Goal: Task Accomplishment & Management: Complete application form

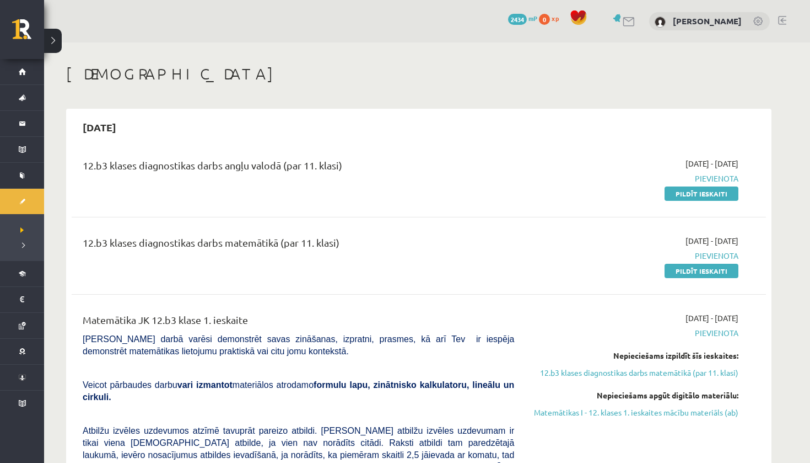
click at [431, 82] on h1 "[DEMOGRAPHIC_DATA]" at bounding box center [419, 74] width 706 height 19
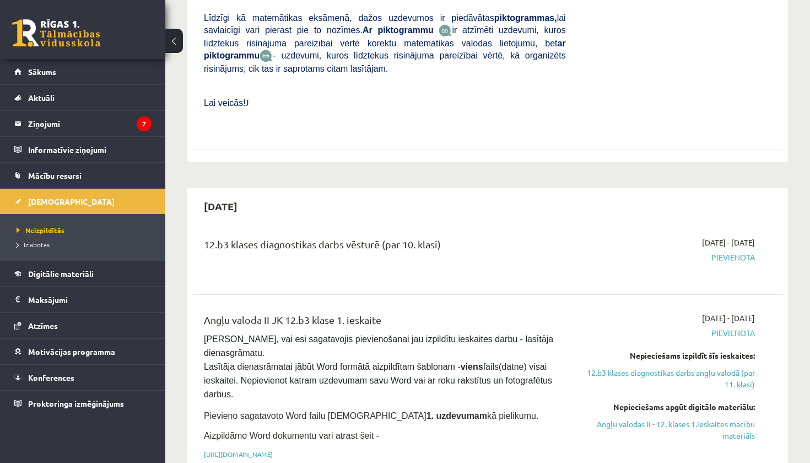
scroll to position [604, 0]
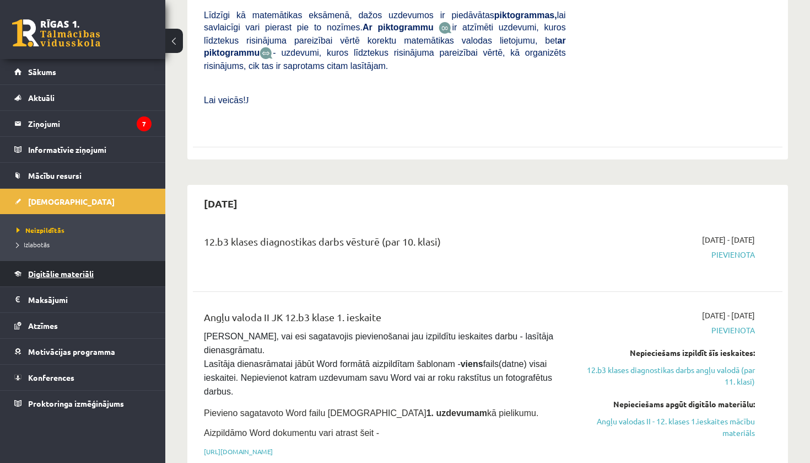
click at [91, 271] on span "Digitālie materiāli" at bounding box center [61, 274] width 66 height 10
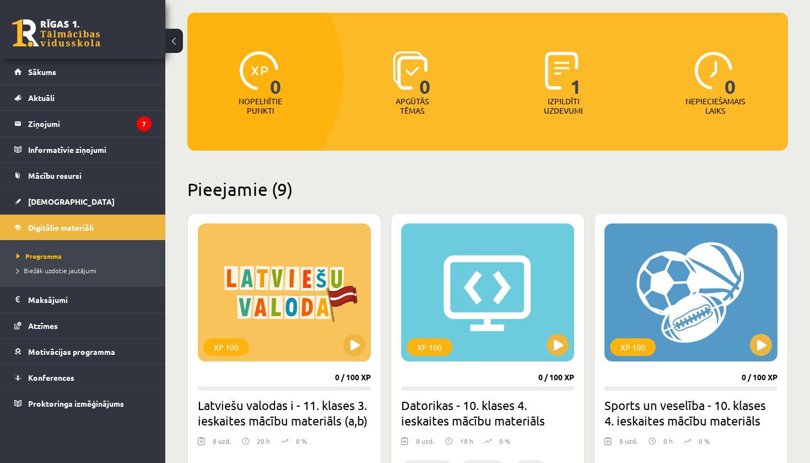
scroll to position [102, 0]
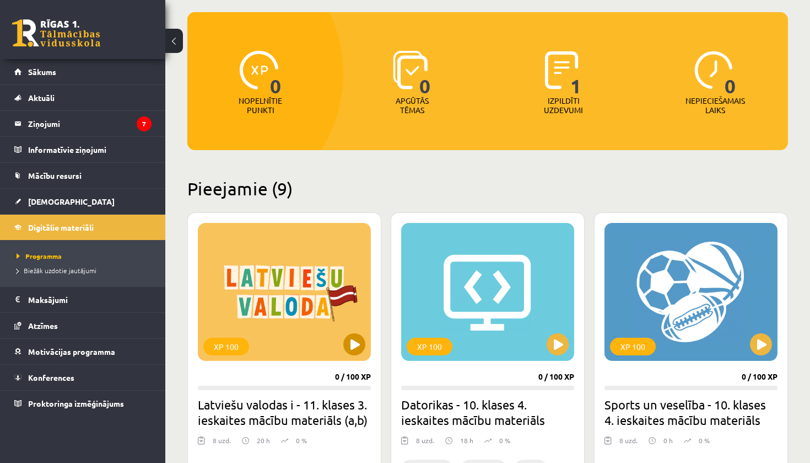
click at [258, 300] on div "XP 100" at bounding box center [284, 292] width 173 height 138
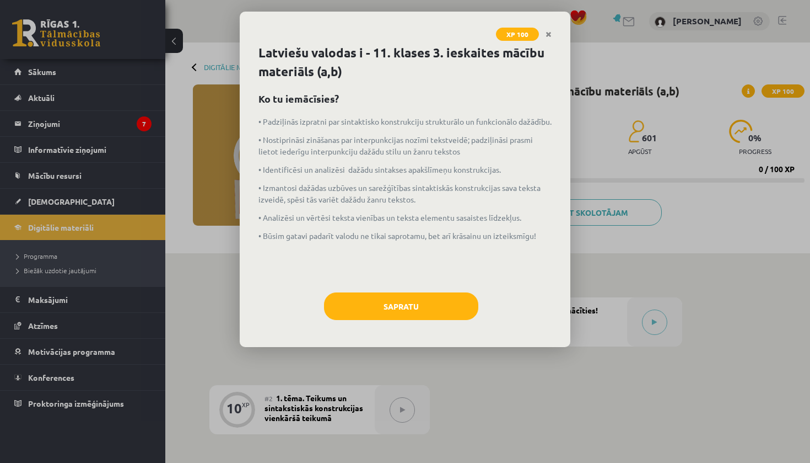
scroll to position [3, 0]
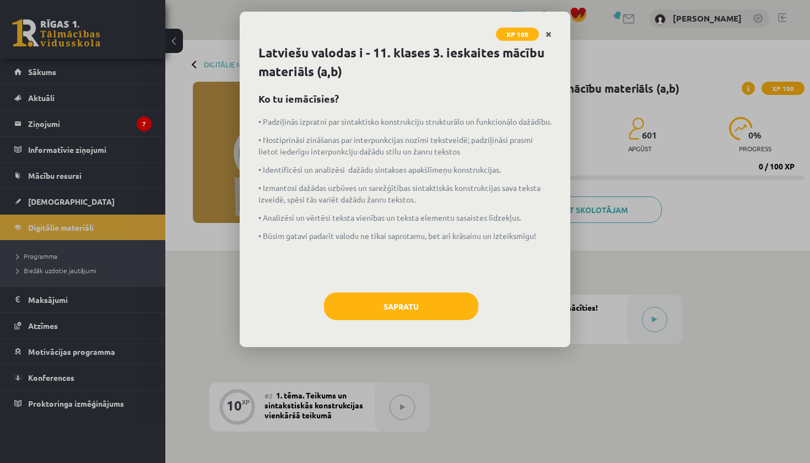
click at [551, 36] on icon "Close" at bounding box center [549, 35] width 6 height 8
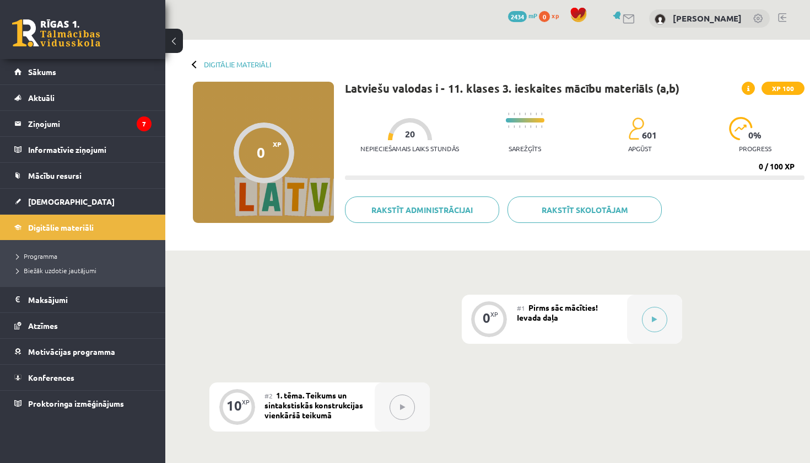
click at [197, 60] on div "Digitālie materiāli 0 XP XP 100 0 / 100 XP Latviešu valodas i - 11. klases 3. i…" at bounding box center [487, 145] width 645 height 211
click at [194, 62] on div "Digitālie materiāli" at bounding box center [232, 64] width 78 height 8
click at [229, 63] on link "Digitālie materiāli" at bounding box center [237, 64] width 67 height 8
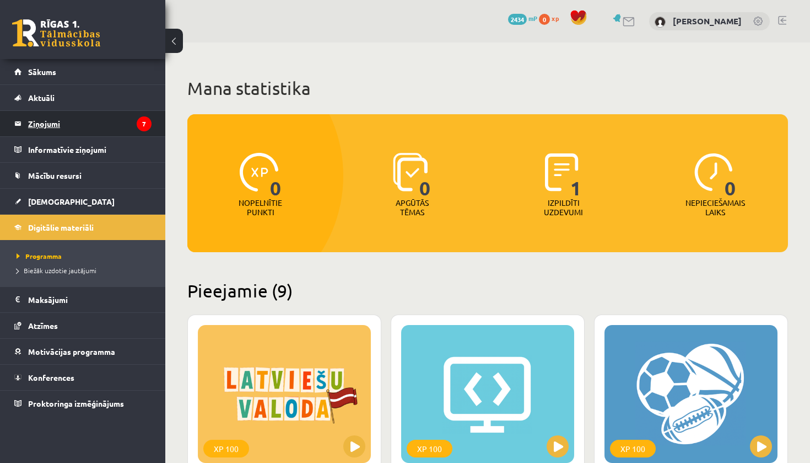
click at [111, 119] on legend "Ziņojumi 7" at bounding box center [90, 123] width 124 height 25
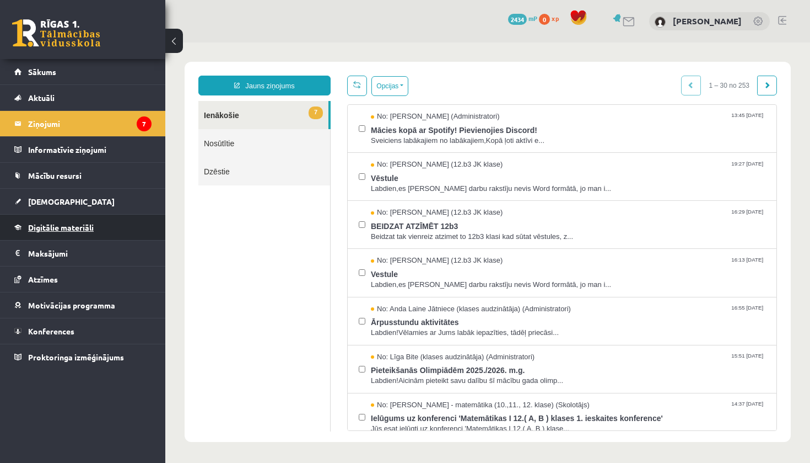
click at [81, 221] on link "Digitālie materiāli" at bounding box center [82, 226] width 137 height 25
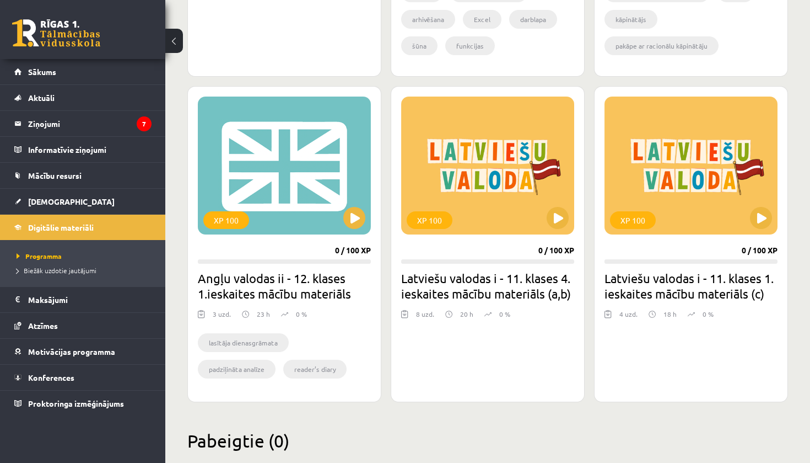
scroll to position [928, 0]
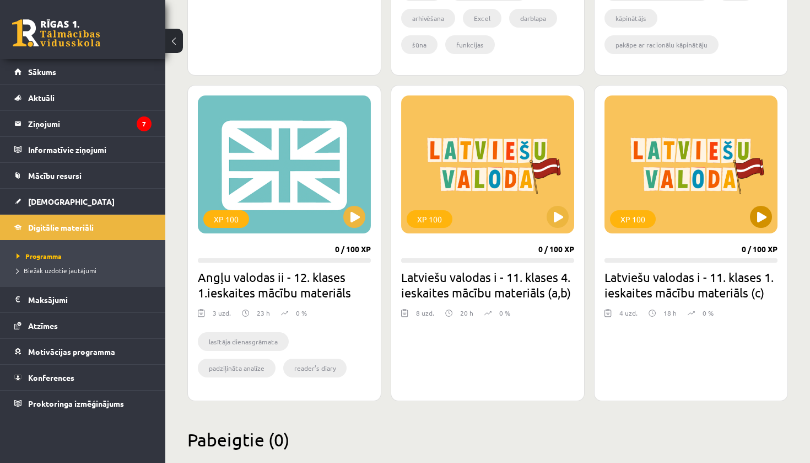
click at [669, 192] on div "XP 100" at bounding box center [691, 164] width 173 height 138
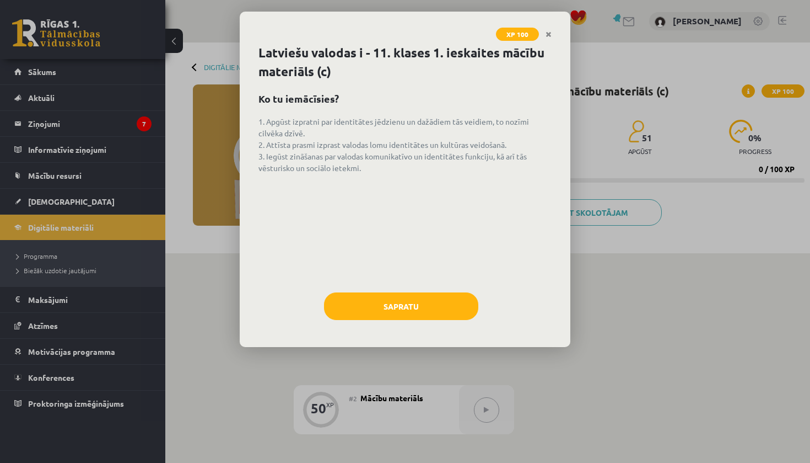
click at [443, 327] on div "Sapratu" at bounding box center [405, 310] width 293 height 36
click at [432, 308] on button "Sapratu" at bounding box center [401, 306] width 154 height 28
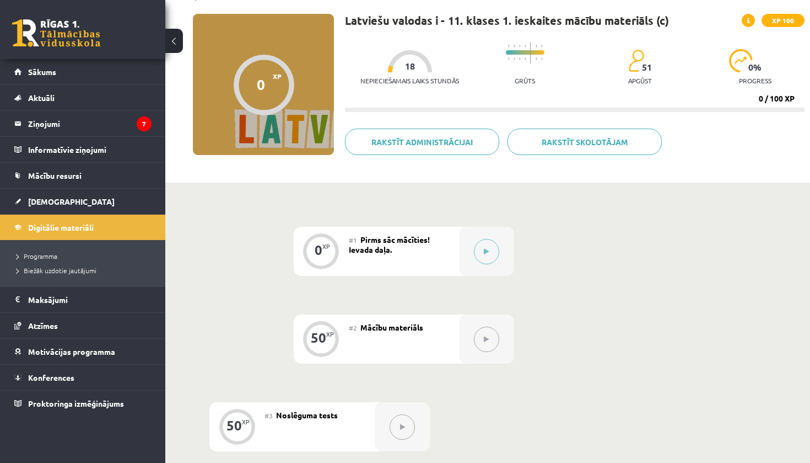
scroll to position [73, 0]
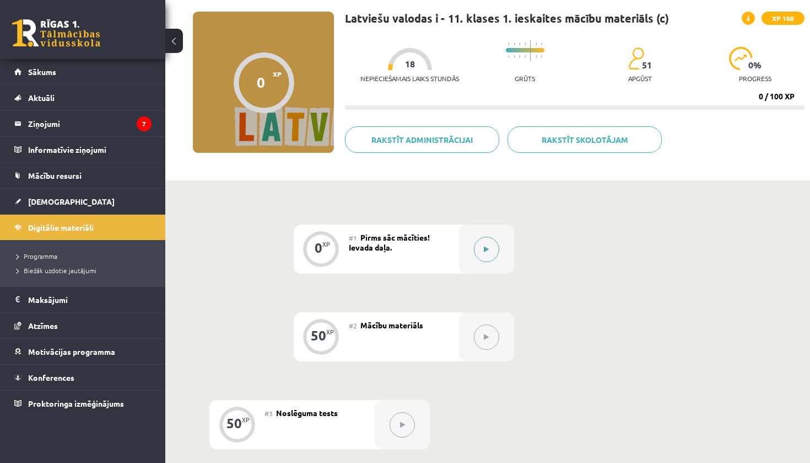
click at [474, 248] on button at bounding box center [486, 249] width 25 height 25
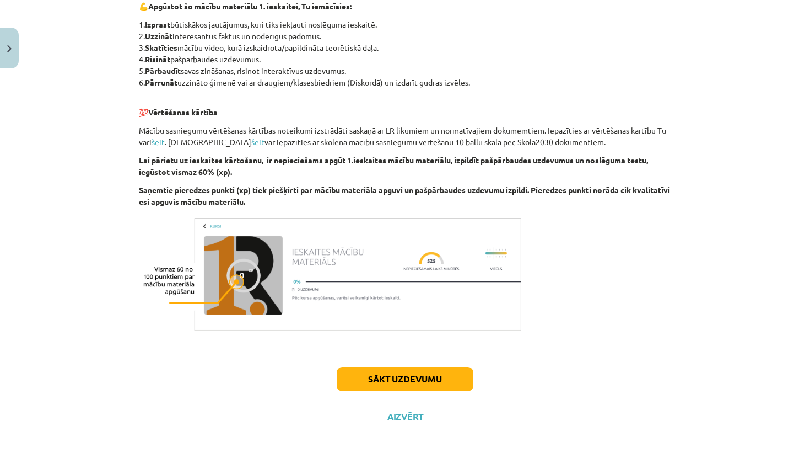
scroll to position [534, 0]
click at [381, 382] on button "Sākt uzdevumu" at bounding box center [405, 379] width 137 height 24
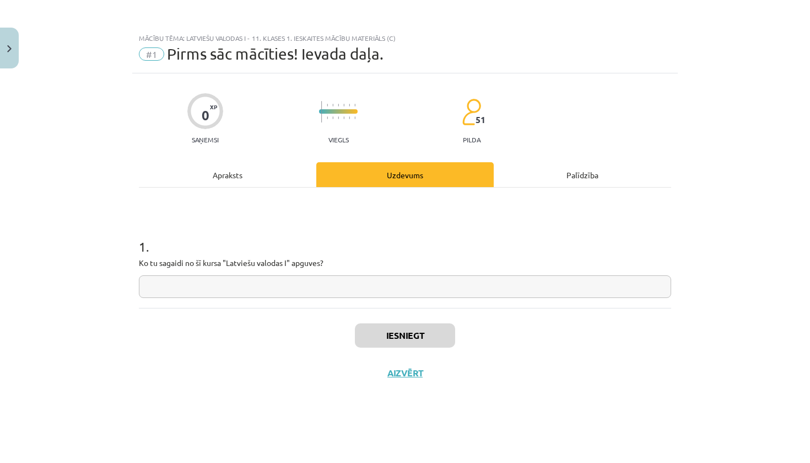
click at [257, 171] on div "Apraksts" at bounding box center [228, 174] width 178 height 25
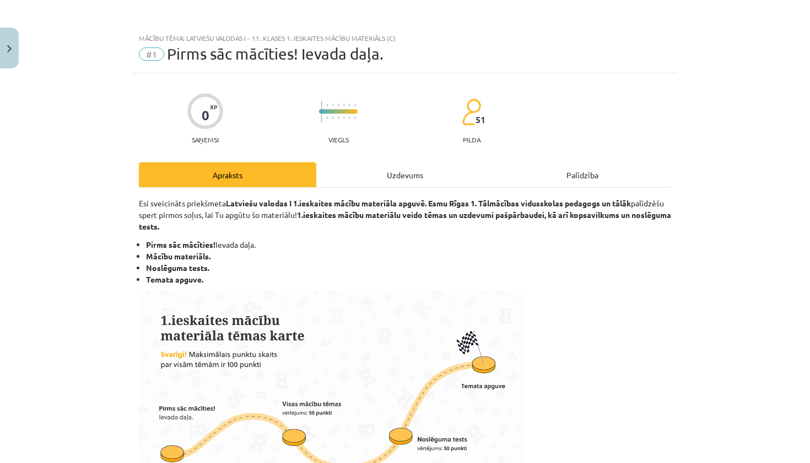
click at [414, 177] on div "Uzdevums" at bounding box center [405, 174] width 178 height 25
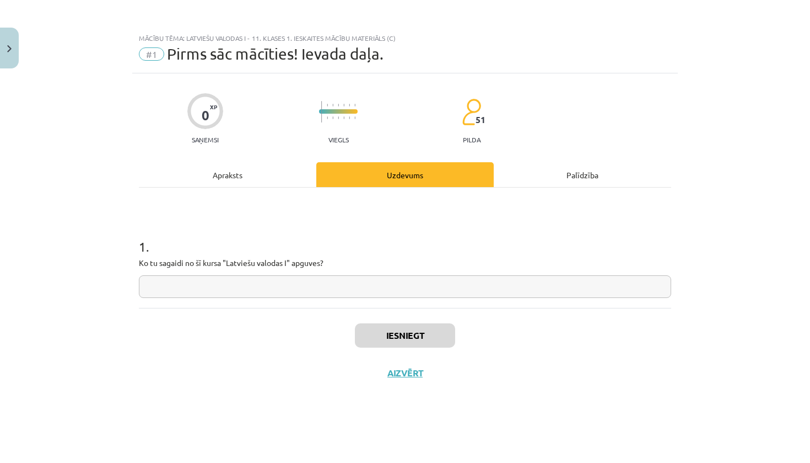
click at [326, 280] on input "text" at bounding box center [405, 286] width 533 height 23
click at [326, 280] on input "**********" at bounding box center [405, 286] width 533 height 23
click at [274, 284] on input "**********" at bounding box center [405, 286] width 533 height 23
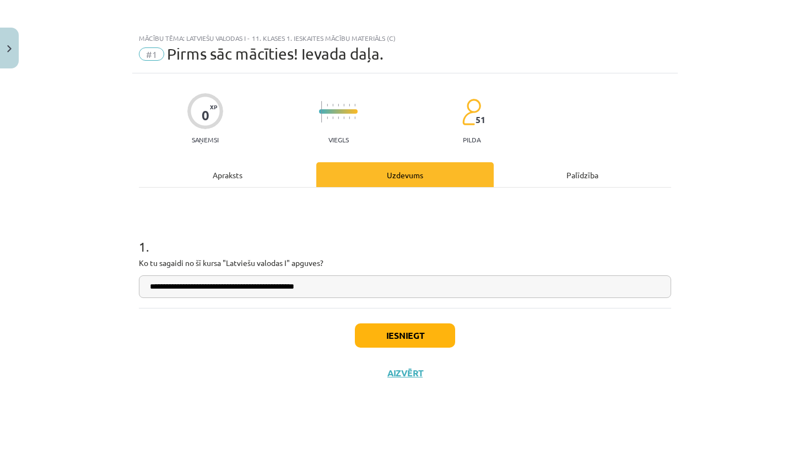
type input "**********"
click at [398, 331] on button "Iesniegt" at bounding box center [405, 335] width 100 height 24
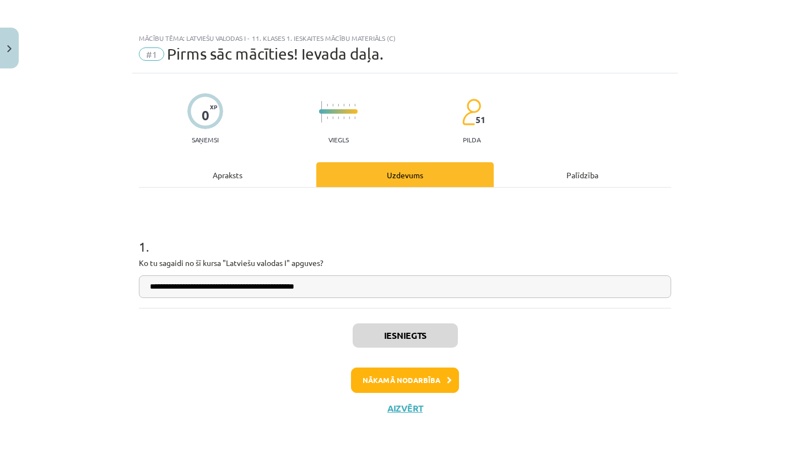
click at [404, 383] on button "Nākamā nodarbība" at bounding box center [405, 379] width 108 height 25
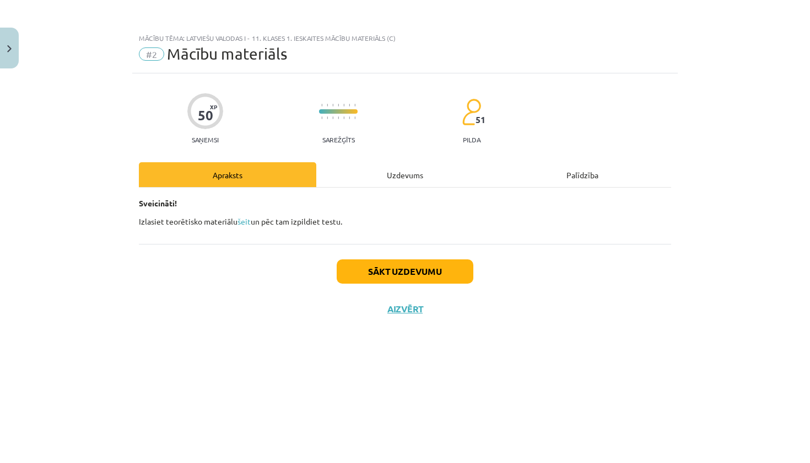
click at [366, 275] on button "Sākt uzdevumu" at bounding box center [405, 271] width 137 height 24
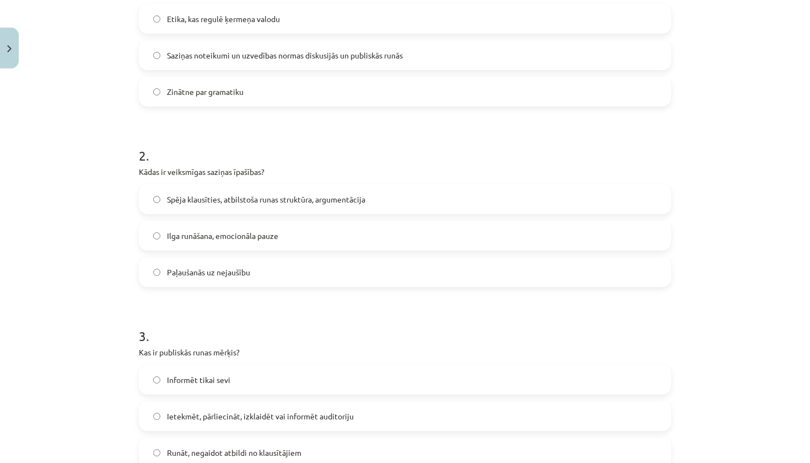
scroll to position [1, 0]
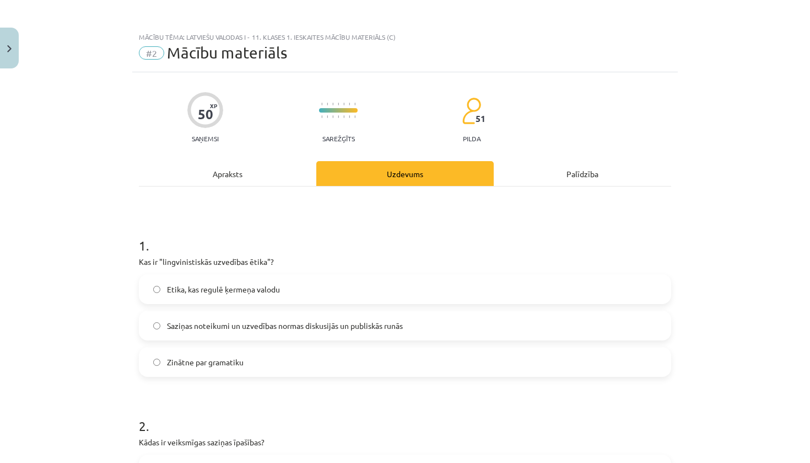
click at [230, 173] on div "Apraksts" at bounding box center [228, 173] width 178 height 25
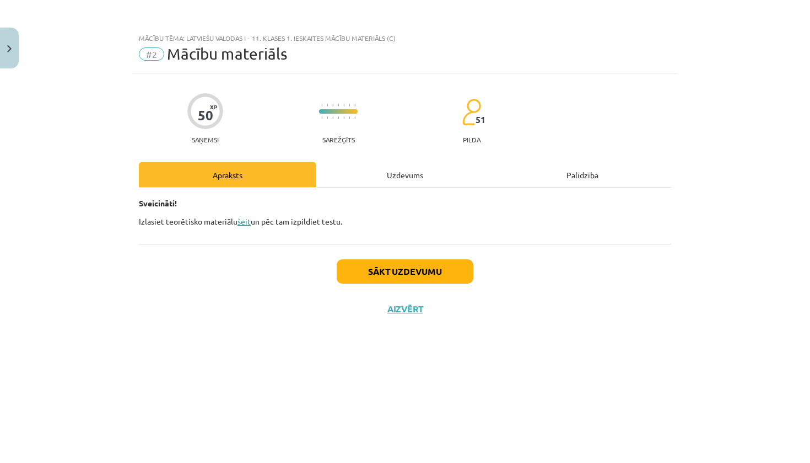
click at [241, 223] on link "šeit" at bounding box center [244, 221] width 13 height 10
click at [409, 182] on div "Uzdevums" at bounding box center [405, 174] width 178 height 25
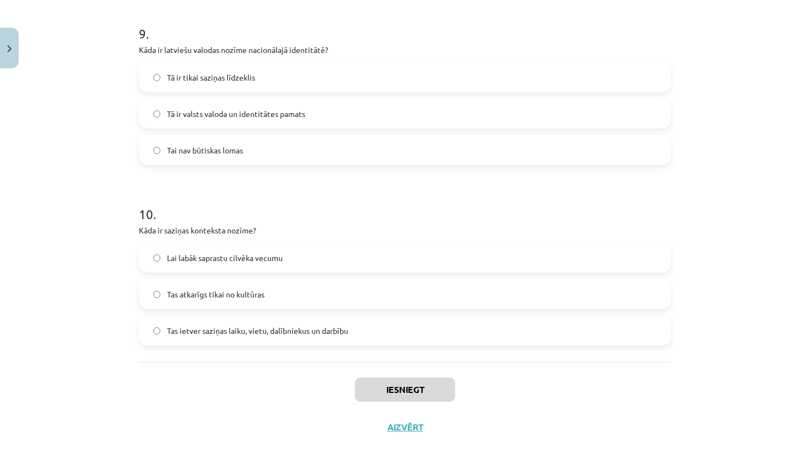
scroll to position [1656, 0]
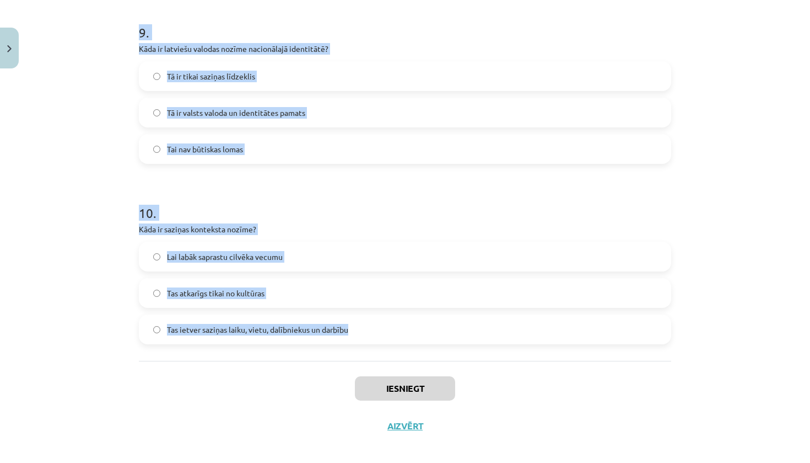
drag, startPoint x: 120, startPoint y: 233, endPoint x: 338, endPoint y: 346, distance: 245.9
click at [338, 346] on div "Mācību tēma: Latviešu valodas i - 11. klases 1. ieskaites mācību materiāls (c) …" at bounding box center [405, 231] width 810 height 463
copy form "1 . Kas ir "lingvinistiskās uzvedības ētika"? Etika, kas regulē ķermeņa valodu …"
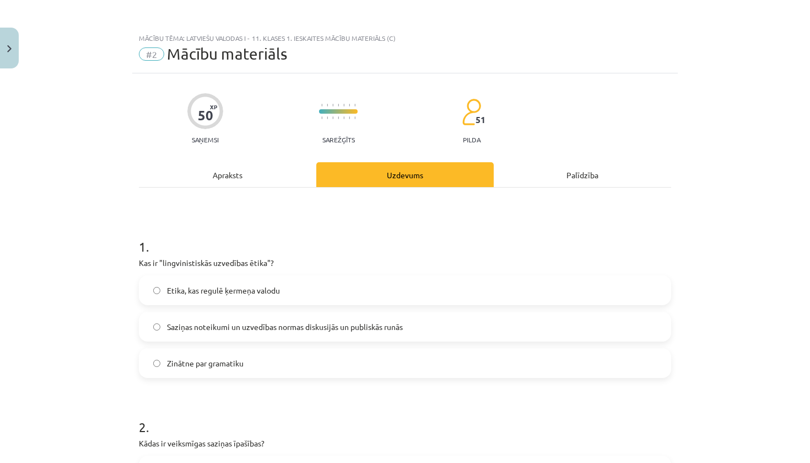
scroll to position [0, 0]
click at [238, 324] on span "Saziņas noteikumi un uzvedības normas diskusijās un publiskās runās" at bounding box center [285, 327] width 236 height 12
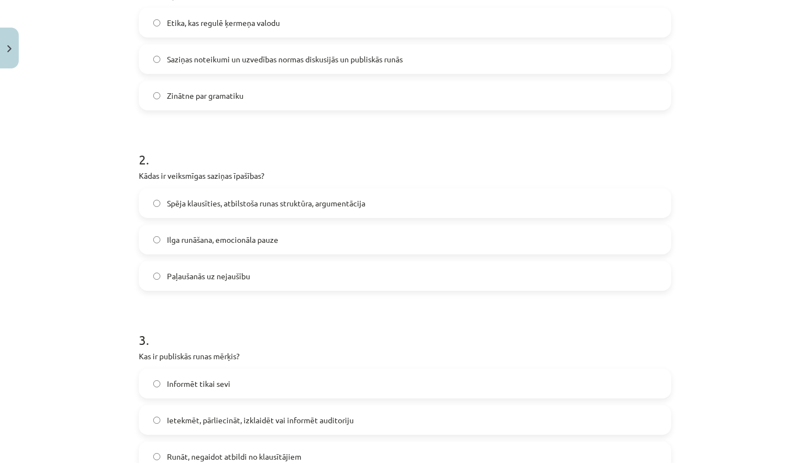
scroll to position [268, 0]
click at [222, 210] on label "Spēja klausīties, atbilstoša runas struktūra, argumentācija" at bounding box center [405, 203] width 530 height 28
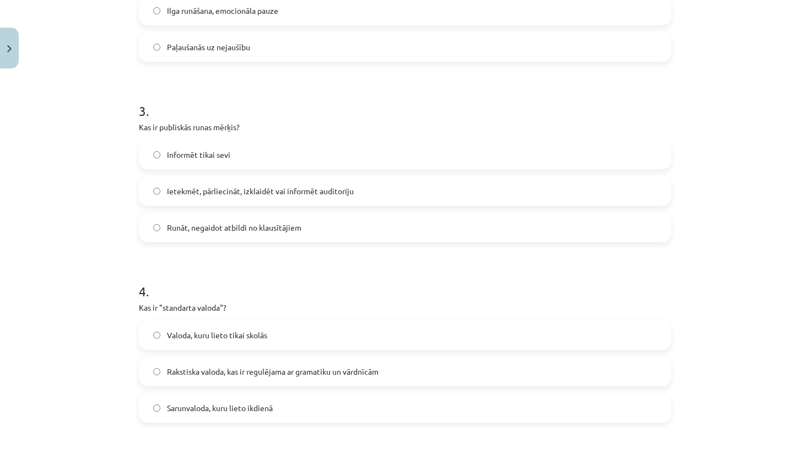
scroll to position [505, 0]
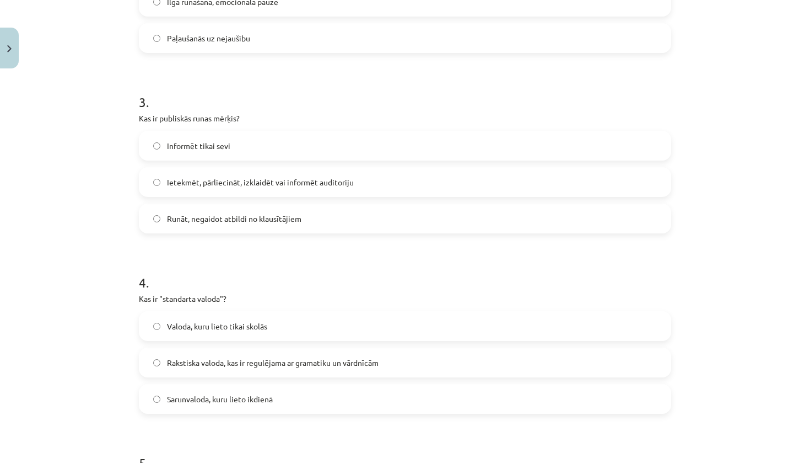
click at [199, 190] on label "Ietekmēt, pārliecināt, izklaidēt vai informēt auditoriju" at bounding box center [405, 182] width 530 height 28
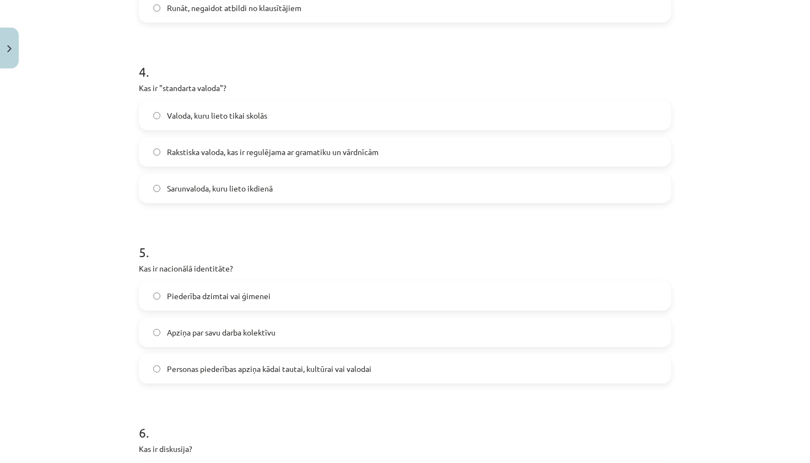
scroll to position [724, 0]
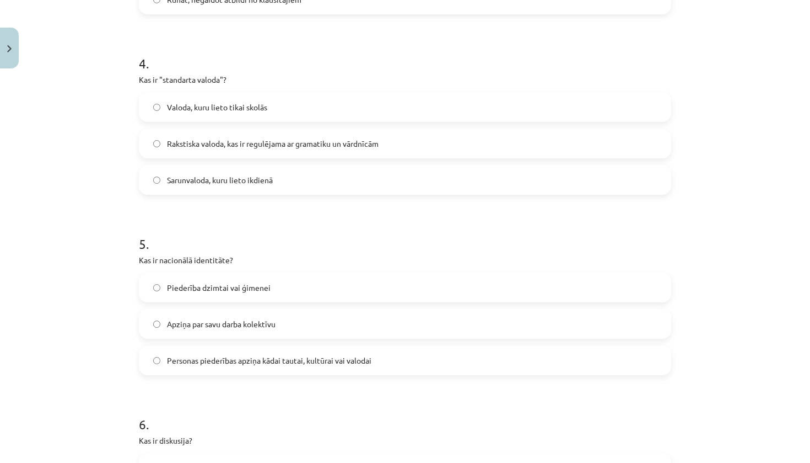
click at [241, 142] on span "Rakstiska valoda, kas ir regulējama ar gramatiku un vārdnīcām" at bounding box center [273, 144] width 212 height 12
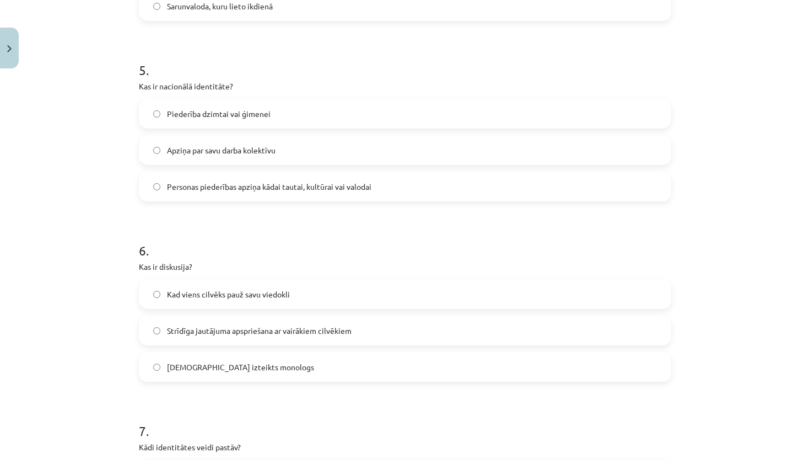
scroll to position [904, 0]
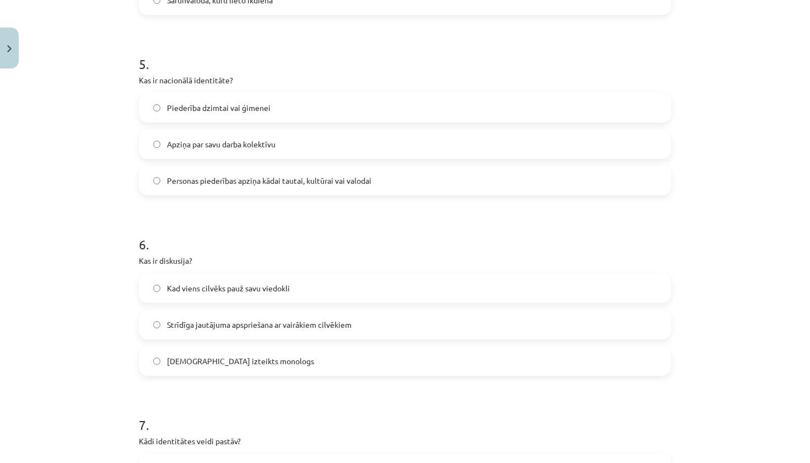
click at [218, 188] on label "Personas piederības apziņa kādai tautai, kultūrai vai valodai" at bounding box center [405, 181] width 530 height 28
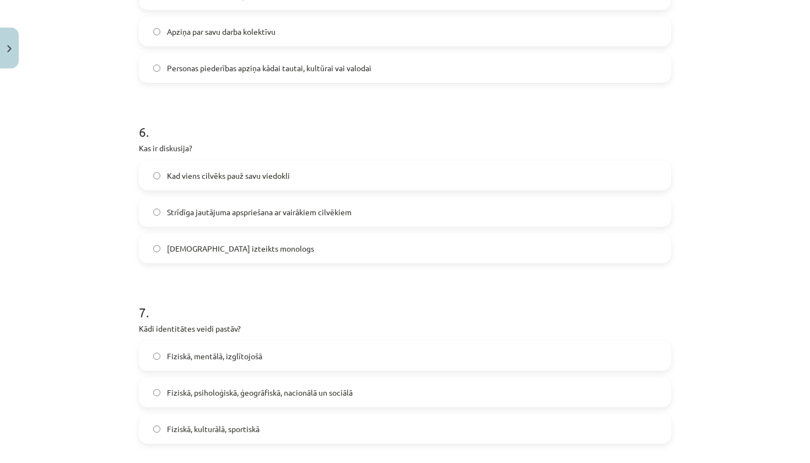
scroll to position [1015, 0]
click at [190, 218] on span "Strīdīga jautājuma apspriešana ar vairākiem cilvēkiem" at bounding box center [259, 213] width 185 height 12
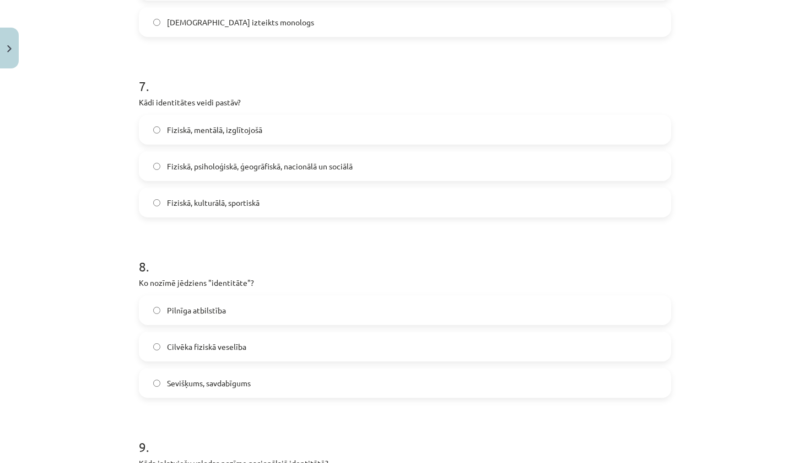
scroll to position [1242, 0]
click at [260, 164] on span "Fiziskā, psiholoģiskā, ģeogrāfiskā, nacionālā un sociālā" at bounding box center [260, 167] width 186 height 12
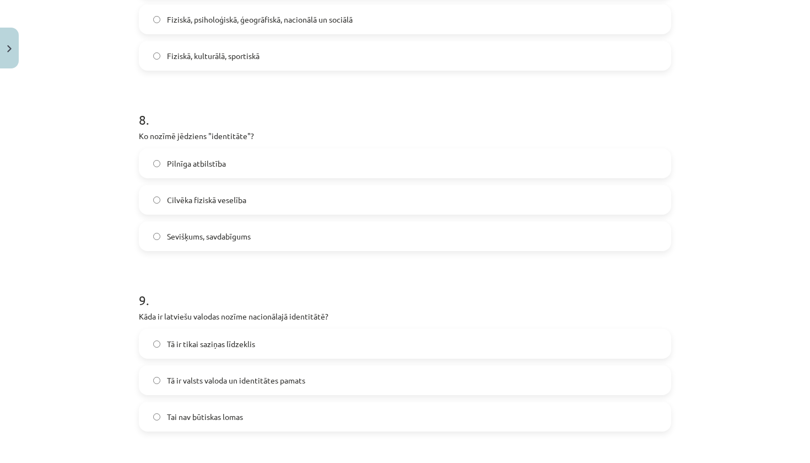
scroll to position [1395, 0]
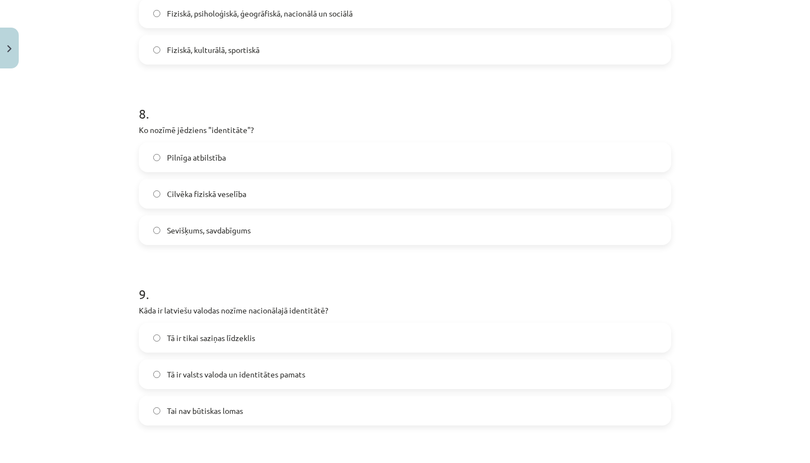
click at [272, 233] on label "Sevišķums, savdabīgums" at bounding box center [405, 230] width 530 height 28
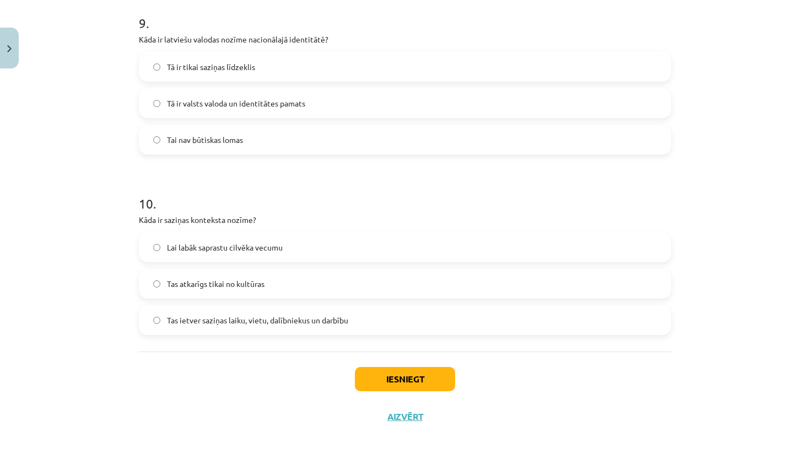
scroll to position [1667, 0]
click at [278, 321] on span "Tas ietver saziņas laiku, vietu, dalībniekus un darbību" at bounding box center [257, 320] width 181 height 12
click at [289, 98] on span "Tā ir valsts valoda un identitātes pamats" at bounding box center [236, 104] width 138 height 12
click at [416, 382] on button "Iesniegt" at bounding box center [405, 379] width 100 height 24
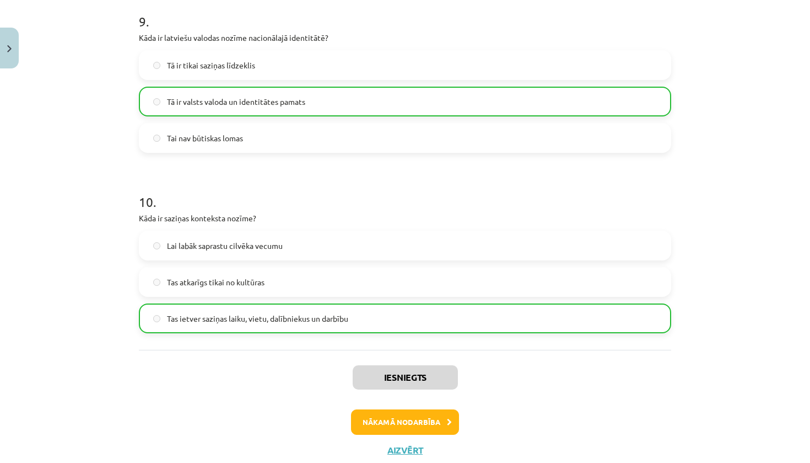
click at [418, 425] on button "Nākamā nodarbība" at bounding box center [405, 421] width 108 height 25
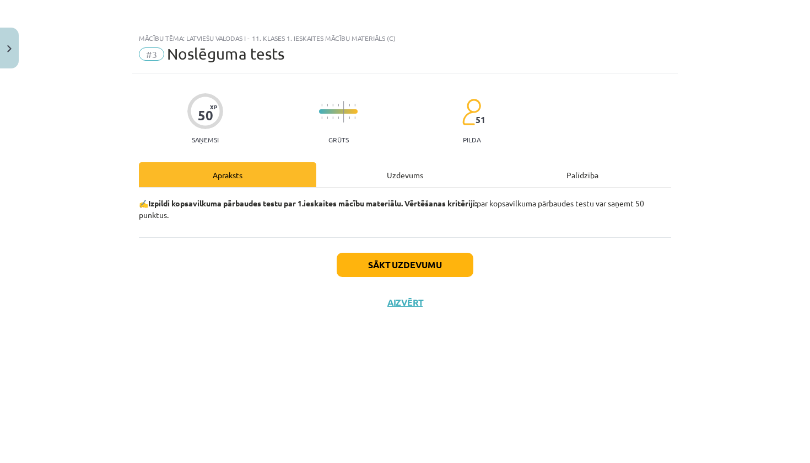
click at [366, 269] on button "Sākt uzdevumu" at bounding box center [405, 265] width 137 height 24
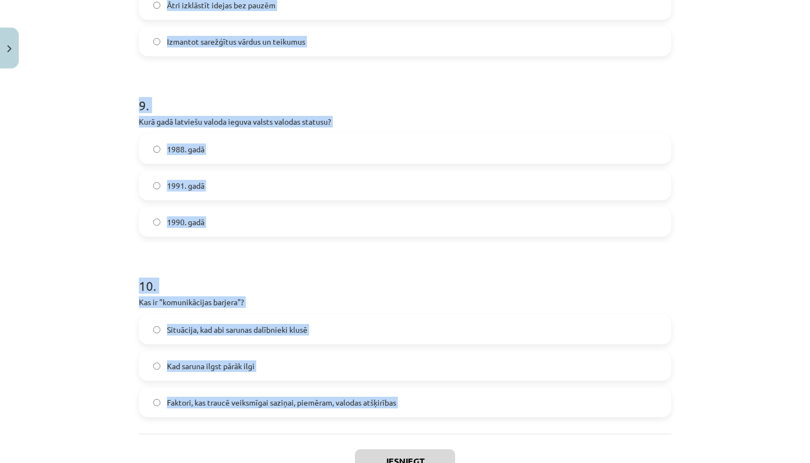
scroll to position [1586, 0]
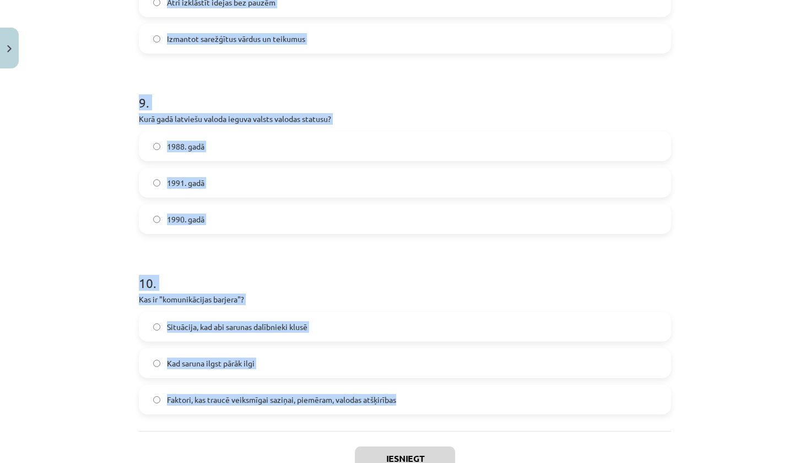
drag, startPoint x: 130, startPoint y: 230, endPoint x: 321, endPoint y: 416, distance: 266.7
click at [321, 416] on div "Mācību tēma: Latviešu valodas i - 11. klases 1. ieskaites mācību materiāls (c) …" at bounding box center [405, 231] width 810 height 463
copy form "1 . Kāpēc diskusijā nepieciešami noteikumi? Lai nodrošinātu kārtību un produkti…"
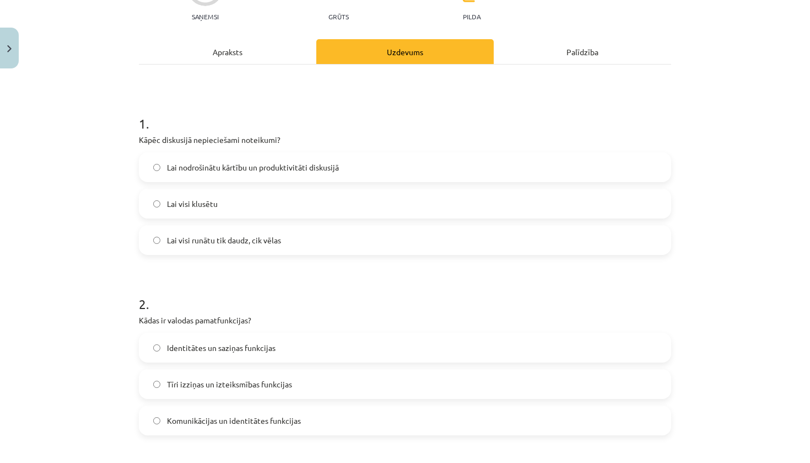
scroll to position [124, 0]
click at [253, 169] on span "Lai nodrošinātu kārtību un produktivitāti diskusijā" at bounding box center [253, 167] width 172 height 12
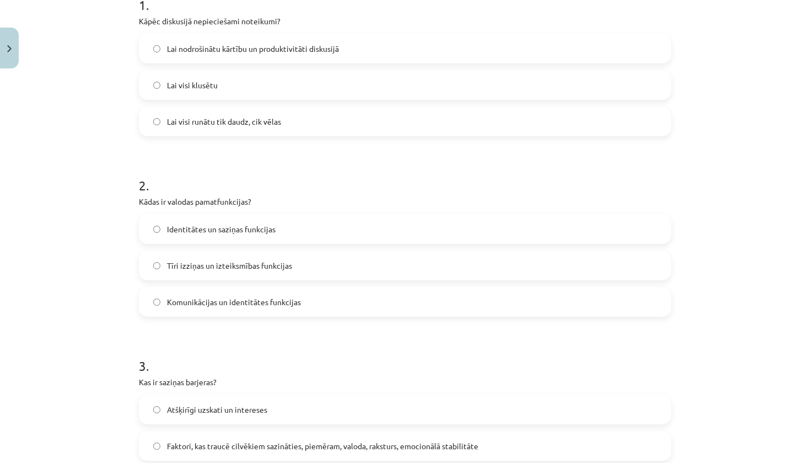
scroll to position [249, 0]
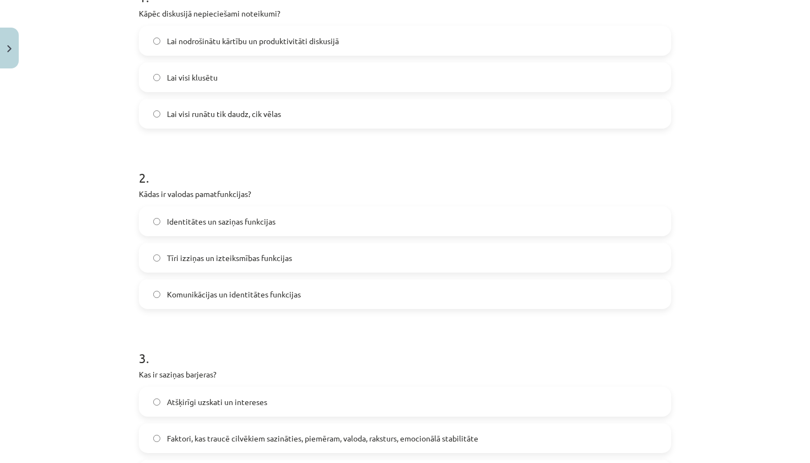
click at [244, 222] on span "Identitātes un saziņas funkcijas" at bounding box center [221, 222] width 109 height 12
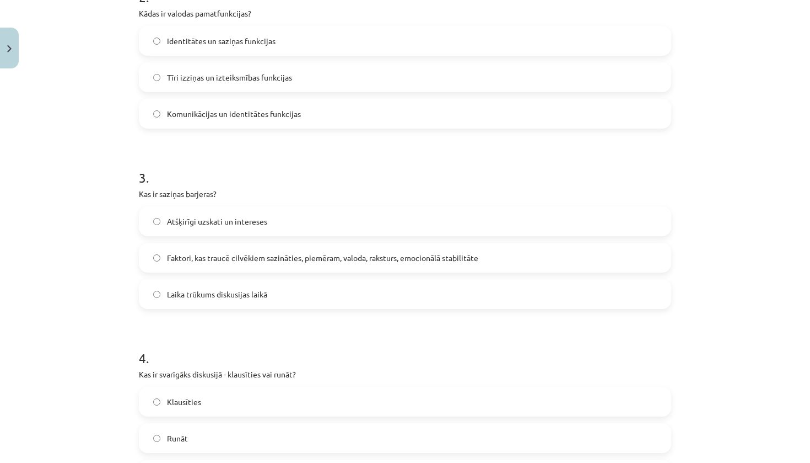
scroll to position [431, 0]
click at [249, 254] on span "Faktori, kas traucē cilvēkiem sazināties, piemēram, valoda, raksturs, emocionāl…" at bounding box center [323, 257] width 312 height 12
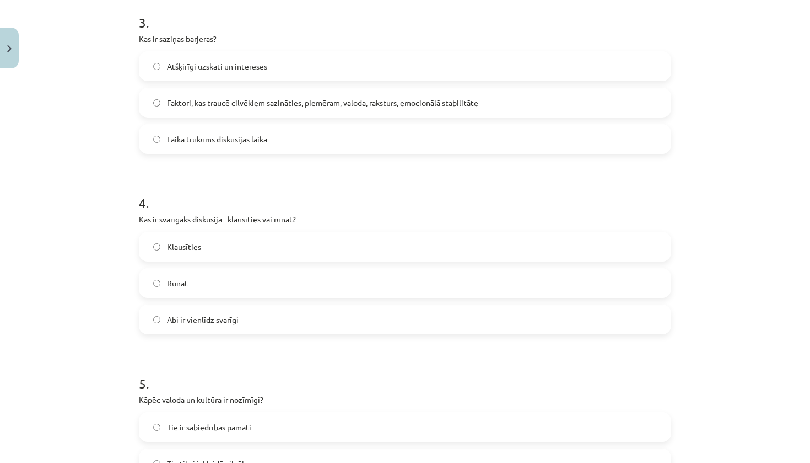
scroll to position [595, 0]
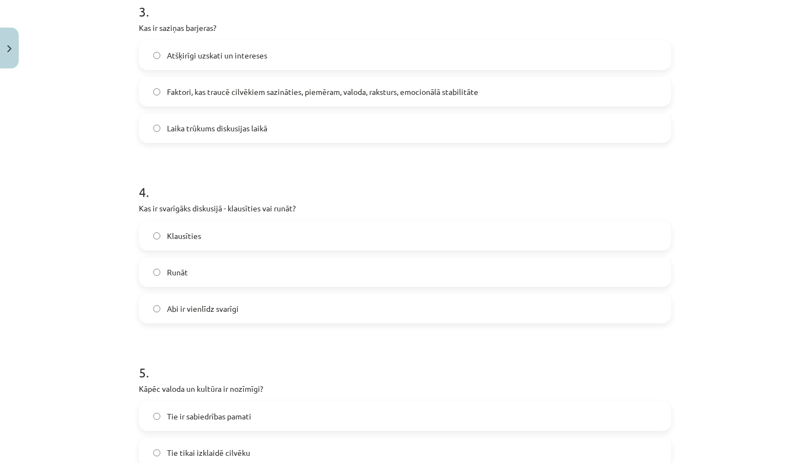
click at [206, 311] on span "Abi ir vienlīdz svarīgi" at bounding box center [203, 309] width 72 height 12
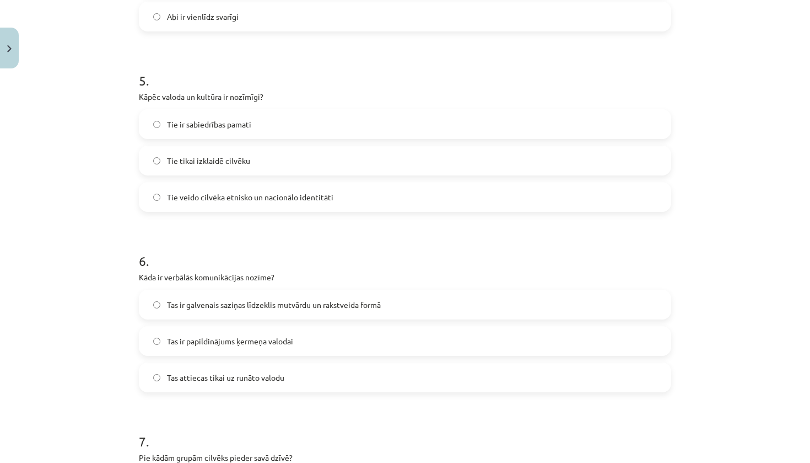
scroll to position [905, 0]
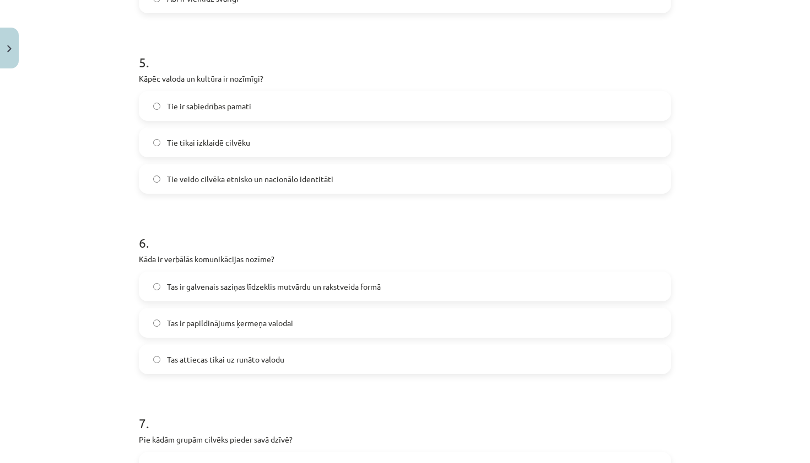
click at [212, 182] on span "Tie veido cilvēka etnisko un nacionālo identitāti" at bounding box center [250, 179] width 167 height 12
click at [265, 289] on span "Tas ir galvenais saziņas līdzeklis mutvārdu un rakstveida formā" at bounding box center [274, 287] width 214 height 12
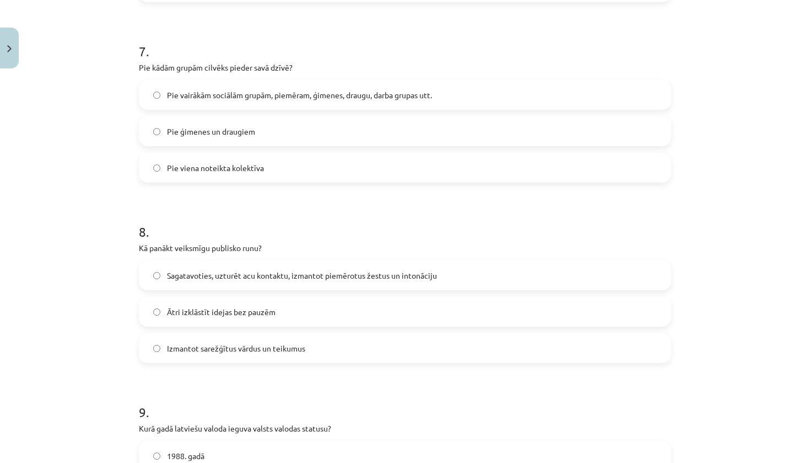
scroll to position [1281, 0]
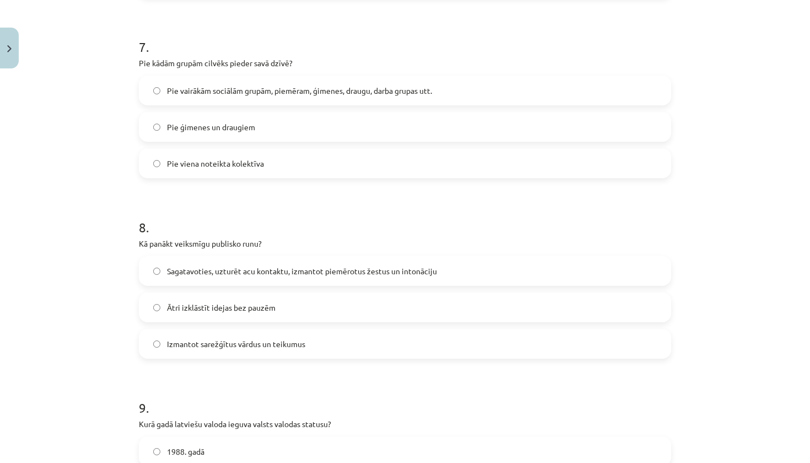
click at [307, 85] on span "Pie vairākām sociālām grupām, piemēram, ģimenes, draugu, darba grupas utt." at bounding box center [299, 91] width 265 height 12
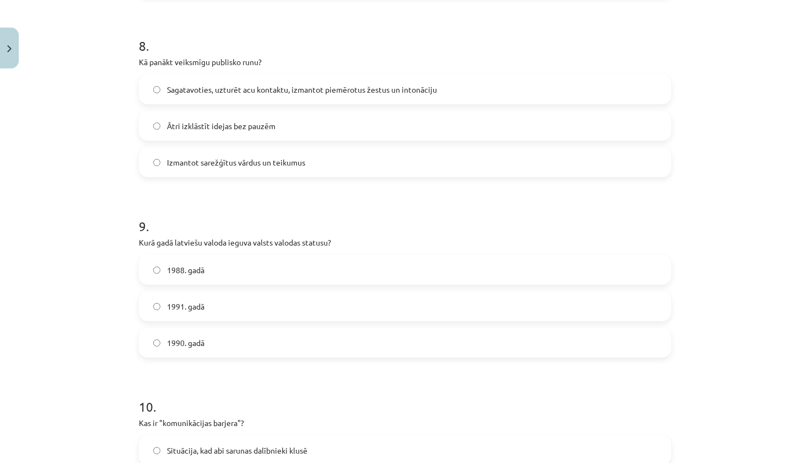
scroll to position [1465, 0]
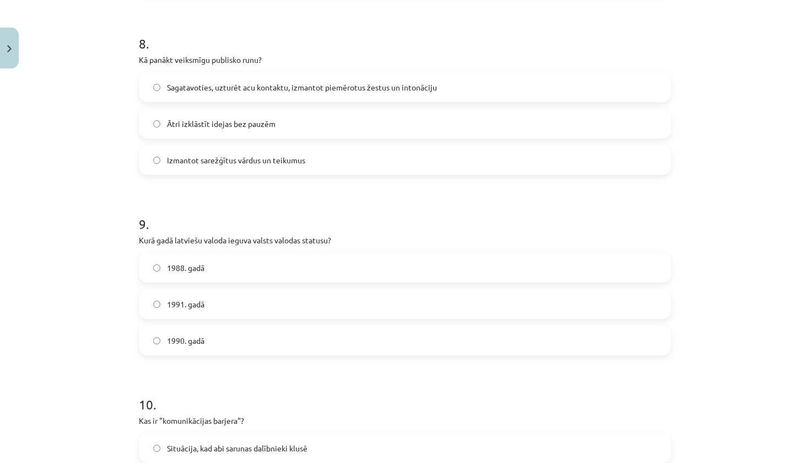
click at [254, 89] on span "Sagatavoties, uzturēt acu kontaktu, izmantot piemērotus žestus un intonāciju" at bounding box center [302, 88] width 270 height 12
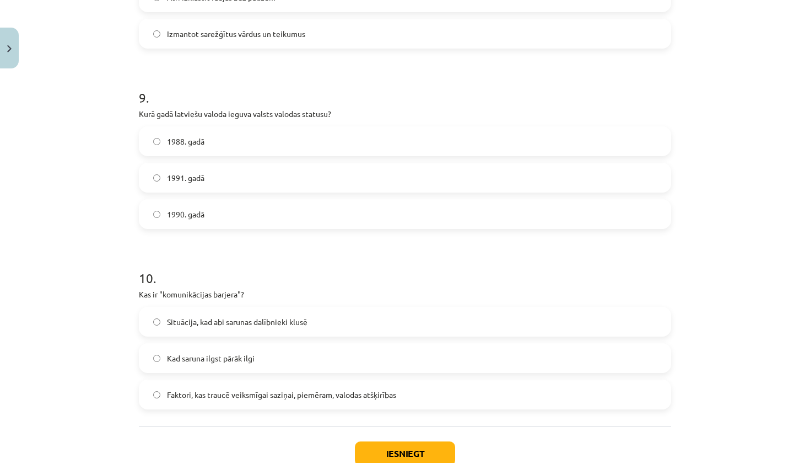
scroll to position [1594, 0]
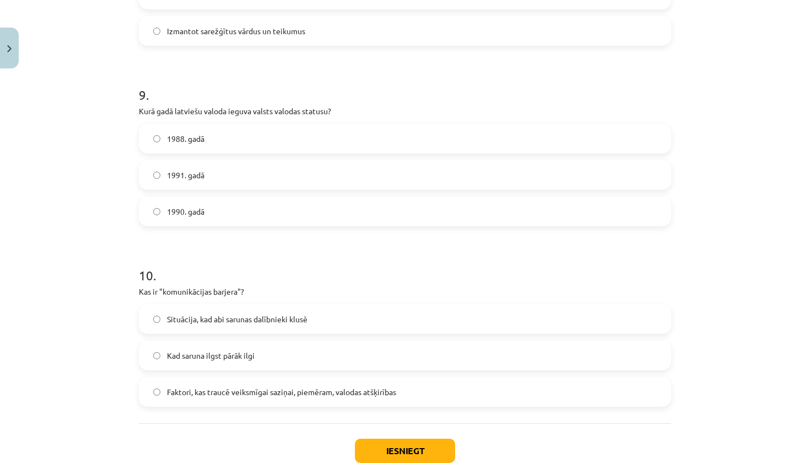
click at [261, 140] on label "1988. gadā" at bounding box center [405, 139] width 530 height 28
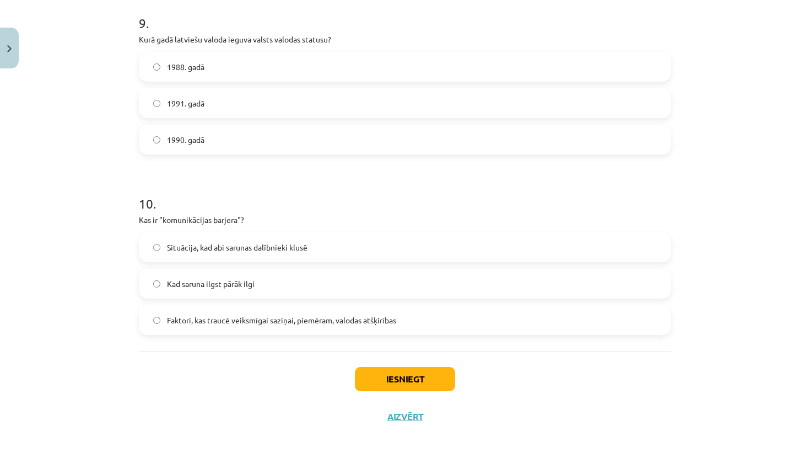
scroll to position [1667, 0]
click at [237, 328] on label "Faktori, kas traucē veiksmīgai saziņai, piemēram, valodas atšķirības" at bounding box center [405, 320] width 530 height 28
click at [428, 387] on button "Iesniegt" at bounding box center [405, 379] width 100 height 24
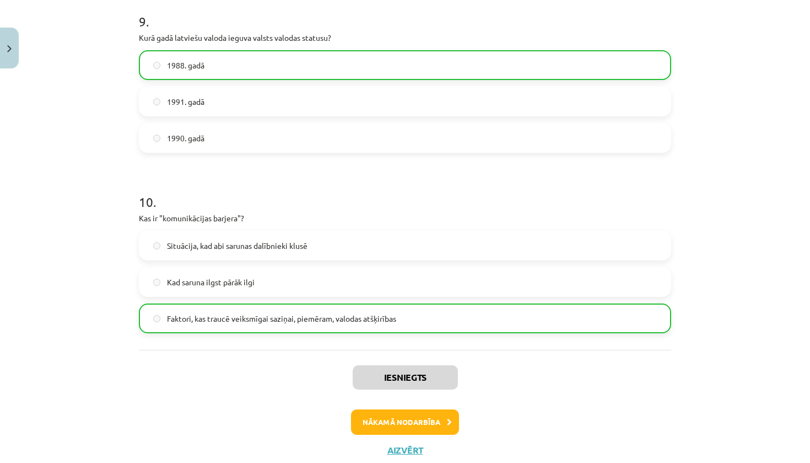
click at [420, 420] on button "Nākamā nodarbība" at bounding box center [405, 421] width 108 height 25
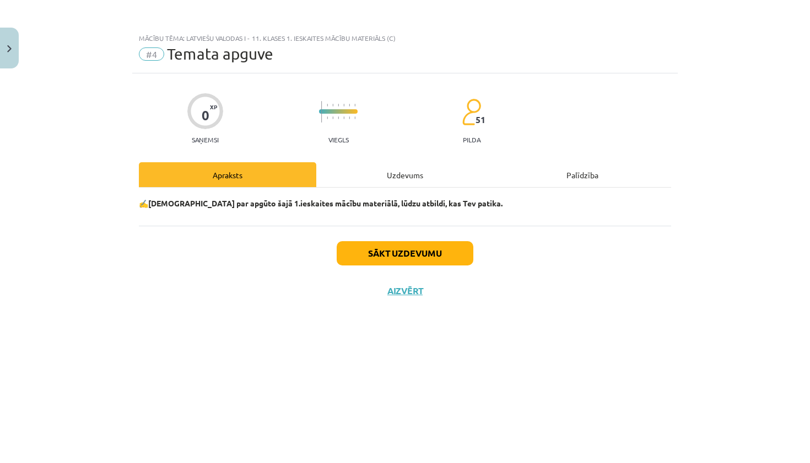
click at [397, 260] on button "Sākt uzdevumu" at bounding box center [405, 253] width 137 height 24
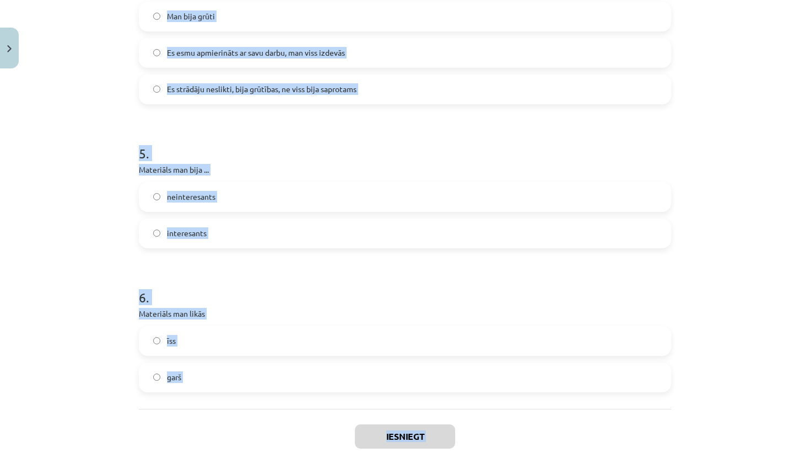
scroll to position [845, 0]
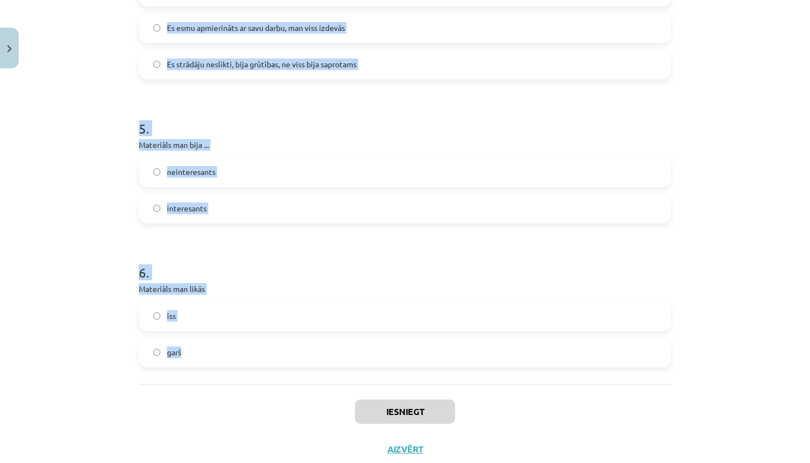
drag, startPoint x: 101, startPoint y: 236, endPoint x: 275, endPoint y: 366, distance: 216.7
click at [275, 366] on div "Mācību tēma: Latviešu valodas i - 11. klases 1. ieskaites mācību materiāls (c) …" at bounding box center [405, 231] width 810 height 463
copy form "1 . Vai Tev izdevās atbildēt uz visiem uzdotajiem jautājumiem? vēl jāpiestrādā …"
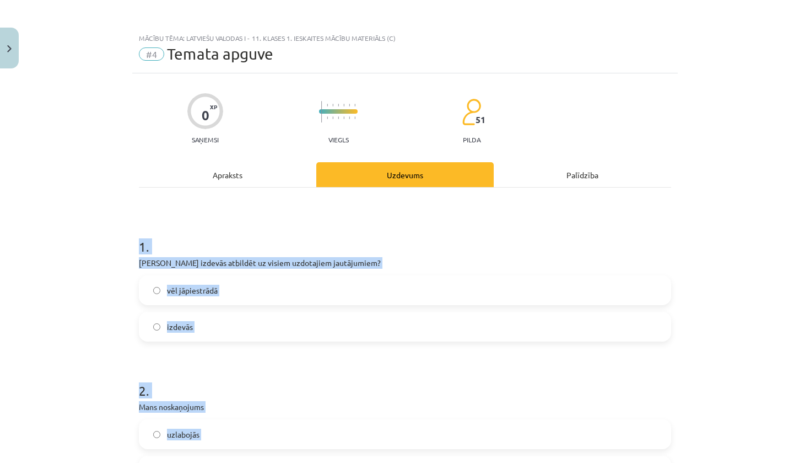
scroll to position [-1, 0]
click at [74, 260] on div "Mācību tēma: Latviešu valodas i - 11. klases 1. ieskaites mācību materiāls (c) …" at bounding box center [405, 231] width 810 height 463
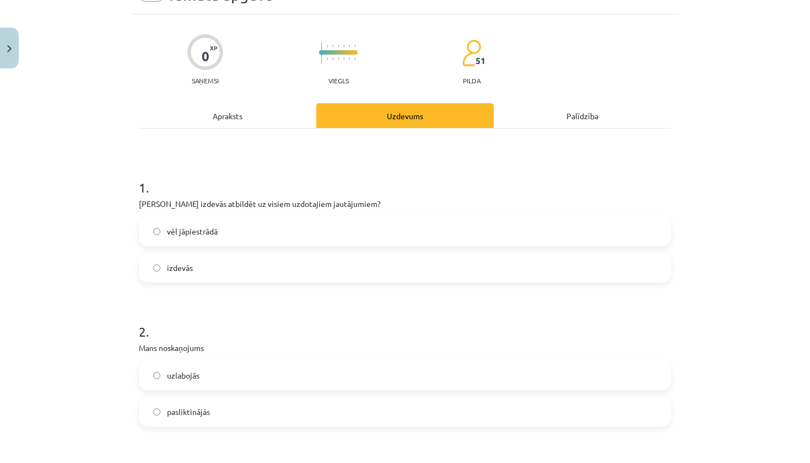
scroll to position [64, 0]
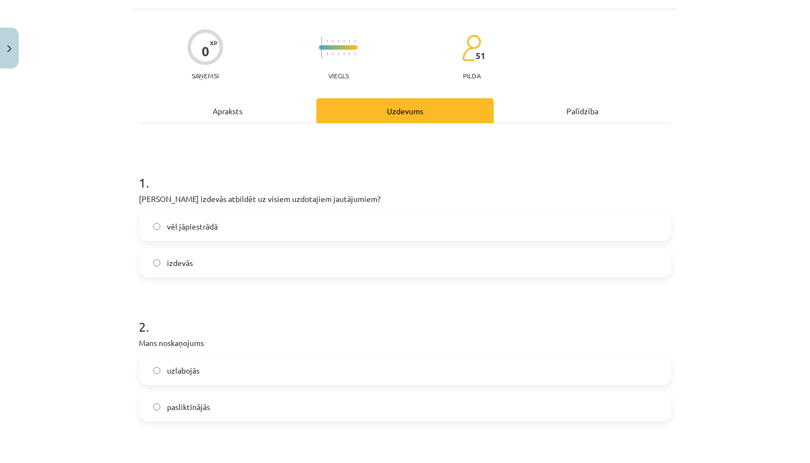
click at [253, 261] on label "izdevās" at bounding box center [405, 263] width 530 height 28
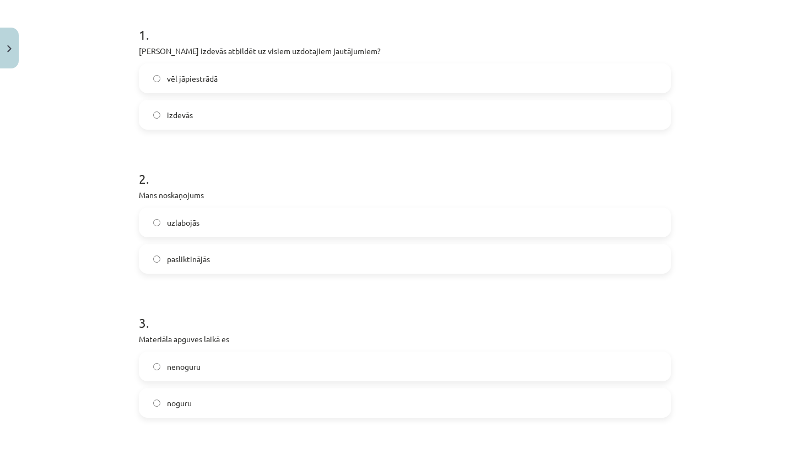
scroll to position [225, 0]
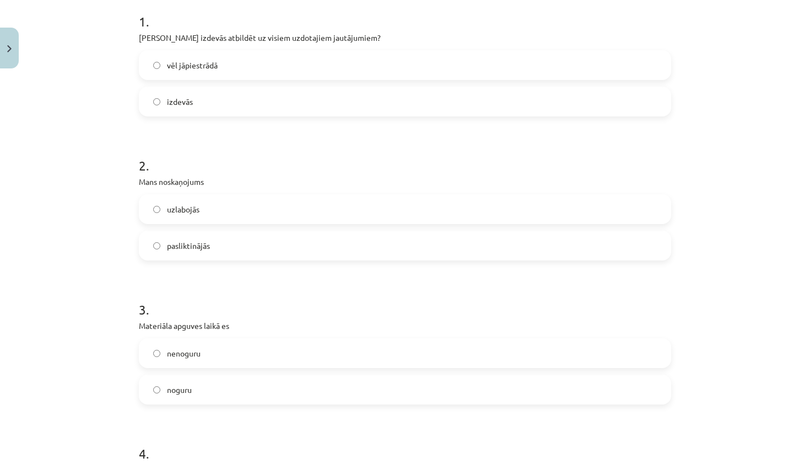
click at [262, 215] on label "uzlabojās" at bounding box center [405, 209] width 530 height 28
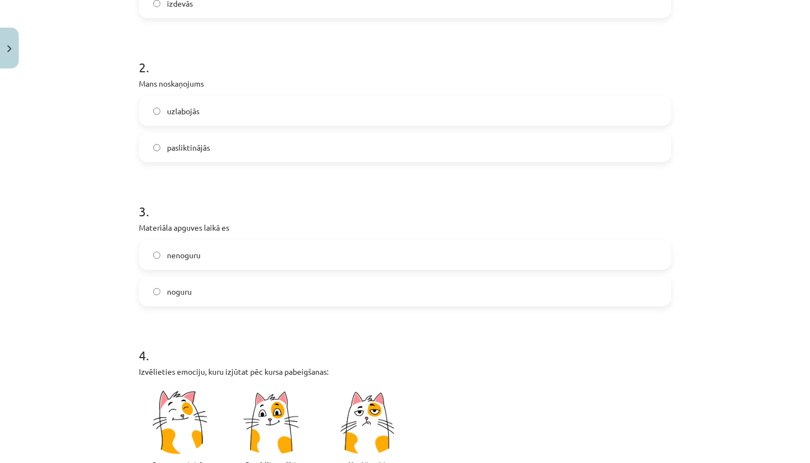
scroll to position [323, 0]
click at [233, 252] on label "nenoguru" at bounding box center [405, 255] width 530 height 28
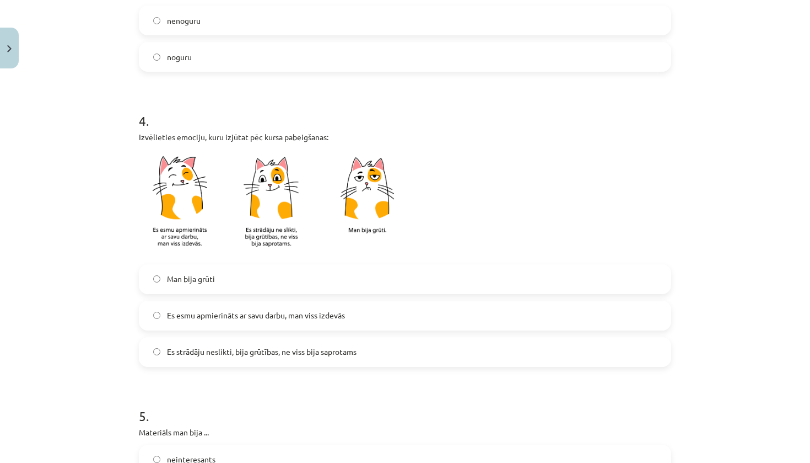
scroll to position [557, 0]
click at [234, 317] on span "Es esmu apmierināts ar savu darbu, man viss izdevās" at bounding box center [256, 316] width 178 height 12
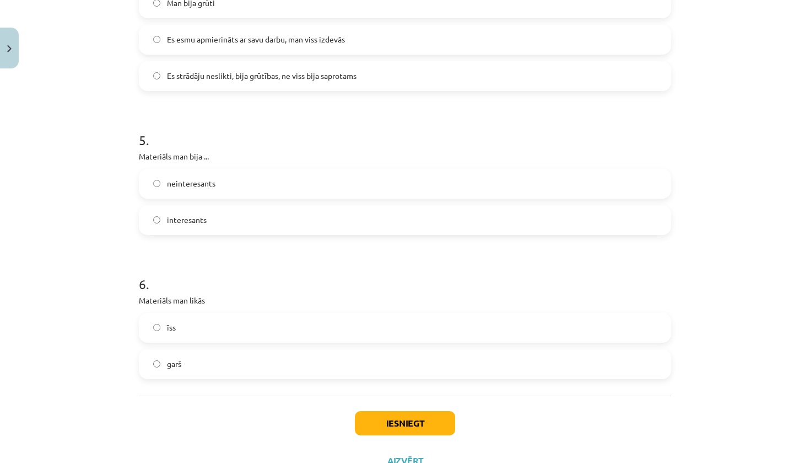
scroll to position [835, 0]
click at [291, 216] on label "interesants" at bounding box center [405, 219] width 530 height 28
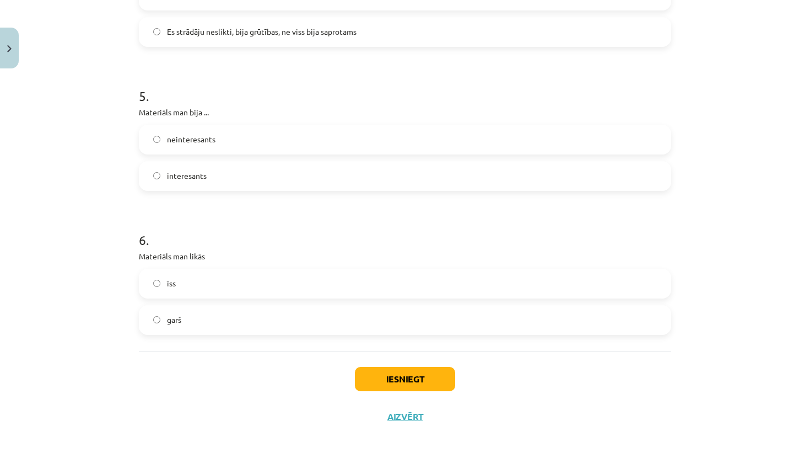
scroll to position [879, 0]
click at [236, 327] on label "garš" at bounding box center [405, 320] width 530 height 28
click at [396, 377] on button "Iesniegt" at bounding box center [405, 379] width 100 height 24
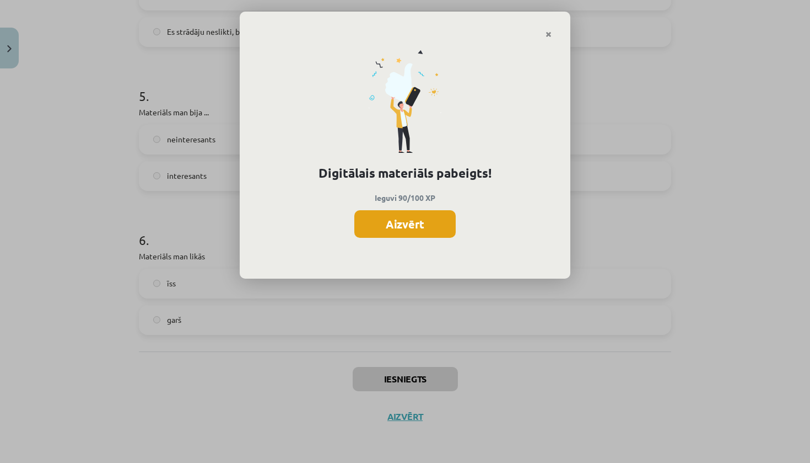
click at [424, 226] on button "Aizvērt" at bounding box center [405, 224] width 101 height 28
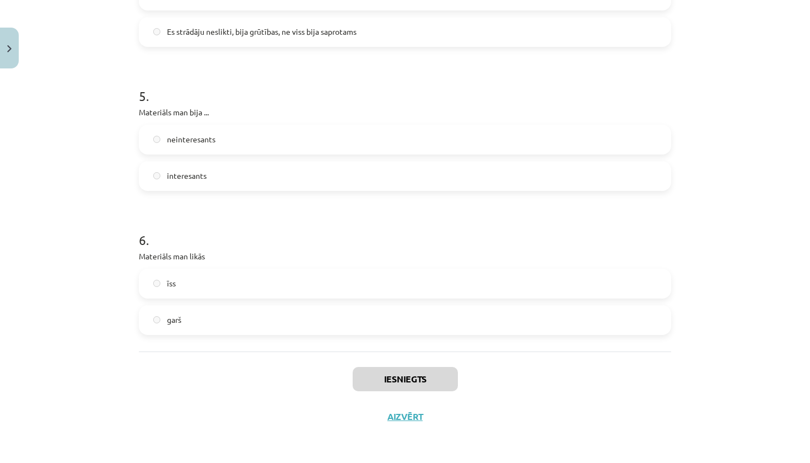
click at [404, 416] on button "Aizvērt" at bounding box center [405, 416] width 42 height 11
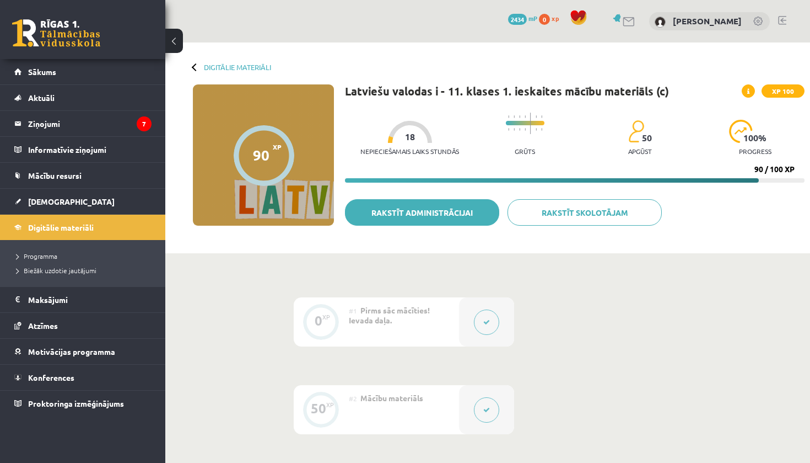
scroll to position [0, 0]
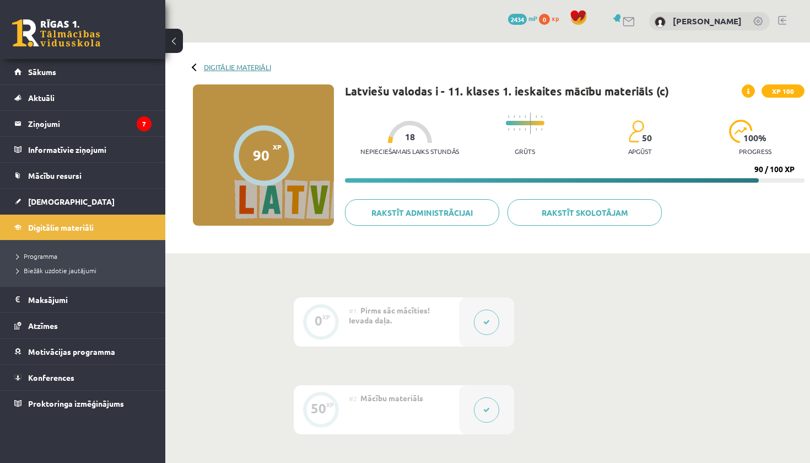
click at [208, 68] on link "Digitālie materiāli" at bounding box center [237, 67] width 67 height 8
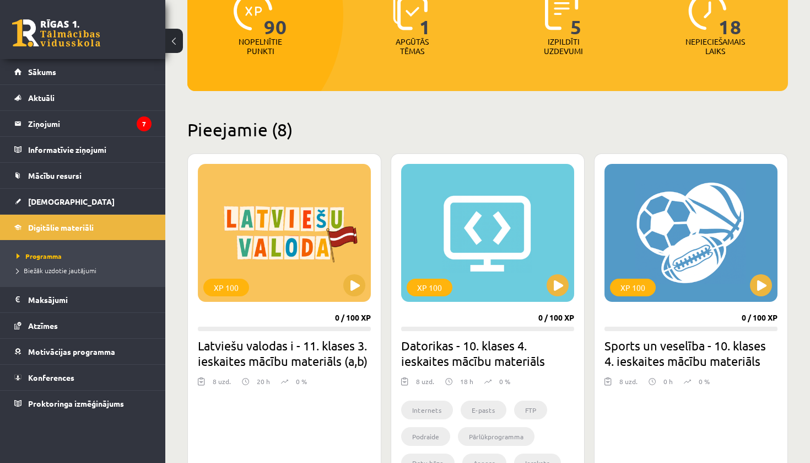
scroll to position [162, 0]
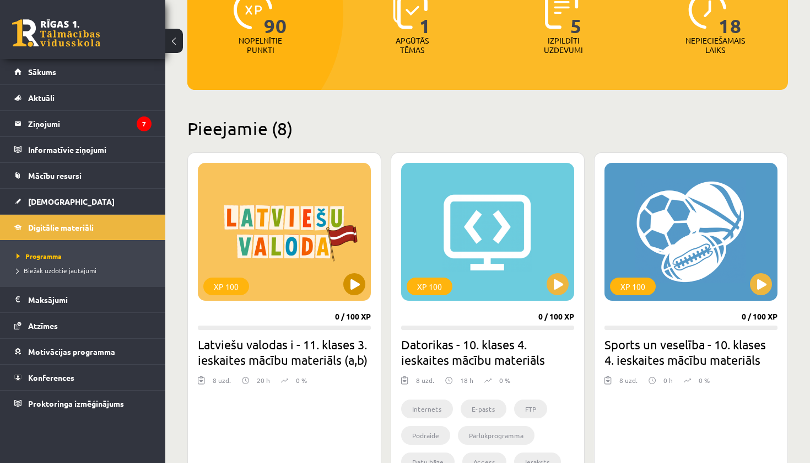
click at [271, 218] on div "XP 100" at bounding box center [284, 232] width 173 height 138
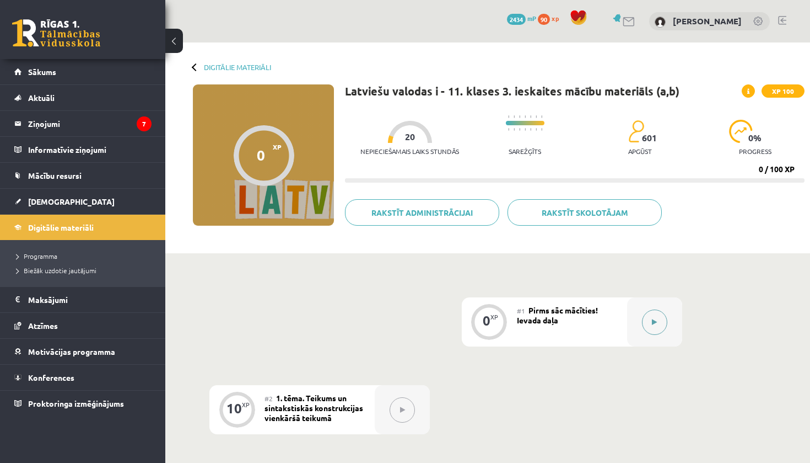
click at [674, 325] on div at bounding box center [654, 321] width 55 height 49
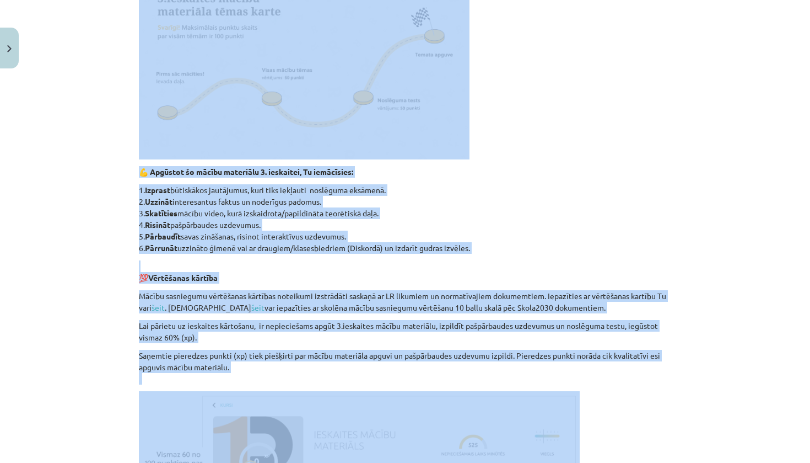
scroll to position [530, 0]
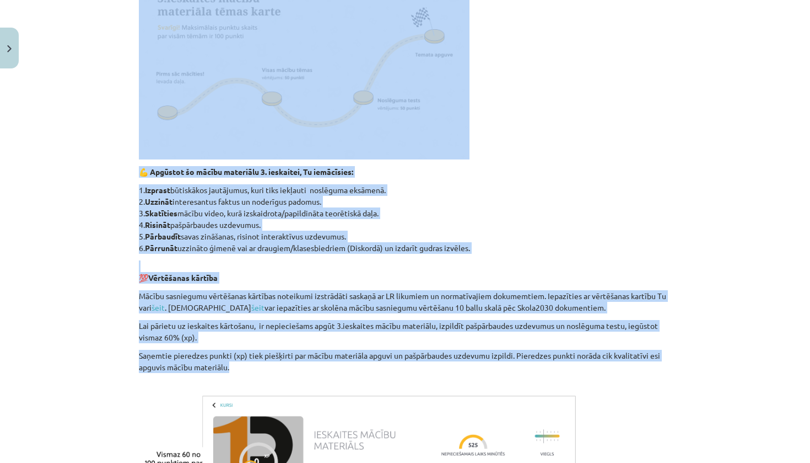
drag, startPoint x: 139, startPoint y: 177, endPoint x: 251, endPoint y: 364, distance: 217.6
click at [252, 364] on div "Vai tev kādreiz ir nācies aizdomāties, kāpēc teikumi dažkārt izklausās tik bagā…" at bounding box center [405, 98] width 533 height 862
copy div "Jēdzieni: vienkāršs teikums, gramatiskais centrs interpunkcija, pieturzīme jeb …"
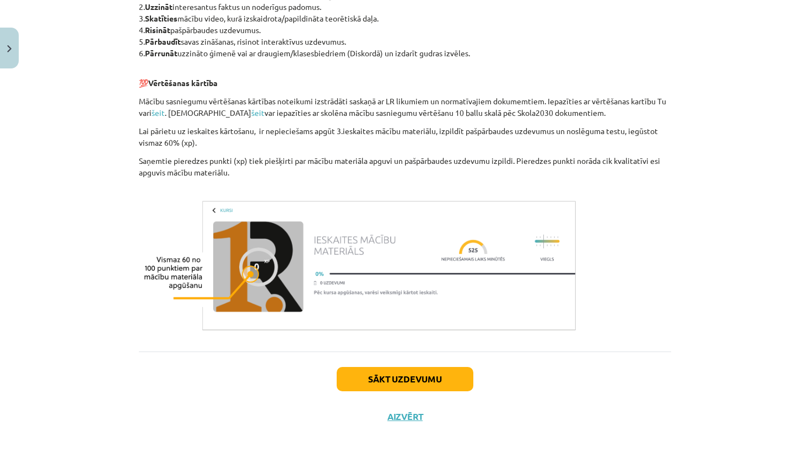
click at [172, 397] on div "Sākt uzdevumu Aizvērt" at bounding box center [405, 389] width 533 height 77
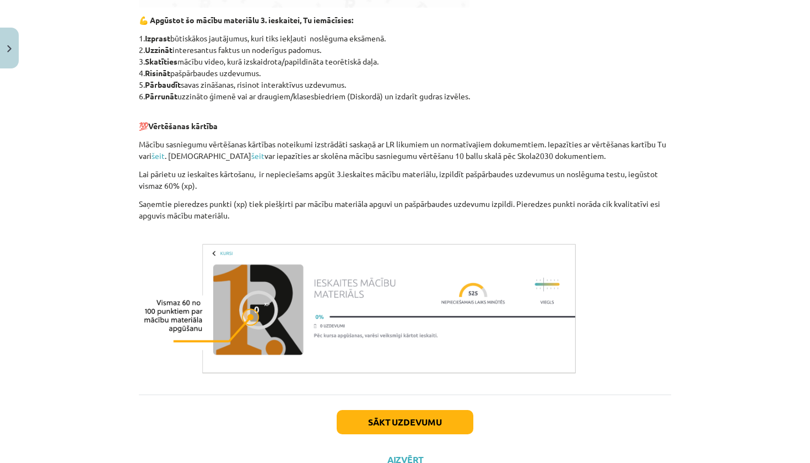
scroll to position [679, 0]
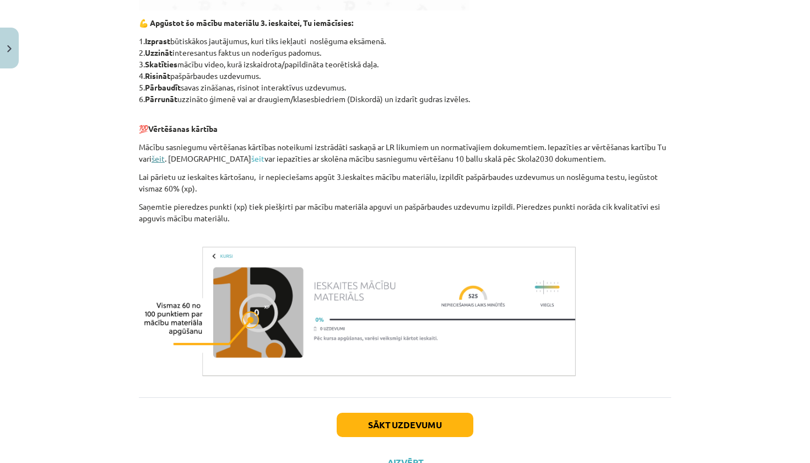
click at [161, 162] on link "šeit" at bounding box center [158, 158] width 13 height 10
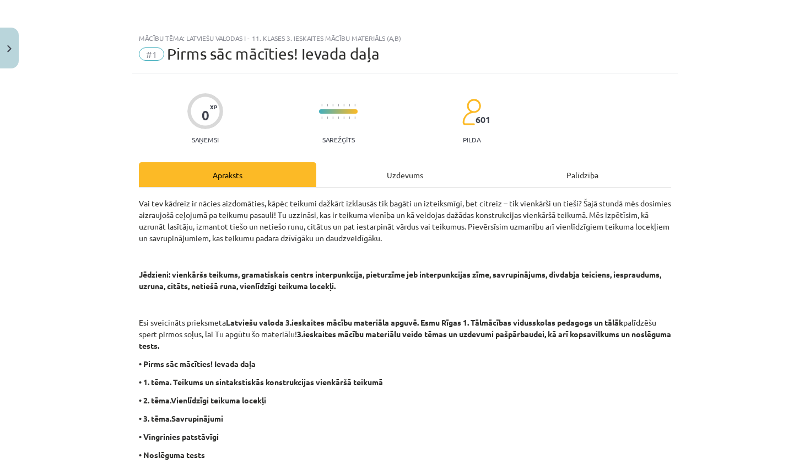
scroll to position [0, 0]
click at [435, 175] on div "Uzdevums" at bounding box center [405, 174] width 178 height 25
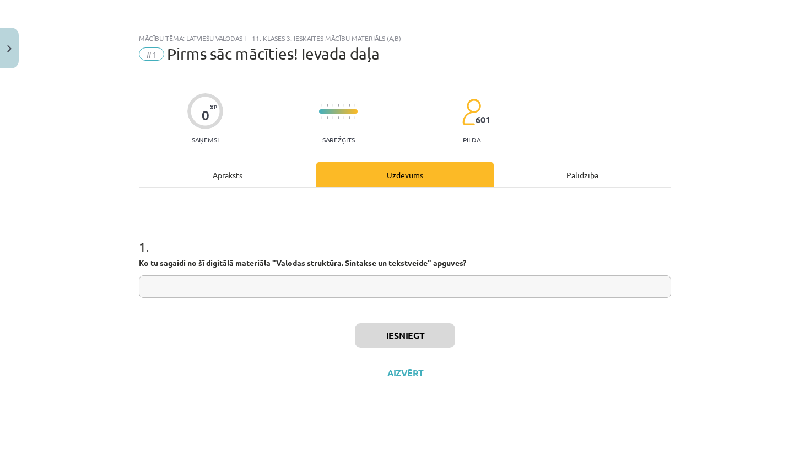
click at [267, 282] on input "text" at bounding box center [405, 286] width 533 height 23
drag, startPoint x: 497, startPoint y: 265, endPoint x: 163, endPoint y: 266, distance: 334.1
click at [163, 266] on p "Ko tu sagaidi no šī digitālā materiāla " Valodas struktūra. Sintakse un tekstve…" at bounding box center [405, 263] width 533 height 12
drag, startPoint x: 139, startPoint y: 265, endPoint x: 475, endPoint y: 260, distance: 336.4
click at [475, 260] on p "Ko tu sagaidi no šī digitālā materiāla " Valodas struktūra. Sintakse un tekstve…" at bounding box center [405, 263] width 533 height 12
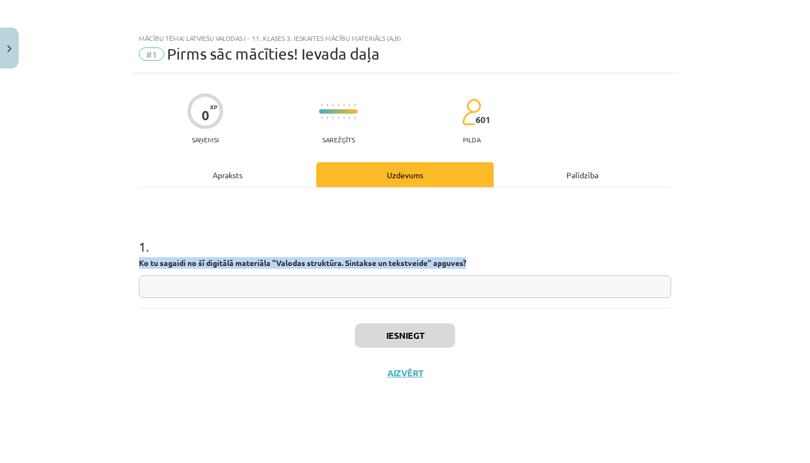
copy p "Ko tu sagaidi no šī digitālā materiāla " Valodas struktūra. Sintakse un tekstve…"
click at [191, 291] on input "text" at bounding box center [405, 286] width 533 height 23
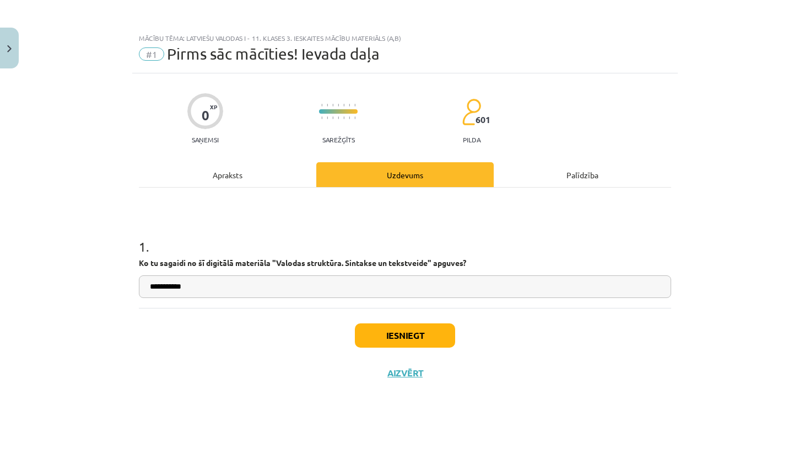
paste input "**********"
click at [186, 288] on input "**********" at bounding box center [405, 286] width 533 height 23
click at [323, 289] on input "**********" at bounding box center [405, 286] width 533 height 23
drag, startPoint x: 323, startPoint y: 289, endPoint x: 174, endPoint y: 293, distance: 148.9
click at [174, 293] on input "**********" at bounding box center [405, 286] width 533 height 23
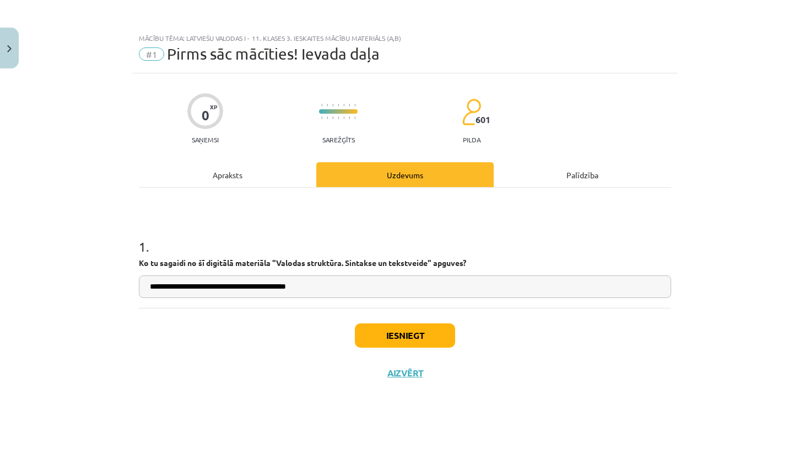
type input "**********"
click at [420, 335] on button "Iesniegt" at bounding box center [405, 335] width 100 height 24
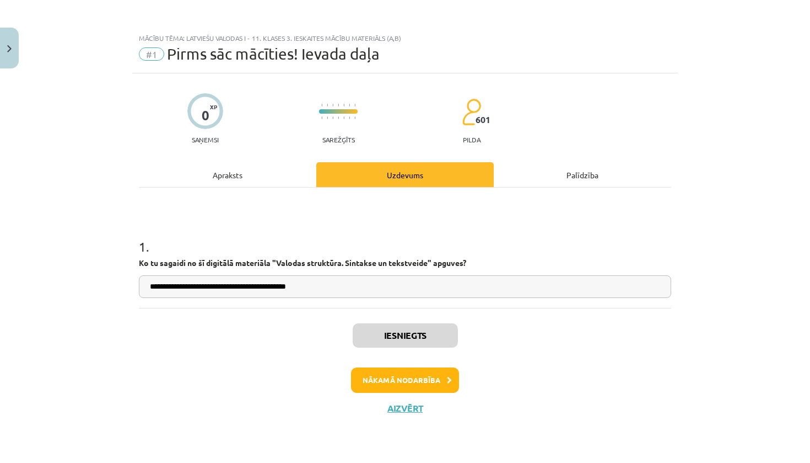
click at [407, 383] on button "Nākamā nodarbība" at bounding box center [405, 379] width 108 height 25
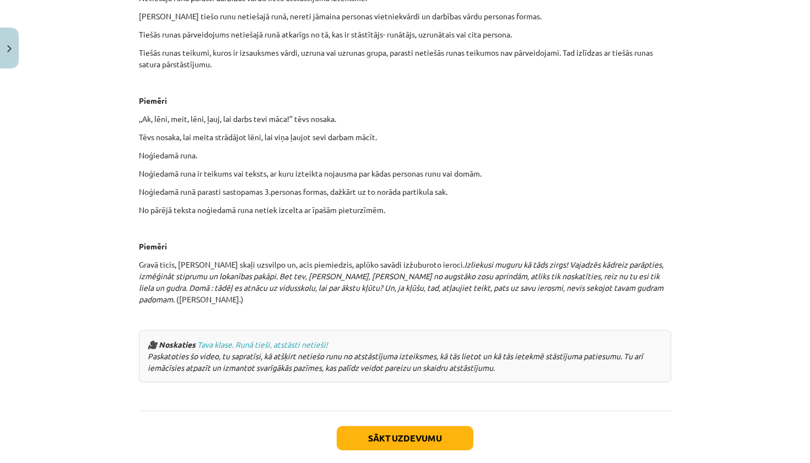
scroll to position [2617, 0]
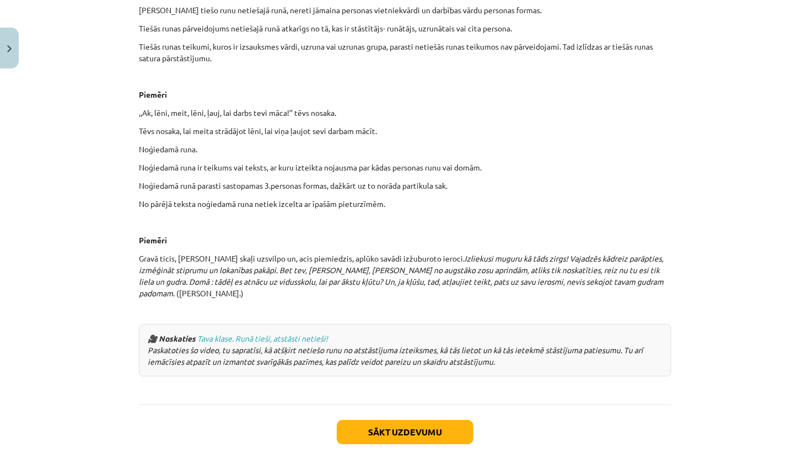
drag, startPoint x: 329, startPoint y: 221, endPoint x: 485, endPoint y: 332, distance: 191.8
copy div "Teikums – teksta vienība Teikums ir gramatiski saistītu vārdu savienojums vai a…"
click at [410, 420] on button "Sākt uzdevumu" at bounding box center [405, 432] width 137 height 24
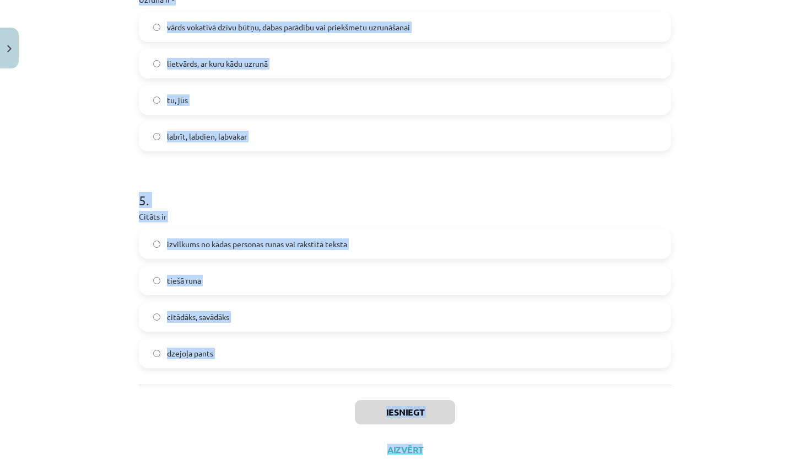
scroll to position [901, 0]
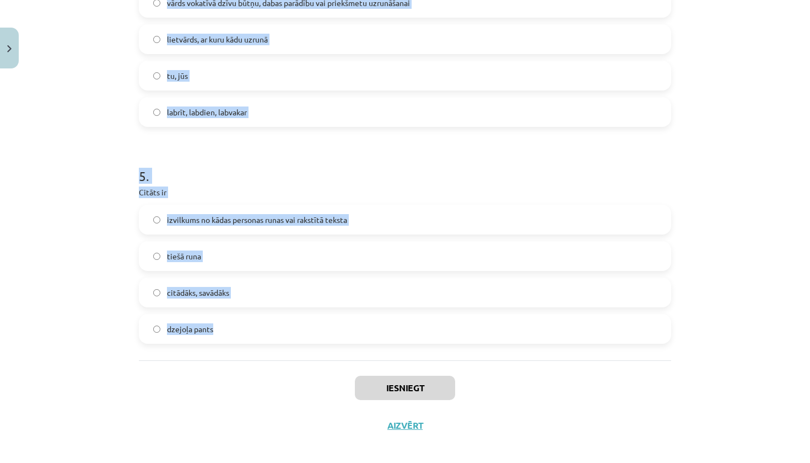
drag, startPoint x: 128, startPoint y: 228, endPoint x: 280, endPoint y: 357, distance: 199.9
click at [281, 358] on div "Mācību tēma: Latviešu valodas i - 11. klases 3. ieskaites mācību materiāls (a,b…" at bounding box center [405, 231] width 810 height 463
copy form "1 . Atzīmē to teikumu, kur pieturzīmes ir saliktas pareizi! Andris paskaidroja:…"
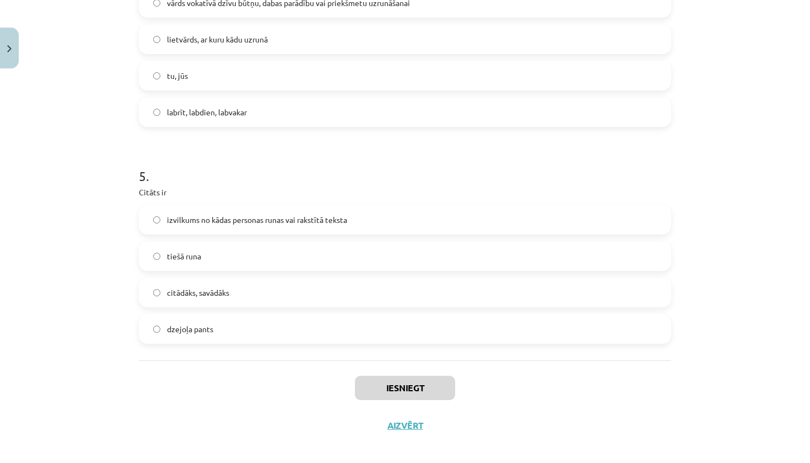
click at [79, 182] on div "Mācību tēma: Latviešu valodas i - 11. klases 3. ieskaites mācību materiāls (a,b…" at bounding box center [405, 231] width 810 height 463
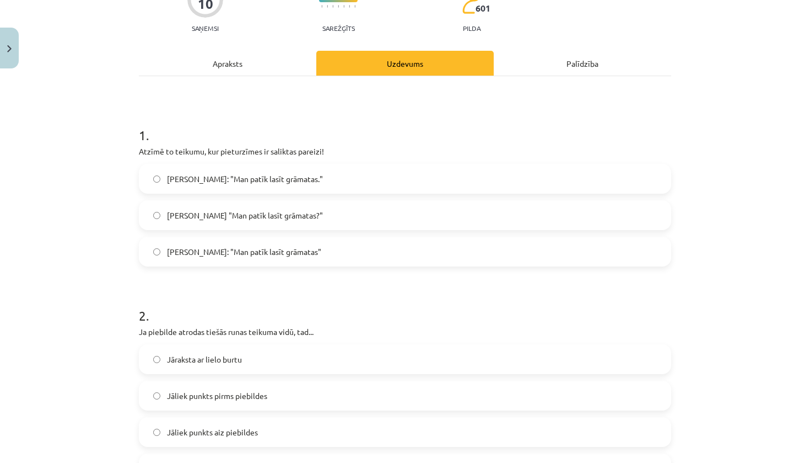
scroll to position [111, 0]
click at [392, 175] on label "Andris paskaidroja: "Man patīk lasīt grāmatas."" at bounding box center [405, 179] width 530 height 28
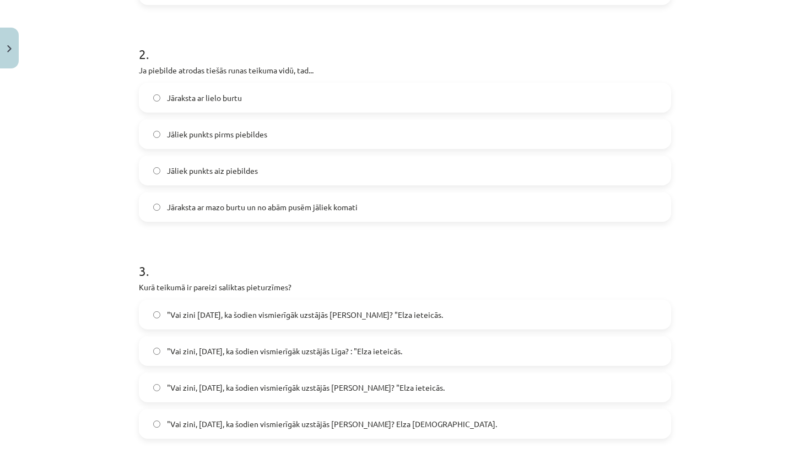
scroll to position [373, 0]
click at [270, 204] on span "Jāraksta ar mazo burtu un no abām pusēm jāliek komati" at bounding box center [262, 207] width 191 height 12
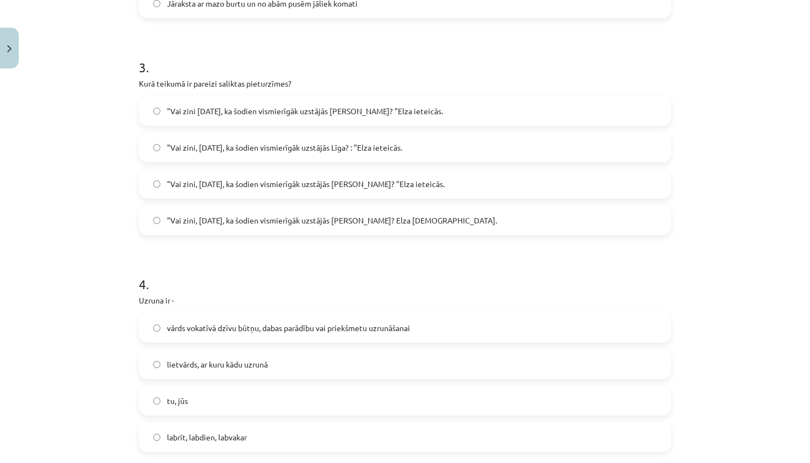
scroll to position [597, 0]
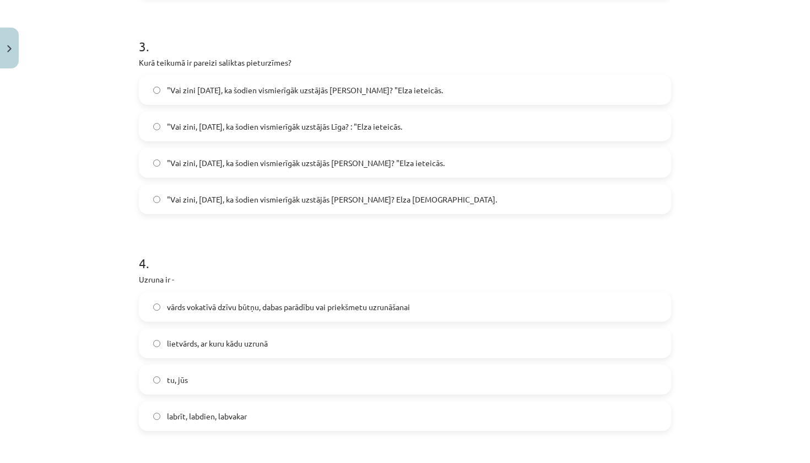
click at [254, 192] on label ""Vai zini, Pola, ka šodien vismierīgāk uzstājās Līga? Elza ieteicās." at bounding box center [405, 199] width 530 height 28
click at [280, 164] on span ""Vai zini, Pola, ka šodien vismierīgāk uzstājās Līga? "Elza ieteicās." at bounding box center [306, 163] width 278 height 12
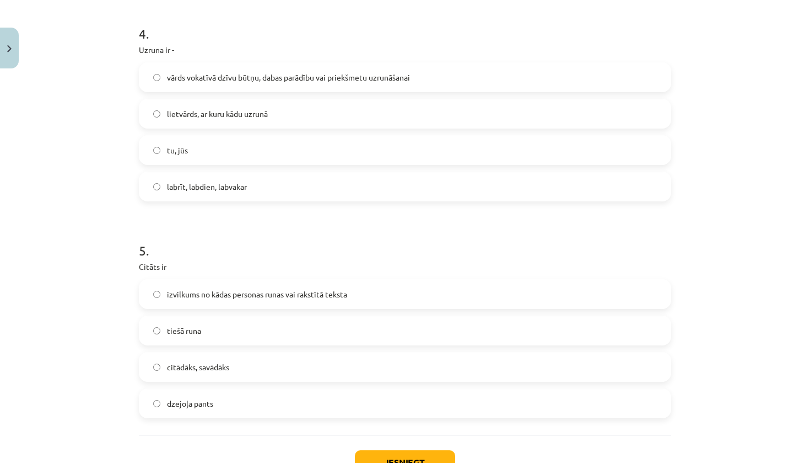
scroll to position [830, 0]
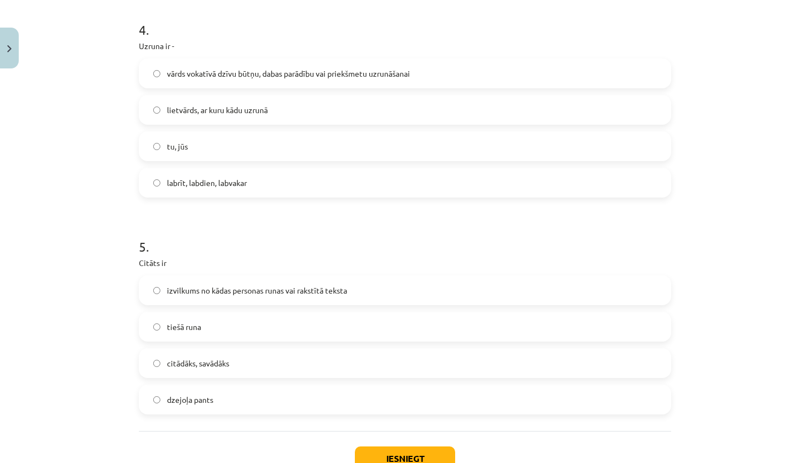
click at [282, 71] on span "vārds vokatīvā dzīvu būtņu, dabas parādību vai priekšmetu uzrunāšanai" at bounding box center [288, 74] width 243 height 12
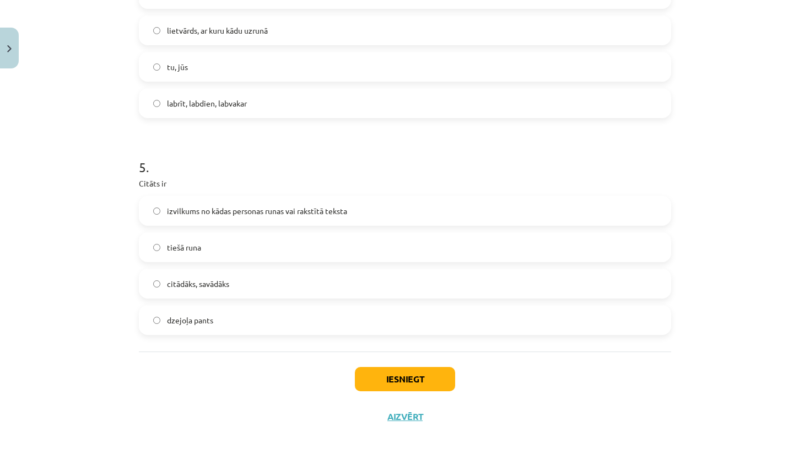
scroll to position [911, 0]
click at [248, 216] on label "izvilkums no kādas personas runas vai rakstītā teksta" at bounding box center [405, 211] width 530 height 28
click at [436, 376] on button "Iesniegt" at bounding box center [405, 379] width 100 height 24
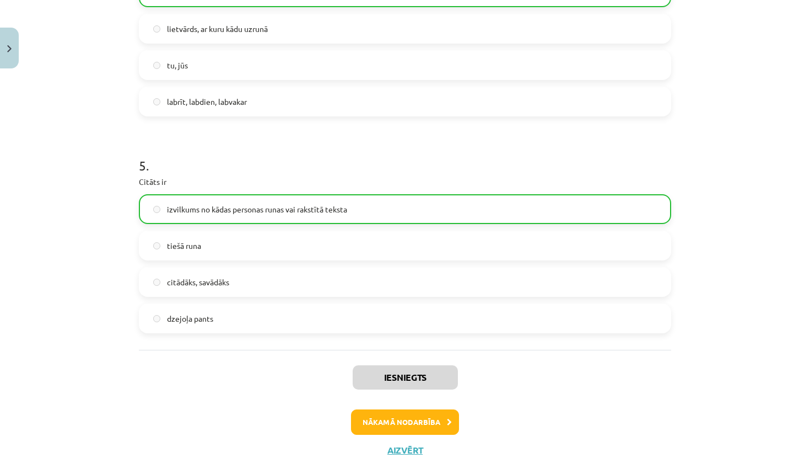
click at [421, 425] on button "Nākamā nodarbība" at bounding box center [405, 421] width 108 height 25
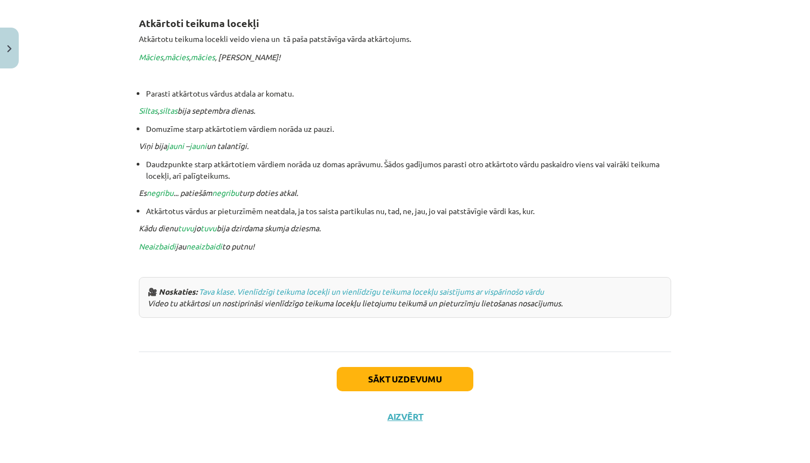
scroll to position [39, 0]
drag, startPoint x: 320, startPoint y: 223, endPoint x: 571, endPoint y: 311, distance: 266.3
copy div "Vienlīdzīgi teikuma locekļi Vienlīdzīgi teikuma locekļi var būt visi teikuma lo…"
click at [120, 261] on div "Mācību tēma: Latviešu valodas i - 11. klases 3. ieskaites mācību materiāls (a,b…" at bounding box center [405, 231] width 810 height 463
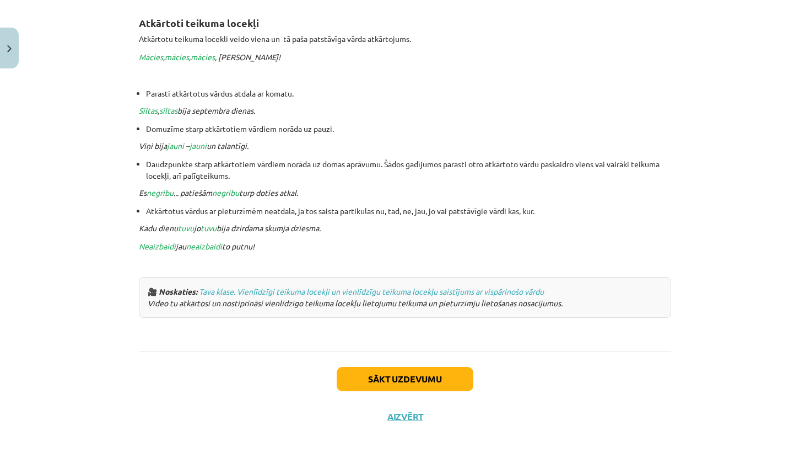
click at [393, 371] on button "Sākt uzdevumu" at bounding box center [405, 379] width 137 height 24
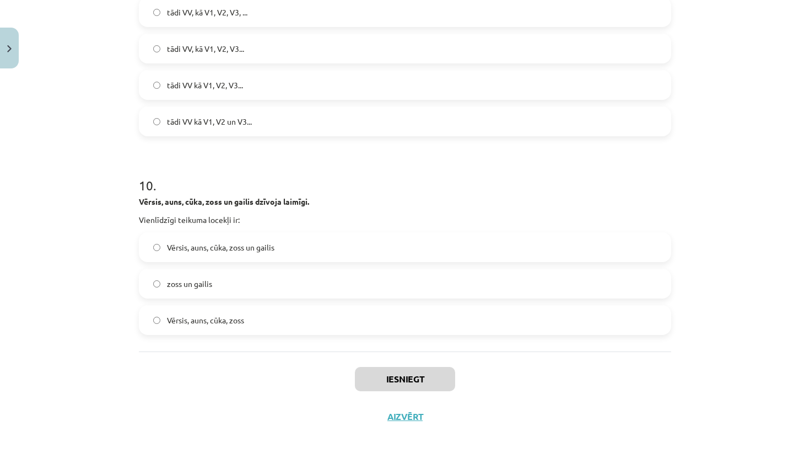
scroll to position [110, 0]
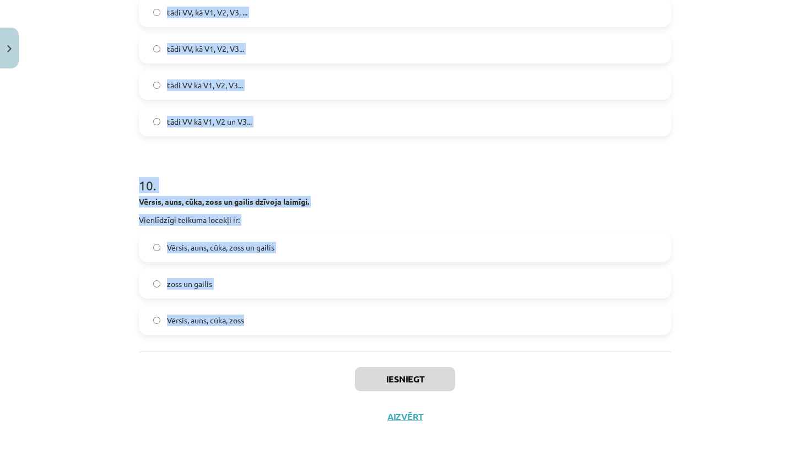
drag, startPoint x: 113, startPoint y: 251, endPoint x: 323, endPoint y: 347, distance: 230.9
click at [323, 347] on div "Mācību tēma: Latviešu valodas i - 11. klases 3. ieskaites mācību materiāls (a,b…" at bounding box center [405, 231] width 810 height 463
copy form "1 . Uz kādu jautājumu atbild izceltie teikuma locekļi? Mīli sauli , debesis un …"
click at [85, 259] on div "Mācību tēma: Latviešu valodas i - 11. klases 3. ieskaites mācību materiāls (a,b…" at bounding box center [405, 231] width 810 height 463
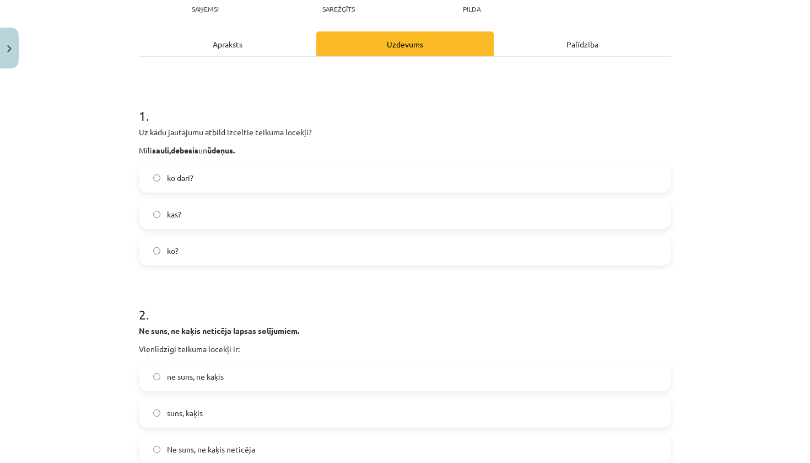
scroll to position [150, 0]
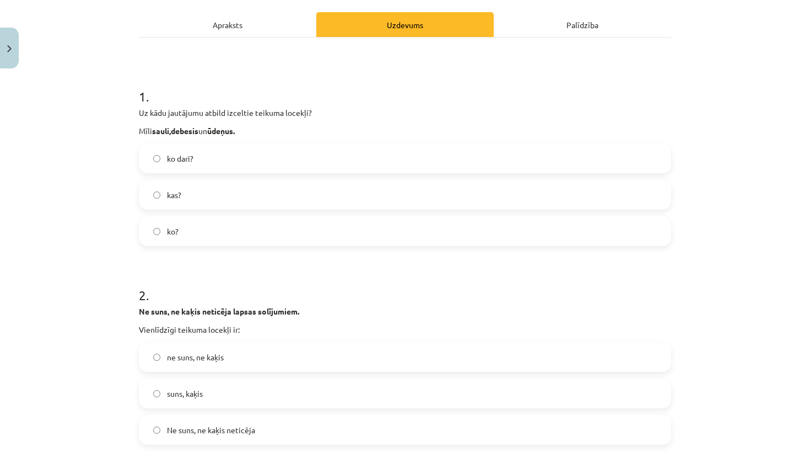
click at [240, 234] on label "ko?" at bounding box center [405, 231] width 530 height 28
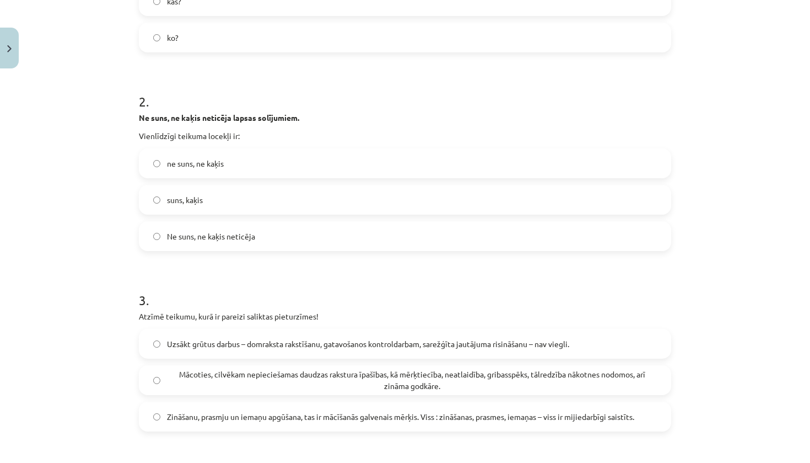
scroll to position [355, 0]
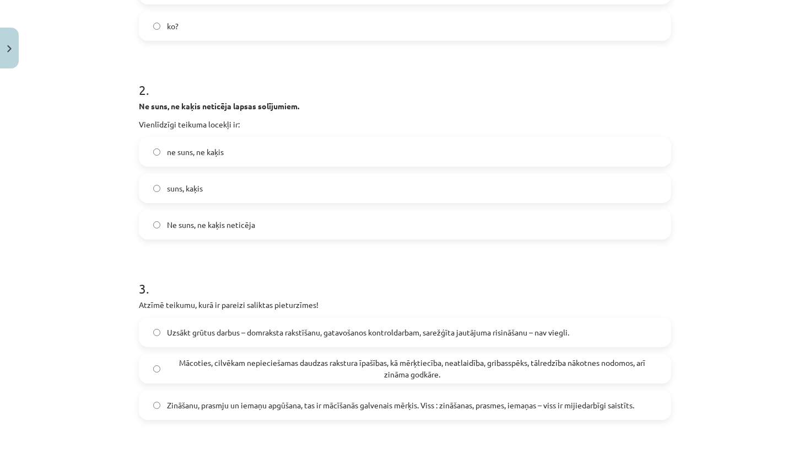
click at [254, 147] on label "ne suns, ne kaķis" at bounding box center [405, 152] width 530 height 28
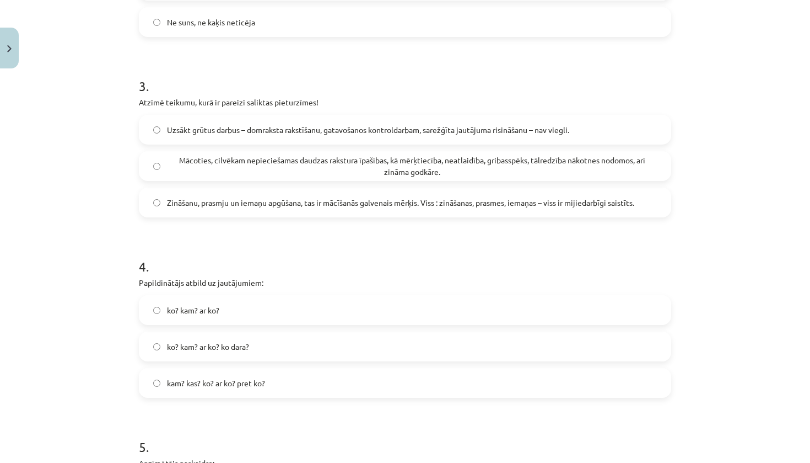
scroll to position [560, 0]
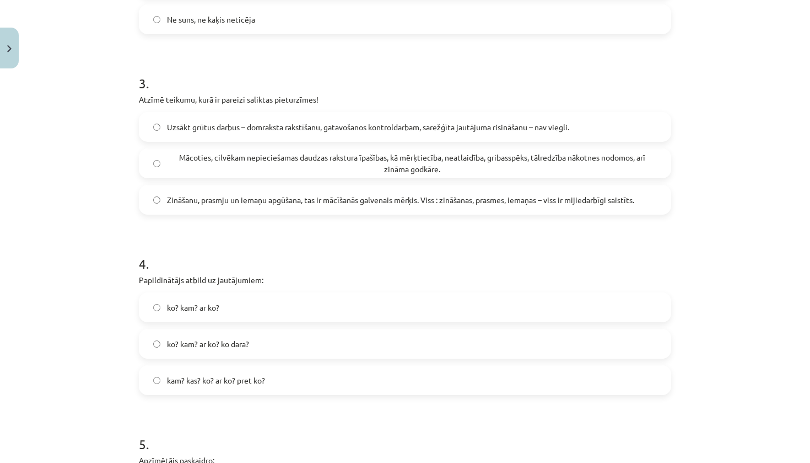
click at [288, 116] on label "Uzsākt grūtus darbus – domraksta rakstīšanu, gatavošanos kontroldarbam, sarežģī…" at bounding box center [405, 127] width 530 height 28
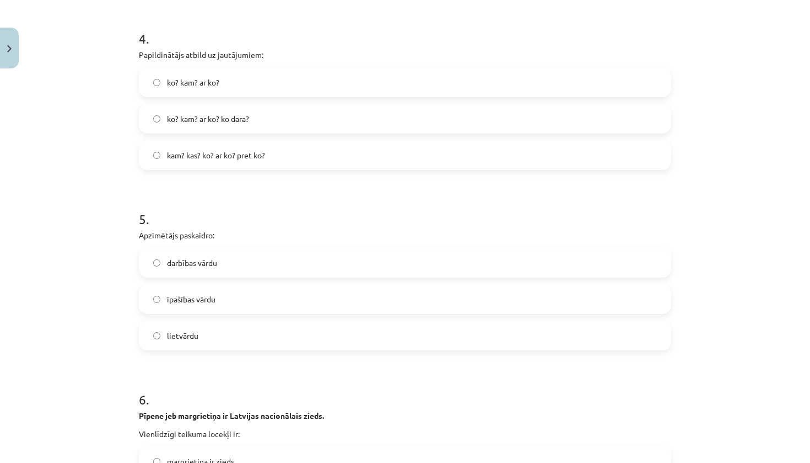
scroll to position [792, 0]
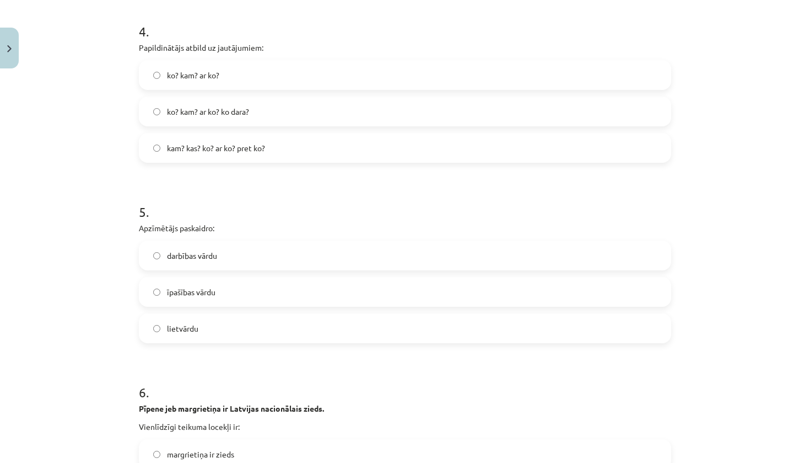
click at [238, 67] on label "ko? kam? ar ko?" at bounding box center [405, 75] width 530 height 28
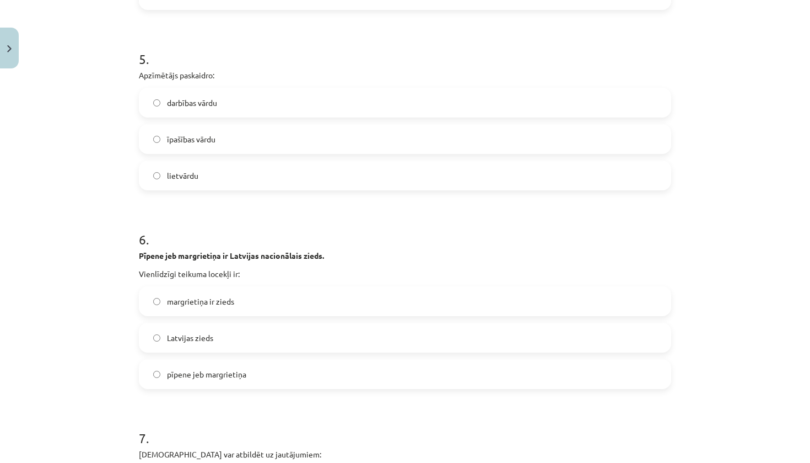
scroll to position [946, 0]
click at [227, 186] on label "lietvārdu" at bounding box center [405, 175] width 530 height 28
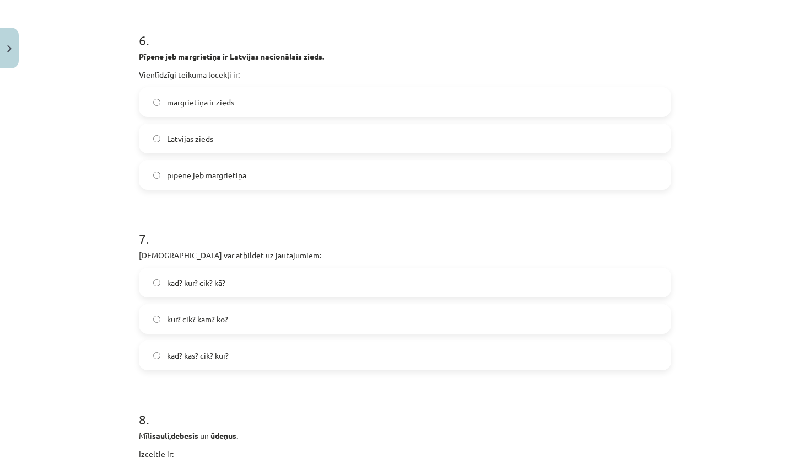
scroll to position [1152, 0]
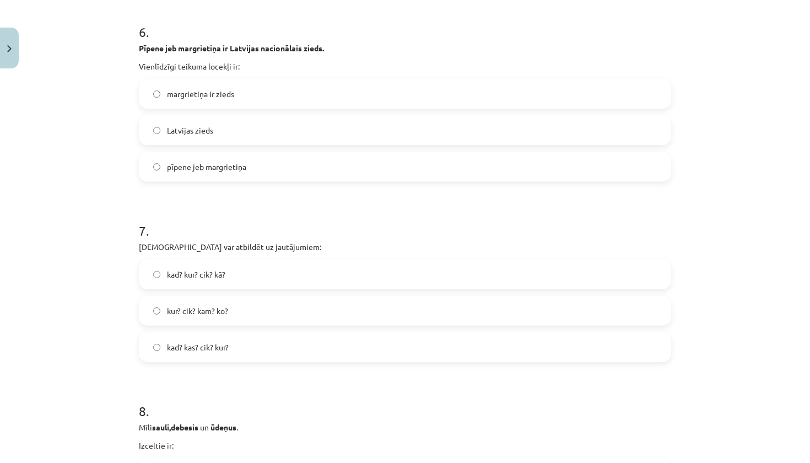
click at [253, 169] on label "pīpene jeb margrietiņa" at bounding box center [405, 167] width 530 height 28
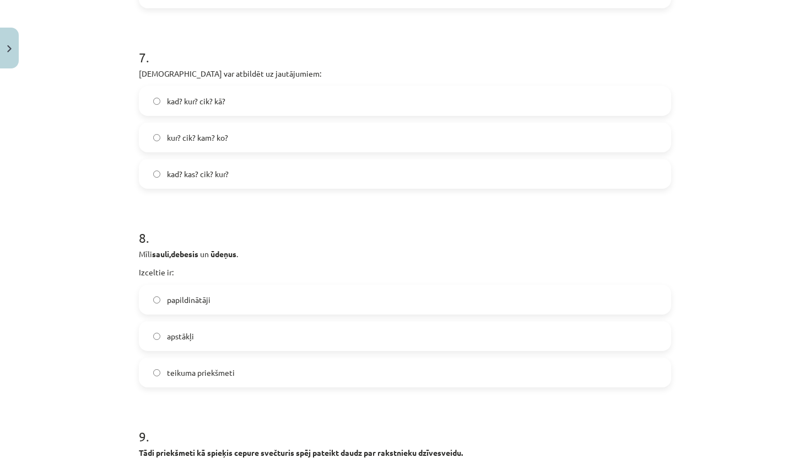
scroll to position [1326, 0]
click at [228, 107] on label "kad? kur? cik? kā?" at bounding box center [405, 101] width 530 height 28
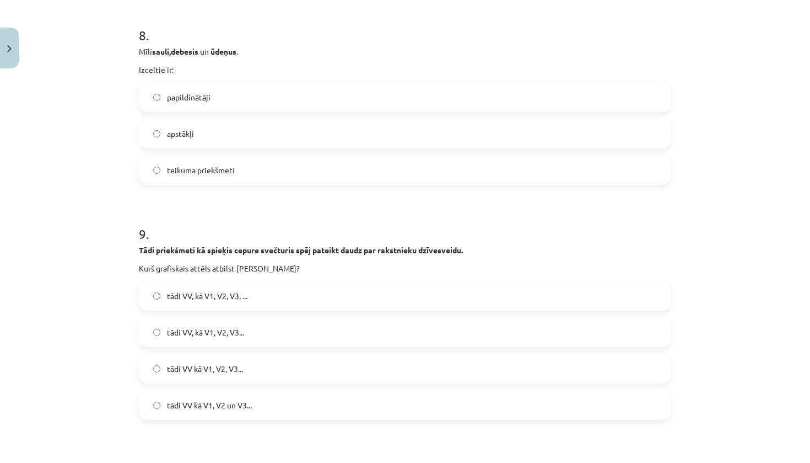
scroll to position [1526, 0]
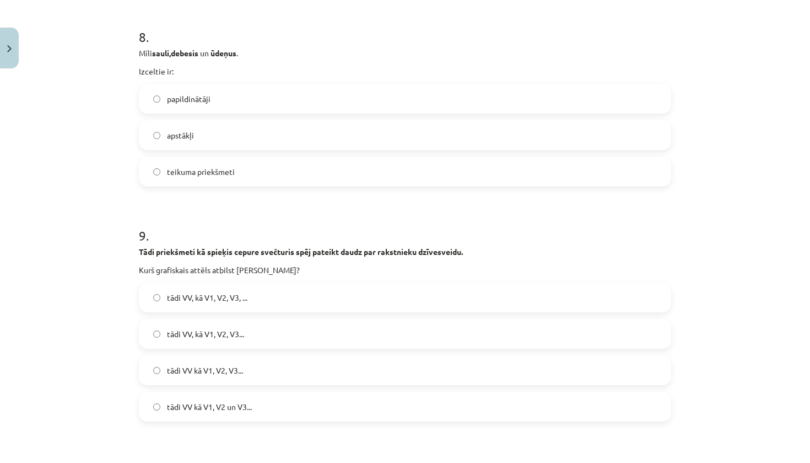
click at [238, 100] on label "papildinātāji" at bounding box center [405, 99] width 530 height 28
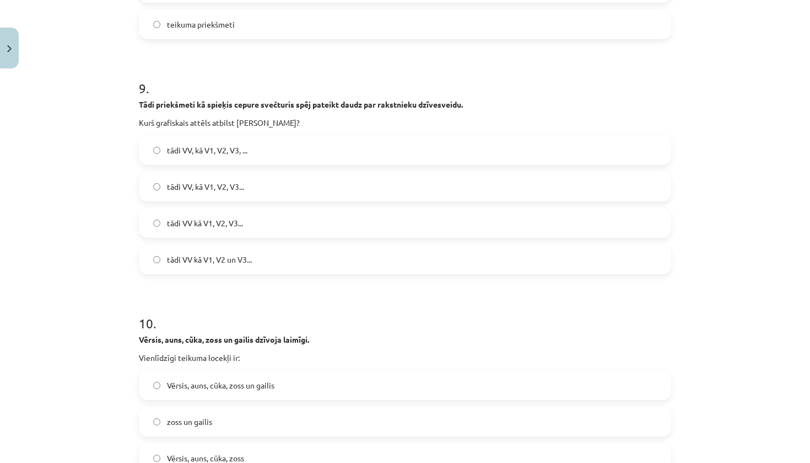
scroll to position [1688, 0]
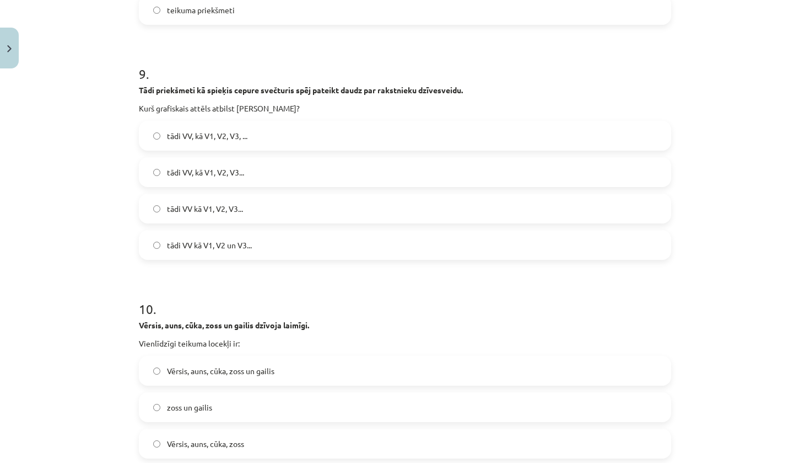
click at [252, 144] on label "tādi VV, kā V1, V2, V3, ..." at bounding box center [405, 136] width 530 height 28
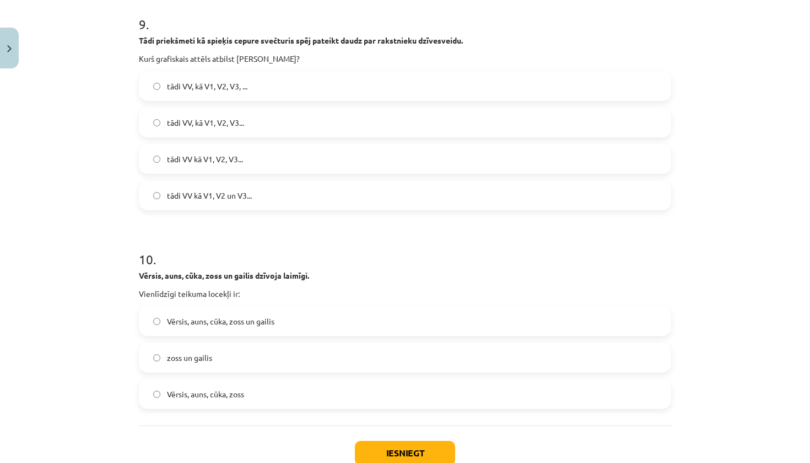
scroll to position [1734, 0]
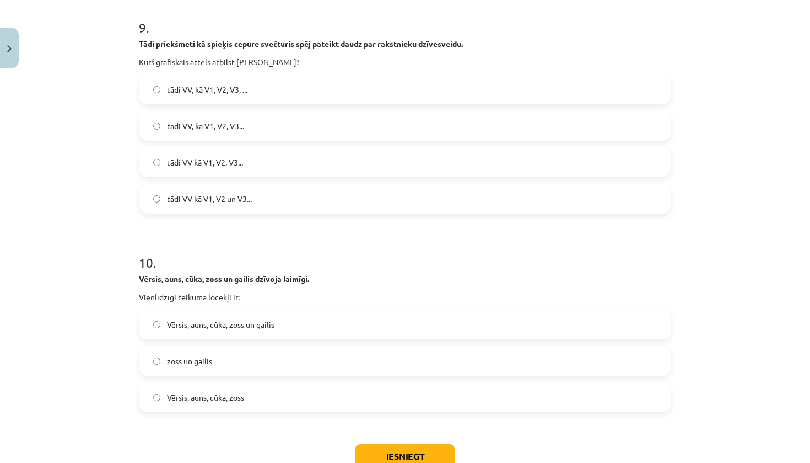
click at [240, 322] on span "Vērsis, auns, cūka, zoss un gailis" at bounding box center [221, 325] width 108 height 12
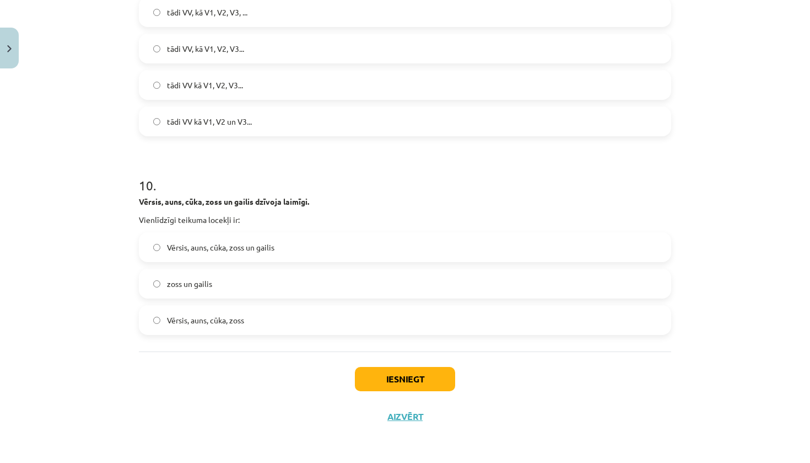
scroll to position [1813, 0]
click at [401, 382] on button "Iesniegt" at bounding box center [405, 379] width 100 height 24
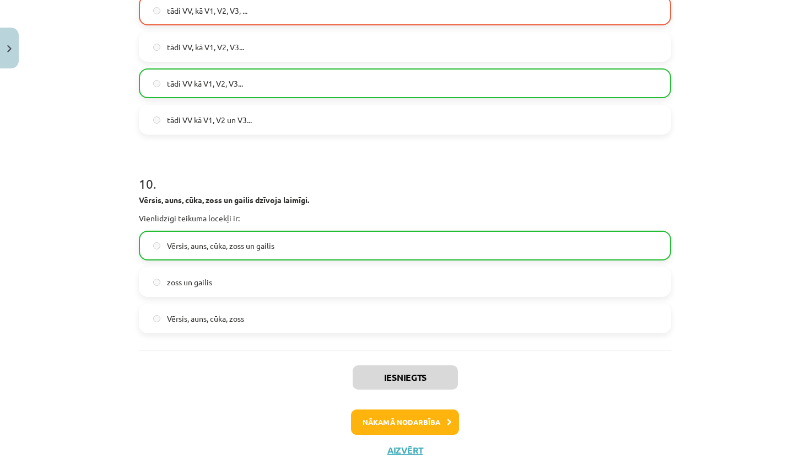
click at [415, 423] on button "Nākamā nodarbība" at bounding box center [405, 421] width 108 height 25
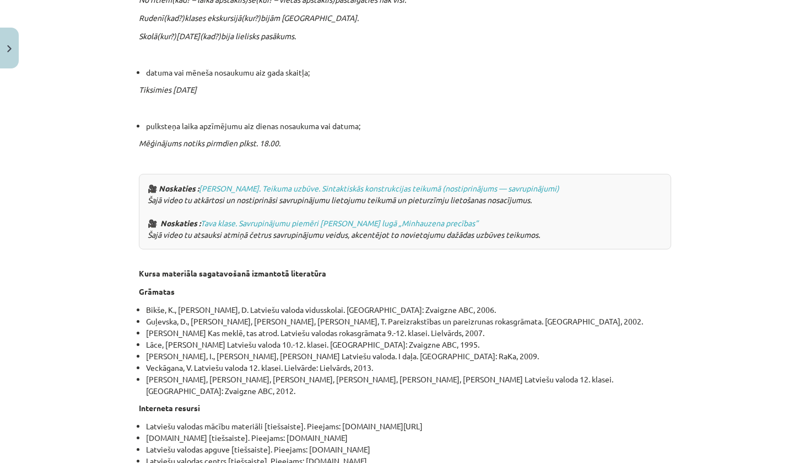
scroll to position [3600, 0]
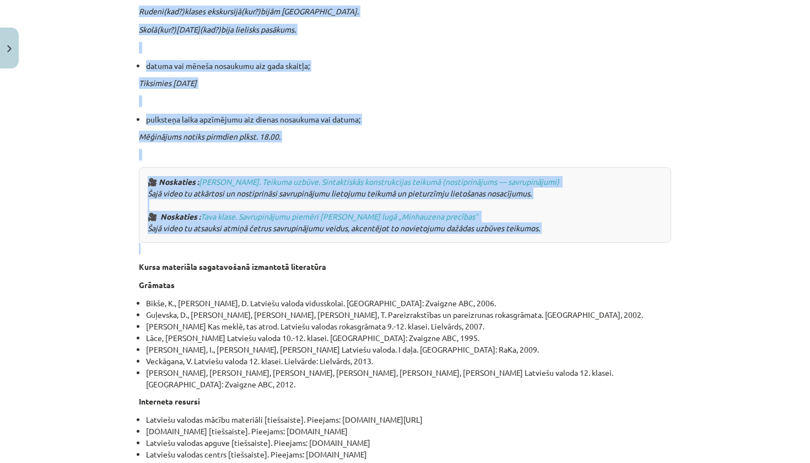
drag, startPoint x: 214, startPoint y: 204, endPoint x: 396, endPoint y: 210, distance: 182.0
copy div "Iespraudumi Iespraudumi ir savrupināti vārdi vai vārdu grupas, ar kurām runātāj…"
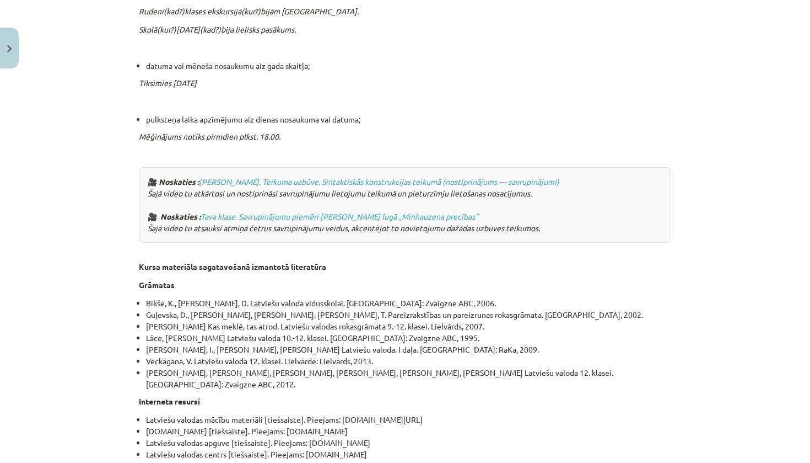
click at [483, 395] on p "Interneta resursi" at bounding box center [405, 401] width 533 height 12
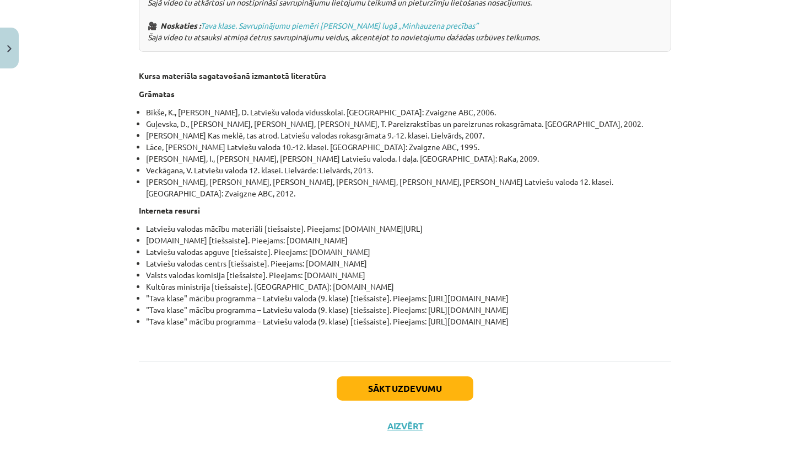
click at [406, 383] on button "Sākt uzdevumu" at bounding box center [405, 388] width 137 height 24
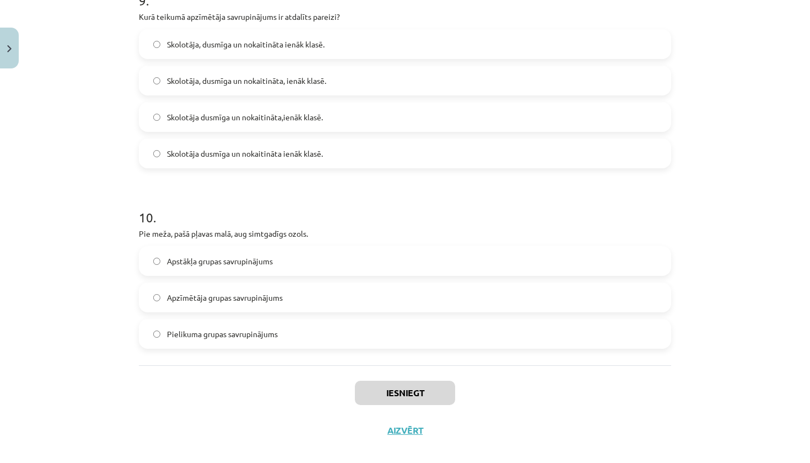
scroll to position [1733, 0]
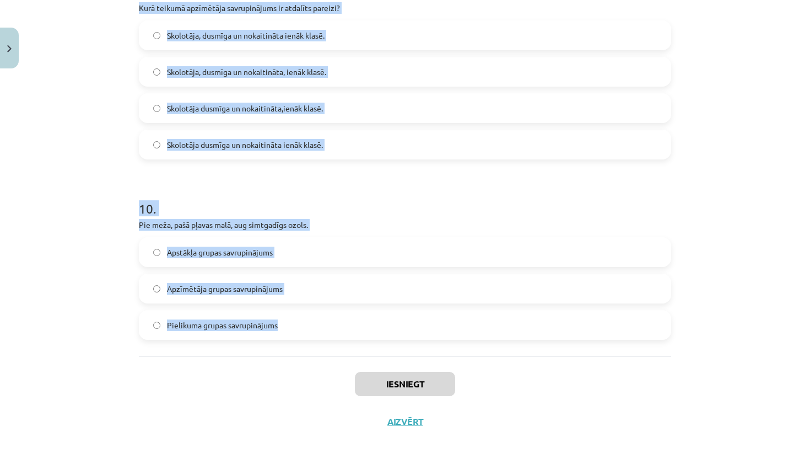
drag, startPoint x: 114, startPoint y: 224, endPoint x: 375, endPoint y: 350, distance: 290.5
click at [375, 350] on div "Mācību tēma: Latviešu valodas i - 11. klases 3. ieskaites mācību materiāls (a,b…" at bounding box center [405, 231] width 810 height 463
copy form "1 . Atzīmē teikumu, kurā ir pielikuma grupas savrupinājums. Juris, skolnieks, u…"
click at [69, 205] on div "Mācību tēma: Latviešu valodas i - 11. klases 3. ieskaites mācību materiāls (a,b…" at bounding box center [405, 231] width 810 height 463
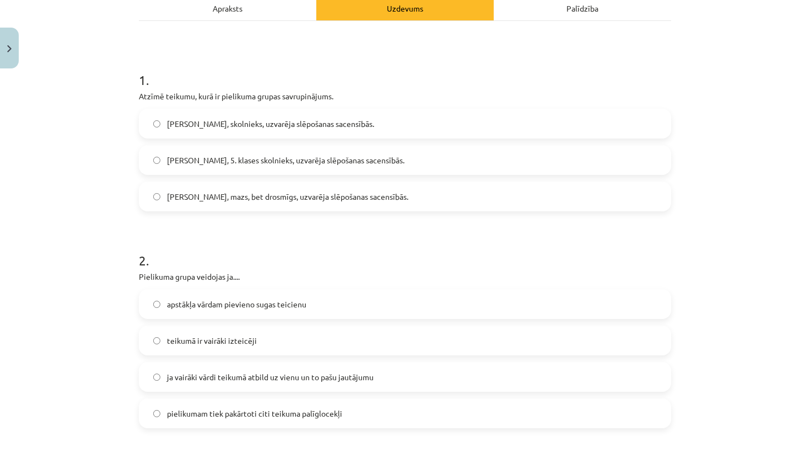
scroll to position [165, 0]
click at [256, 162] on span "Juris, 5. klases skolnieks, uzvarēja slēpošanas sacensībās." at bounding box center [286, 161] width 238 height 12
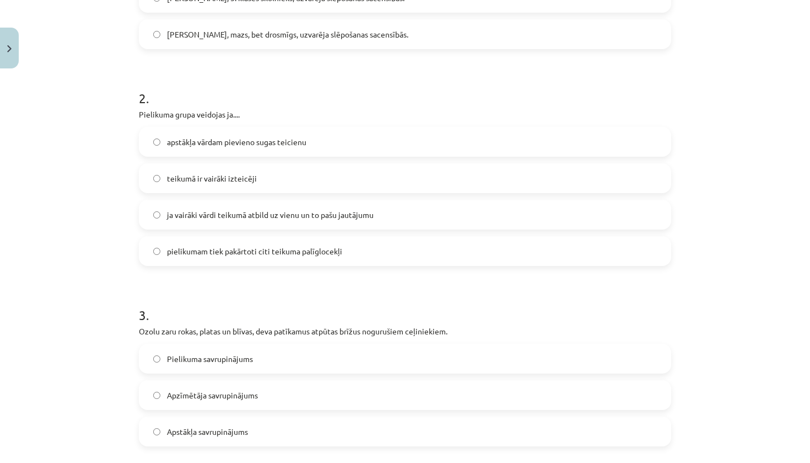
scroll to position [362, 0]
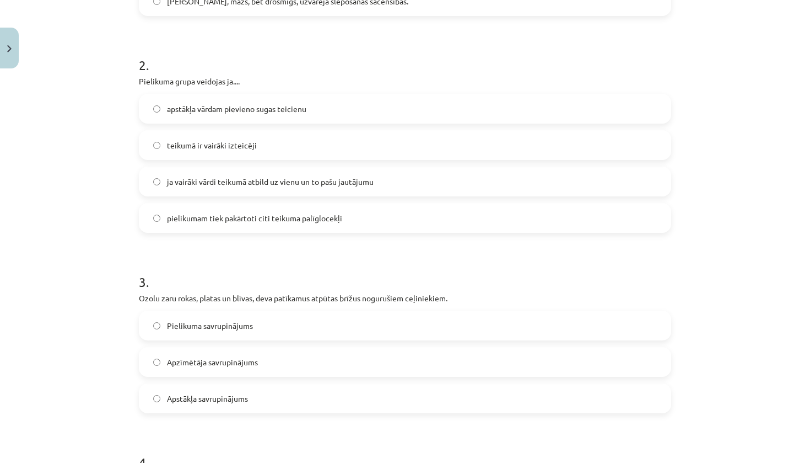
click at [294, 225] on label "pielikumam tiek pakārtoti citi teikuma palīglocekļi" at bounding box center [405, 218] width 530 height 28
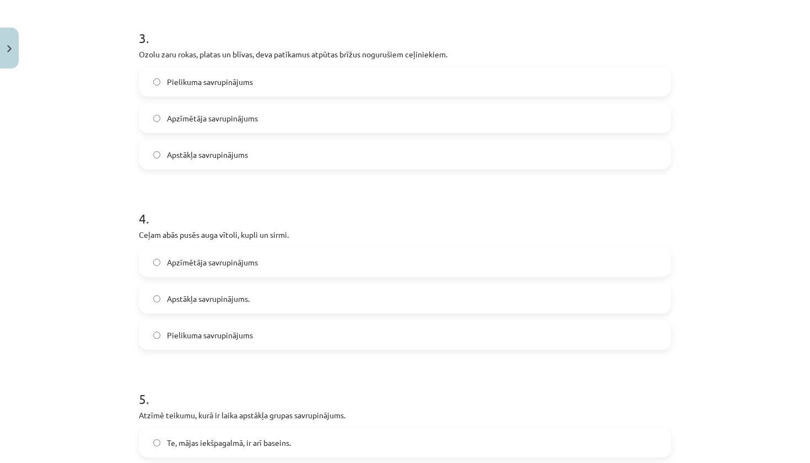
scroll to position [606, 0]
click at [277, 115] on label "Apzīmētāja savrupinājums" at bounding box center [405, 117] width 530 height 28
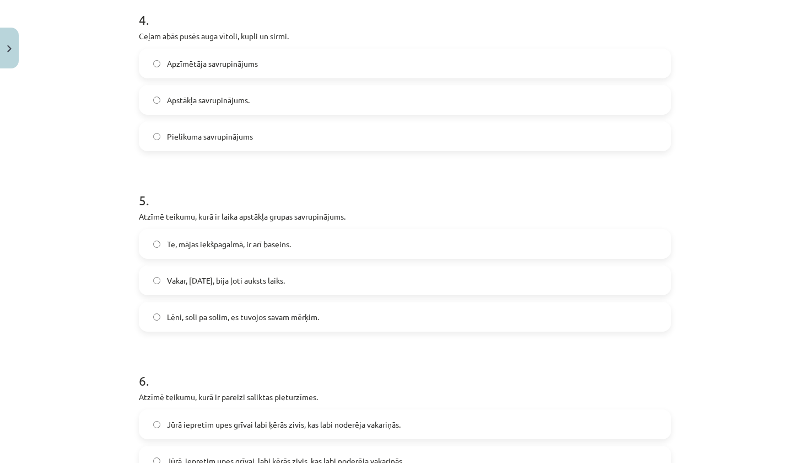
scroll to position [810, 0]
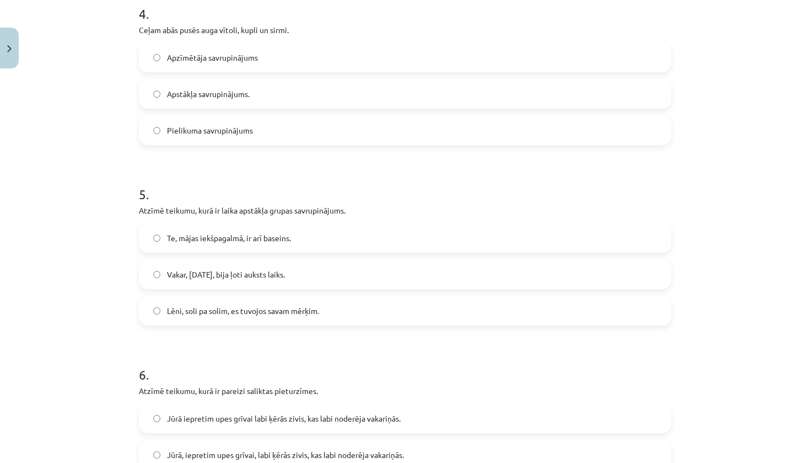
click at [227, 62] on span "Apzīmētāja savrupinājums" at bounding box center [212, 58] width 91 height 12
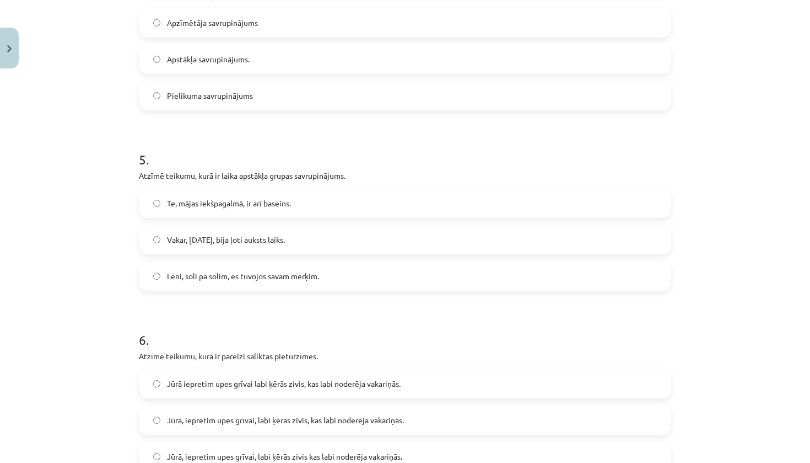
scroll to position [850, 0]
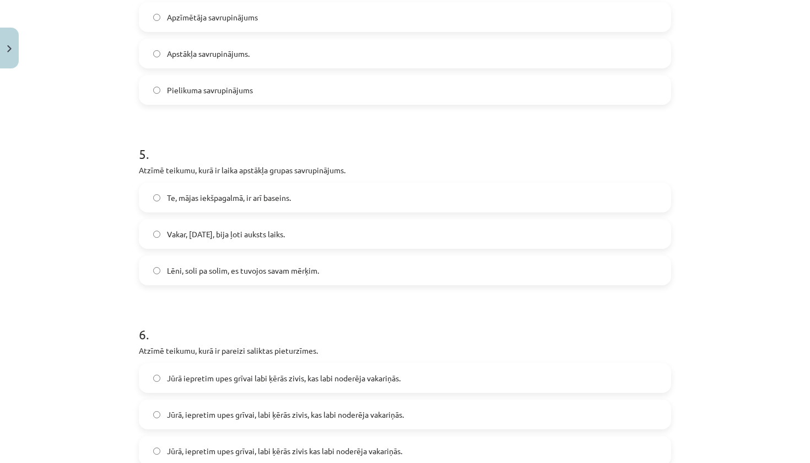
click at [202, 226] on label "Vakar, 20. janvārī, bija ļoti auksts laiks." at bounding box center [405, 234] width 530 height 28
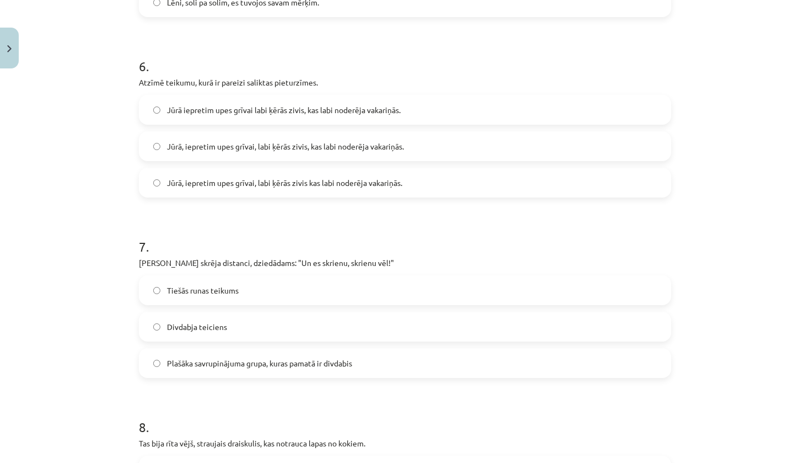
scroll to position [1125, 0]
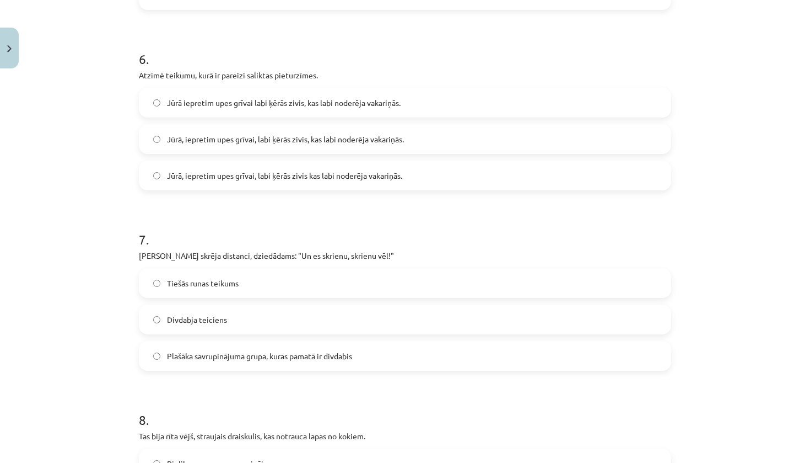
click at [335, 137] on span "Jūrā, iepretim upes grīvai, labi ķērās zivis, kas labi noderēja vakariņās." at bounding box center [285, 139] width 237 height 12
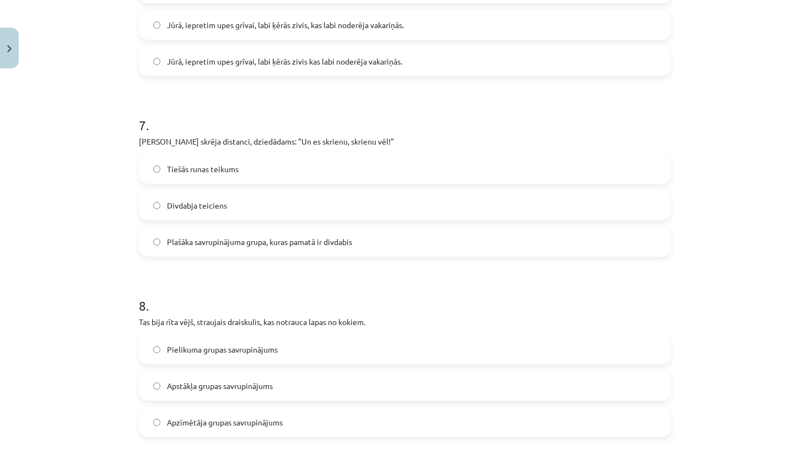
scroll to position [1241, 0]
click at [251, 245] on span "Plašāka savrupinājuma grupa, kuras pamatā ir divdabis" at bounding box center [259, 241] width 185 height 12
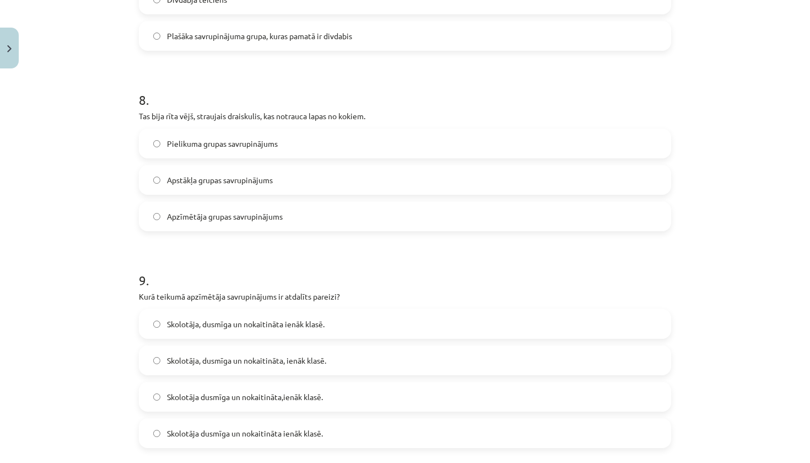
scroll to position [1445, 0]
click at [233, 153] on label "Pielikuma grupas savrupinājums" at bounding box center [405, 144] width 530 height 28
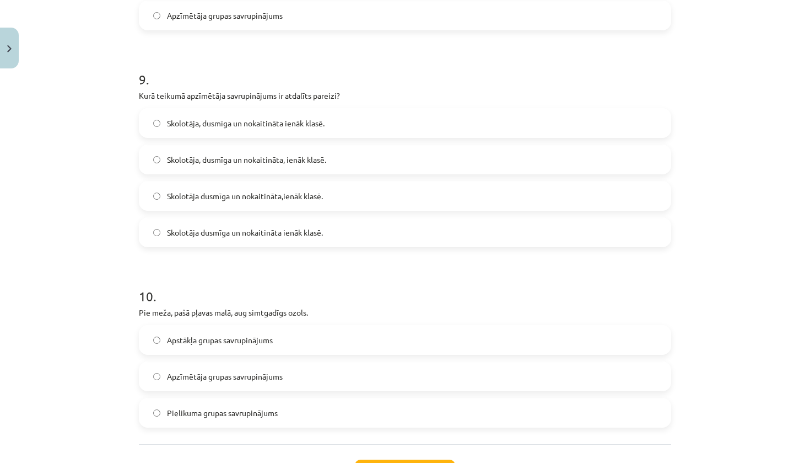
scroll to position [1678, 0]
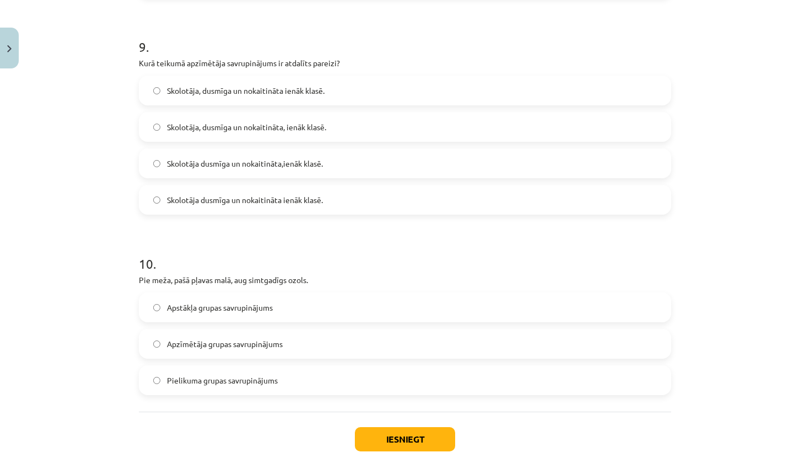
click at [337, 128] on label "Skolotāja, dusmīga un nokaitināta, ienāk klasē." at bounding box center [405, 127] width 530 height 28
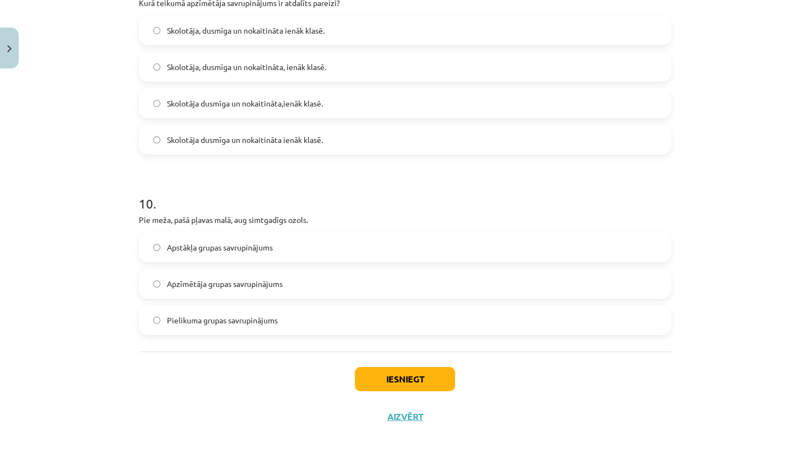
scroll to position [1740, 0]
click at [224, 251] on label "Apstākļa grupas savrupinājums" at bounding box center [405, 247] width 530 height 28
click at [441, 386] on button "Iesniegt" at bounding box center [405, 379] width 100 height 24
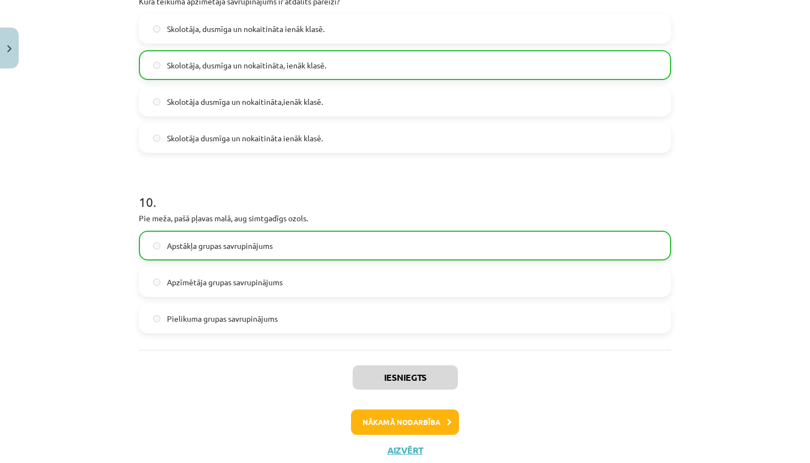
click at [423, 430] on button "Nākamā nodarbība" at bounding box center [405, 421] width 108 height 25
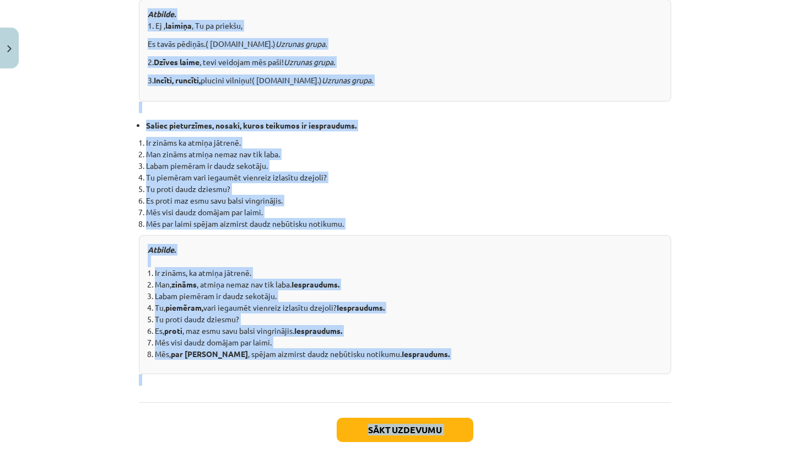
scroll to position [1123, 0]
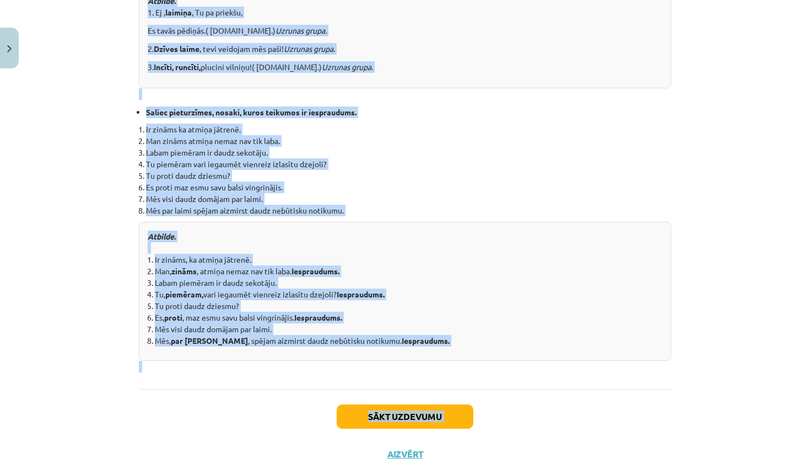
drag, startPoint x: 307, startPoint y: 228, endPoint x: 447, endPoint y: 345, distance: 182.4
copy div "Vingrinies patstāvīgi Nosakiet, kuri no savrupinājumu veidiem ir izceltās teiku…"
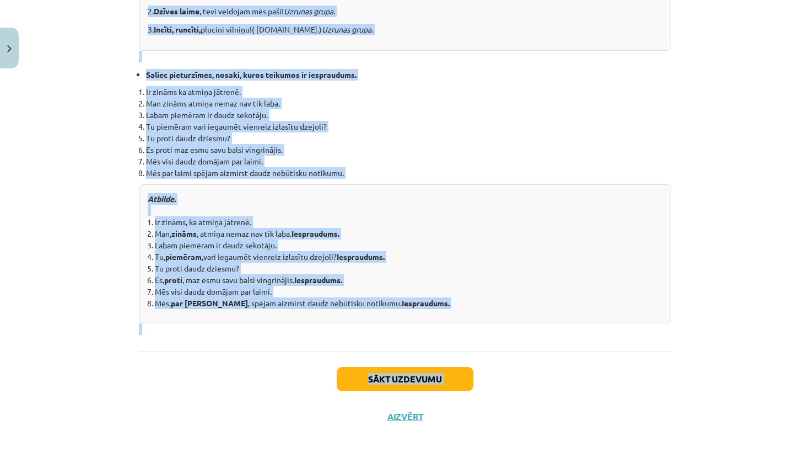
click at [552, 318] on div "Atbilde. Ir zināms, ka atmiņa jātrenē. Man, zināms , atmiņa nemaz nav tik laba.…" at bounding box center [405, 253] width 533 height 139
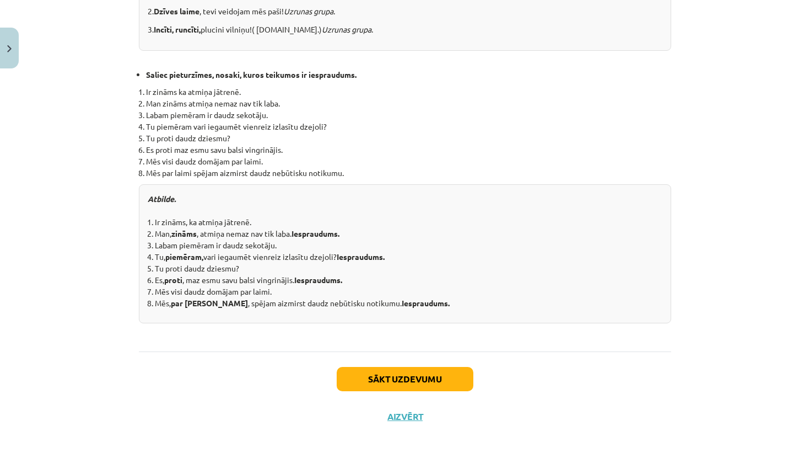
click at [416, 372] on button "Sākt uzdevumu" at bounding box center [405, 379] width 137 height 24
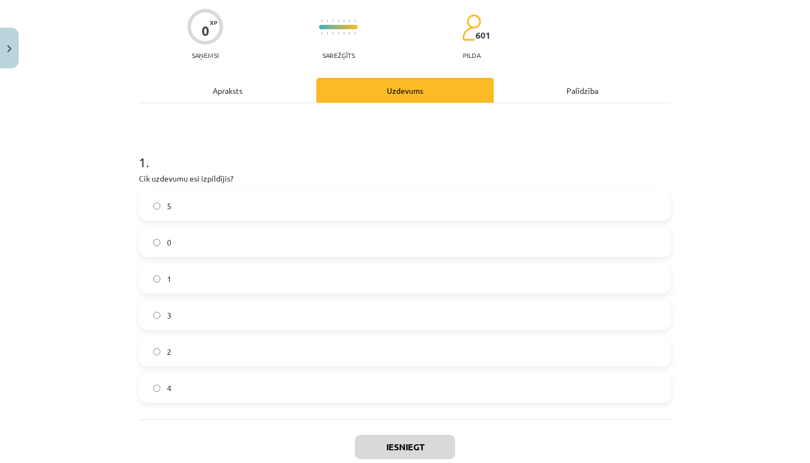
scroll to position [80, 0]
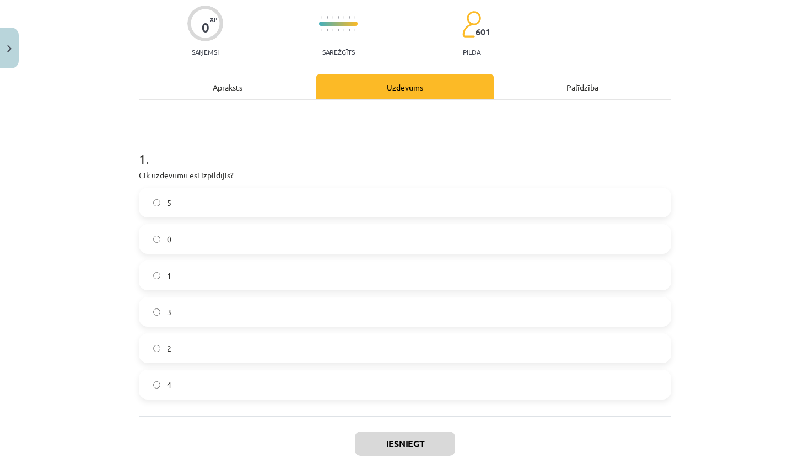
click at [253, 91] on div "Apraksts" at bounding box center [228, 86] width 178 height 25
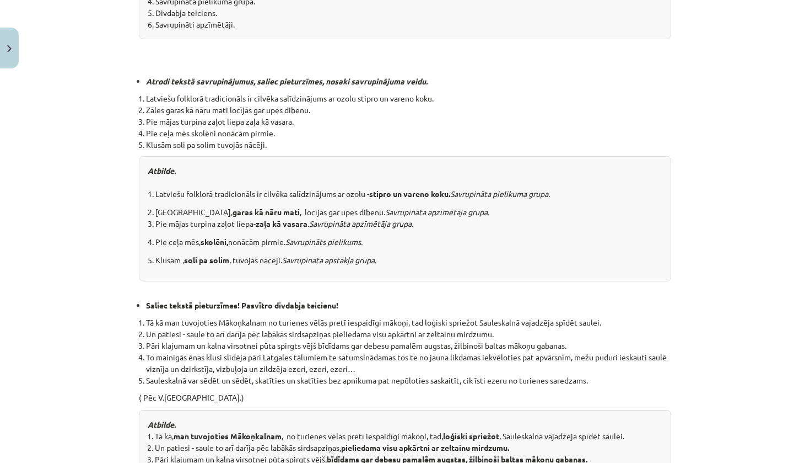
scroll to position [0, 0]
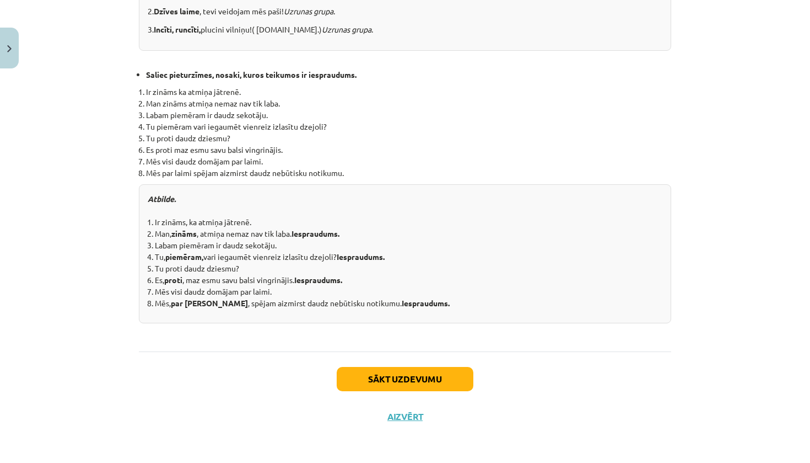
click at [404, 382] on button "Sākt uzdevumu" at bounding box center [405, 379] width 137 height 24
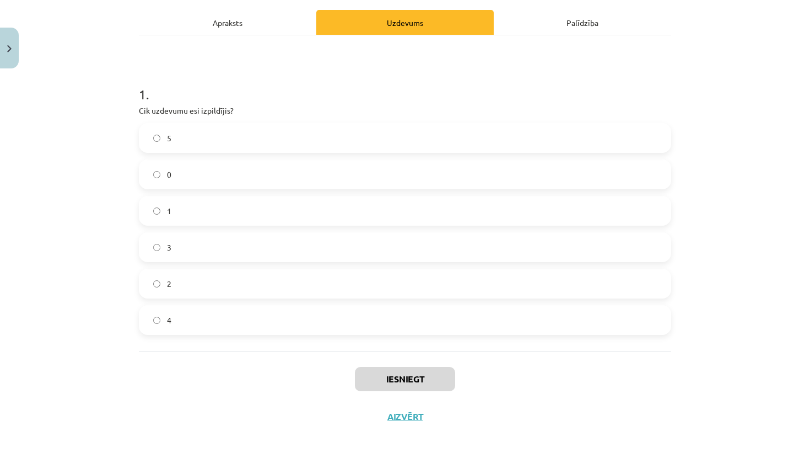
click at [189, 128] on label "5" at bounding box center [405, 138] width 530 height 28
click at [437, 380] on button "Iesniegt" at bounding box center [405, 379] width 100 height 24
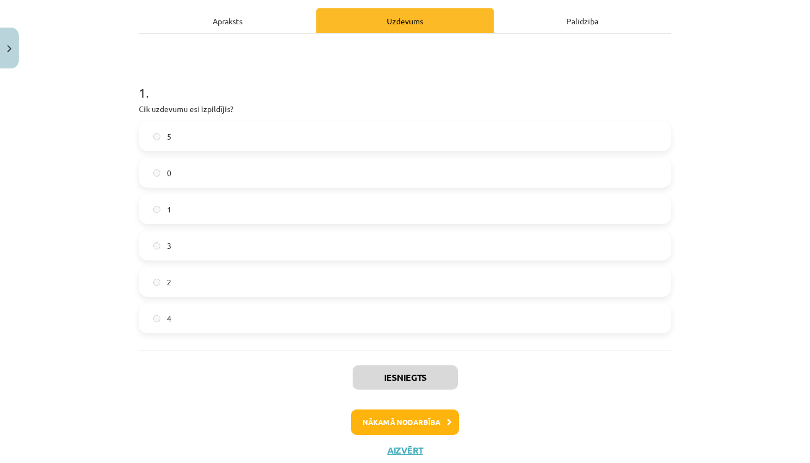
click at [415, 427] on button "Nākamā nodarbība" at bounding box center [405, 421] width 108 height 25
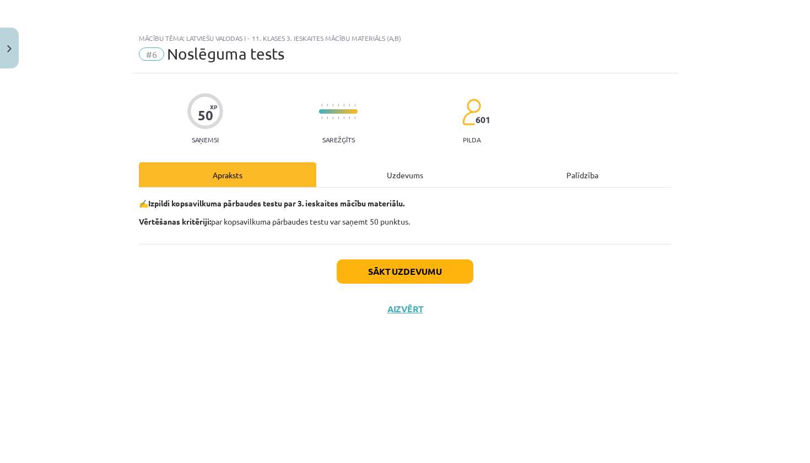
scroll to position [0, 0]
click at [400, 268] on button "Sākt uzdevumu" at bounding box center [405, 271] width 137 height 24
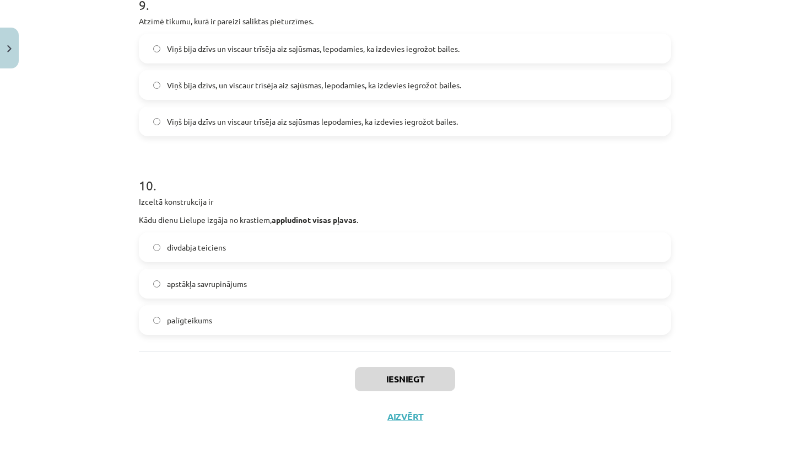
scroll to position [133, 0]
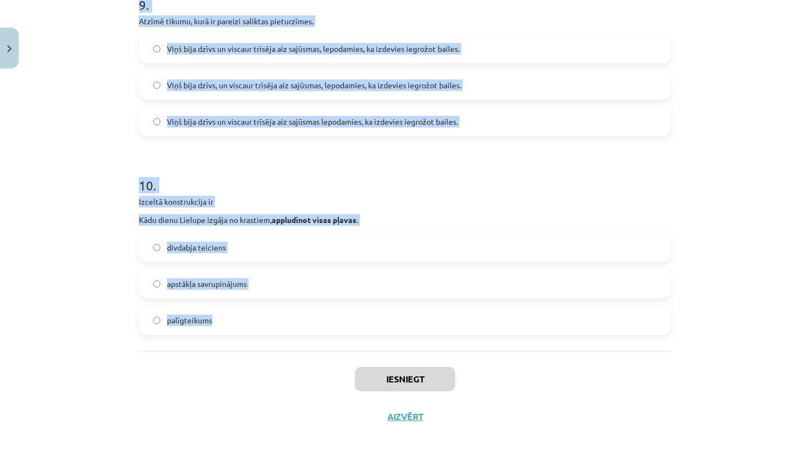
drag, startPoint x: 84, startPoint y: 228, endPoint x: 340, endPoint y: 346, distance: 282.5
click at [340, 346] on div "Mācību tēma: Latviešu valodas i - 11. klases 3. ieskaites mācību materiāls (a,b…" at bounding box center [405, 231] width 810 height 463
copy form "1 . Kurā teikumā pielikuma savrupinājums ir atdalīts pareizi? Rīga, Latvijas ga…"
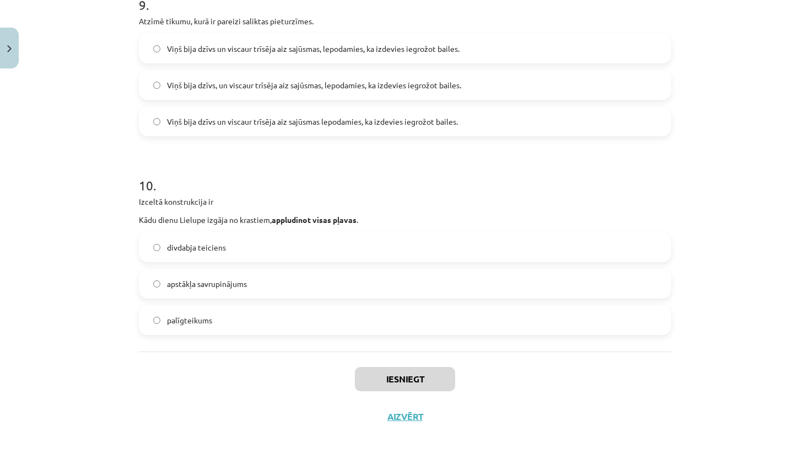
click at [94, 298] on div "Mācību tēma: Latviešu valodas i - 11. klases 3. ieskaites mācību materiāls (a,b…" at bounding box center [405, 231] width 810 height 463
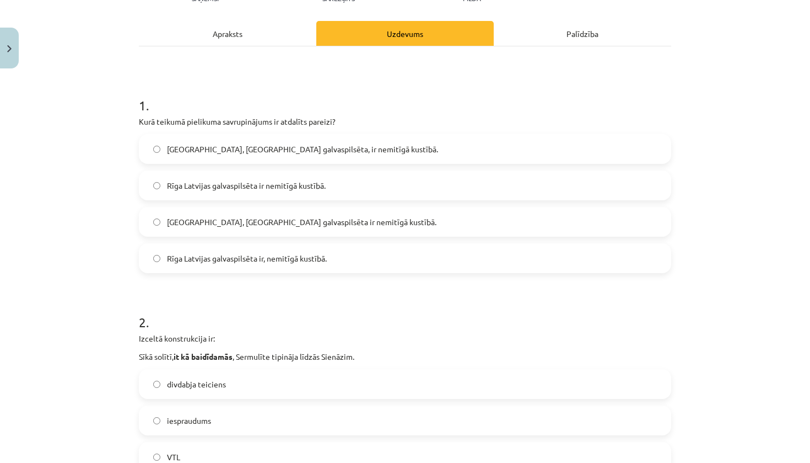
scroll to position [148, 0]
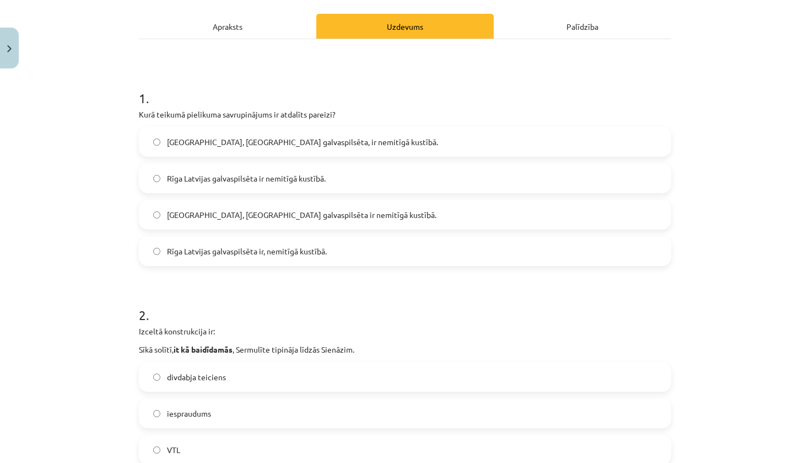
click at [331, 142] on label "Rīga, Latvijas galvaspilsēta, ir nemitīgā kustībā." at bounding box center [405, 142] width 530 height 28
click at [207, 386] on label "divdabja teiciens" at bounding box center [405, 377] width 530 height 28
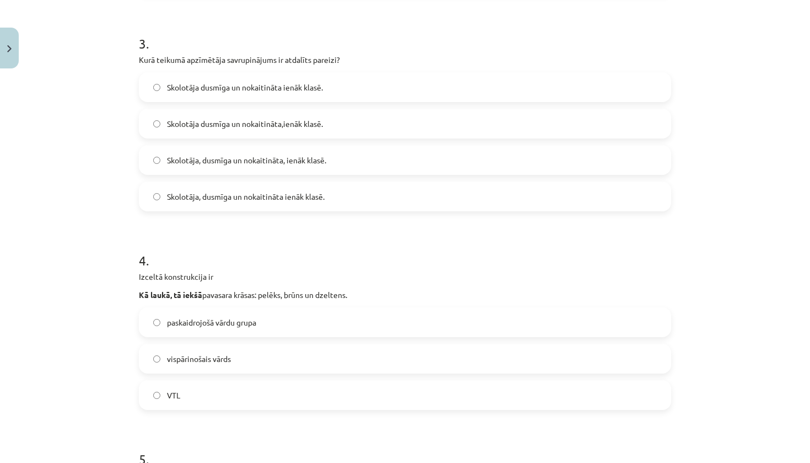
scroll to position [619, 0]
click at [267, 164] on span "Skolotāja, dusmīga un nokaitināta, ienāk klasē." at bounding box center [246, 160] width 159 height 12
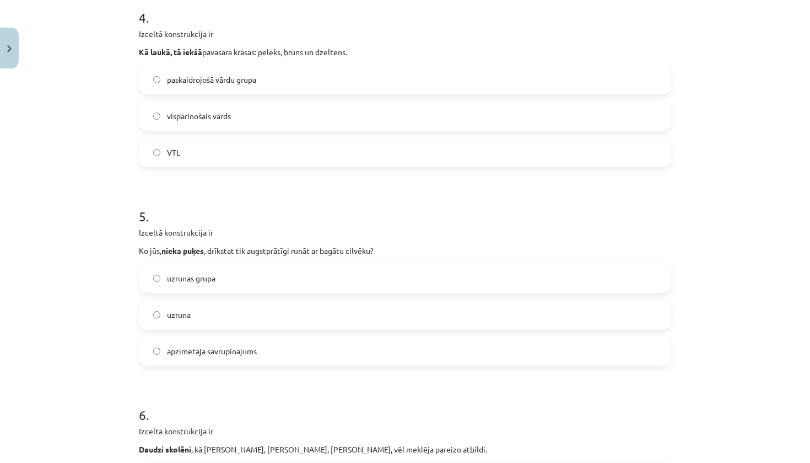
scroll to position [867, 0]
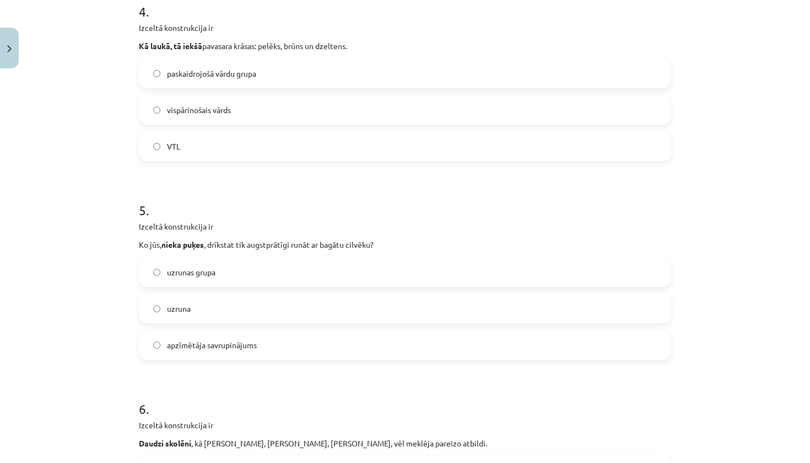
click at [210, 112] on span "vispārinošais vārds" at bounding box center [199, 110] width 64 height 12
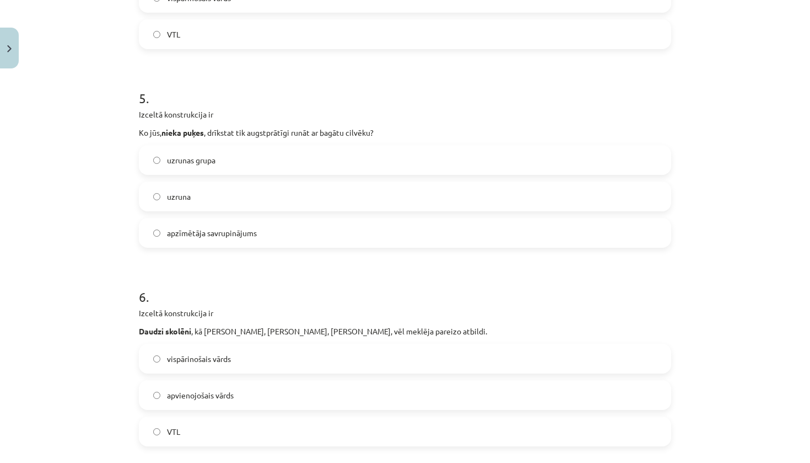
scroll to position [985, 0]
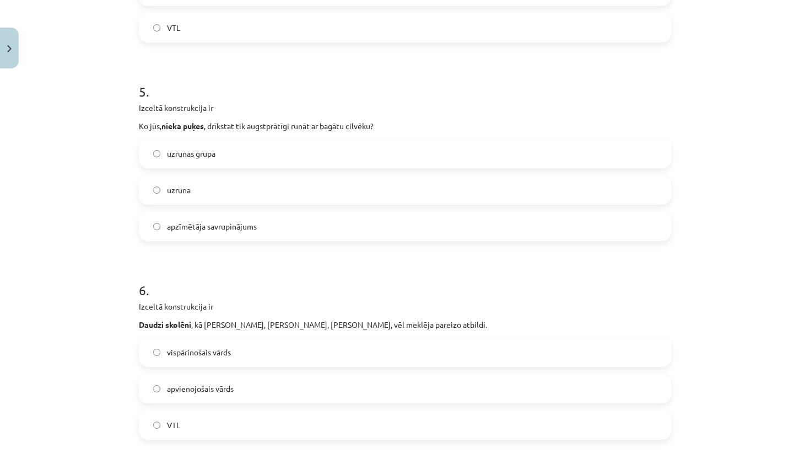
click at [239, 191] on label "uzruna" at bounding box center [405, 190] width 530 height 28
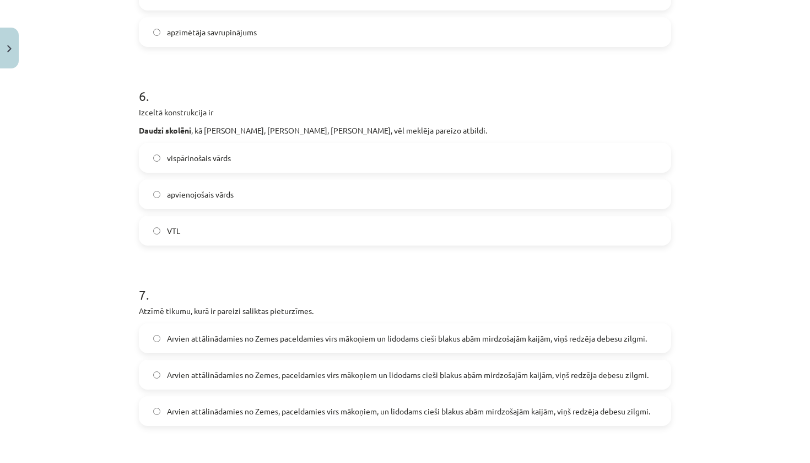
scroll to position [1182, 0]
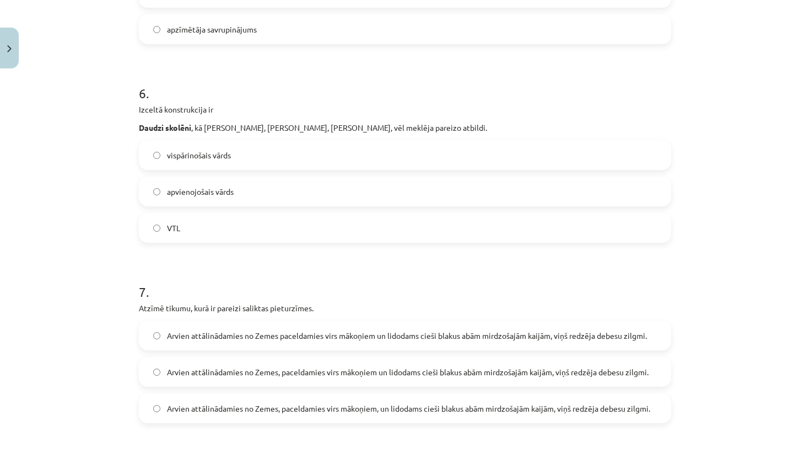
click at [240, 149] on label "vispārinošais vārds" at bounding box center [405, 155] width 530 height 28
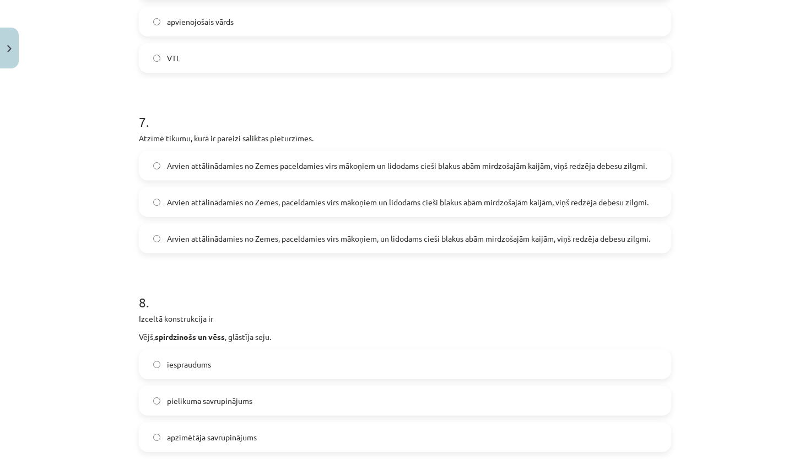
scroll to position [1359, 0]
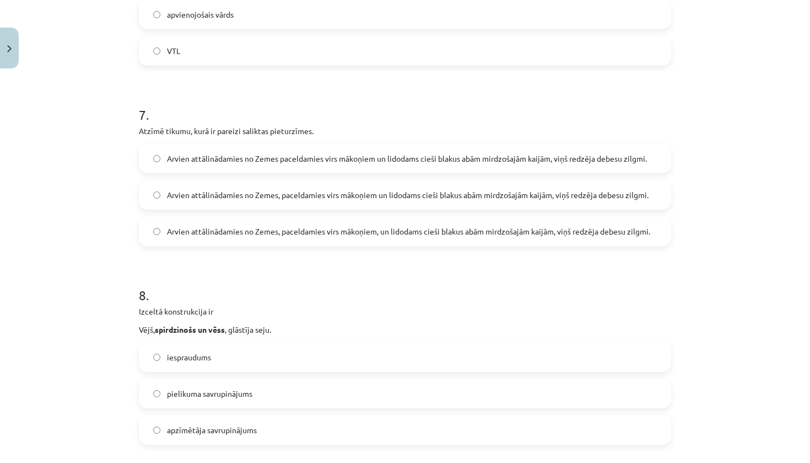
click at [304, 191] on span "Arvien attālinādamies no Zemes, paceldamies virs mākoņiem un lidodams cieši bla…" at bounding box center [408, 195] width 482 height 12
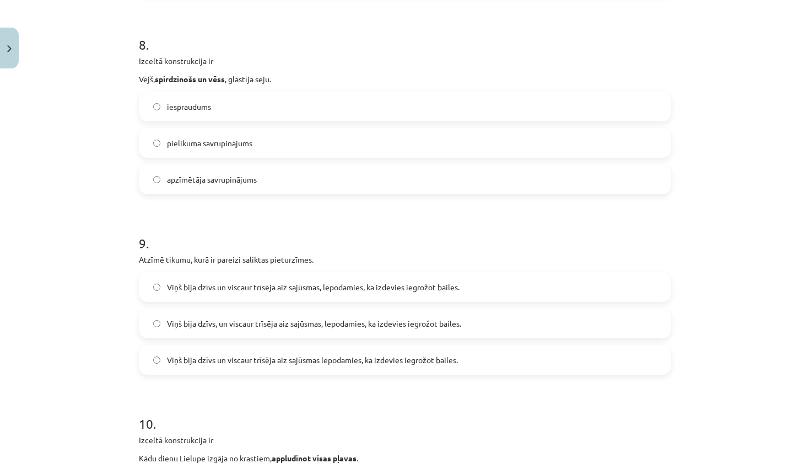
scroll to position [1609, 0]
click at [244, 151] on label "pielikuma savrupinājums" at bounding box center [405, 144] width 530 height 28
click at [209, 189] on label "apzīmētāja savrupinājums" at bounding box center [405, 180] width 530 height 28
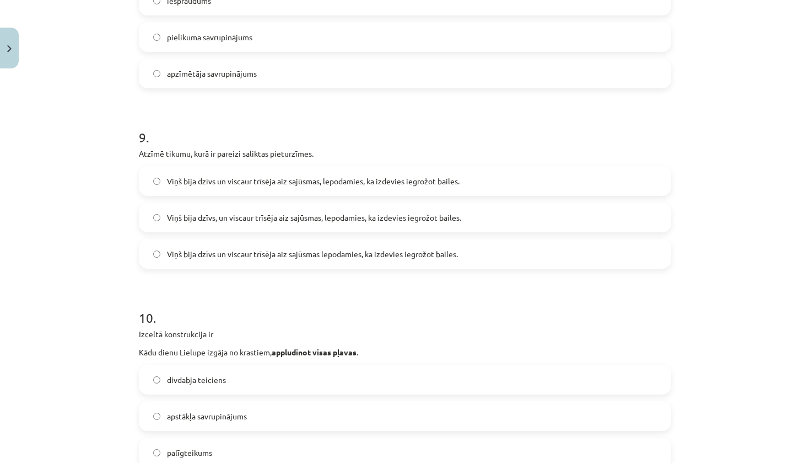
scroll to position [1726, 0]
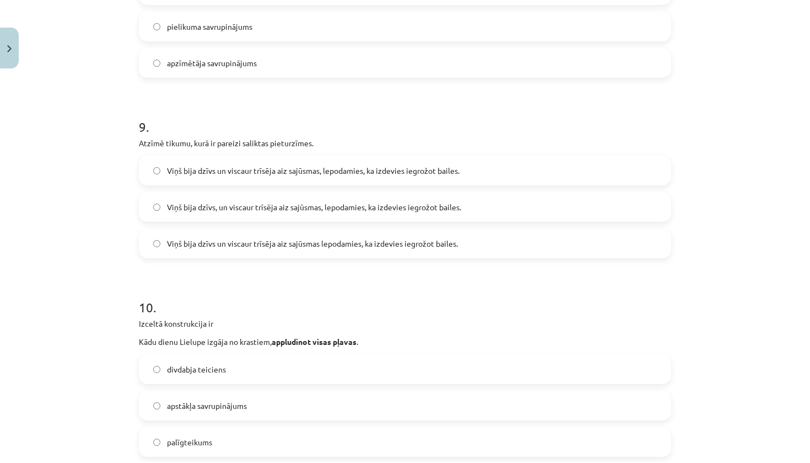
click at [366, 212] on span "Viņš bija dzīvs, un viscaur trīsēja aiz sajūsmas, lepodamies, ka izdevies iegro…" at bounding box center [314, 207] width 294 height 12
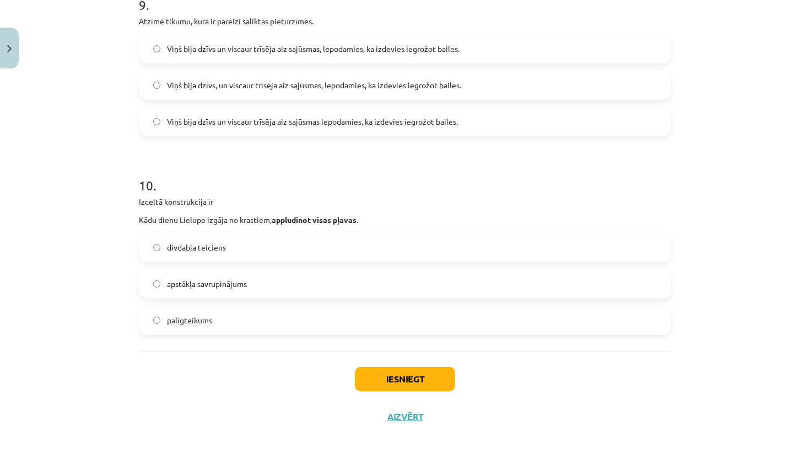
scroll to position [1849, 0]
click at [259, 248] on label "divdabja teiciens" at bounding box center [405, 247] width 530 height 28
click at [433, 375] on button "Iesniegt" at bounding box center [405, 379] width 100 height 24
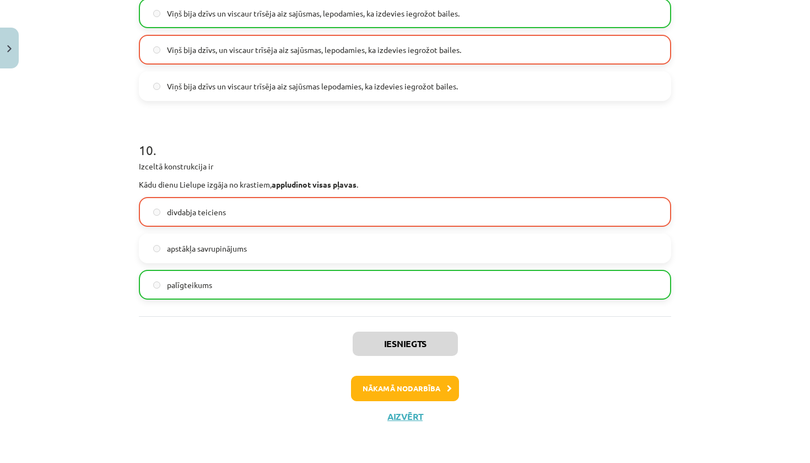
scroll to position [1884, 0]
click at [391, 275] on label "palīgteikums" at bounding box center [405, 285] width 530 height 28
click at [405, 388] on button "Nākamā nodarbība" at bounding box center [405, 387] width 108 height 25
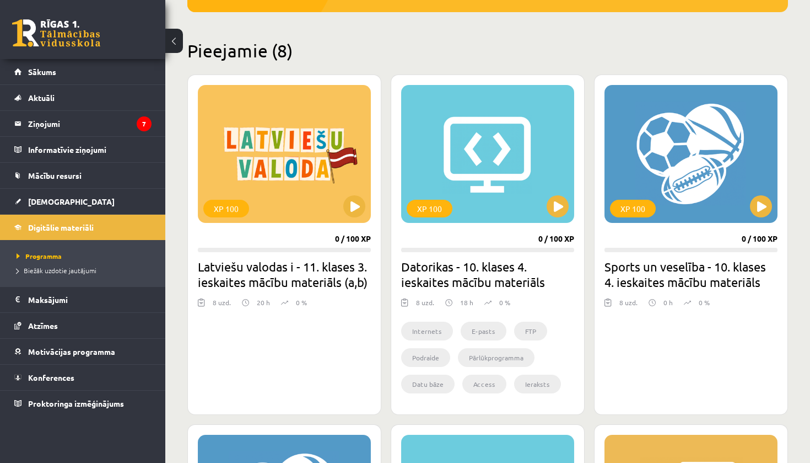
scroll to position [232, 0]
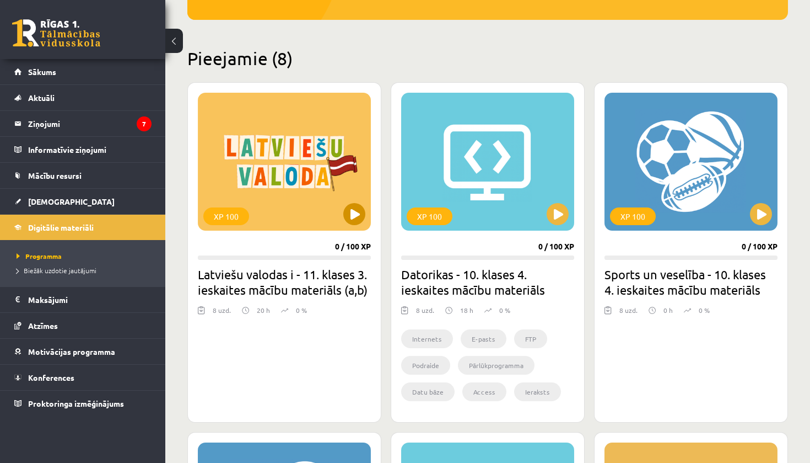
click at [270, 199] on div "XP 100" at bounding box center [284, 162] width 173 height 138
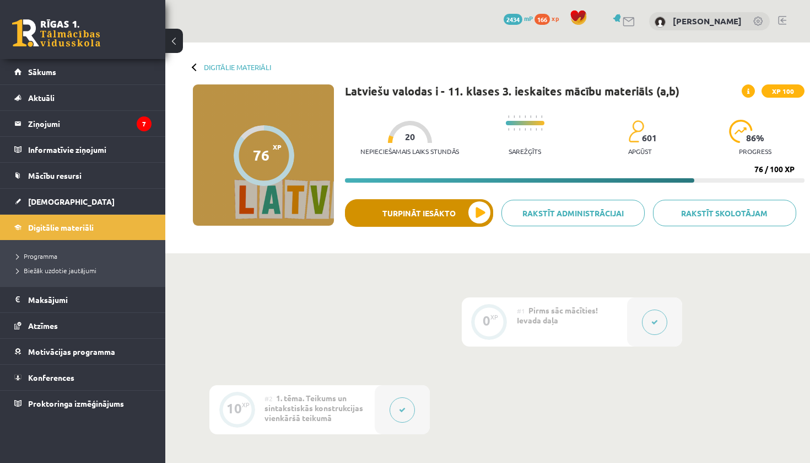
click at [442, 214] on button "Turpināt iesākto" at bounding box center [419, 213] width 148 height 28
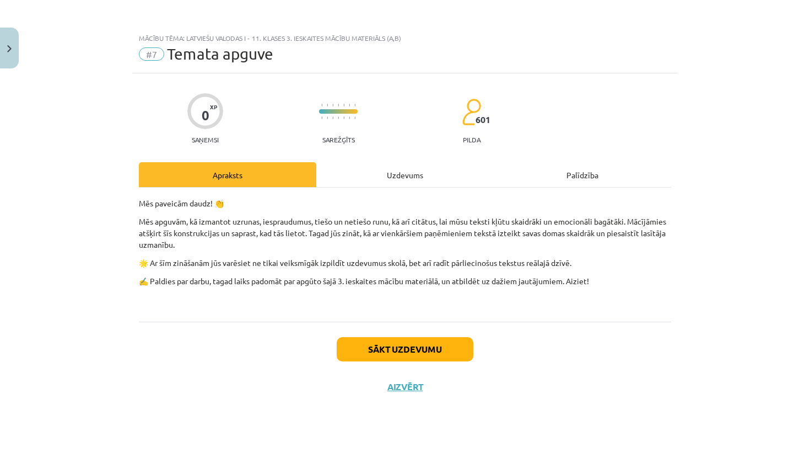
click at [401, 346] on button "Sākt uzdevumu" at bounding box center [405, 349] width 137 height 24
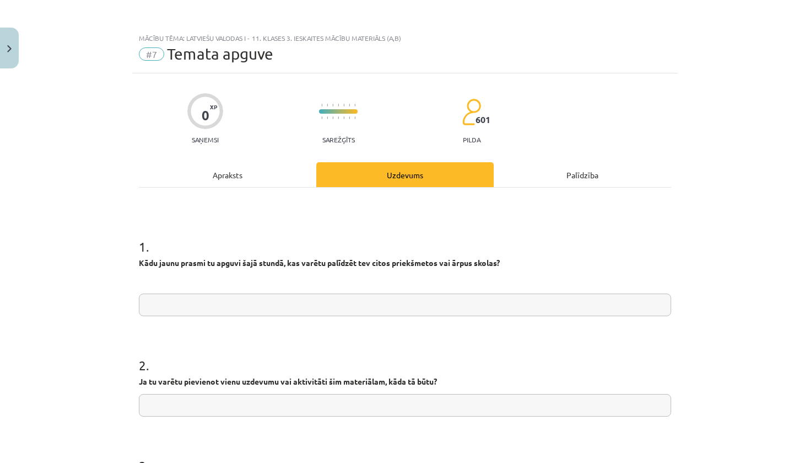
click at [284, 182] on div "Apraksts" at bounding box center [228, 174] width 178 height 25
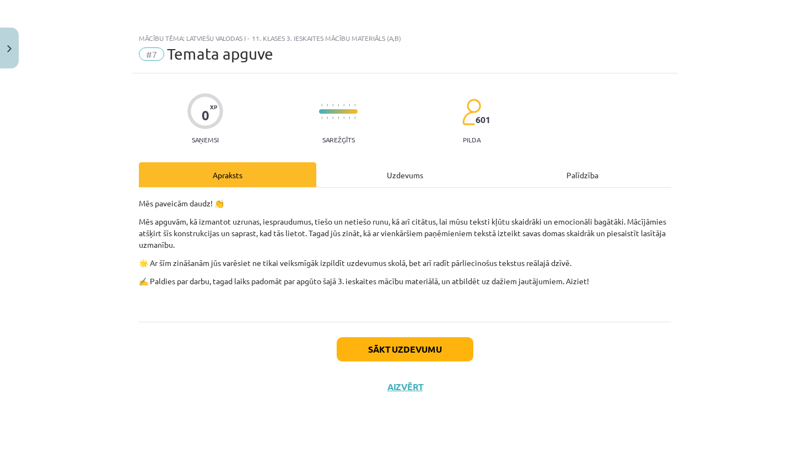
drag, startPoint x: 128, startPoint y: 199, endPoint x: 630, endPoint y: 286, distance: 508.6
click at [630, 286] on div "Mācību tēma: Latviešu valodas i - 11. klases 3. ieskaites mācību materiāls (a,b…" at bounding box center [405, 231] width 810 height 463
copy div "Mēs paveicām daudz! 👏 Mēs apguvām, kā izmantot uzrunas, iespraudumus, tiešo un …"
click at [415, 168] on div "Uzdevums" at bounding box center [405, 174] width 178 height 25
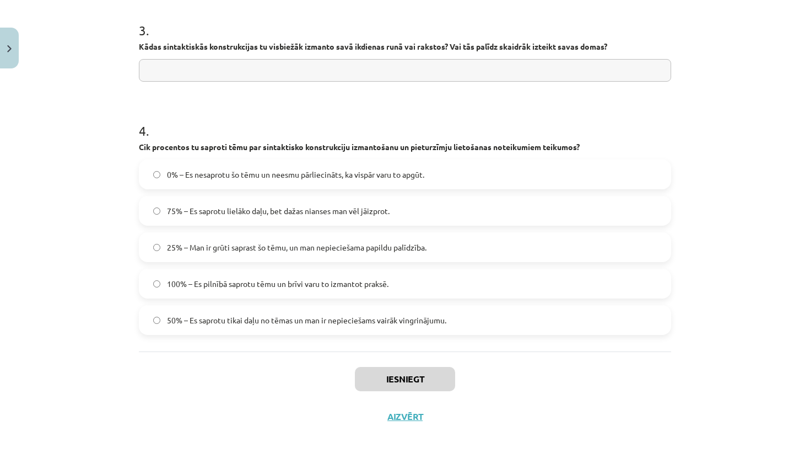
scroll to position [89, 0]
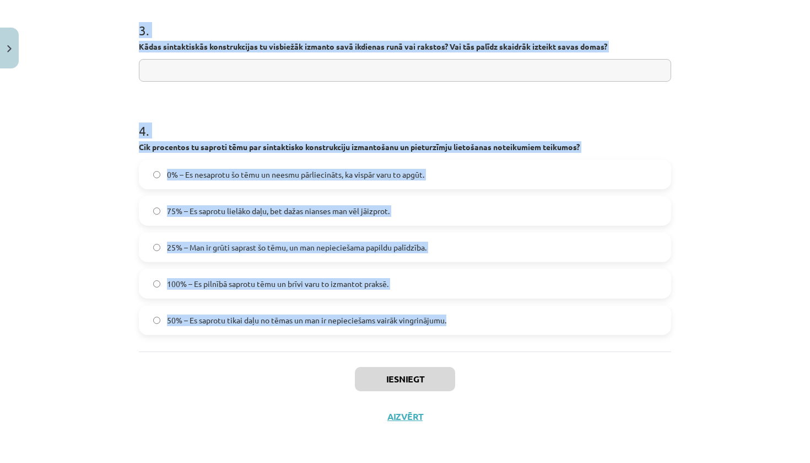
drag, startPoint x: 137, startPoint y: 262, endPoint x: 405, endPoint y: 341, distance: 280.0
click at [405, 341] on div "0 XP Saņemsi Sarežģīts 601 pilda Apraksts Uzdevums Palīdzība 1 . Kādu jaunu pra…" at bounding box center [405, 36] width 546 height 797
copy form "Kādu jaunu prasmi tu apguvi šajā stundā, kas varētu palīdzēt tev citos priekšme…"
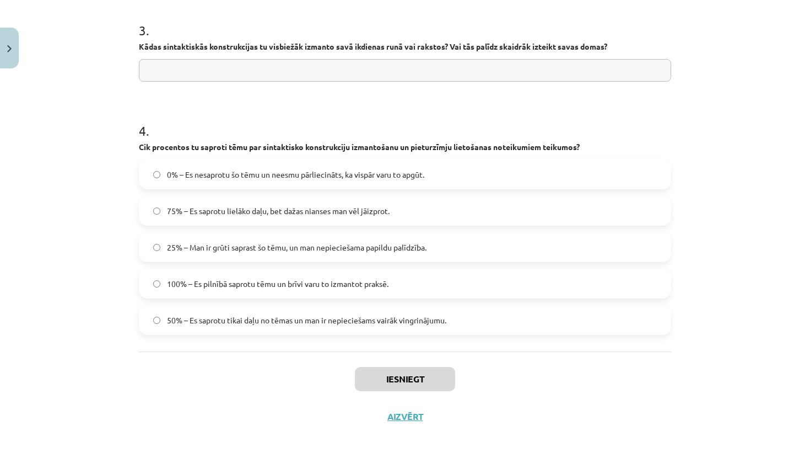
click at [129, 190] on div "Mācību tēma: Latviešu valodas i - 11. klases 3. ieskaites mācību materiāls (a,b…" at bounding box center [405, 231] width 810 height 463
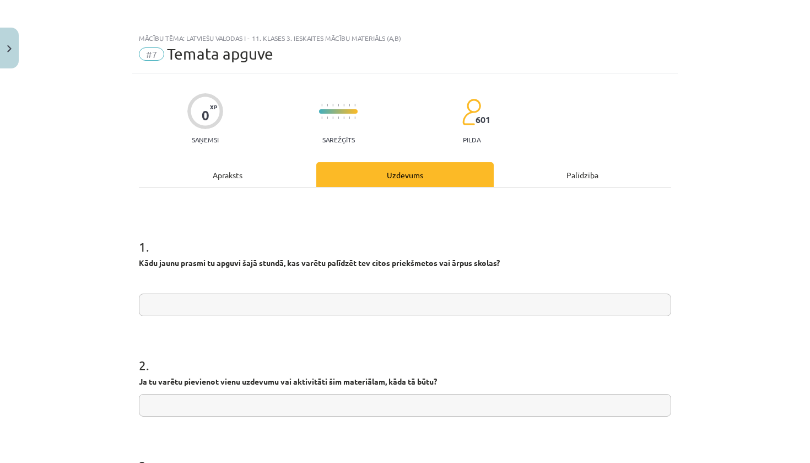
scroll to position [0, 0]
click at [217, 309] on input "text" at bounding box center [405, 304] width 533 height 23
type input "*"
paste input "**********"
click at [190, 305] on input "**********" at bounding box center [405, 304] width 533 height 23
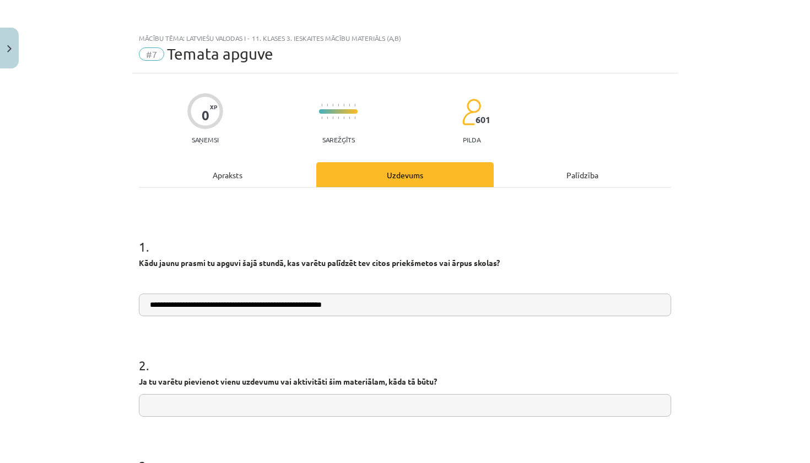
click at [275, 401] on input "text" at bounding box center [405, 405] width 533 height 23
click at [369, 306] on input "**********" at bounding box center [405, 304] width 533 height 23
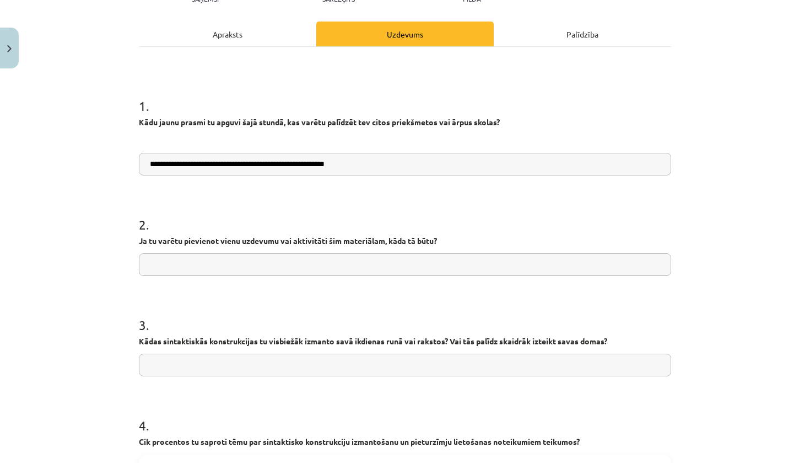
scroll to position [158, 0]
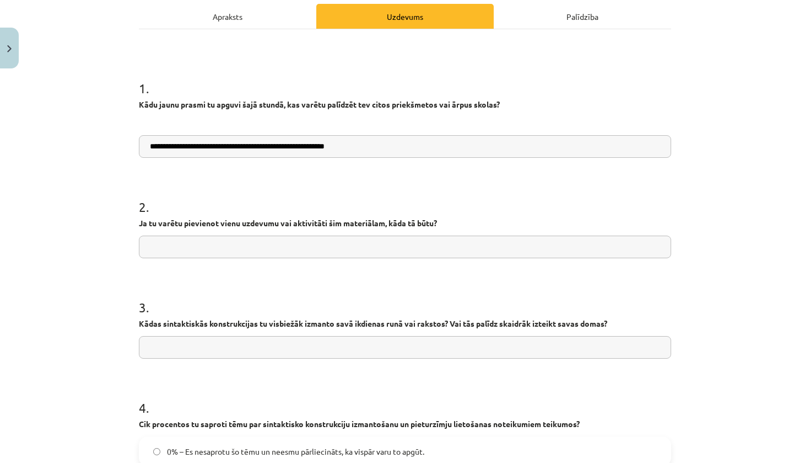
type input "**********"
click at [264, 256] on input "text" at bounding box center [405, 246] width 533 height 23
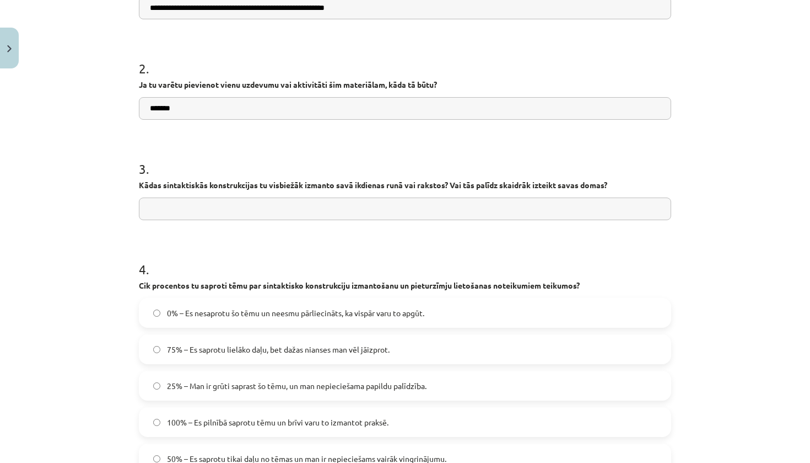
scroll to position [297, 0]
type input "*******"
click at [98, 9] on div "**********" at bounding box center [405, 231] width 810 height 463
click at [239, 205] on input "text" at bounding box center [405, 208] width 533 height 23
paste input "**********"
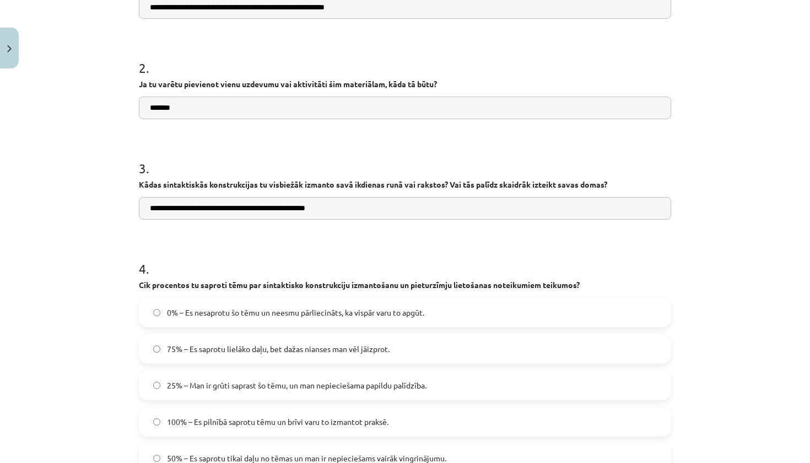
click at [218, 207] on input "**********" at bounding box center [405, 208] width 533 height 23
click at [471, 208] on input "**********" at bounding box center [405, 208] width 533 height 23
drag, startPoint x: 343, startPoint y: 211, endPoint x: 307, endPoint y: 212, distance: 36.4
click at [307, 212] on input "**********" at bounding box center [405, 208] width 533 height 23
click at [251, 208] on input "**********" at bounding box center [405, 208] width 533 height 23
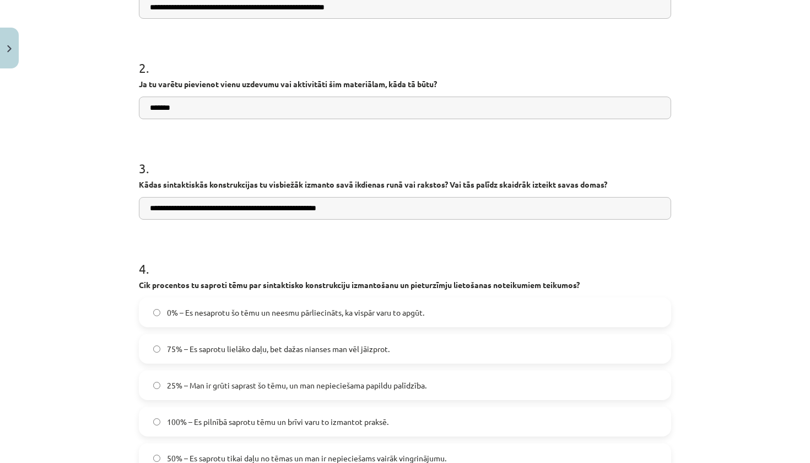
click at [323, 210] on input "**********" at bounding box center [405, 208] width 533 height 23
click at [386, 207] on input "**********" at bounding box center [405, 208] width 533 height 23
click at [480, 213] on input "**********" at bounding box center [405, 208] width 533 height 23
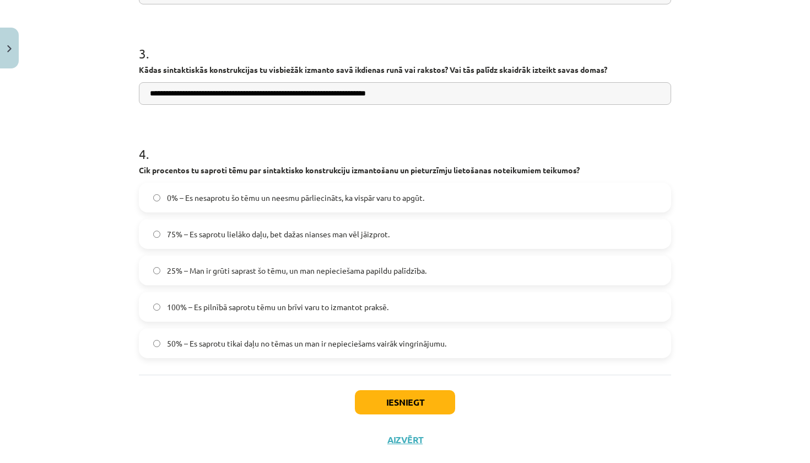
scroll to position [414, 0]
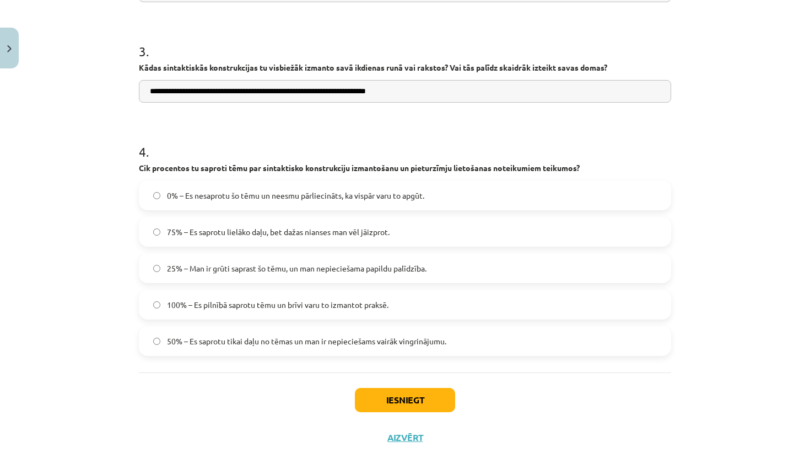
type input "**********"
click at [272, 234] on span "75% – Es saprotu lielāko daļu, bet dažas nianses man vēl jāizprot." at bounding box center [278, 232] width 223 height 12
click at [421, 401] on button "Iesniegt" at bounding box center [405, 400] width 100 height 24
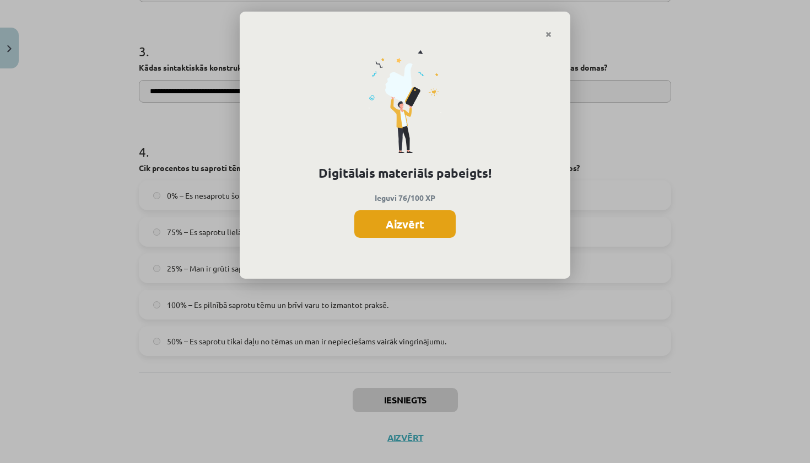
click at [386, 221] on button "Aizvērt" at bounding box center [405, 224] width 101 height 28
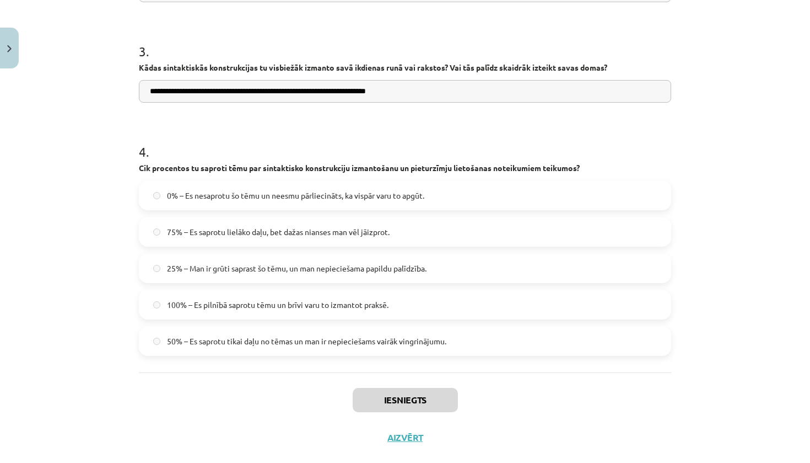
click at [417, 437] on button "Aizvērt" at bounding box center [405, 437] width 42 height 11
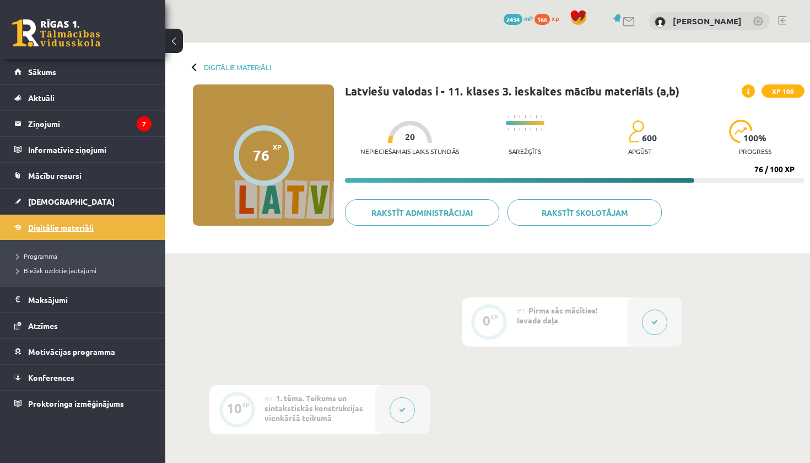
scroll to position [0, 0]
click at [97, 233] on link "Digitālie materiāli" at bounding box center [82, 226] width 137 height 25
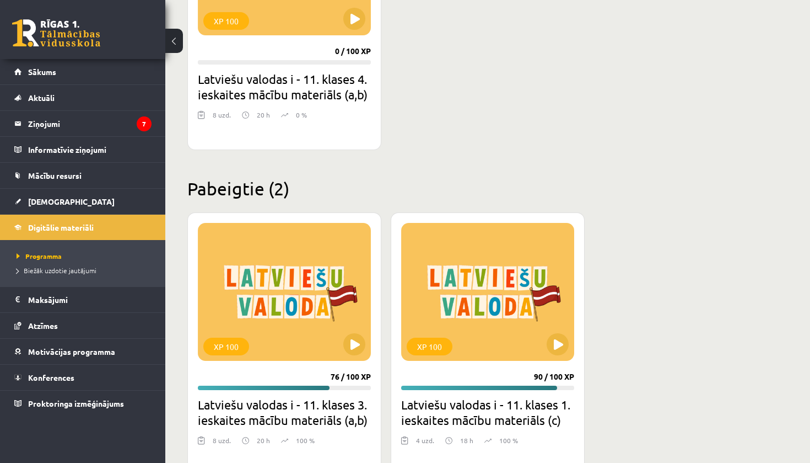
scroll to position [1125, 0]
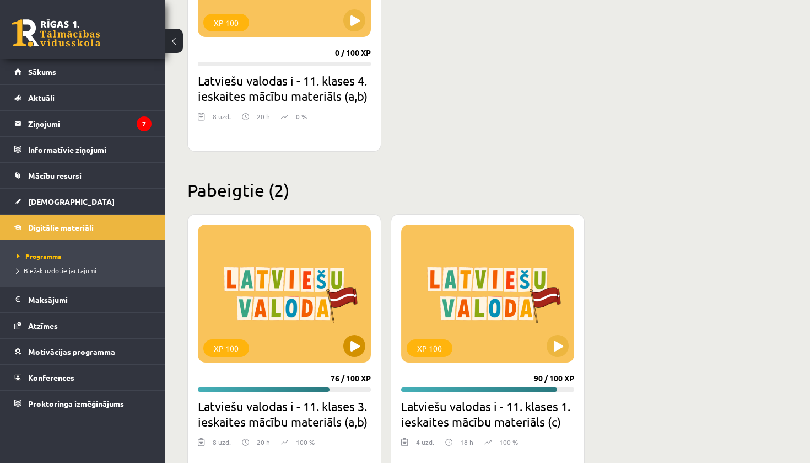
click at [302, 305] on div "XP 100" at bounding box center [284, 293] width 173 height 138
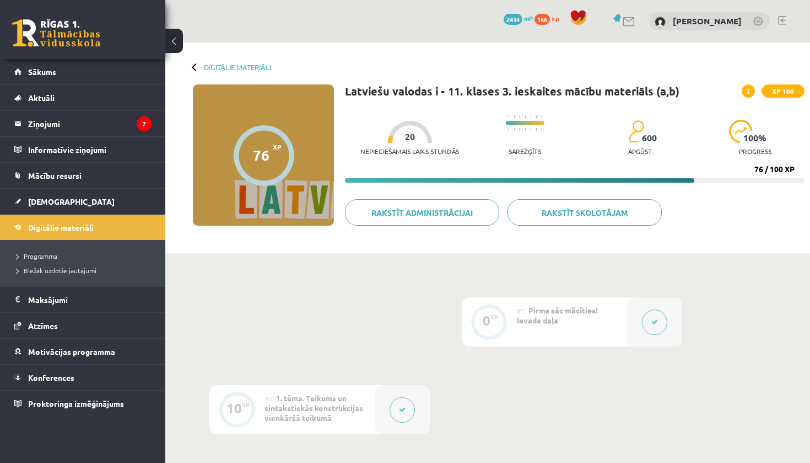
click at [259, 155] on div "76" at bounding box center [261, 155] width 17 height 17
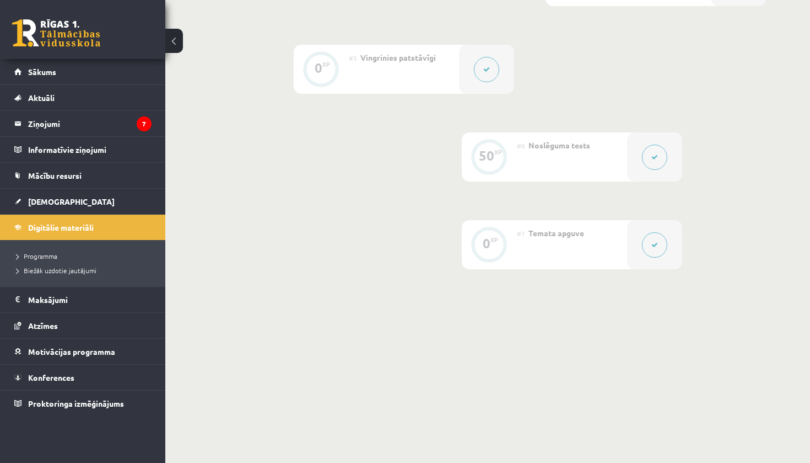
scroll to position [603, 0]
click at [659, 155] on button at bounding box center [654, 157] width 25 height 25
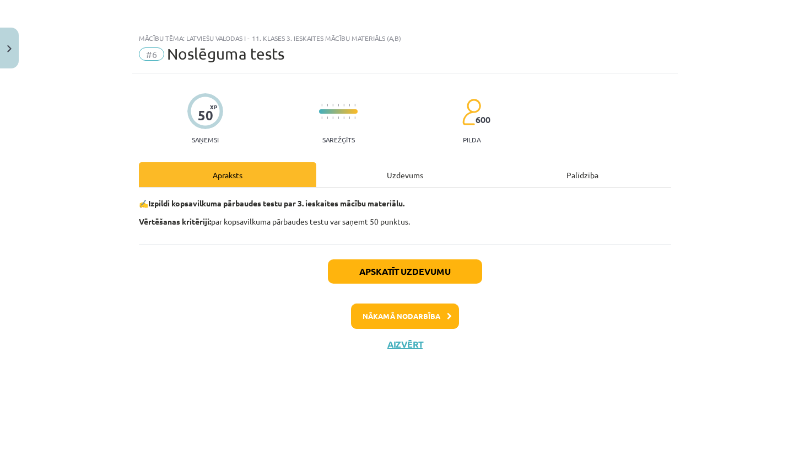
click at [12, 55] on button "Close" at bounding box center [9, 48] width 19 height 41
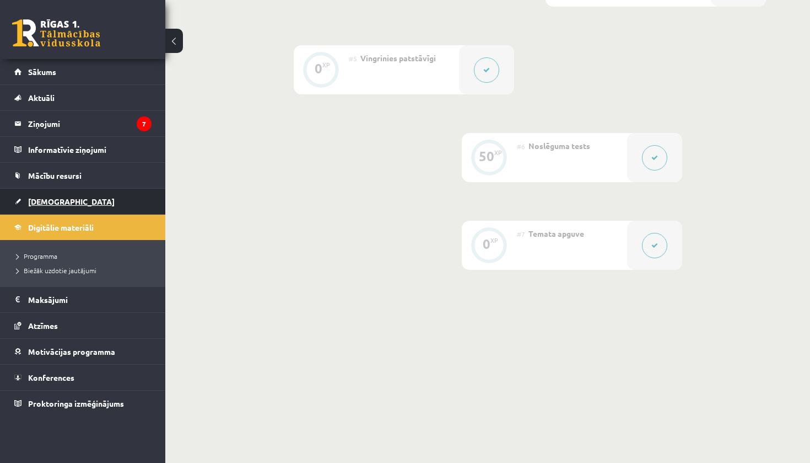
click at [41, 201] on span "[DEMOGRAPHIC_DATA]" at bounding box center [71, 201] width 87 height 10
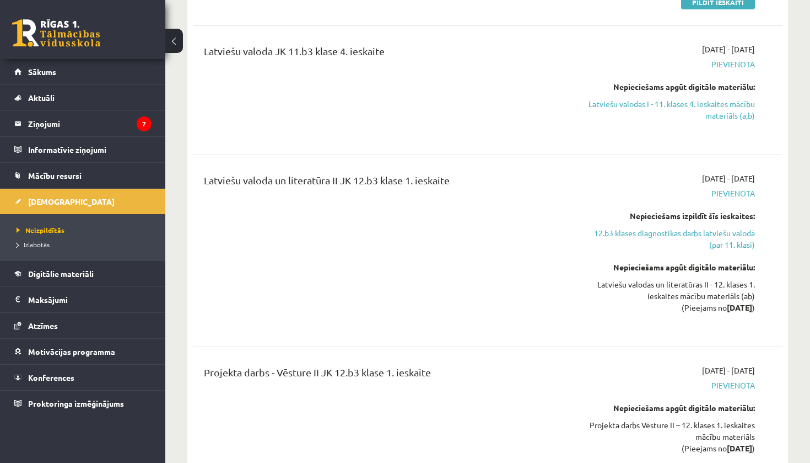
scroll to position [1499, 0]
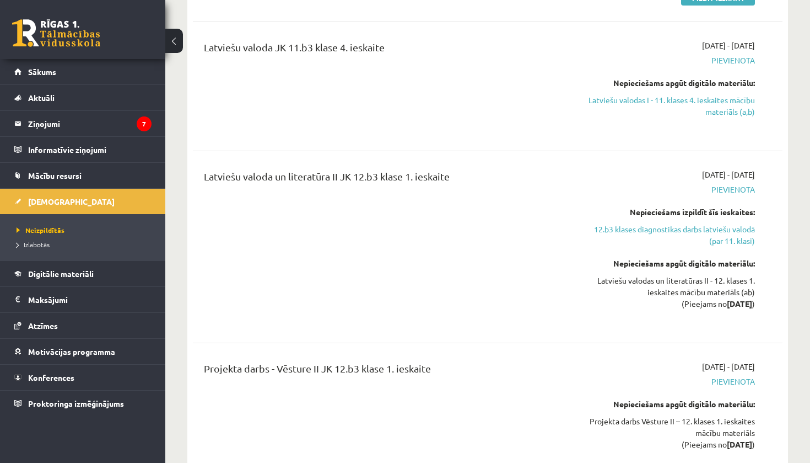
click at [444, 169] on div "Latviešu valoda un literatūra II JK 12.b3 klase 1. ieskaite" at bounding box center [385, 179] width 362 height 20
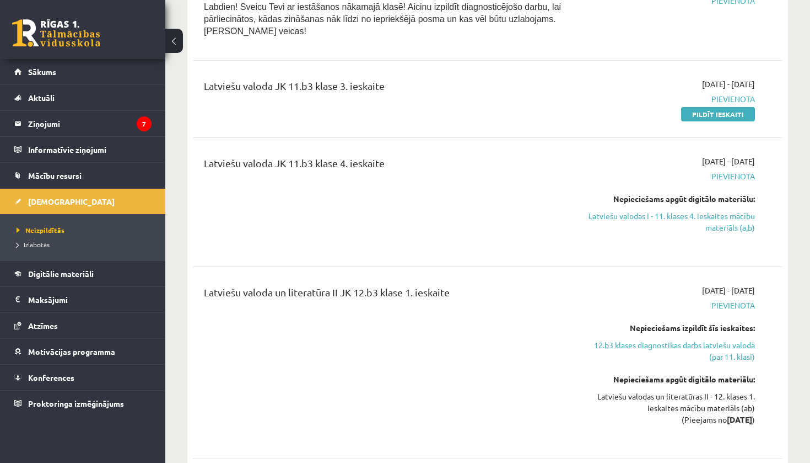
scroll to position [1383, 0]
click at [63, 270] on span "Digitālie materiāli" at bounding box center [61, 274] width 66 height 10
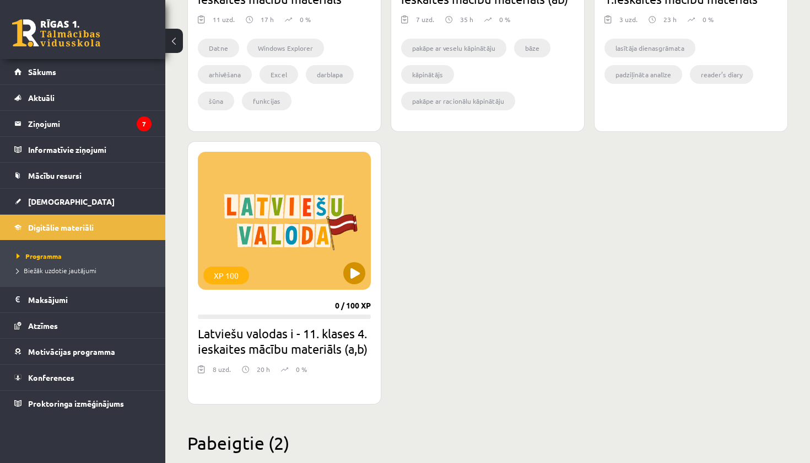
scroll to position [892, 0]
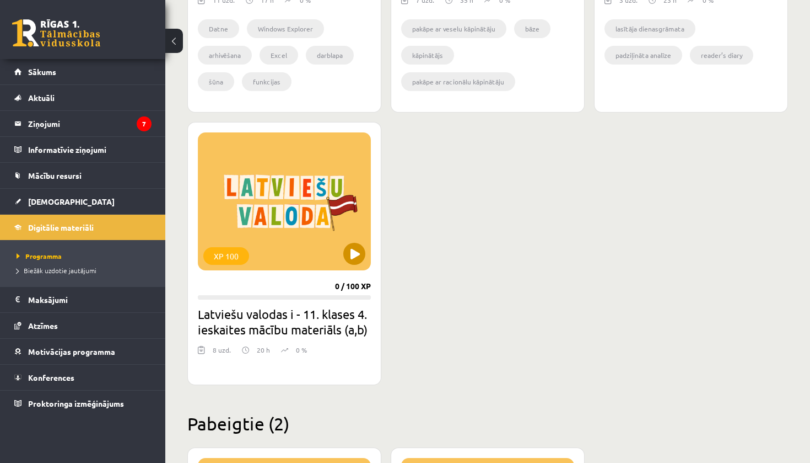
click at [291, 160] on div "XP 100" at bounding box center [284, 201] width 173 height 138
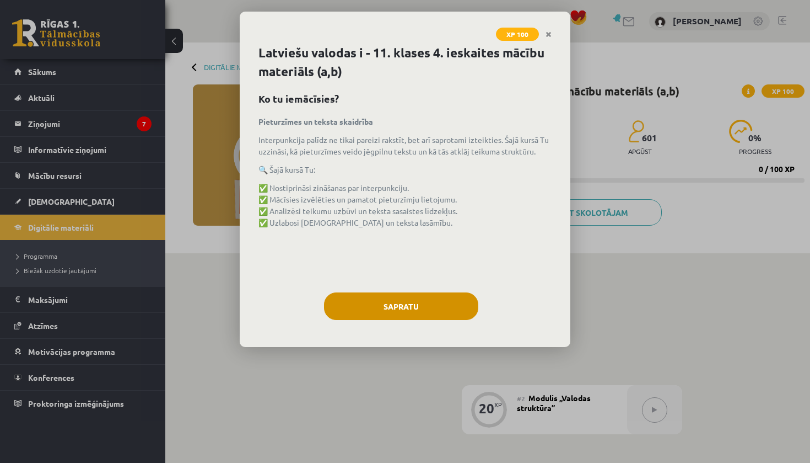
click at [364, 305] on button "Sapratu" at bounding box center [401, 306] width 154 height 28
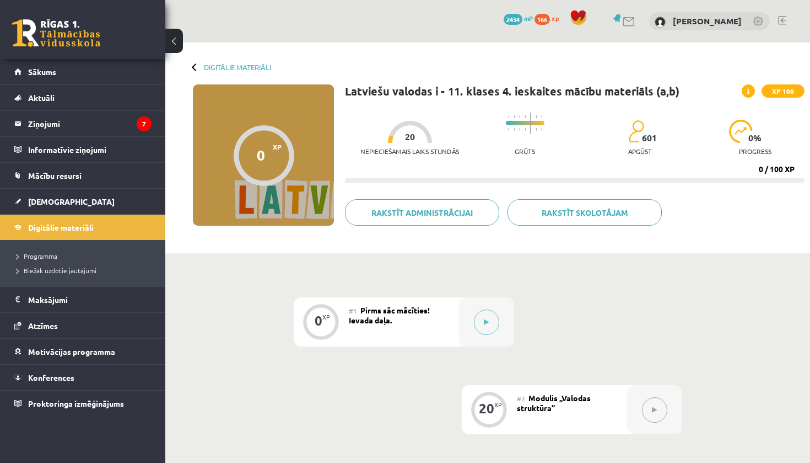
click at [399, 330] on div "#1 Pirms sāc mācīties! Ievada daļa." at bounding box center [404, 321] width 110 height 49
click at [479, 306] on div at bounding box center [486, 321] width 55 height 49
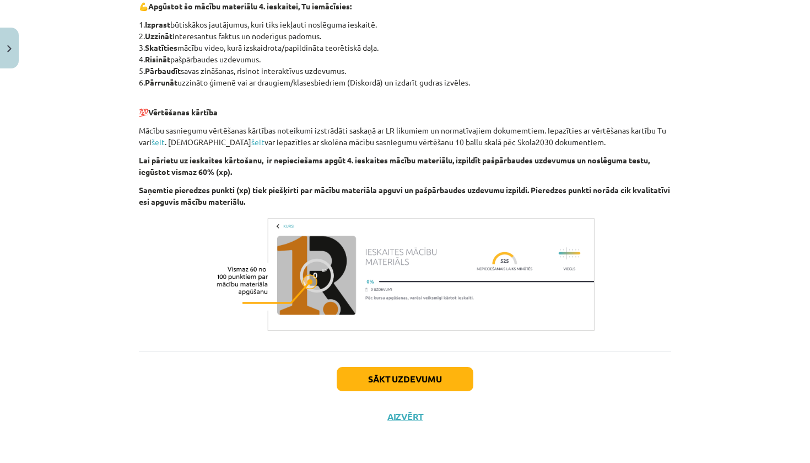
click at [414, 380] on button "Sākt uzdevumu" at bounding box center [405, 379] width 137 height 24
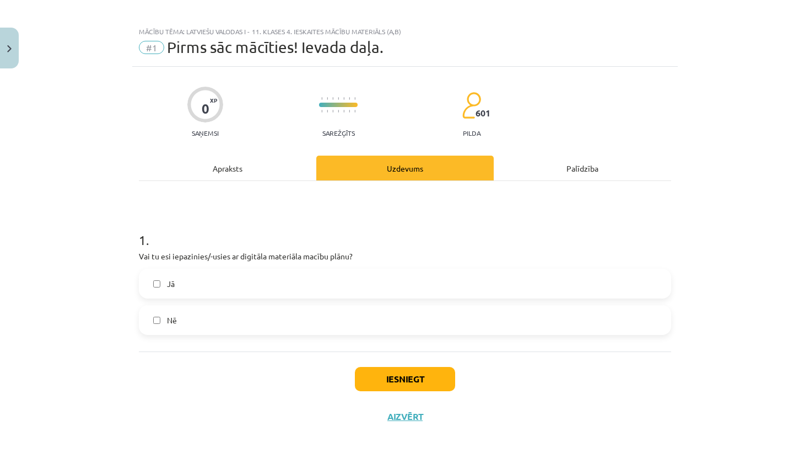
click at [192, 281] on label "Jā" at bounding box center [405, 284] width 530 height 28
click at [422, 382] on button "Iesniegt" at bounding box center [405, 379] width 100 height 24
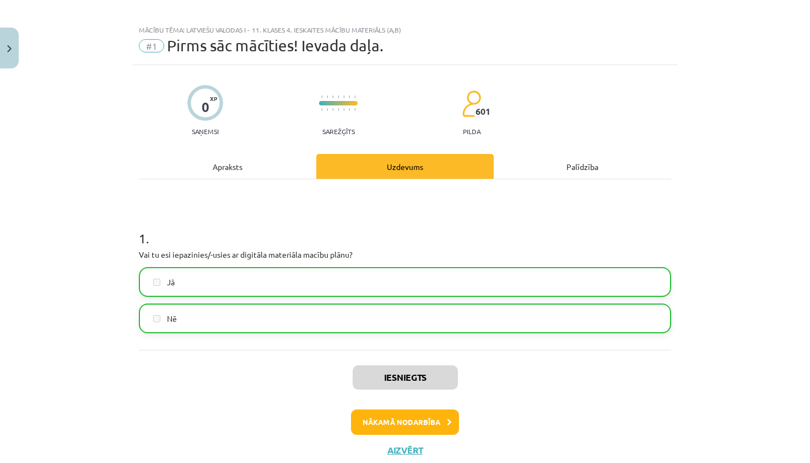
click at [417, 426] on button "Nākamā nodarbība" at bounding box center [405, 421] width 108 height 25
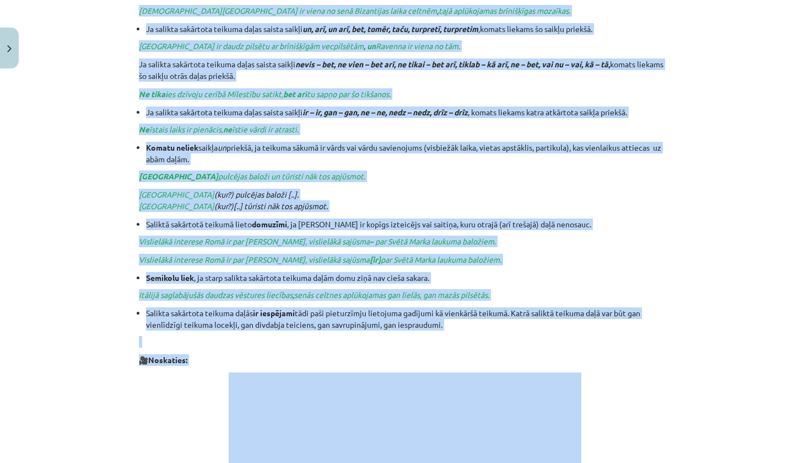
scroll to position [836, 0]
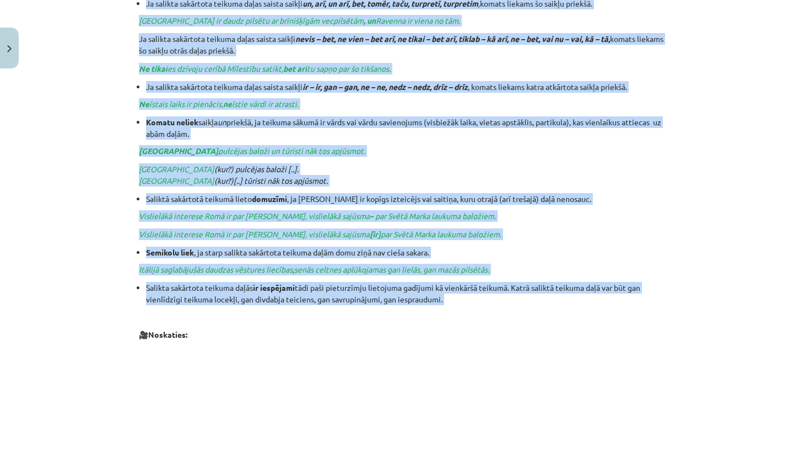
drag, startPoint x: 303, startPoint y: 216, endPoint x: 456, endPoint y: 304, distance: 176.6
copy div "Modulis „Valodas struktūra” 💡 Ko tu iemācīsies: Nostiprināsi zināšanas par inte…"
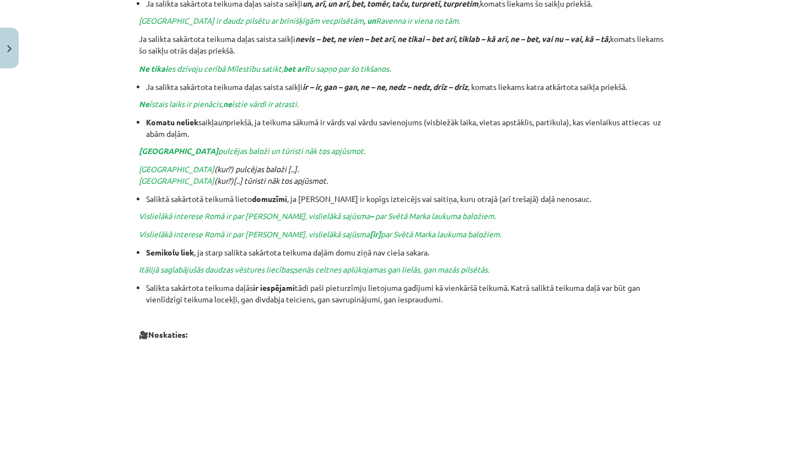
click at [684, 178] on div "Mācību tēma: Latviešu valodas i - 11. klases 4. ieskaites mācību materiāls (a,b…" at bounding box center [405, 231] width 810 height 463
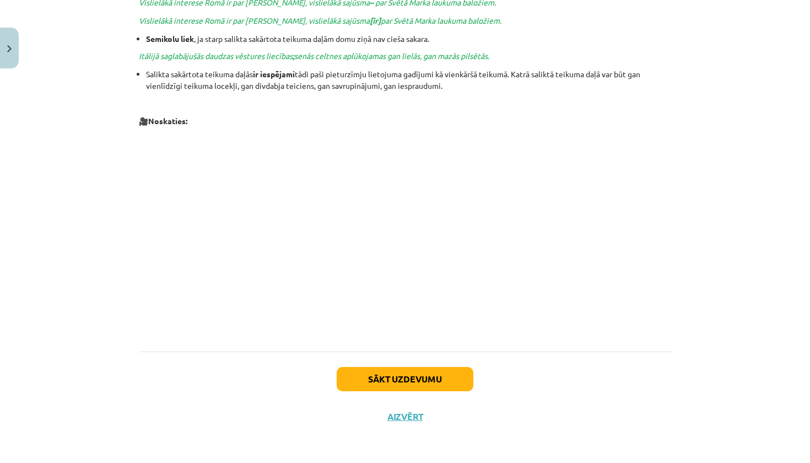
click at [433, 383] on button "Sākt uzdevumu" at bounding box center [405, 379] width 137 height 24
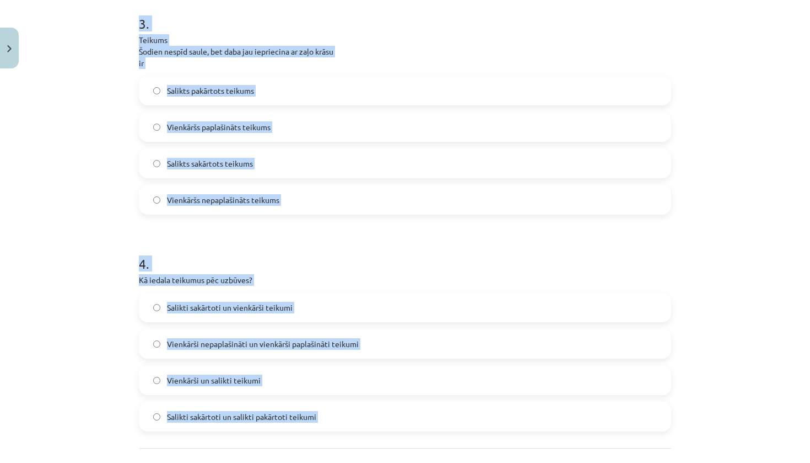
scroll to position [631, 0]
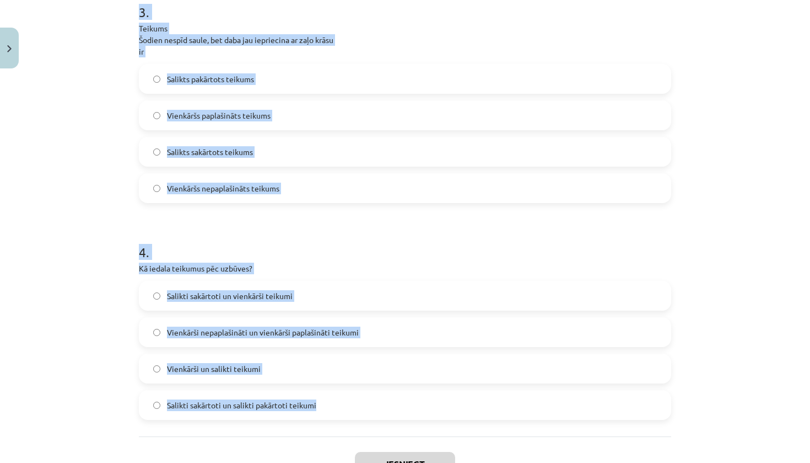
drag, startPoint x: 135, startPoint y: 234, endPoint x: 333, endPoint y: 426, distance: 275.7
copy form "1 . Kas veido vienkāršu paplašinātu teikumu? Viena vai vairākas teikuma daļas D…"
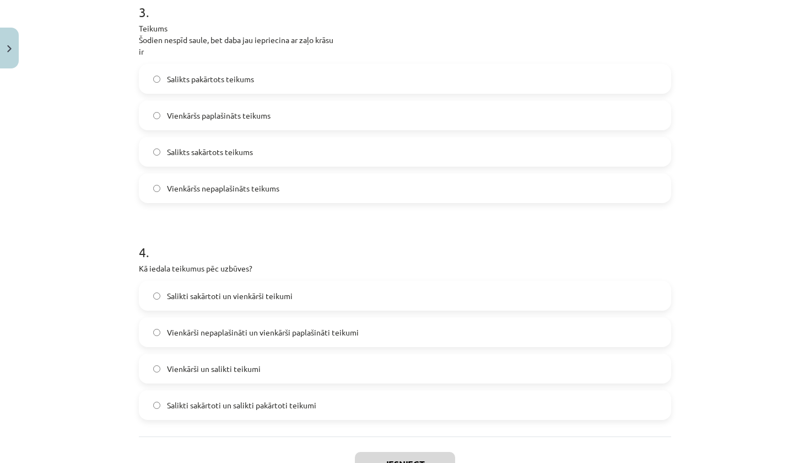
drag, startPoint x: 333, startPoint y: 426, endPoint x: 206, endPoint y: 175, distance: 281.8
click at [106, 146] on div "Mācību tēma: Latviešu valodas i - 11. klases 4. ieskaites mācību materiāls (a,b…" at bounding box center [405, 231] width 810 height 463
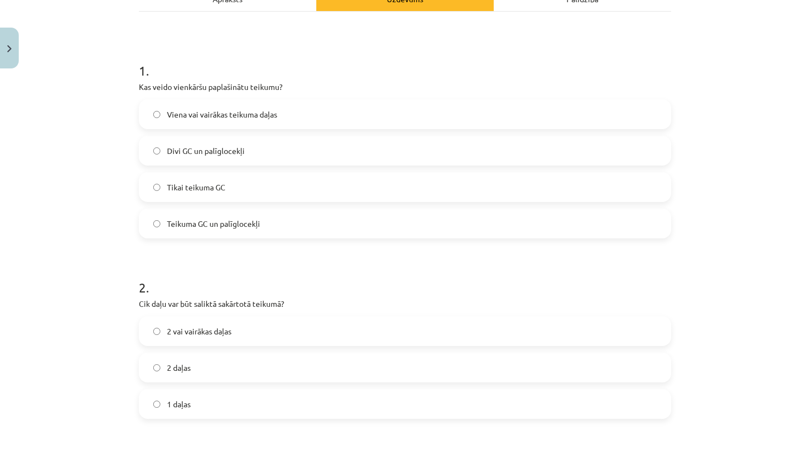
scroll to position [169, 0]
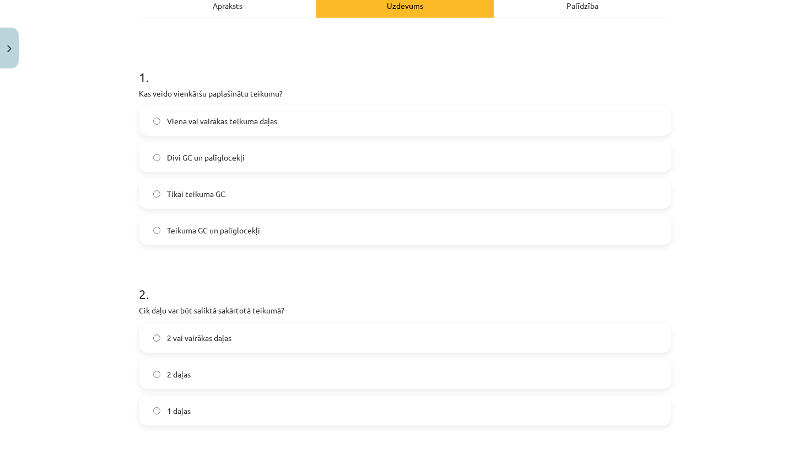
click at [227, 228] on span "Teikuma GC un palīglocekļi" at bounding box center [213, 230] width 93 height 12
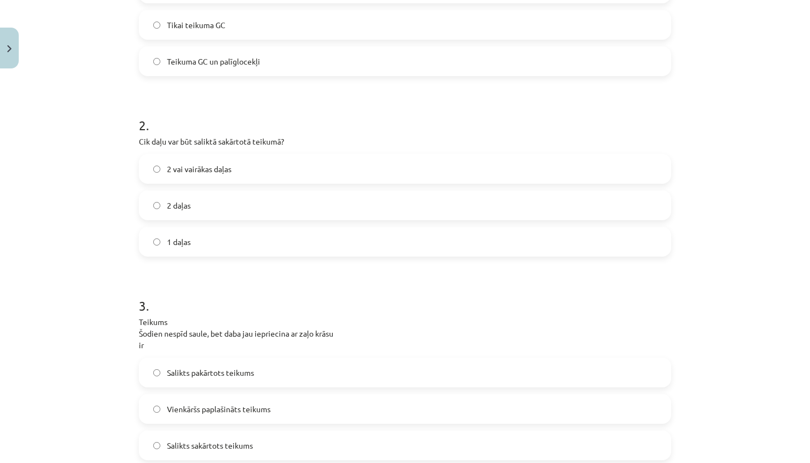
scroll to position [341, 0]
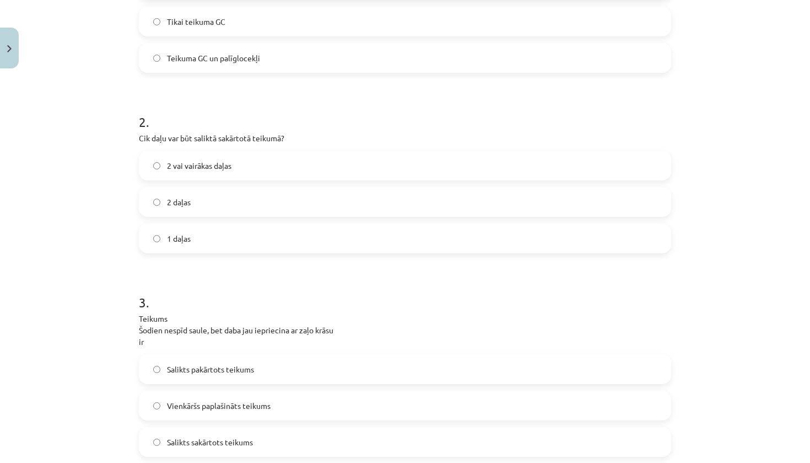
click at [245, 165] on label "2 vai vairākas daļas" at bounding box center [405, 166] width 530 height 28
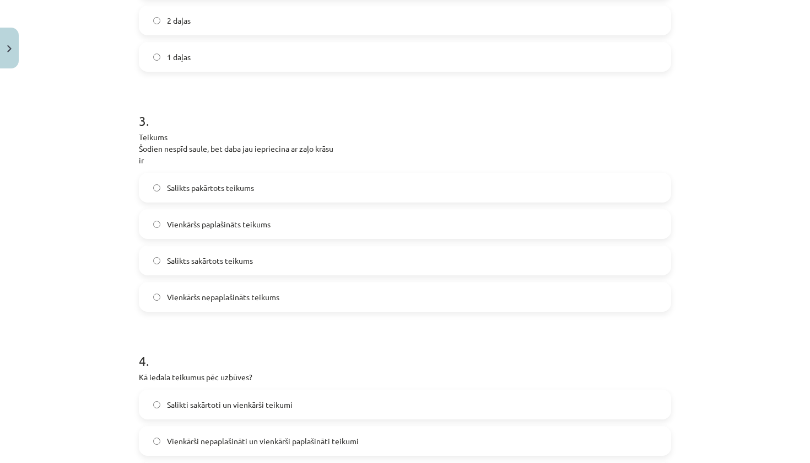
scroll to position [523, 0]
click at [254, 188] on span "Salikts pakārtots teikums" at bounding box center [210, 187] width 87 height 12
click at [255, 268] on label "Salikts sakārtots teikums" at bounding box center [405, 260] width 530 height 28
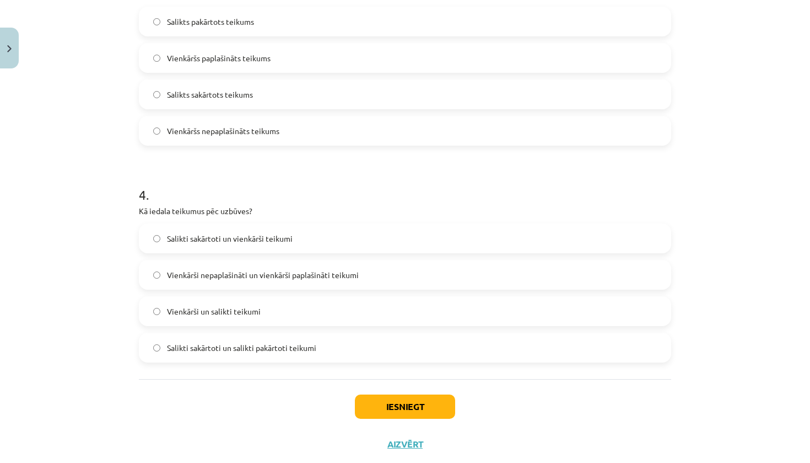
scroll to position [690, 0]
click at [210, 310] on span "Vienkārši un salikti teikumi" at bounding box center [214, 310] width 94 height 12
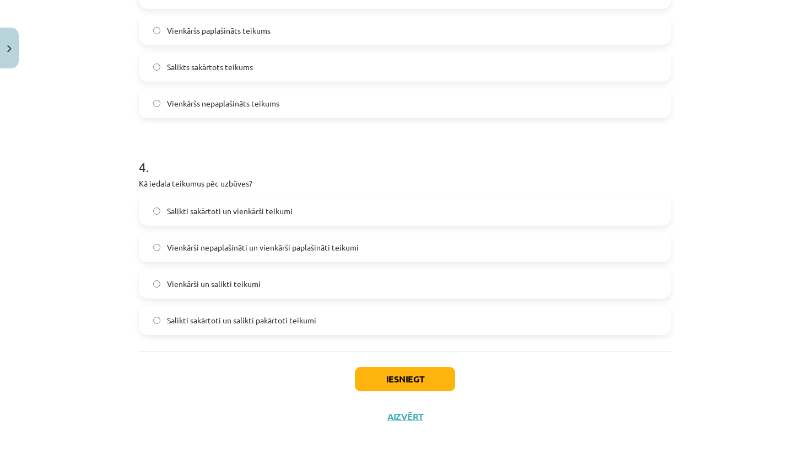
scroll to position [718, 0]
click at [427, 395] on div "Iesniegt Aizvērt" at bounding box center [405, 389] width 533 height 77
click at [421, 377] on button "Iesniegt" at bounding box center [405, 379] width 100 height 24
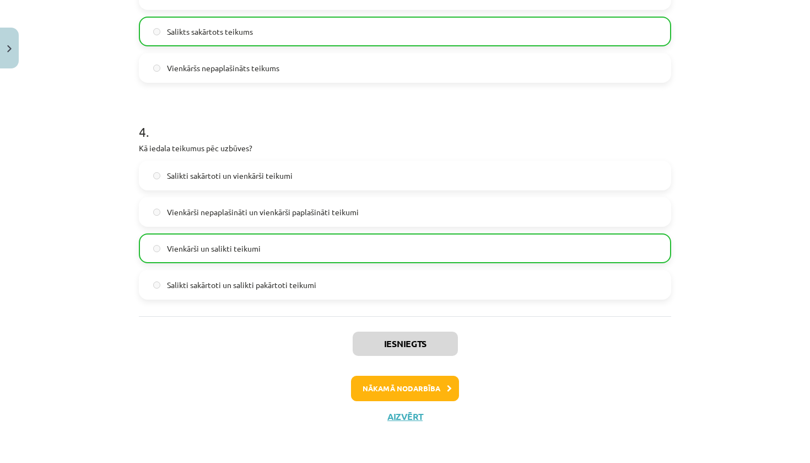
click at [425, 389] on button "Nākamā nodarbība" at bounding box center [405, 387] width 108 height 25
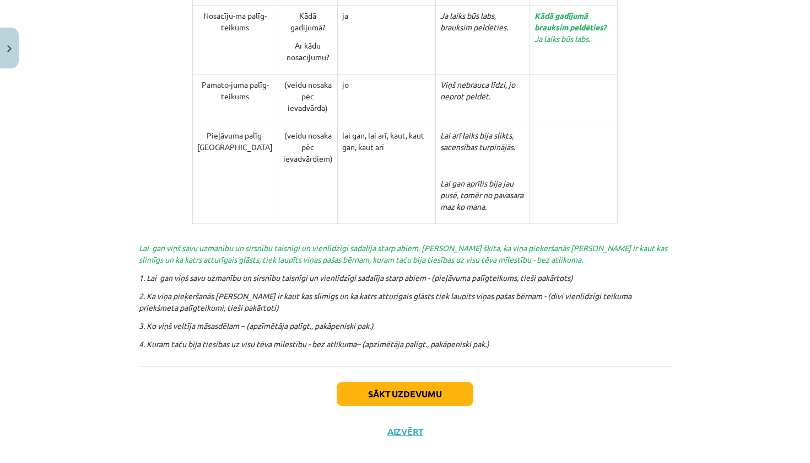
scroll to position [24, 0]
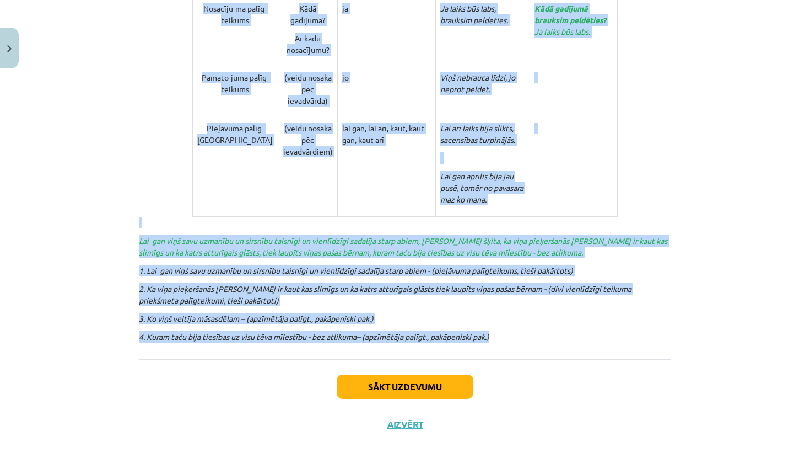
drag, startPoint x: 137, startPoint y: 236, endPoint x: 502, endPoint y: 327, distance: 376.2
copy div "📖 Izlasi Salikts pakārtots teikums ir tāds salikts teikums, kurā ir viena neatk…"
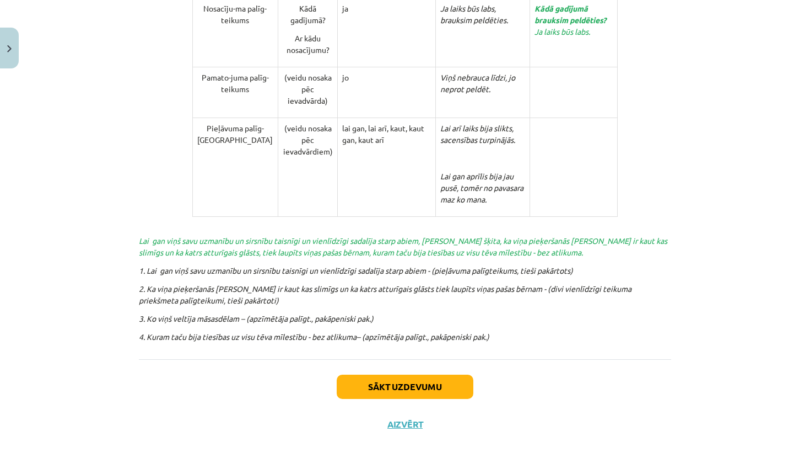
click at [433, 374] on button "Sākt uzdevumu" at bounding box center [405, 386] width 137 height 24
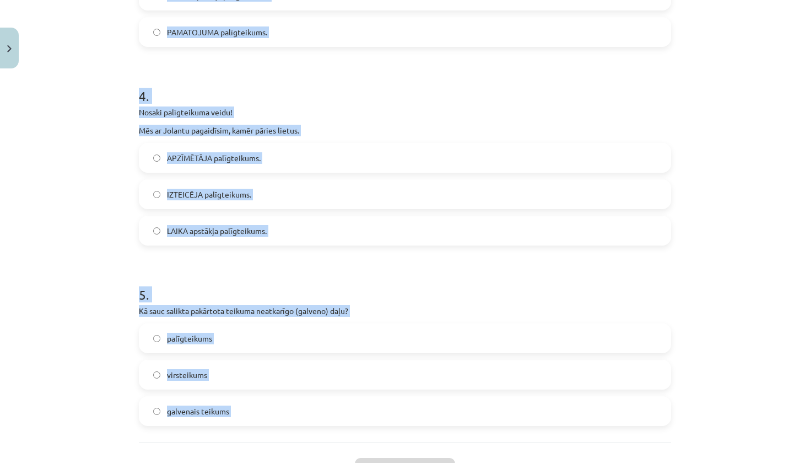
scroll to position [742, 0]
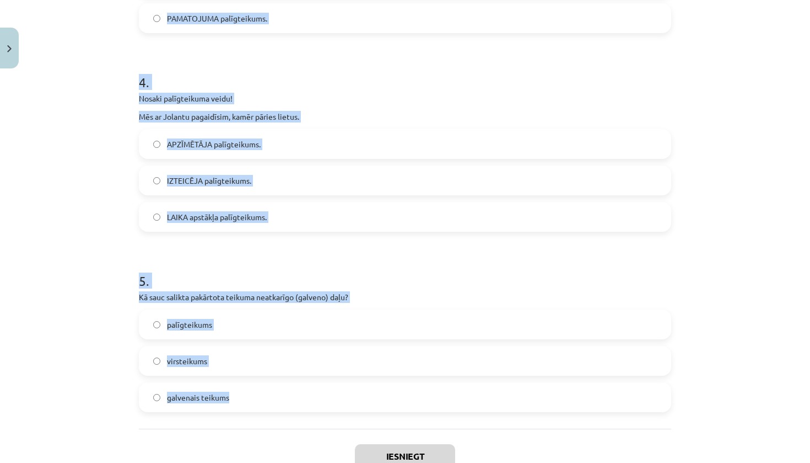
drag, startPoint x: 132, startPoint y: 233, endPoint x: 254, endPoint y: 419, distance: 222.2
click at [254, 419] on div "Mācību tēma: Latviešu valodas i - 11. klases 4. ieskaites mācību materiāls (a,b…" at bounding box center [405, 231] width 810 height 463
copy form "1 . Nosaki palīgteikuma veidu! Mēs ieslēdzam gaismu, jo rudens dēļ vakari tumši…"
click at [53, 281] on div "Mācību tēma: Latviešu valodas i - 11. klases 4. ieskaites mācību materiāls (a,b…" at bounding box center [405, 231] width 810 height 463
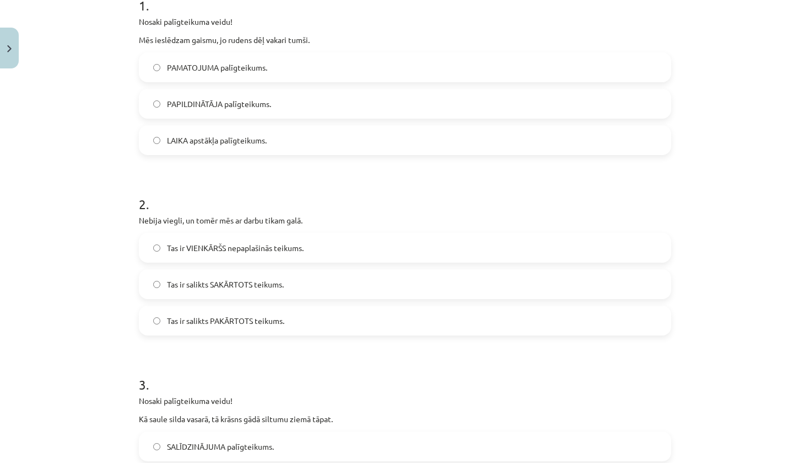
scroll to position [212, 0]
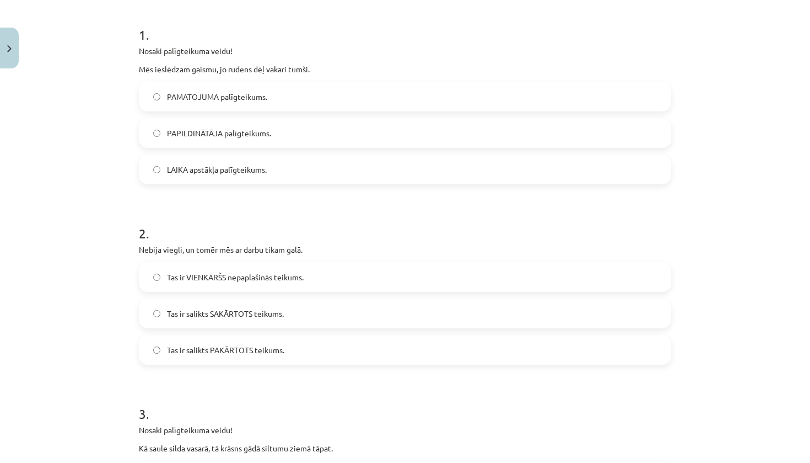
click at [294, 96] on label "PAMATOJUMA palīgteikums." at bounding box center [405, 97] width 530 height 28
click at [291, 315] on label "Tas ir salikts SAKĀRTOTS teikums." at bounding box center [405, 313] width 530 height 28
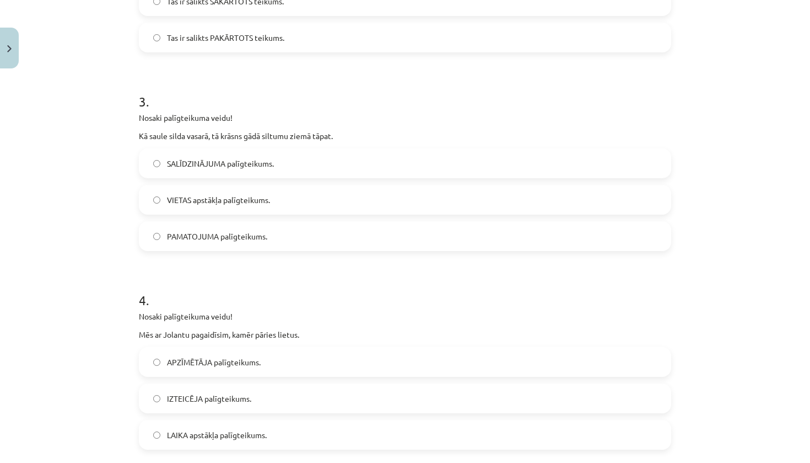
scroll to position [524, 0]
click at [317, 162] on label "SALĪDZINĀJUMA palīgteikums." at bounding box center [405, 163] width 530 height 28
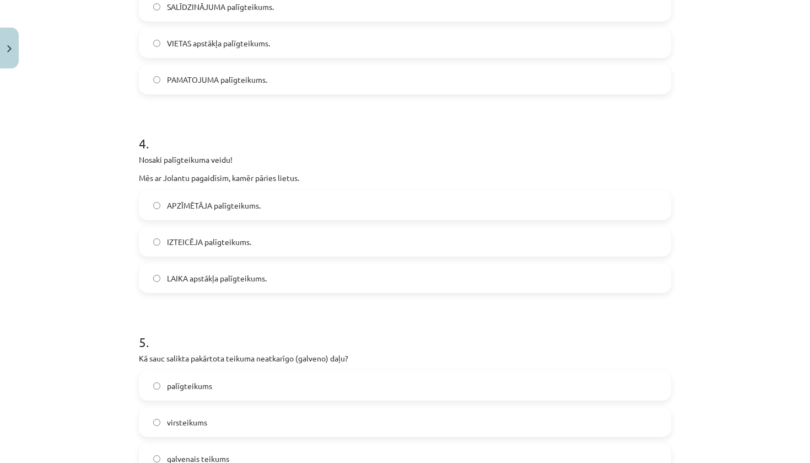
scroll to position [685, 0]
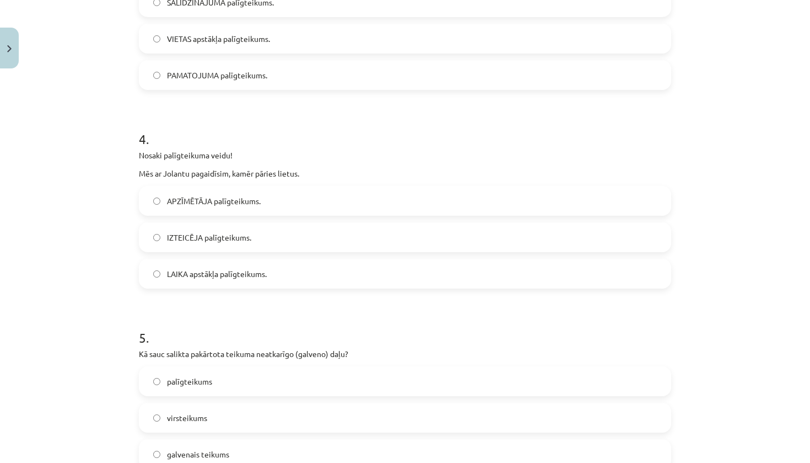
click at [244, 271] on span "LAIKA apstākļa palīgteikums." at bounding box center [217, 274] width 100 height 12
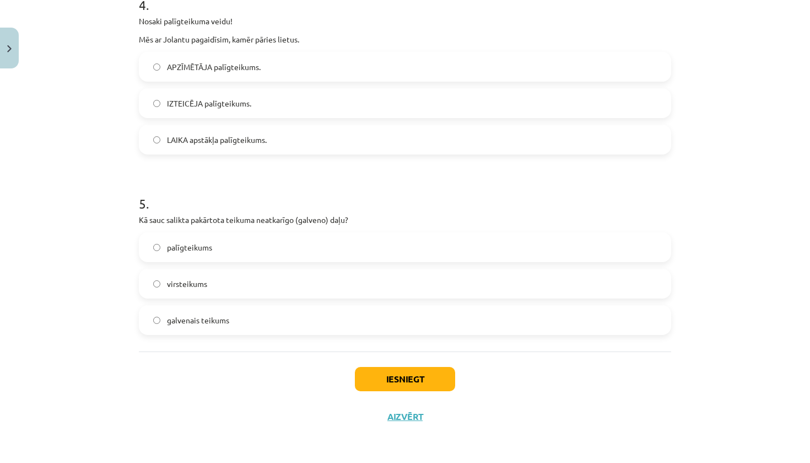
scroll to position [820, 0]
click at [266, 282] on label "virsteikums" at bounding box center [405, 284] width 530 height 28
click at [430, 381] on button "Iesniegt" at bounding box center [405, 379] width 100 height 24
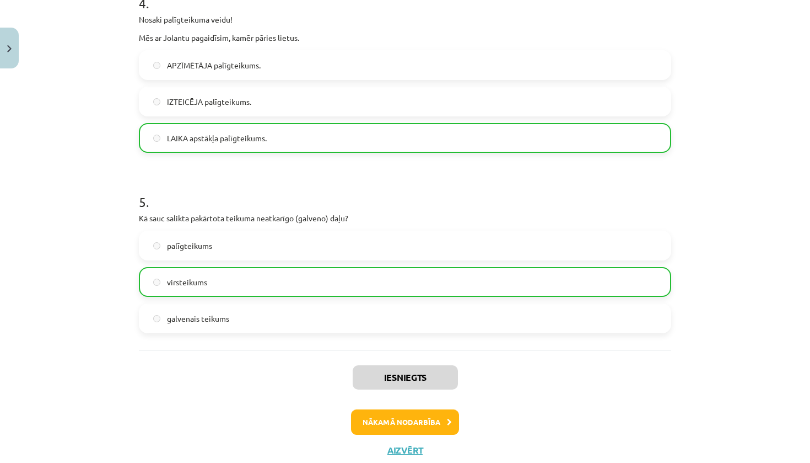
click at [416, 426] on button "Nākamā nodarbība" at bounding box center [405, 421] width 108 height 25
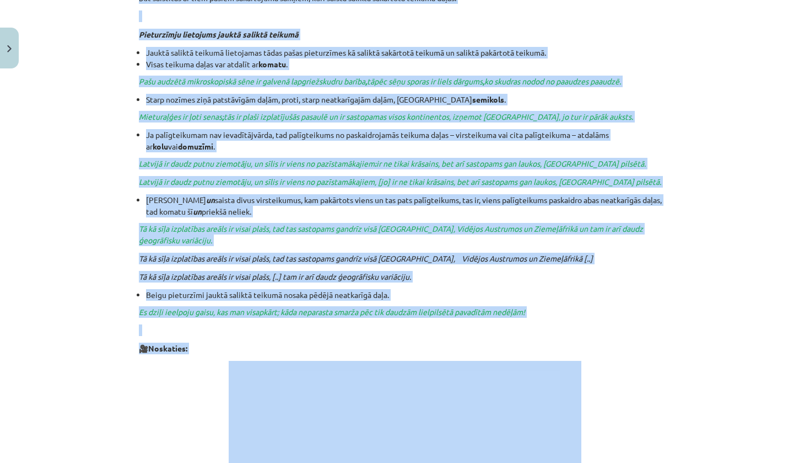
scroll to position [350, 0]
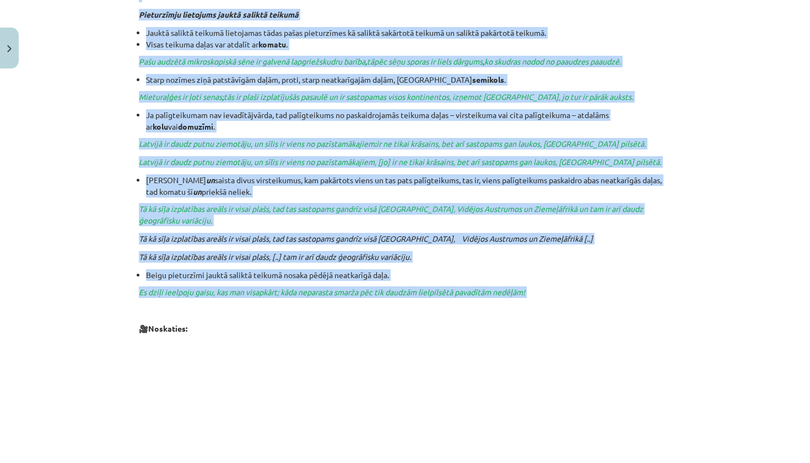
drag, startPoint x: 342, startPoint y: 127, endPoint x: 543, endPoint y: 300, distance: 264.3
click at [543, 300] on div "Jaukts salikts teikums Jaukts salikts teikums ir tāds salikts teikums, kurā ir …" at bounding box center [405, 381] width 533 height 1066
copy div "Jaukts salikts teikums Jaukts salikts teikums ir tāds salikts teikums, kurā ir …"
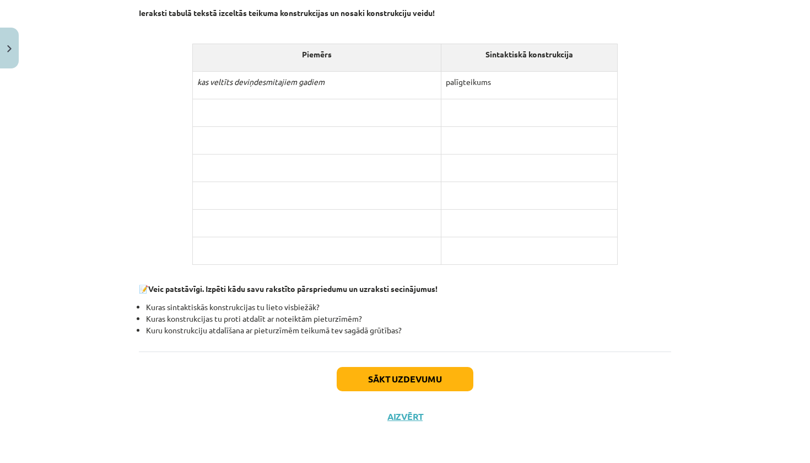
scroll to position [927, 0]
click at [385, 386] on button "Sākt uzdevumu" at bounding box center [405, 379] width 137 height 24
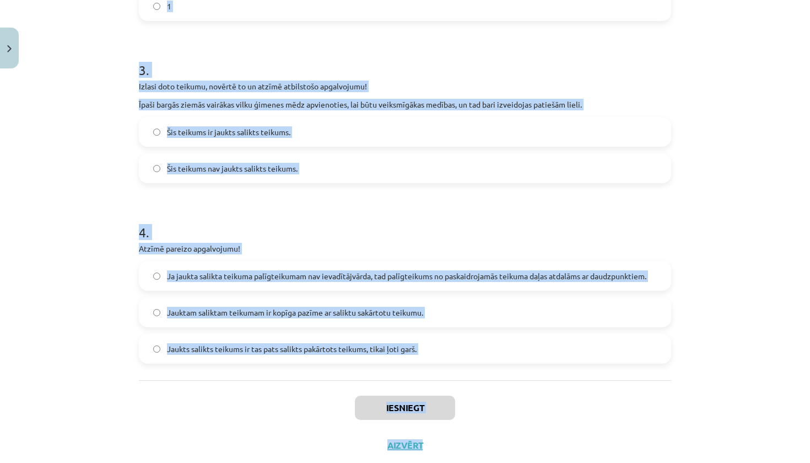
scroll to position [587, 0]
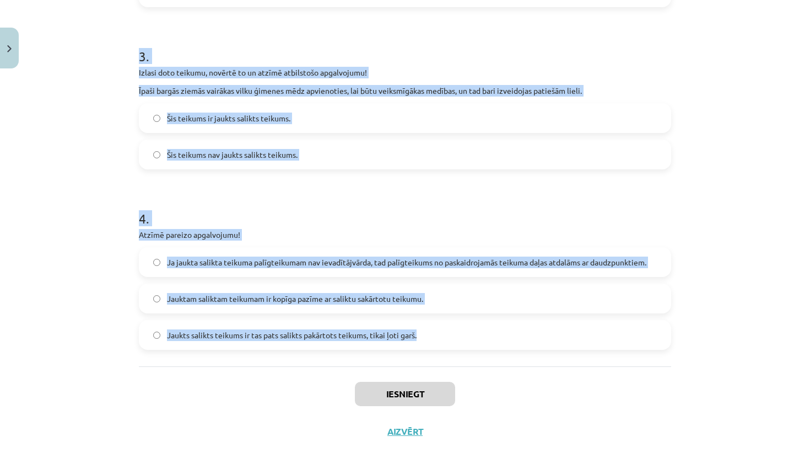
drag, startPoint x: 139, startPoint y: 238, endPoint x: 323, endPoint y: 356, distance: 218.7
copy form "1 . Teikuma beigu pieturzīmi jauktā saliktā teikumā nosaka ... viena no neatkar…"
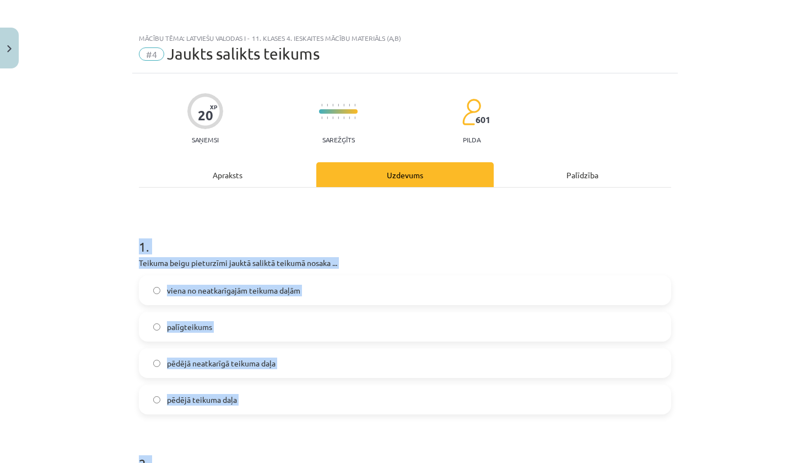
scroll to position [1, 0]
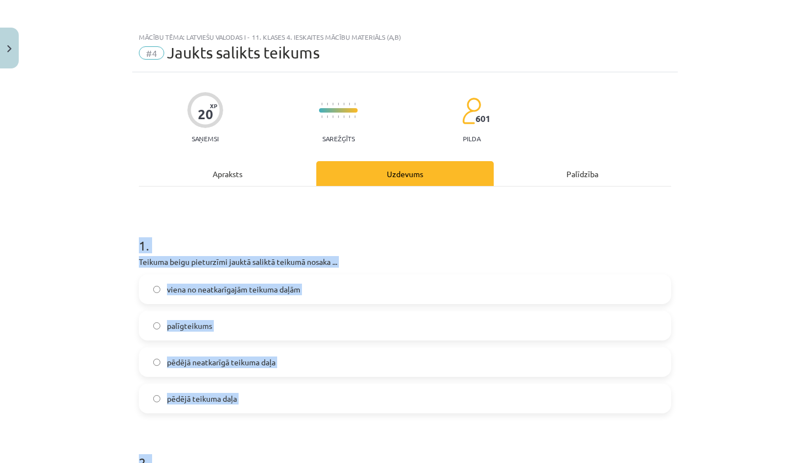
click at [71, 244] on div "Mācību tēma: Latviešu valodas i - 11. klases 4. ieskaites mācību materiāls (a,b…" at bounding box center [405, 231] width 810 height 463
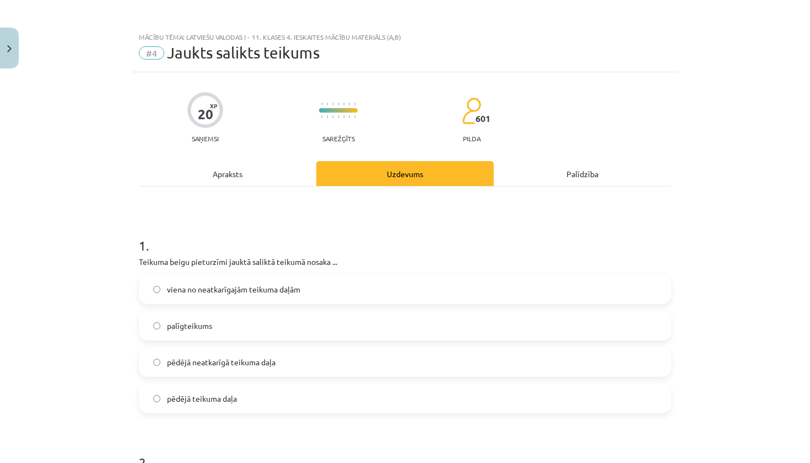
click at [263, 364] on span "pēdējā neatkarīgā teikuma daļa" at bounding box center [221, 362] width 109 height 12
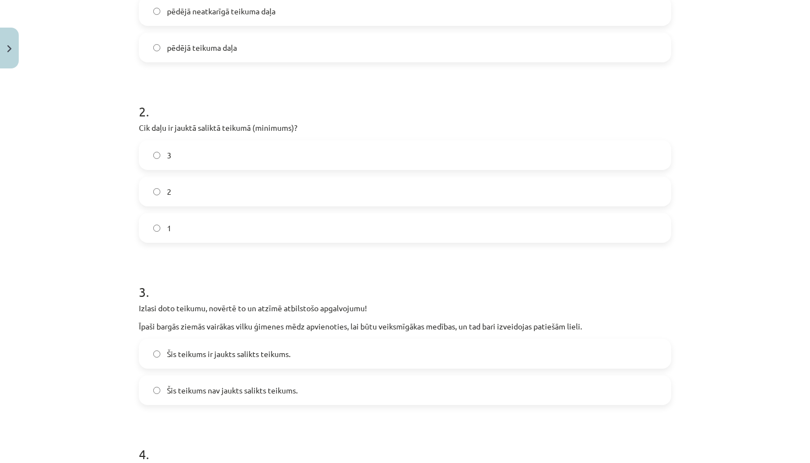
scroll to position [353, 0]
click at [260, 152] on label "3" at bounding box center [405, 153] width 530 height 28
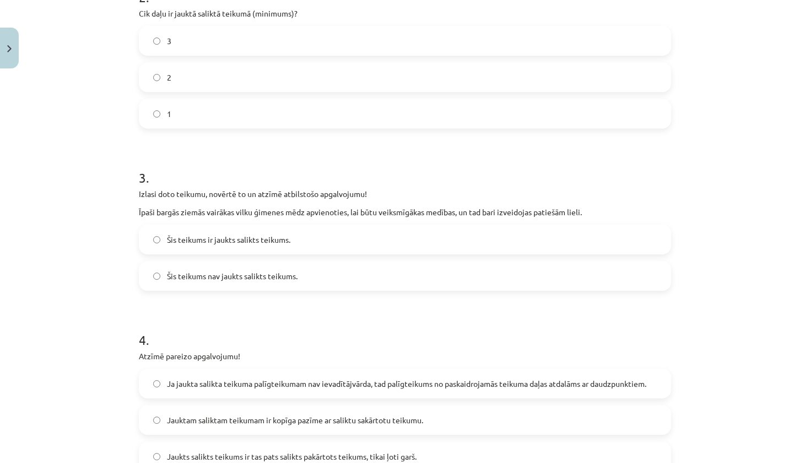
scroll to position [478, 0]
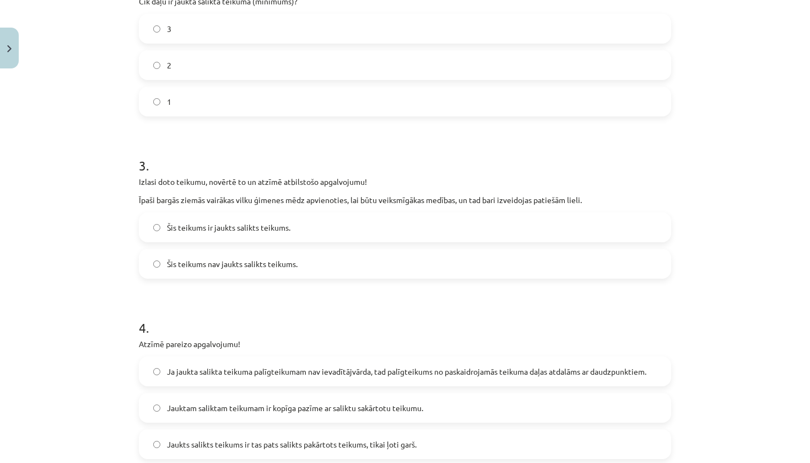
click at [273, 232] on span "Šis teikums ir jaukts salikts teikums." at bounding box center [229, 228] width 124 height 12
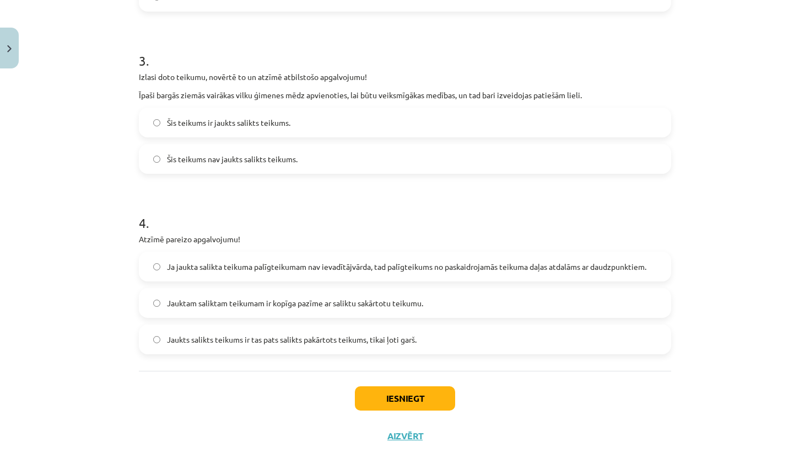
scroll to position [594, 0]
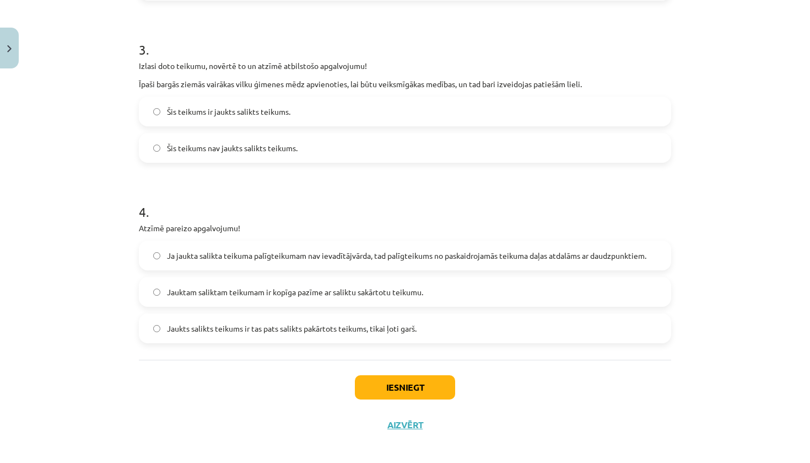
click at [244, 289] on span "Jauktam saliktam teikumam ir kopīga pazīme ar saliktu sakārtotu teikumu." at bounding box center [295, 292] width 256 height 12
click at [441, 387] on button "Iesniegt" at bounding box center [405, 387] width 100 height 24
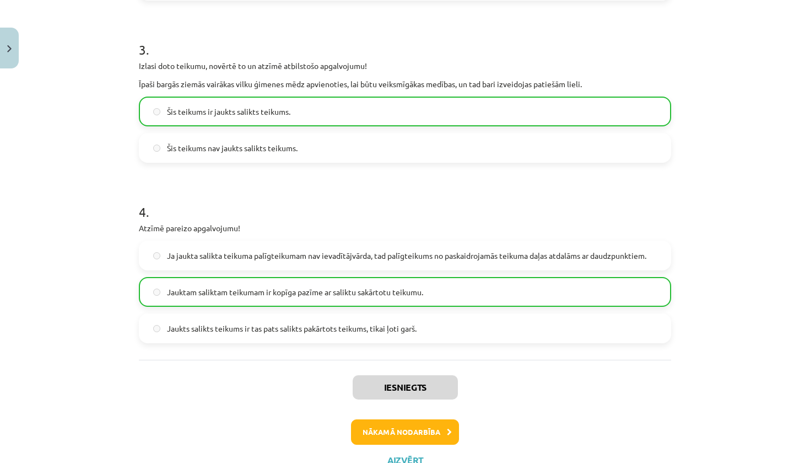
click at [414, 430] on button "Nākamā nodarbība" at bounding box center [405, 431] width 108 height 25
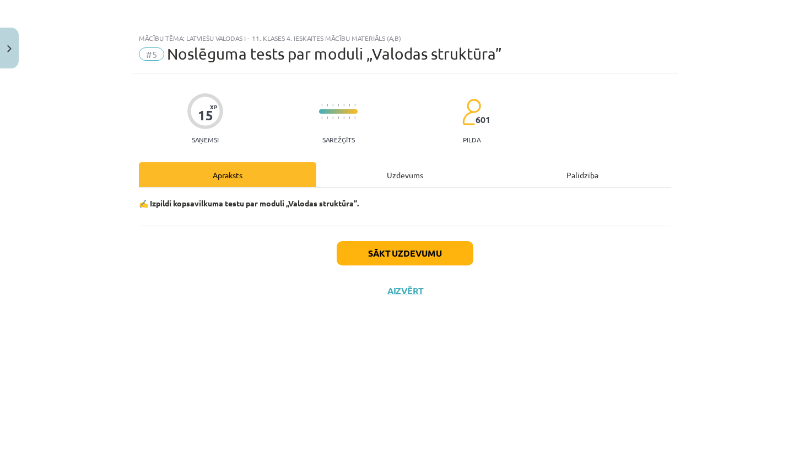
scroll to position [0, 0]
click at [382, 250] on button "Sākt uzdevumu" at bounding box center [405, 253] width 137 height 24
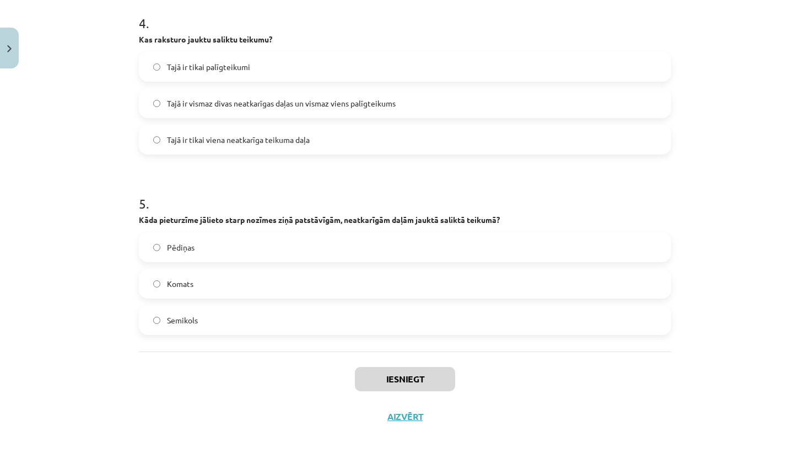
scroll to position [95, 0]
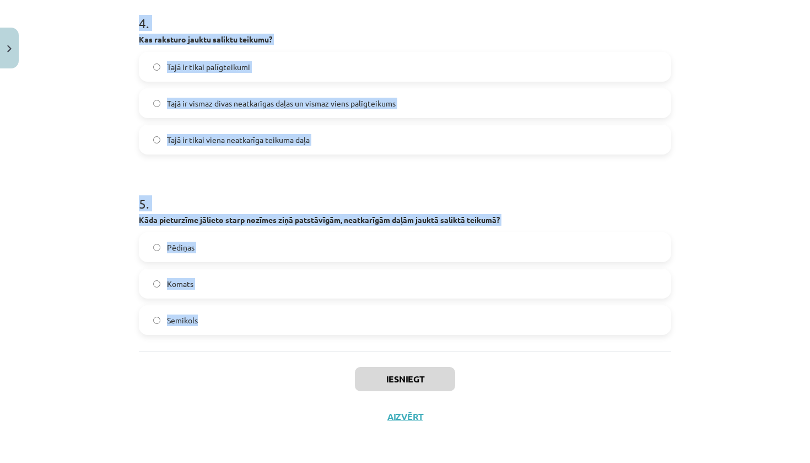
drag, startPoint x: 132, startPoint y: 234, endPoint x: 384, endPoint y: 348, distance: 276.9
click at [384, 348] on div "Mācību tēma: Latviešu valodas i - 11. klases 4. ieskaites mācību materiāls (a,b…" at bounding box center [405, 231] width 810 height 463
copy form "1 . Kas nosaka beigu pieturzīmi jauktā saliktā teikumā? Pēdējā neatkarīgā daļa …"
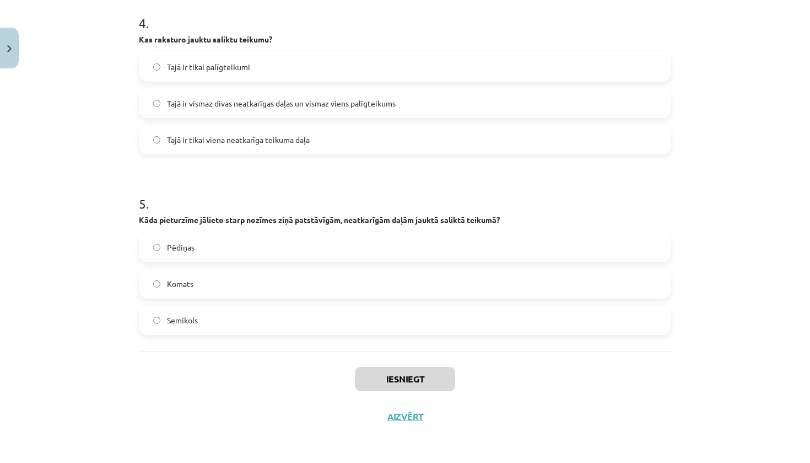
click at [90, 205] on div "Mācību tēma: Latviešu valodas i - 11. klases 4. ieskaites mācību materiāls (a,b…" at bounding box center [405, 231] width 810 height 463
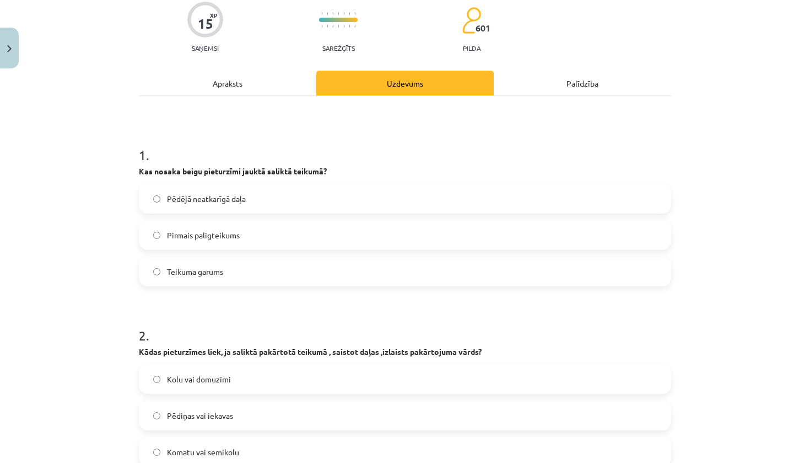
scroll to position [92, 0]
click at [259, 196] on label "Pēdējā neatkarīgā daļa" at bounding box center [405, 199] width 530 height 28
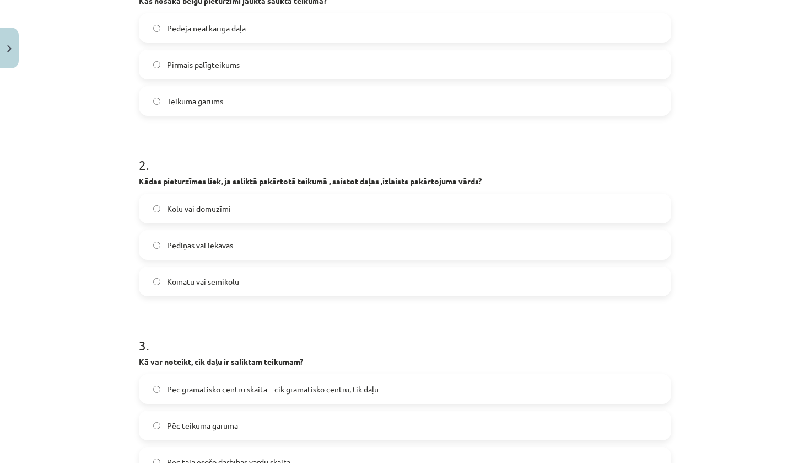
scroll to position [264, 0]
click at [248, 214] on label "Kolu vai domuzīmi" at bounding box center [405, 207] width 530 height 28
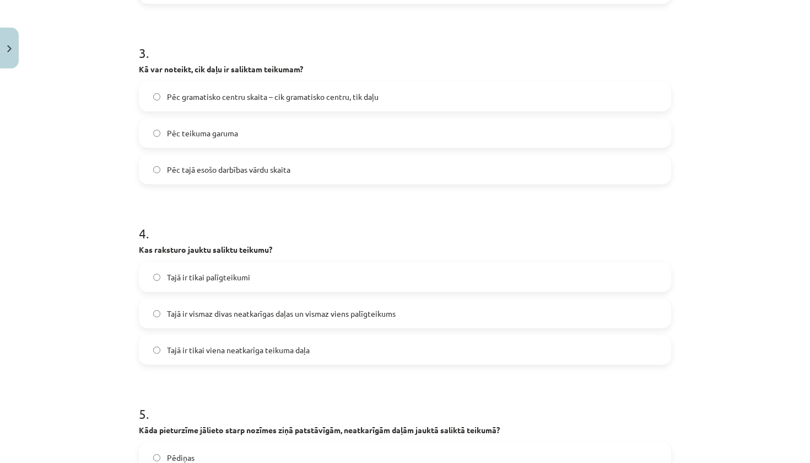
scroll to position [558, 0]
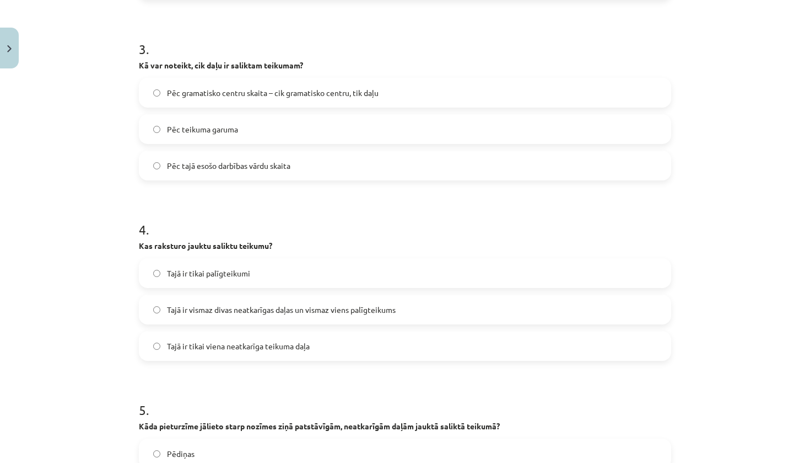
click at [292, 99] on label "Pēc gramatisko centru skaita – cik gramatisko centru, tik daļu" at bounding box center [405, 93] width 530 height 28
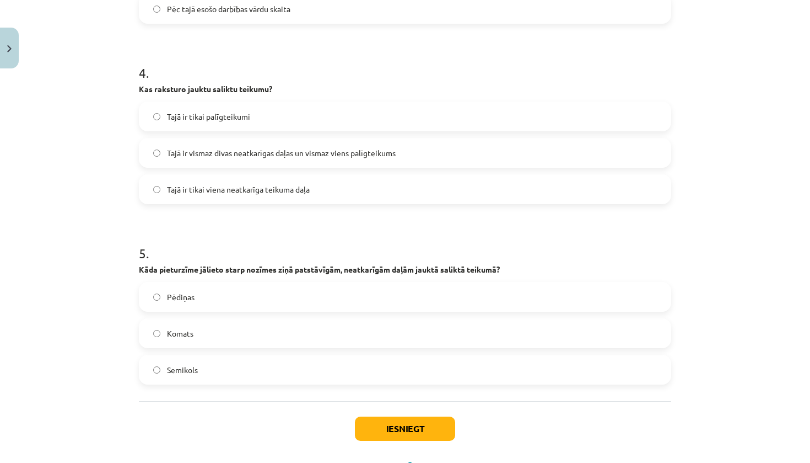
scroll to position [721, 0]
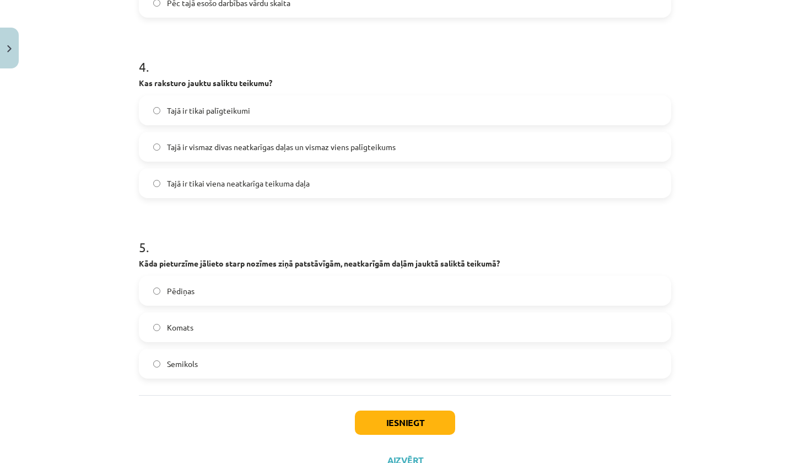
click at [246, 149] on span "Tajā ir vismaz divas neatkarīgas daļas un vismaz viens palīgteikums" at bounding box center [281, 147] width 229 height 12
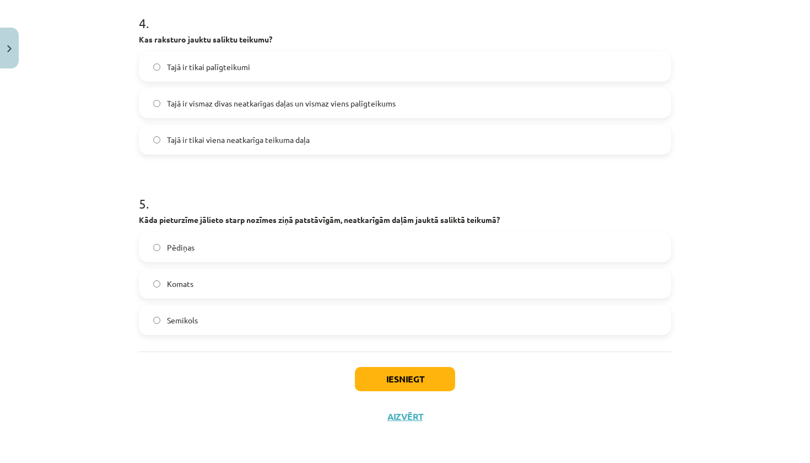
scroll to position [766, 0]
click at [239, 327] on label "Semikols" at bounding box center [405, 320] width 530 height 28
click at [406, 374] on button "Iesniegt" at bounding box center [405, 379] width 100 height 24
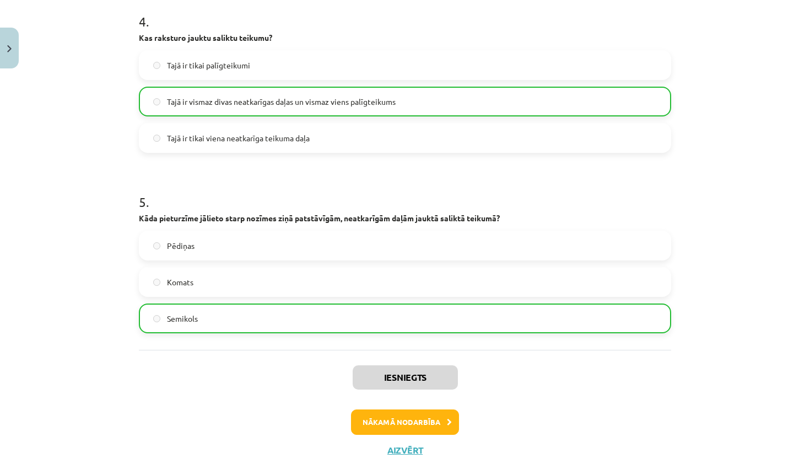
click at [417, 424] on button "Nākamā nodarbība" at bounding box center [405, 421] width 108 height 25
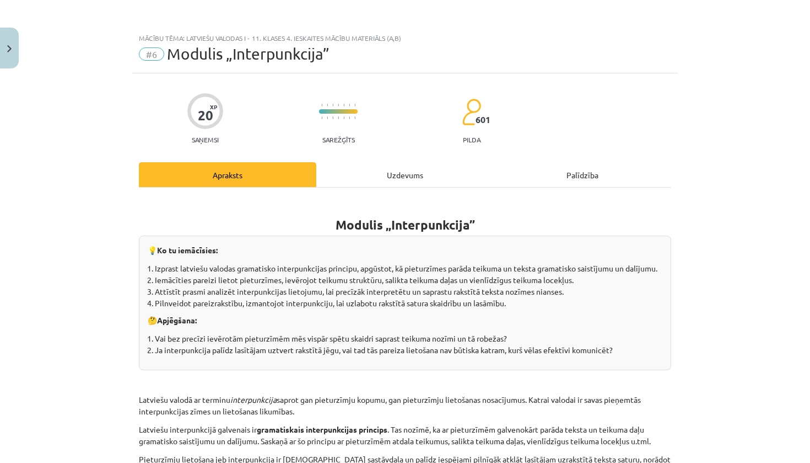
scroll to position [0, 0]
click at [13, 50] on button "Close" at bounding box center [9, 48] width 19 height 41
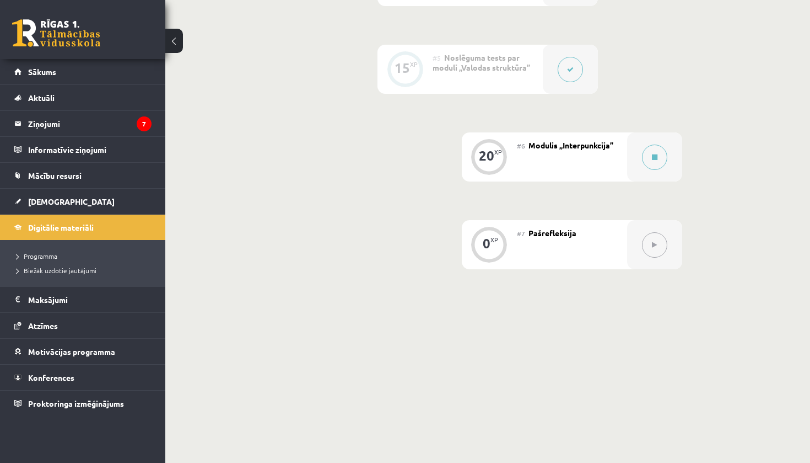
scroll to position [603, 0]
click at [551, 142] on span "Modulis „Interpunkcija”" at bounding box center [571, 146] width 85 height 10
click at [493, 159] on div "20" at bounding box center [486, 156] width 15 height 10
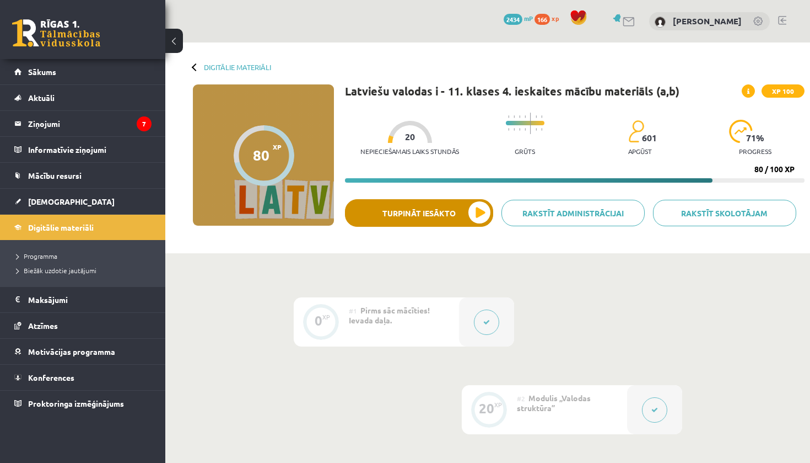
scroll to position [0, 0]
click at [417, 213] on button "Turpināt iesākto" at bounding box center [419, 213] width 148 height 28
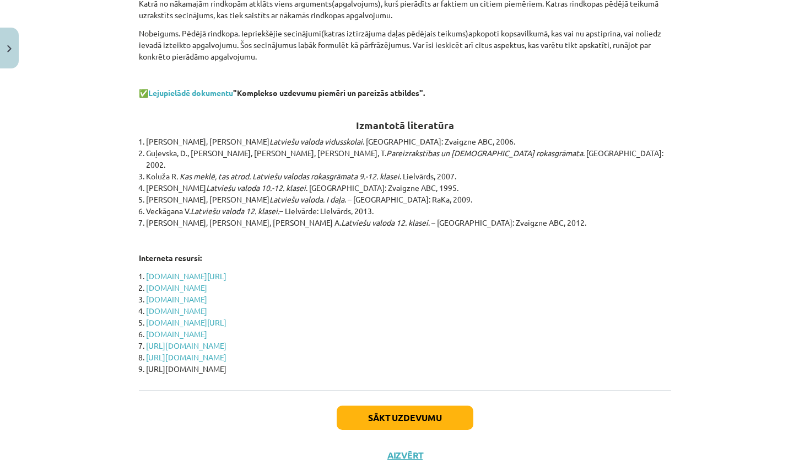
scroll to position [3523, 0]
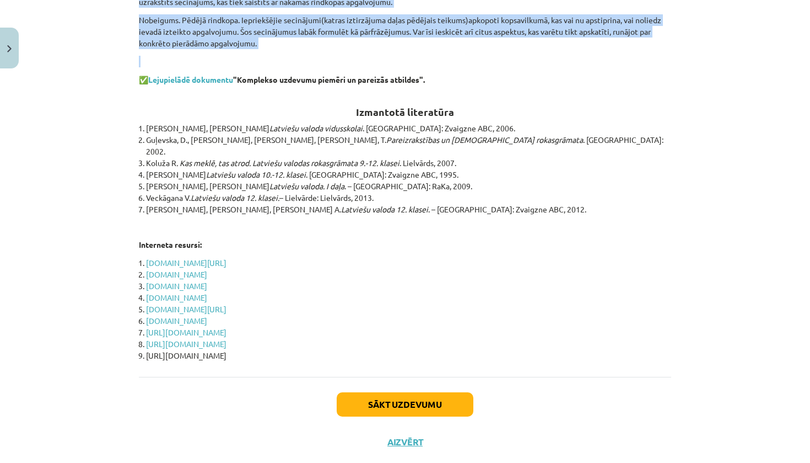
drag, startPoint x: 329, startPoint y: 222, endPoint x: 481, endPoint y: 44, distance: 234.2
copy div "Modulis „Interpunkcija” 💡 Ko tu iemācīsies: Izprast latviešu valodas gramatisko…"
click at [403, 392] on button "Sākt uzdevumu" at bounding box center [405, 404] width 137 height 24
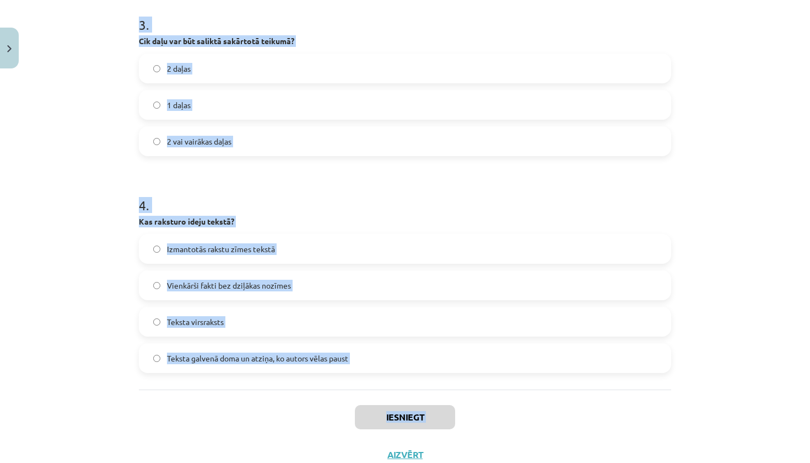
scroll to position [659, 0]
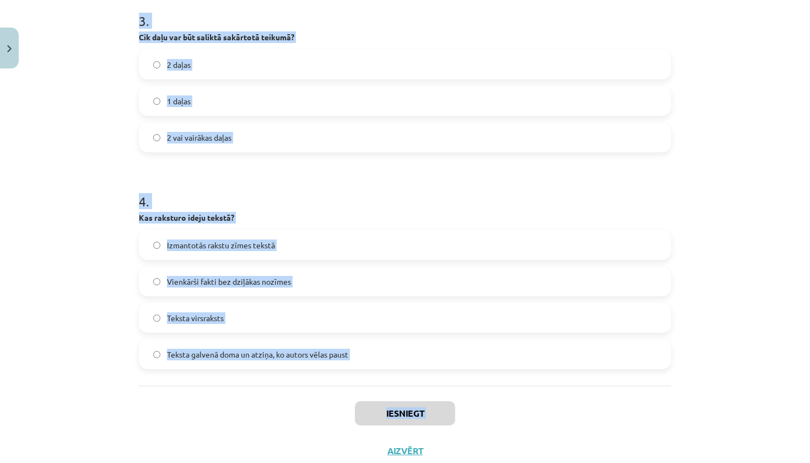
drag, startPoint x: 127, startPoint y: 234, endPoint x: 337, endPoint y: 380, distance: 255.4
click at [337, 380] on div "Mācību tēma: Latviešu valodas i - 11. klases 4. ieskaites mācību materiāls (a,b…" at bounding box center [405, 231] width 810 height 463
copy form "1 . Kurš no šiem raksturo labu tekstu? Teikumi bez savstarpējas tematiskas sais…"
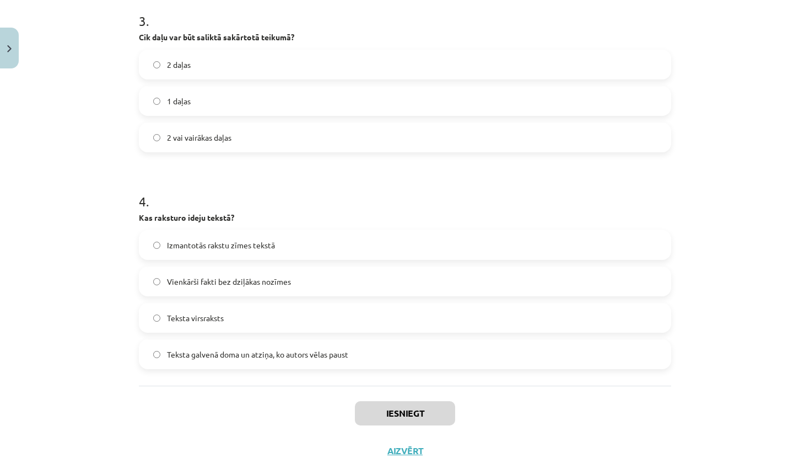
click at [106, 137] on div "Mācību tēma: Latviešu valodas i - 11. klases 4. ieskaites mācību materiāls (a,b…" at bounding box center [405, 231] width 810 height 463
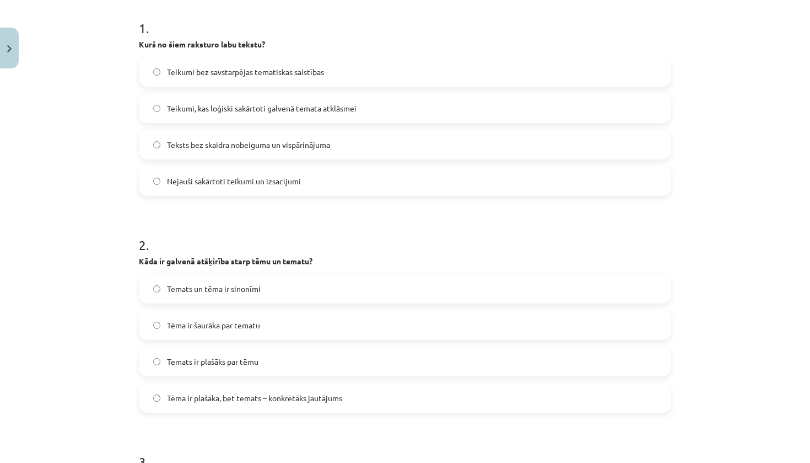
scroll to position [219, 0]
click at [375, 109] on label "Teikumi, kas loģiski sakārtoti galvenā temata atklāsmei" at bounding box center [405, 107] width 530 height 28
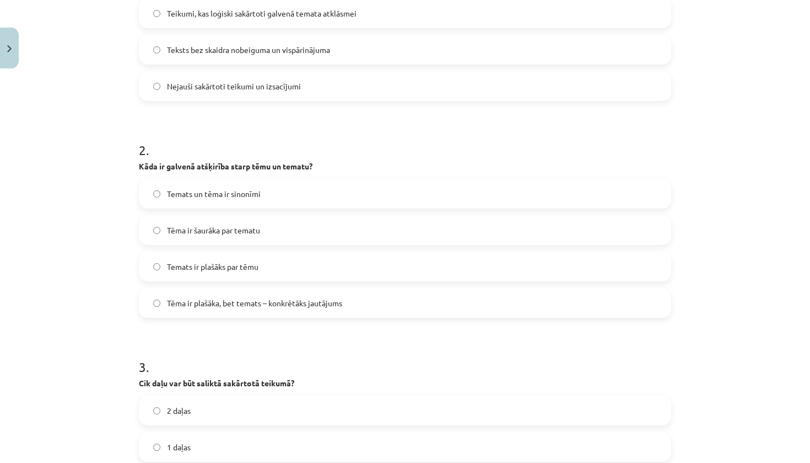
scroll to position [322, 0]
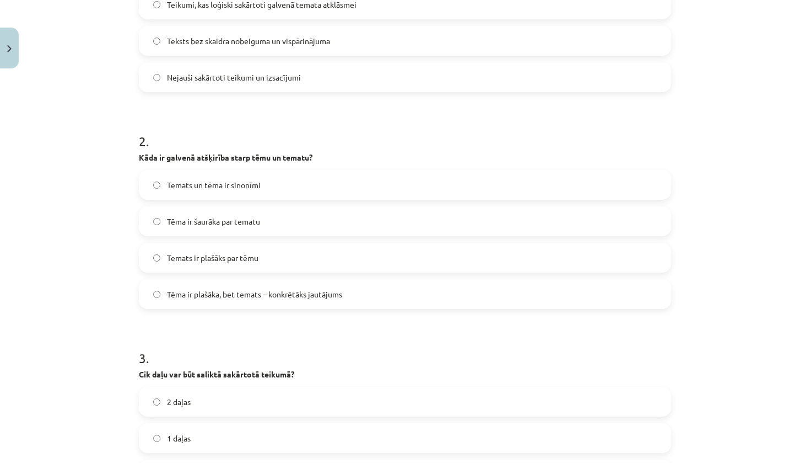
click at [216, 291] on span "Tēma ir plašāka, bet temats – konkrētāks jautājums" at bounding box center [254, 294] width 175 height 12
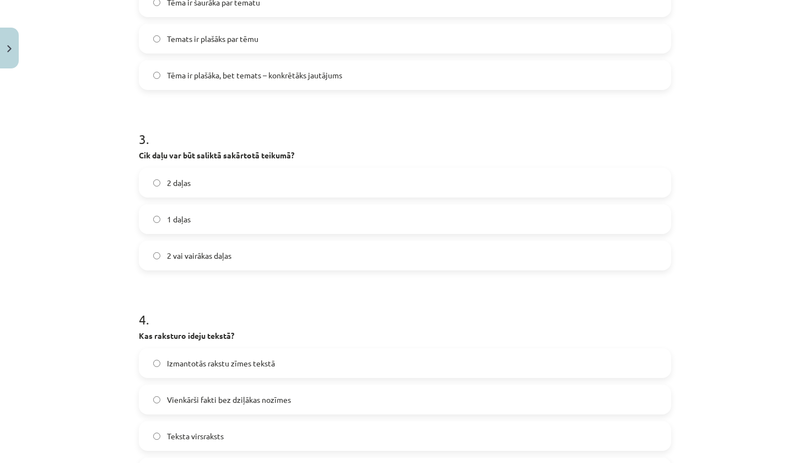
scroll to position [541, 0]
click at [236, 261] on label "2 vai vairākas daļas" at bounding box center [405, 255] width 530 height 28
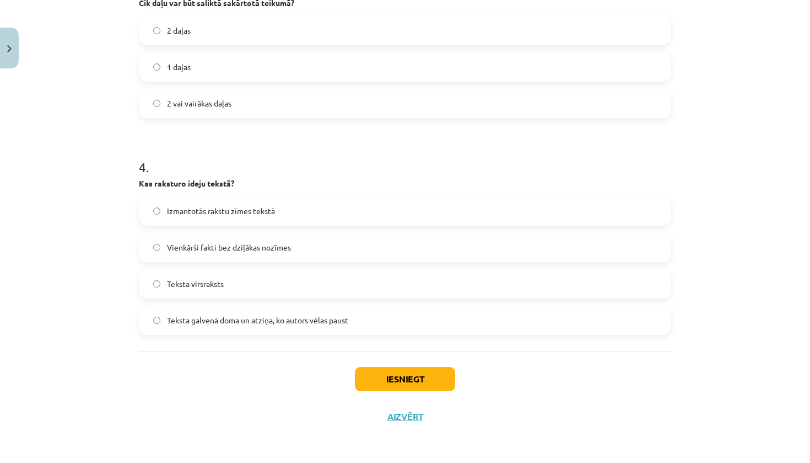
scroll to position [695, 0]
click at [377, 328] on label "Teksta galvenā doma un atziņa, ko autors vēlas paust" at bounding box center [405, 320] width 530 height 28
click at [433, 395] on div "Iesniegt Aizvērt" at bounding box center [405, 389] width 533 height 77
click at [433, 382] on button "Iesniegt" at bounding box center [405, 379] width 100 height 24
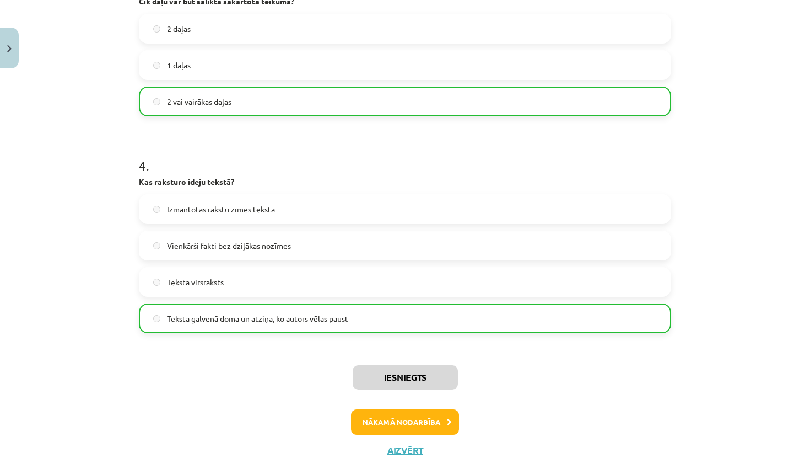
click at [418, 417] on button "Nākamā nodarbība" at bounding box center [405, 421] width 108 height 25
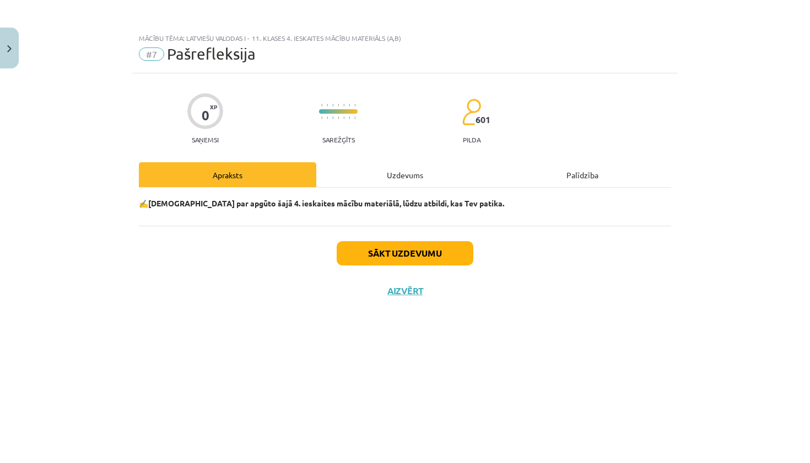
scroll to position [0, 0]
click at [438, 250] on button "Sākt uzdevumu" at bounding box center [405, 253] width 137 height 24
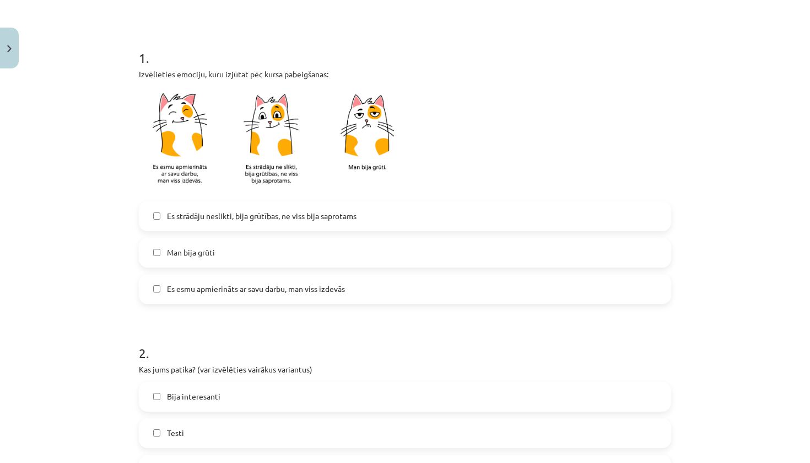
scroll to position [216, 0]
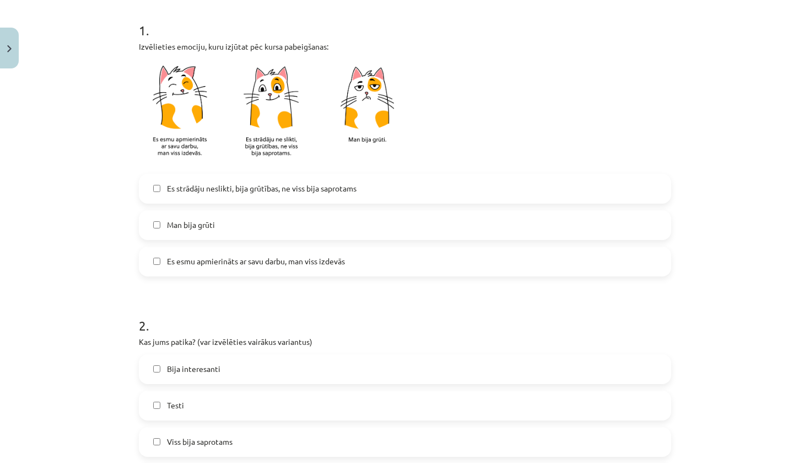
click at [304, 192] on span "Es strādāju neslikti, bija grūtības, ne viss bija saprotams" at bounding box center [262, 188] width 190 height 12
click at [287, 256] on span "Es esmu apmierināts ar savu darbu, man viss izdevās" at bounding box center [256, 261] width 178 height 12
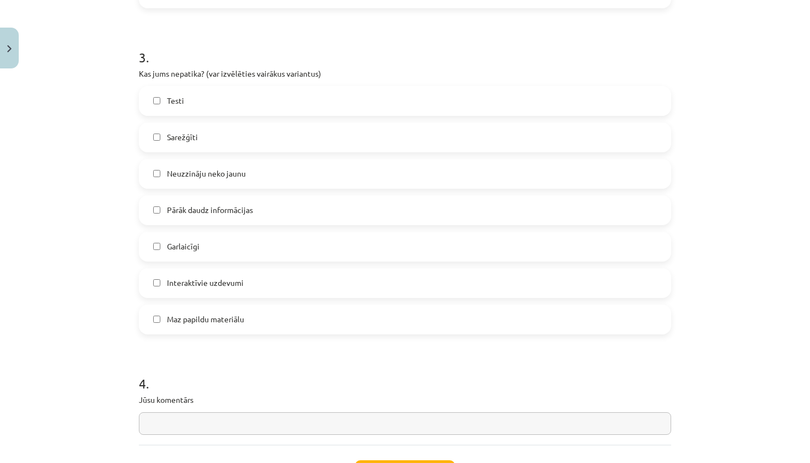
scroll to position [810, 0]
click at [209, 211] on span "Pārāk daudz informācijas" at bounding box center [210, 209] width 86 height 12
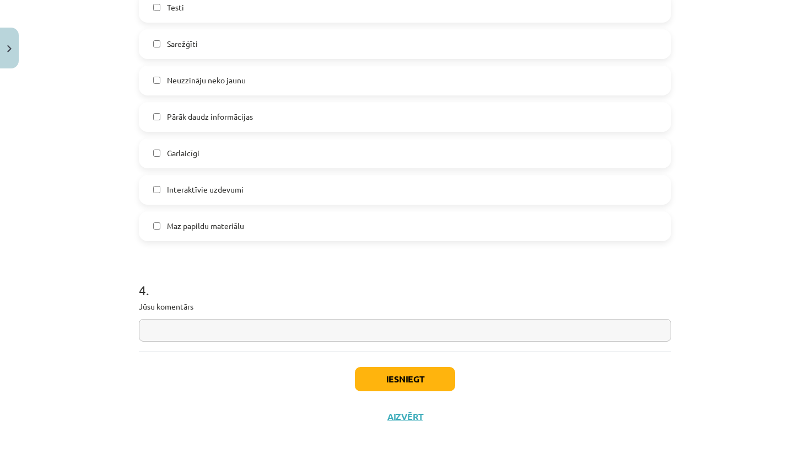
scroll to position [905, 0]
click at [400, 372] on button "Iesniegt" at bounding box center [405, 379] width 100 height 24
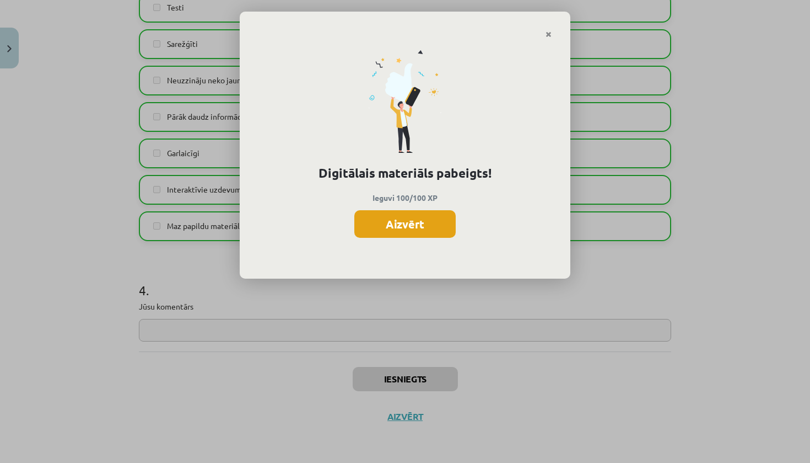
click at [399, 220] on button "Aizvērt" at bounding box center [405, 224] width 101 height 28
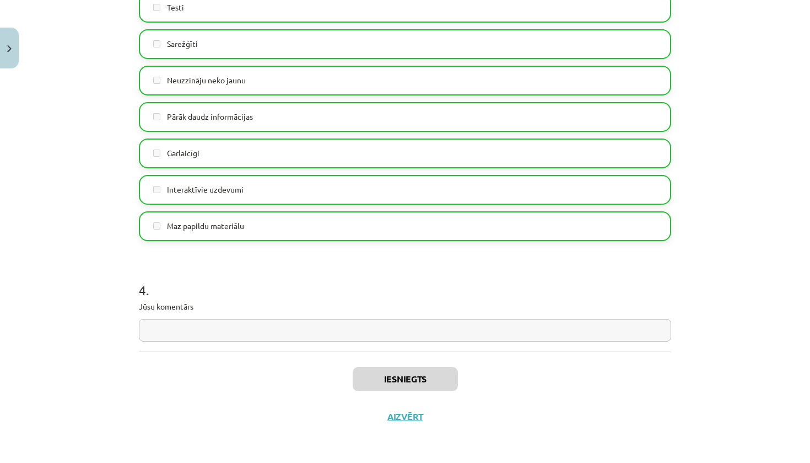
click at [409, 416] on button "Aizvērt" at bounding box center [405, 416] width 42 height 11
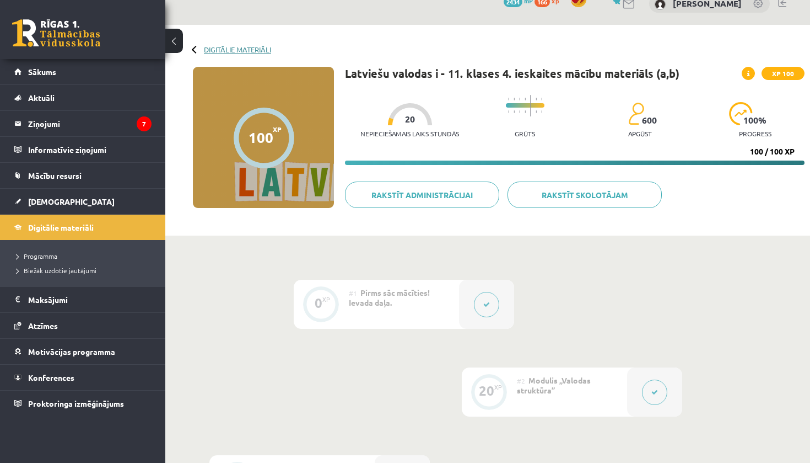
click at [252, 48] on link "Digitālie materiāli" at bounding box center [237, 49] width 67 height 8
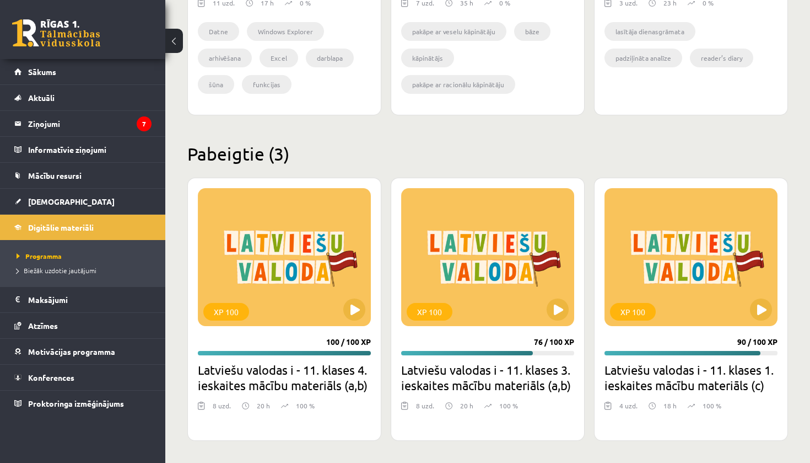
scroll to position [889, 0]
click at [42, 205] on span "[DEMOGRAPHIC_DATA]" at bounding box center [71, 201] width 87 height 10
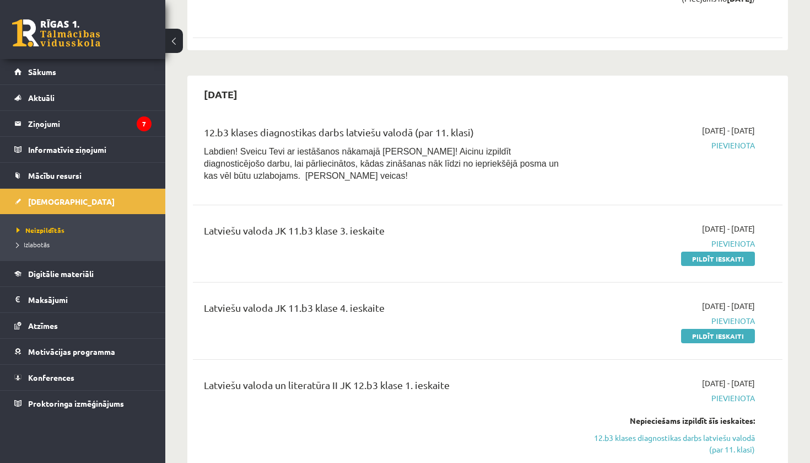
scroll to position [1258, 0]
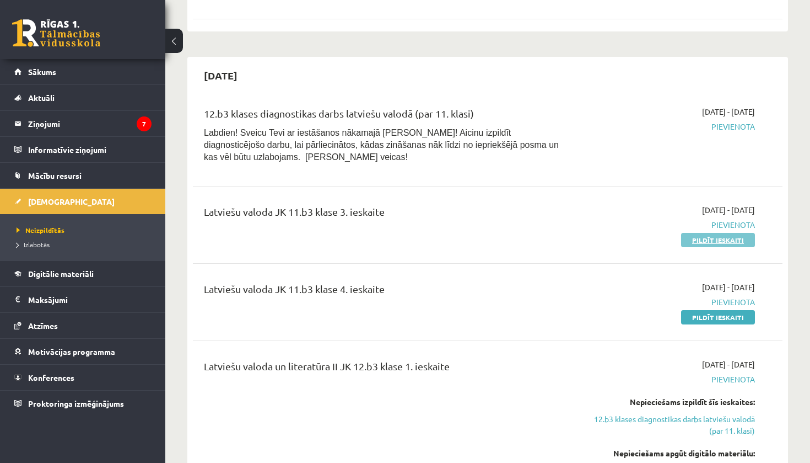
click at [718, 233] on link "Pildīt ieskaiti" at bounding box center [718, 240] width 74 height 14
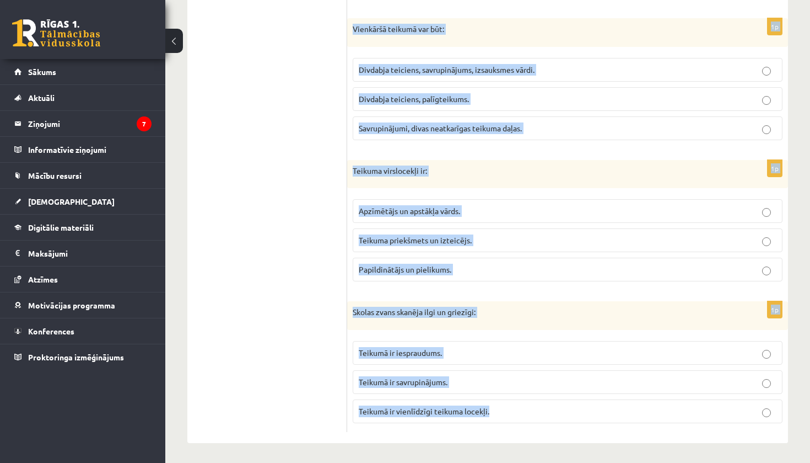
scroll to position [445, 0]
drag, startPoint x: 352, startPoint y: 116, endPoint x: 519, endPoint y: 462, distance: 383.9
click at [519, 462] on div "Latviešu valoda JK 11.b3 klase 3. ieskaite , [PERSON_NAME] (12.b3 JK klase) Par…" at bounding box center [487, 31] width 645 height 867
copy form "Atzīmē vienkāršu teikumu Laiks skrien vēja spārniem nezināmā virzienā Jo vairāk…"
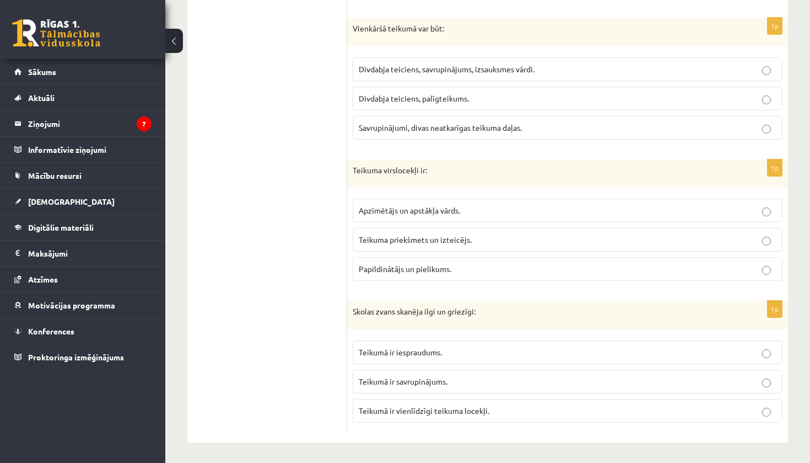
click at [292, 241] on ul "1. uzdevums 2. uzdevums 3. uzdevums 4. uzdevums 5. uzdevums 6. uzdevums 7. uzde…" at bounding box center [272, 92] width 149 height 678
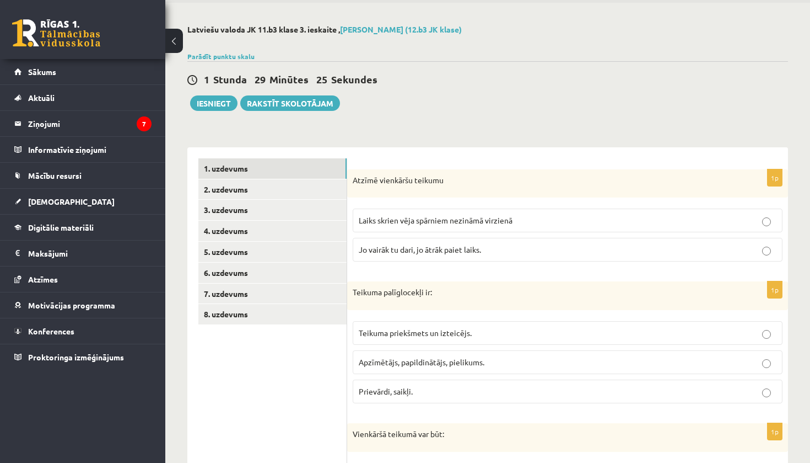
scroll to position [44, 0]
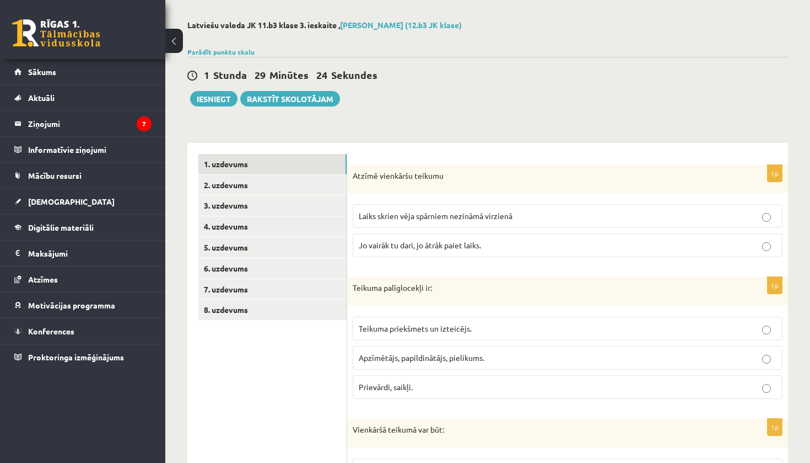
click at [524, 214] on p "Laiks skrien vēja spārniem nezināmā virzienā" at bounding box center [568, 216] width 418 height 12
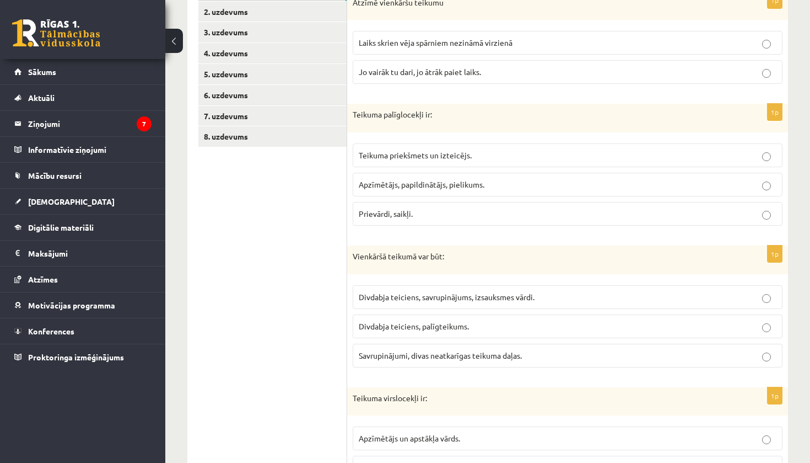
scroll to position [221, 0]
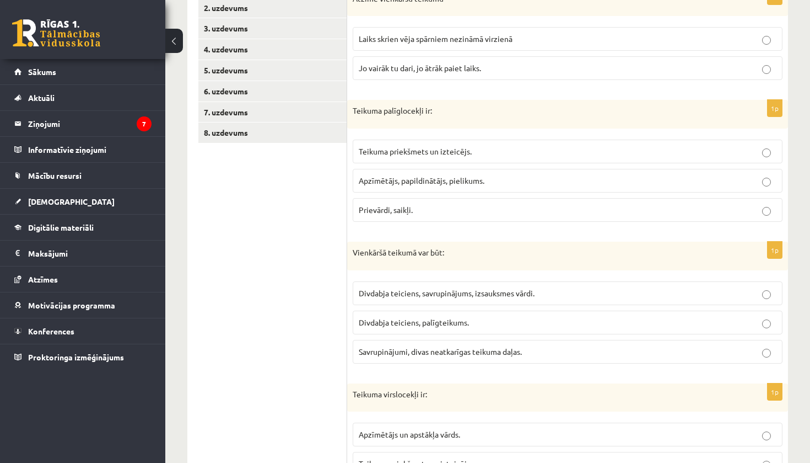
click at [478, 180] on span "Apzīmētājs, papildinātājs, pielikums." at bounding box center [422, 180] width 126 height 10
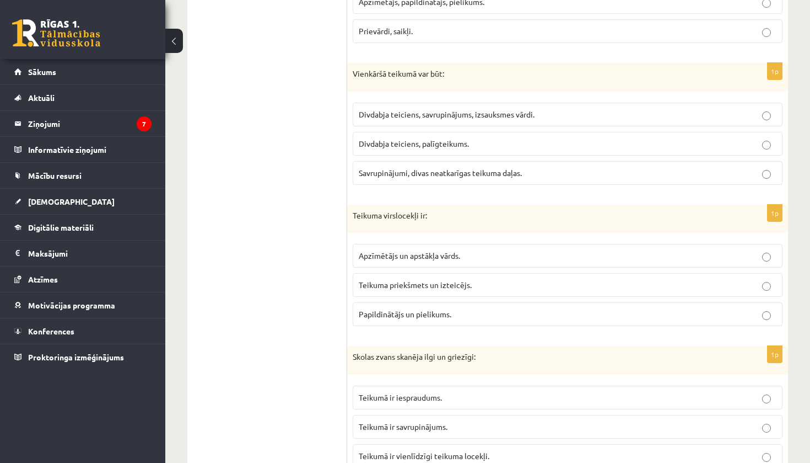
scroll to position [402, 0]
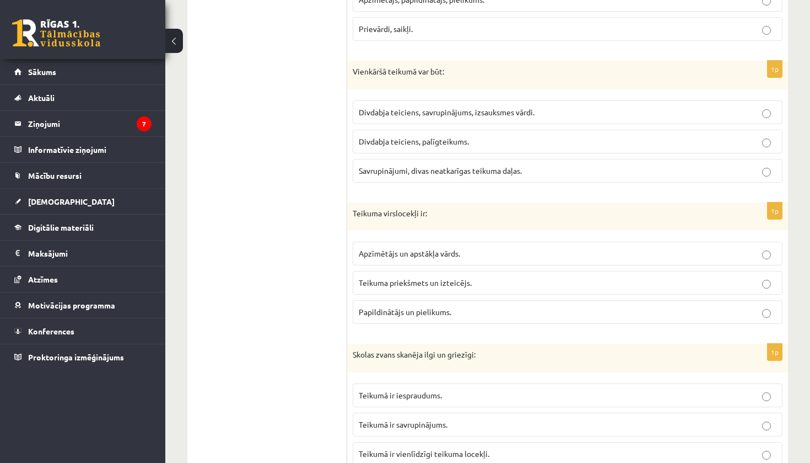
click at [558, 110] on p "Divdabja teiciens, savrupinājums, izsauksmes vārdi." at bounding box center [568, 112] width 418 height 12
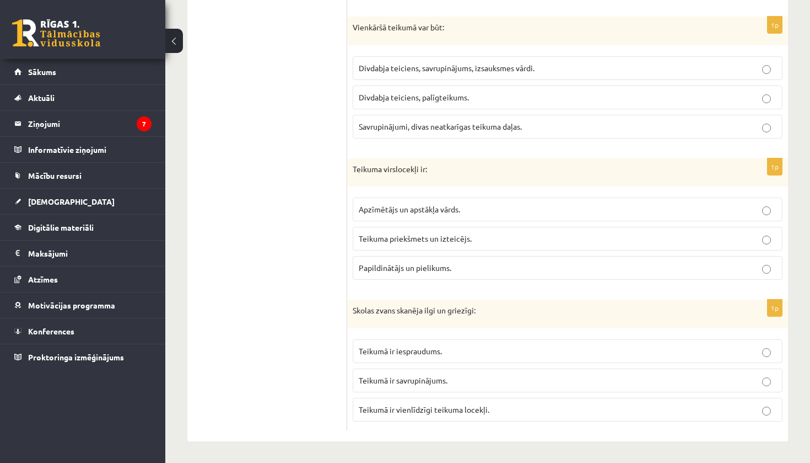
scroll to position [445, 0]
click at [498, 237] on p "Teikuma priekšmets un izteicējs." at bounding box center [568, 240] width 418 height 12
click at [480, 417] on label "Teikumā ir vienlīdzīgi teikuma locekļi." at bounding box center [568, 411] width 430 height 24
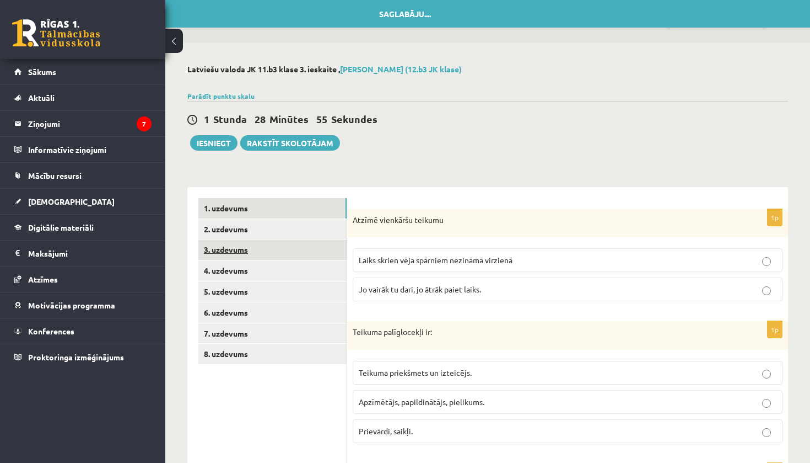
scroll to position [0, 0]
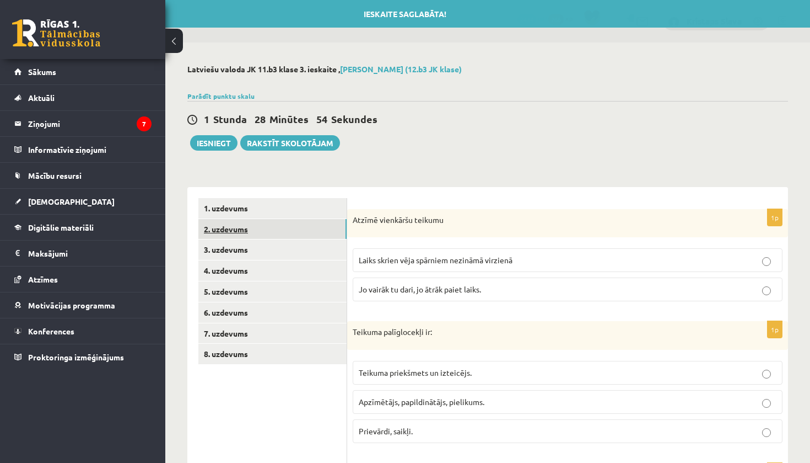
click at [240, 223] on link "2. uzdevums" at bounding box center [272, 229] width 148 height 20
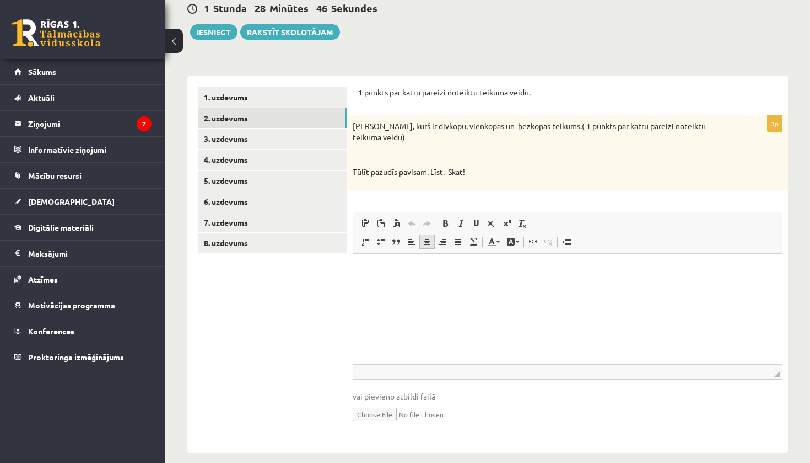
scroll to position [110, 0]
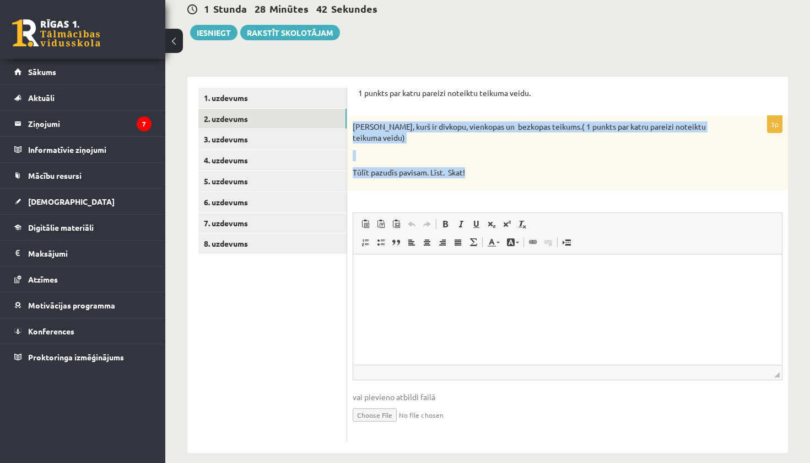
drag, startPoint x: 355, startPoint y: 127, endPoint x: 476, endPoint y: 165, distance: 127.5
copy div "Nosaki, kurš ir divkopu, vienkopas un bezkopas teikums.( 1 punkts par katru par…"
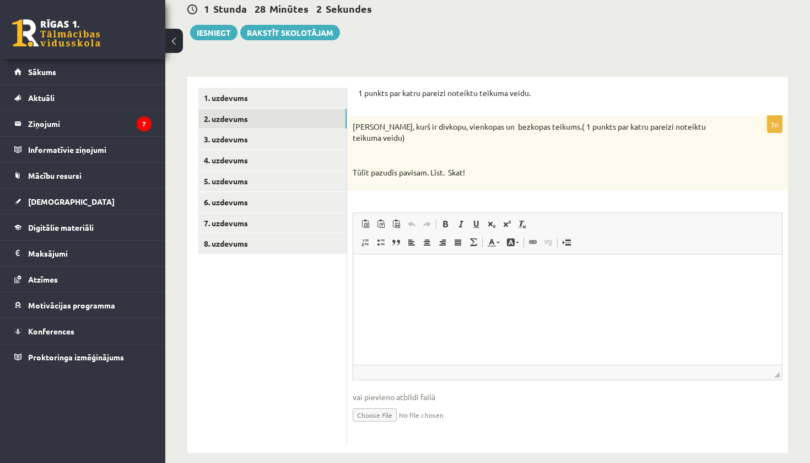
click at [433, 177] on div "Nosaki, kurš ir divkopu, vienkopas un bezkopas teikums.( 1 punkts par katru par…" at bounding box center [567, 153] width 441 height 74
click at [414, 287] on html at bounding box center [567, 271] width 429 height 34
paste body "Bagātinātā teksta redaktors, wiswyg-editor-user-answer-47025003532560"
click at [365, 268] on p "**********" at bounding box center [567, 270] width 407 height 11
click at [546, 269] on p "**********" at bounding box center [567, 270] width 407 height 11
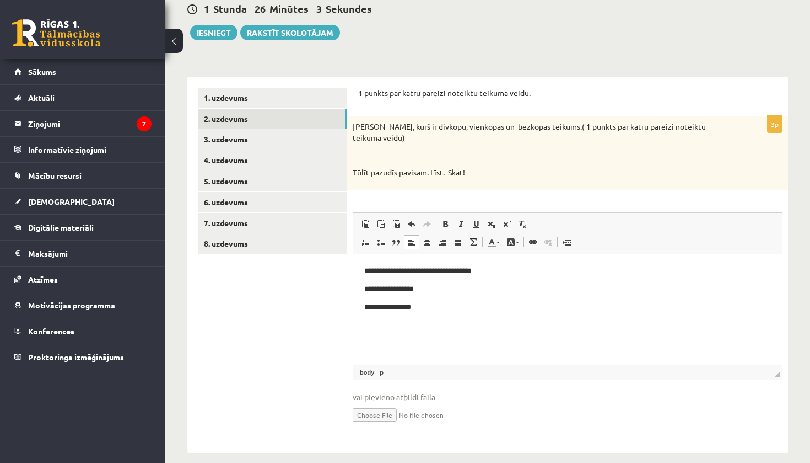
click at [453, 286] on p "**********" at bounding box center [567, 288] width 407 height 11
click at [462, 312] on html "**********" at bounding box center [567, 288] width 429 height 69
click at [237, 137] on link "3. uzdevums" at bounding box center [272, 139] width 148 height 20
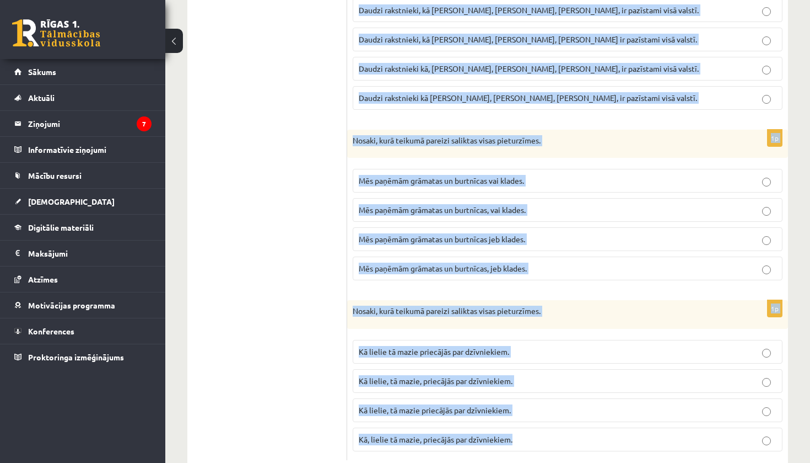
scroll to position [1813, 0]
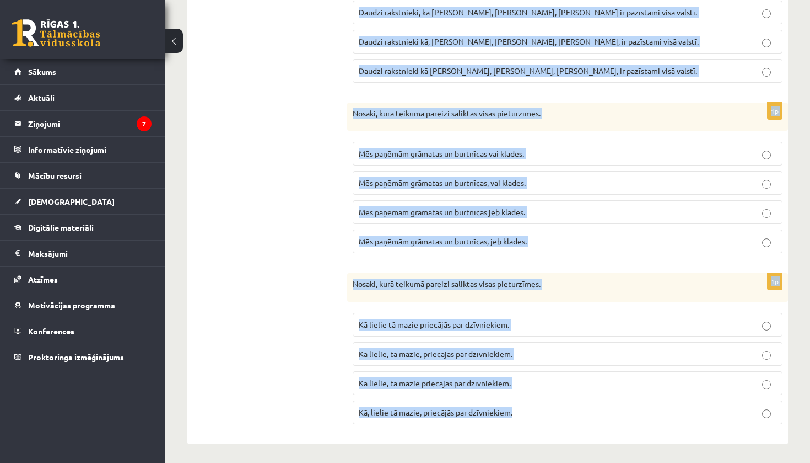
drag, startPoint x: 352, startPoint y: 103, endPoint x: 490, endPoint y: 462, distance: 384.8
copy form "Nosaki, kurā teikumā pareizi saliktas visas pieturzīmes Dīvains spēks liek just…"
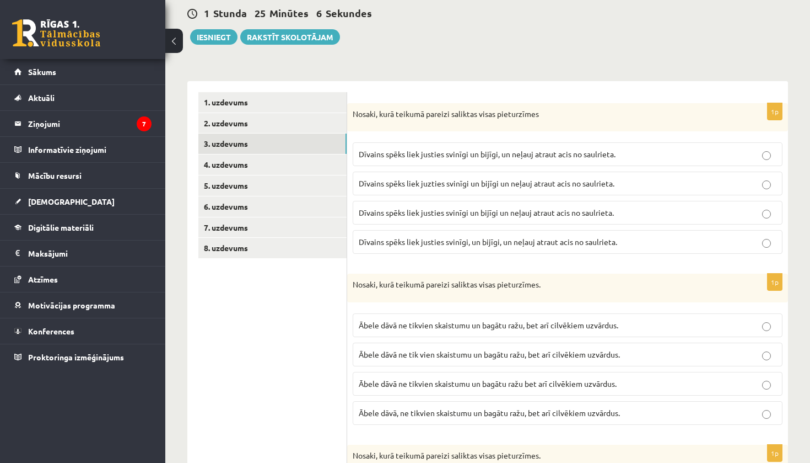
scroll to position [106, 0]
click at [582, 146] on label "Dīvains spēks liek justies svinīgi un bijīgi, un neļauj atraut acis no saulriet…" at bounding box center [568, 154] width 430 height 24
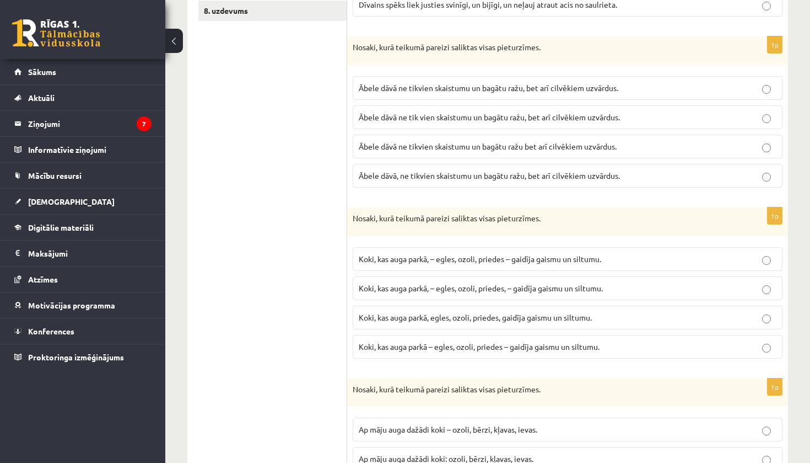
scroll to position [347, 0]
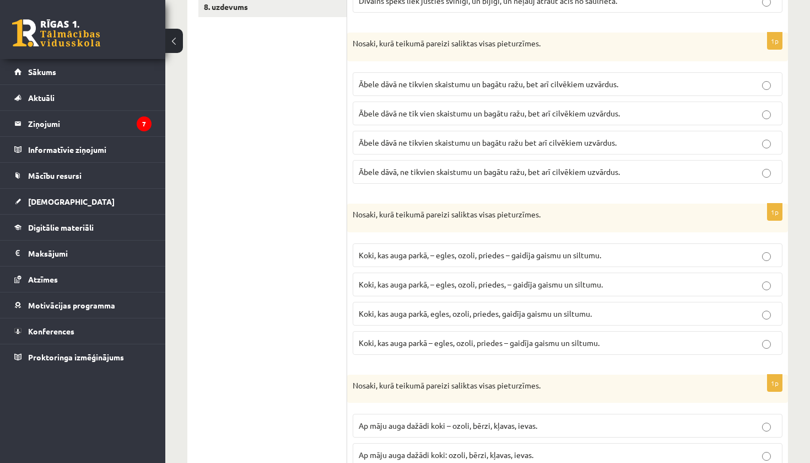
click at [602, 78] on p "Ābele dāvā ne tikvien skaistumu un bagātu ražu, bet arī cilvēkiem uzvārdus." at bounding box center [568, 84] width 418 height 12
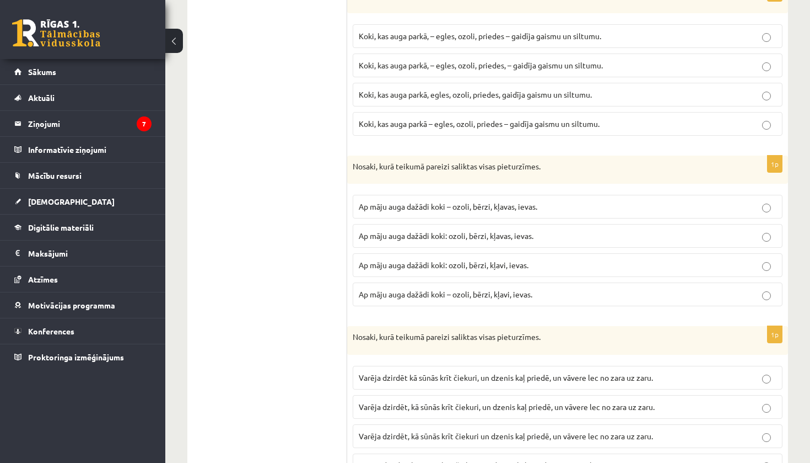
scroll to position [571, 0]
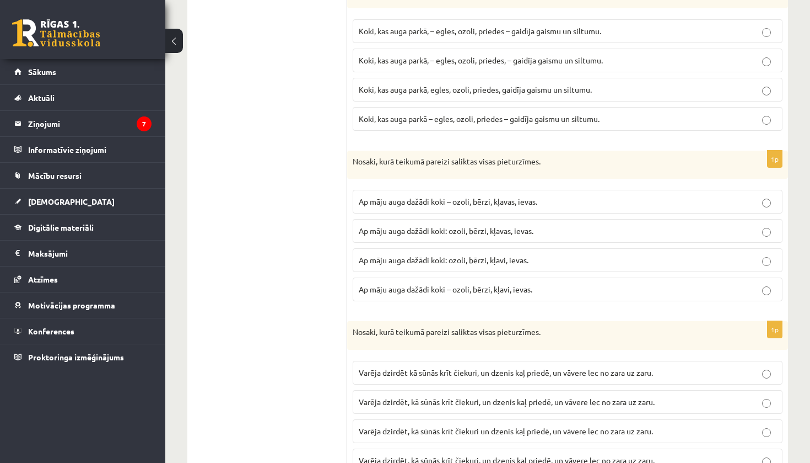
click at [443, 37] on label "Koki, kas auga parkā, – egles, ozoli, priedes – gaidīja gaismu un siltumu." at bounding box center [568, 31] width 430 height 24
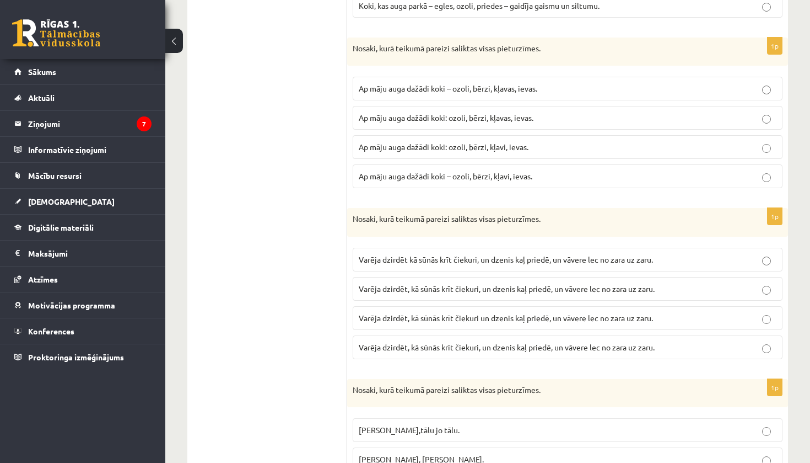
scroll to position [686, 0]
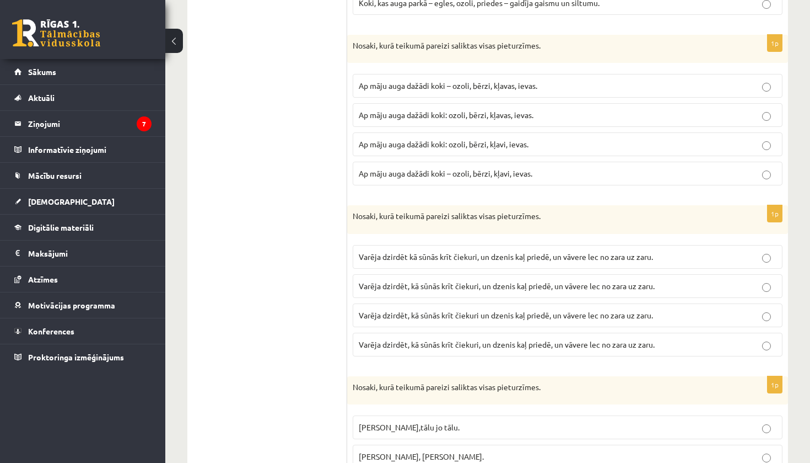
click at [514, 83] on span "Ap māju auga dažādi koki – ozoli, bērzi, kļavas, ievas." at bounding box center [448, 85] width 179 height 10
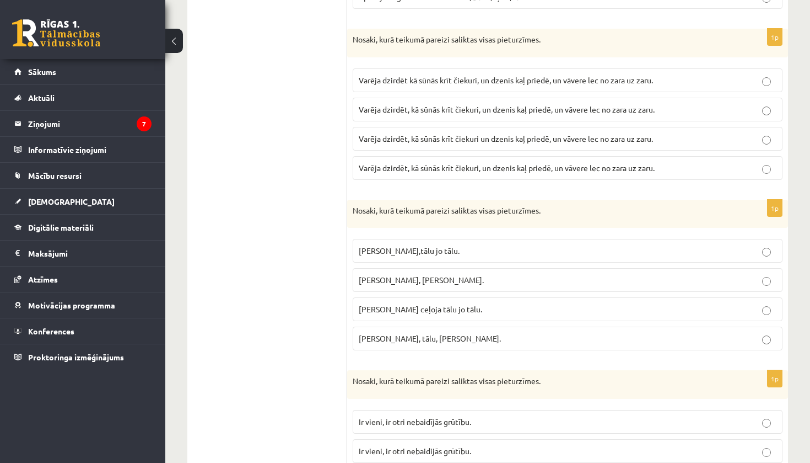
scroll to position [865, 0]
click at [498, 167] on span "Varēja dzirdēt, kā sūnās krīt čiekuri, un dzenis kaļ priedē, un vāvere lec no z…" at bounding box center [507, 166] width 296 height 10
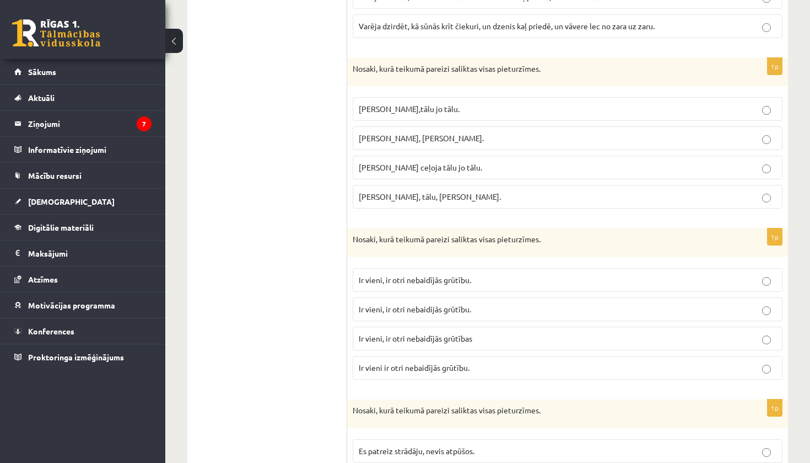
scroll to position [1012, 0]
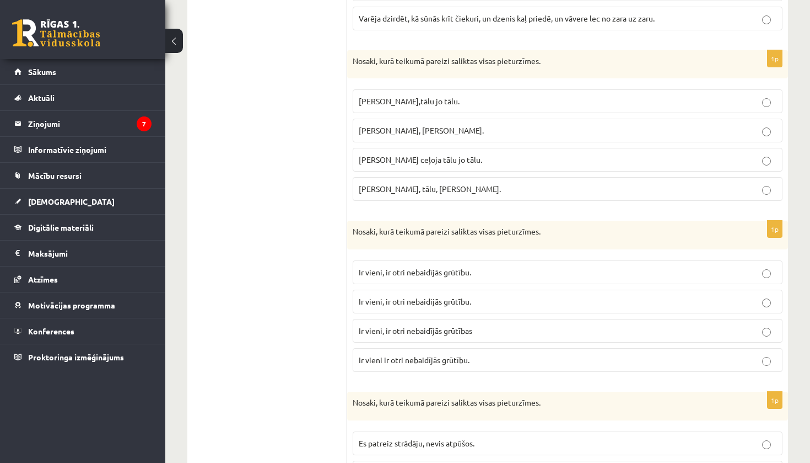
click at [500, 129] on p "Pasakas varoņi ceļoja tālu, jo tālu." at bounding box center [568, 131] width 418 height 12
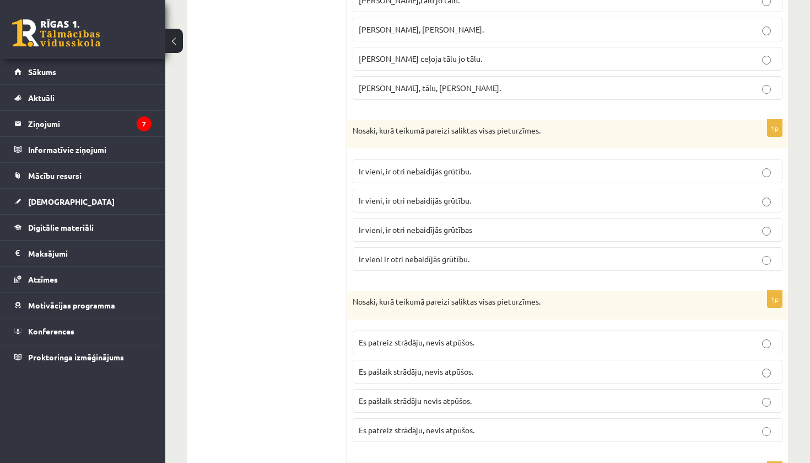
scroll to position [1130, 0]
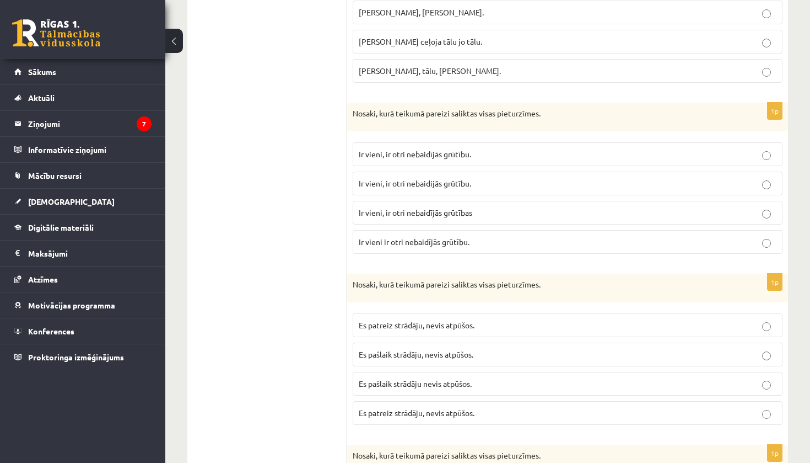
click at [466, 149] on span "Ir vieni, ir otri nebaidījās grūtību." at bounding box center [415, 154] width 112 height 10
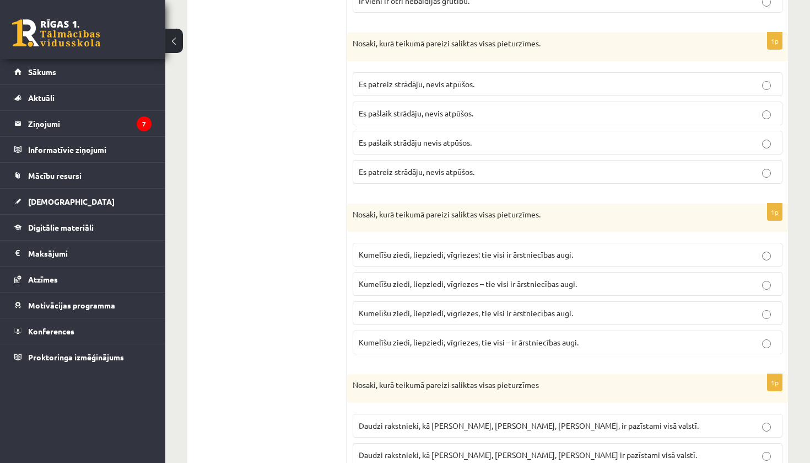
scroll to position [1371, 0]
click at [477, 110] on p "Es pašlaik strādāju, nevis atpūšos." at bounding box center [568, 114] width 418 height 12
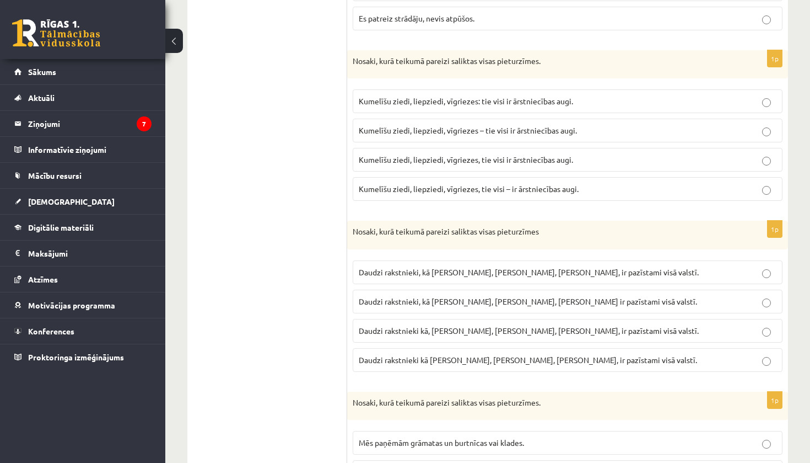
scroll to position [1521, 0]
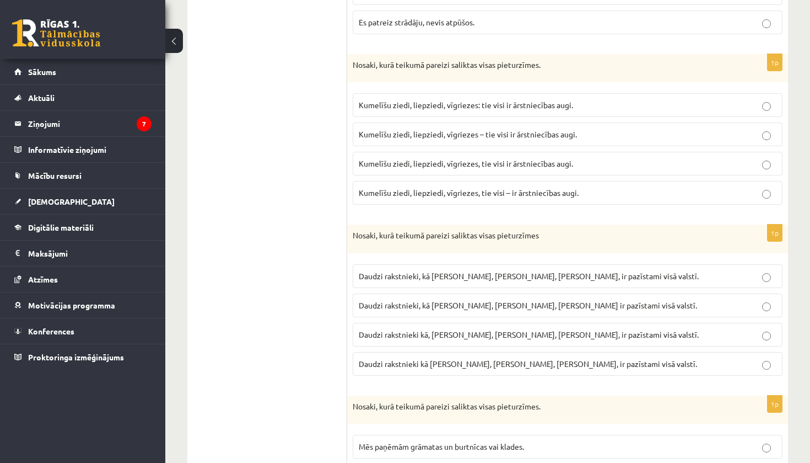
click at [525, 133] on span "Kumelīšu ziedi, liepziedi, vīgriezes – tie visi ir ārstniecības augi." at bounding box center [468, 134] width 218 height 10
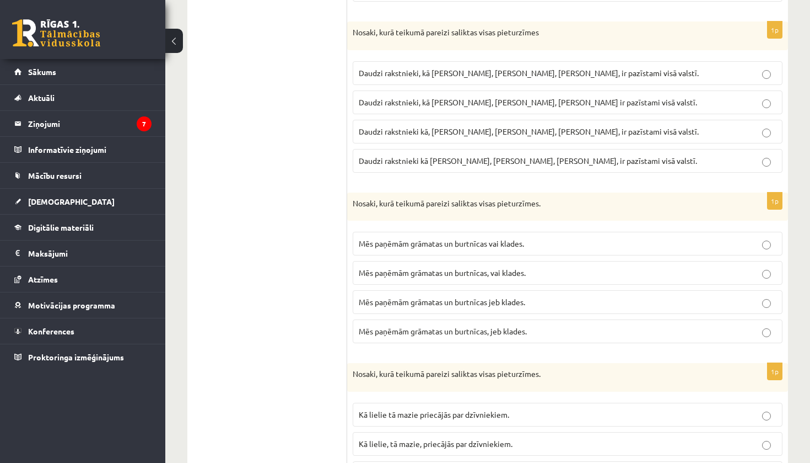
scroll to position [1750, 0]
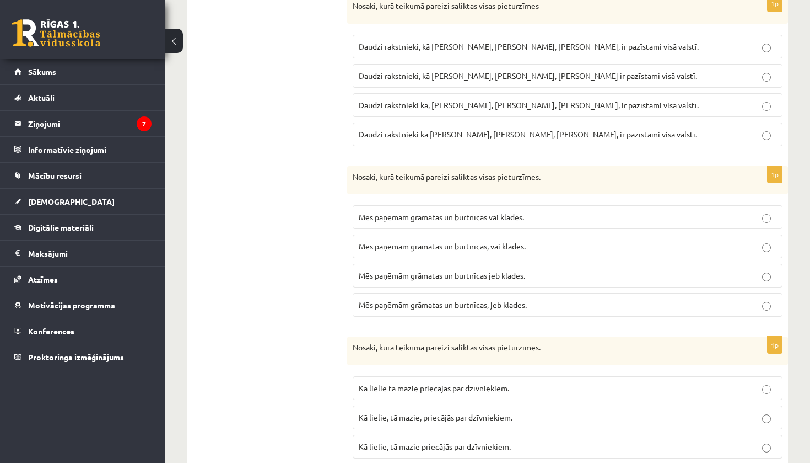
click at [444, 101] on span "Daudzi rakstnieki kā, I. Ziedonis, M. Zālīte, K. Skujenieks, ir pazīstami visā …" at bounding box center [529, 105] width 340 height 10
click at [414, 130] on span "Daudzi rakstnieki kā I. Ziedonis, M. Zālīte, K. Skujenieks, ir pazīstami visā v…" at bounding box center [528, 134] width 339 height 10
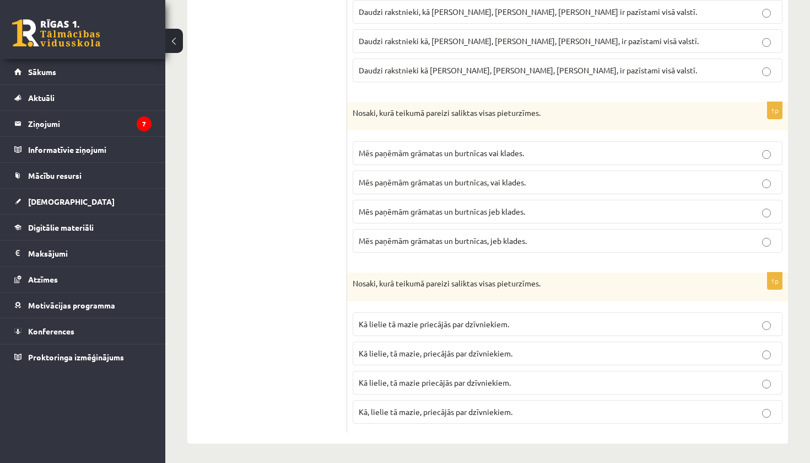
scroll to position [1813, 0]
click at [528, 154] on p "Mēs paņēmām grāmatas un burtnīcas vai klades." at bounding box center [568, 154] width 418 height 12
click at [520, 211] on span "Mēs paņēmām grāmatas un burtnīcas jeb klades." at bounding box center [442, 212] width 167 height 10
click at [419, 385] on label "Kā lielie, tā mazie priecājās par dzīvniekiem." at bounding box center [568, 383] width 430 height 24
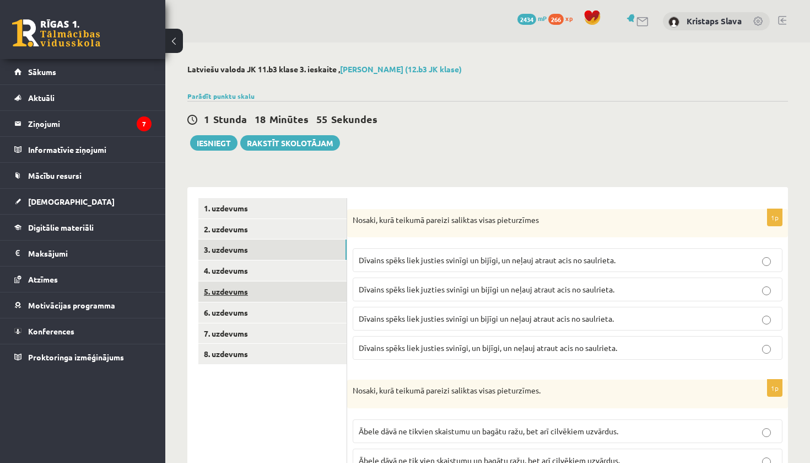
scroll to position [0, 0]
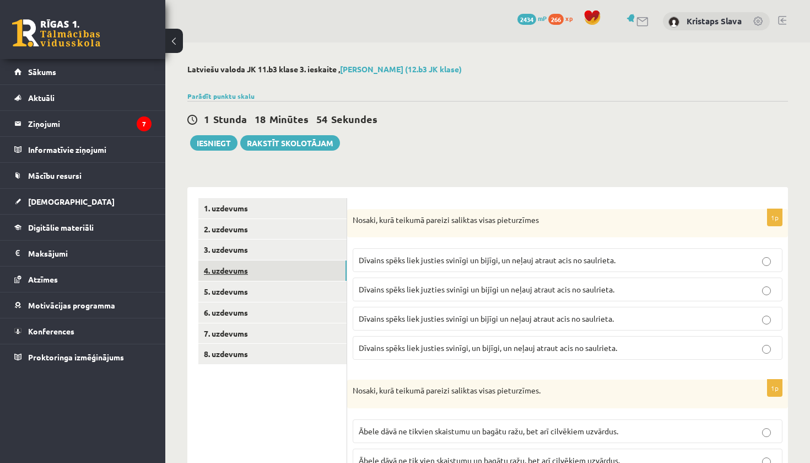
click at [235, 271] on link "4. uzdevums" at bounding box center [272, 270] width 148 height 20
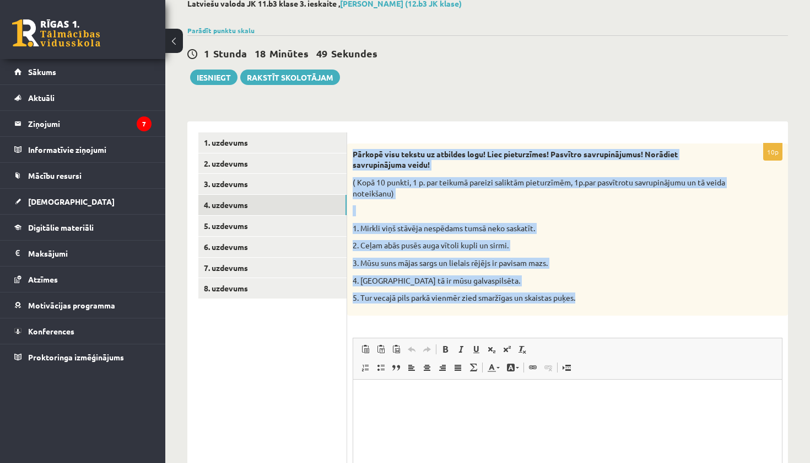
drag, startPoint x: 353, startPoint y: 153, endPoint x: 624, endPoint y: 304, distance: 310.5
click at [624, 304] on div "Pārkopē visu tekstu uz atbildes logu! Liec pieturzīmes! Pasvītro savrupinājumus…" at bounding box center [567, 229] width 441 height 172
copy div "Pārkopē visu tekstu uz atbildes logu! Liec pieturzīmes! Pasvītro savrupinājumus…"
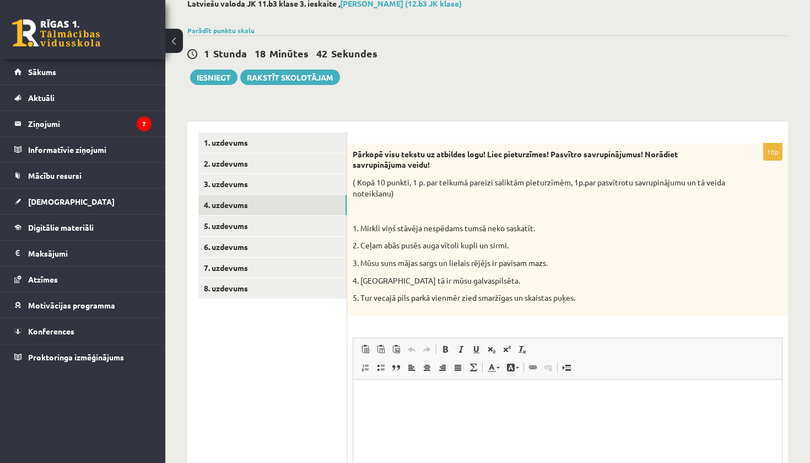
click at [469, 299] on p "5. Tur vecajā pils parkā vienmēr zied smaržīgas un skaistas puķes." at bounding box center [540, 297] width 375 height 11
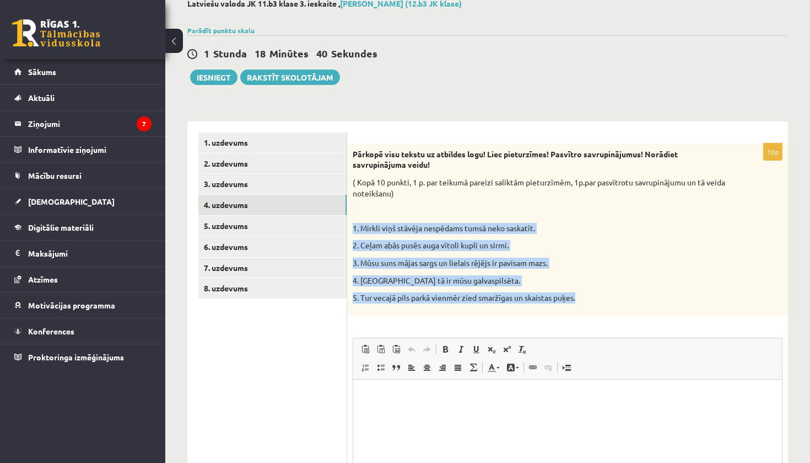
drag, startPoint x: 599, startPoint y: 294, endPoint x: 350, endPoint y: 219, distance: 260.9
click at [350, 219] on div "Pārkopē visu tekstu uz atbildes logu! Liec pieturzīmes! Pasvītro savrupinājumus…" at bounding box center [567, 229] width 441 height 172
copy div "1. Mirkli viņš stāvēja nespēdams tumsā neko saskatīt. 2. Ceļam abās pusēs auga …"
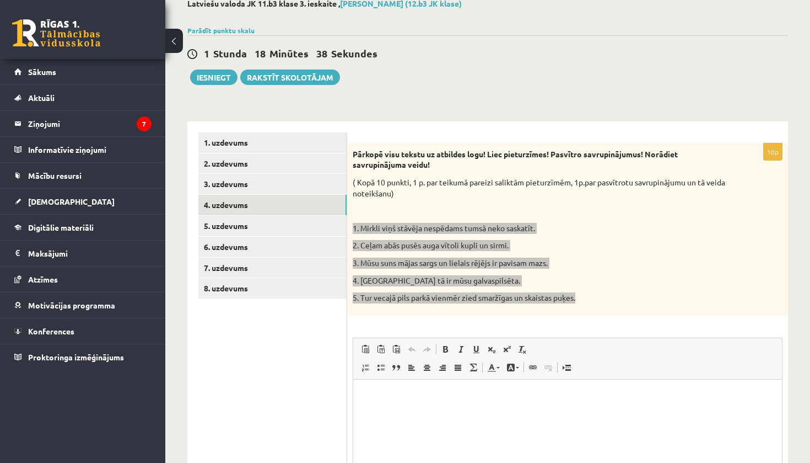
click at [407, 410] on html at bounding box center [567, 396] width 429 height 34
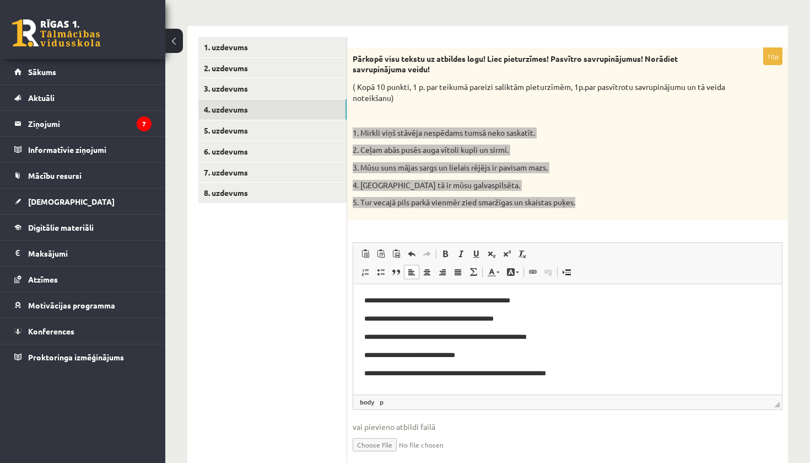
scroll to position [164, 0]
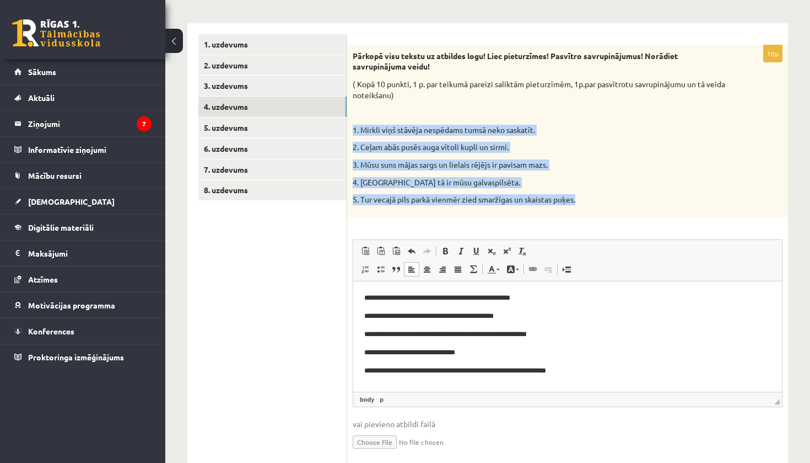
click at [491, 212] on div "Pārkopē visu tekstu uz atbildes logu! Liec pieturzīmes! Pasvītro savrupinājumus…" at bounding box center [567, 131] width 441 height 172
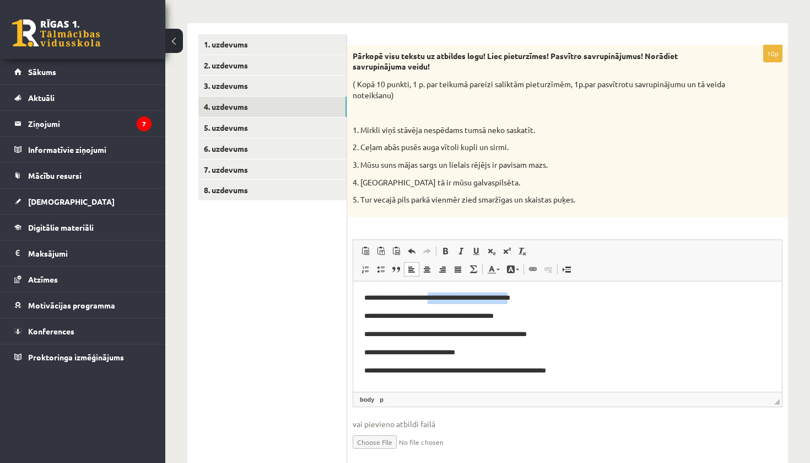
drag, startPoint x: 535, startPoint y: 299, endPoint x: 432, endPoint y: 300, distance: 102.6
click at [432, 300] on p "**********" at bounding box center [567, 297] width 407 height 11
click at [473, 246] on span at bounding box center [476, 250] width 9 height 9
click at [568, 300] on p "**********" at bounding box center [567, 297] width 407 height 11
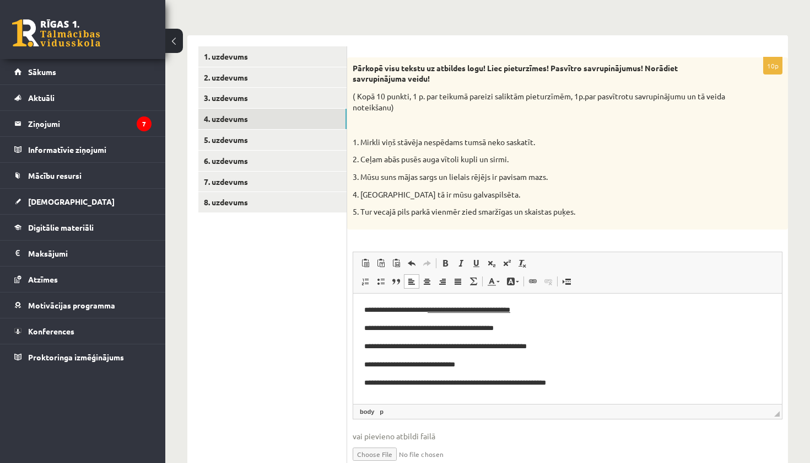
scroll to position [151, 0]
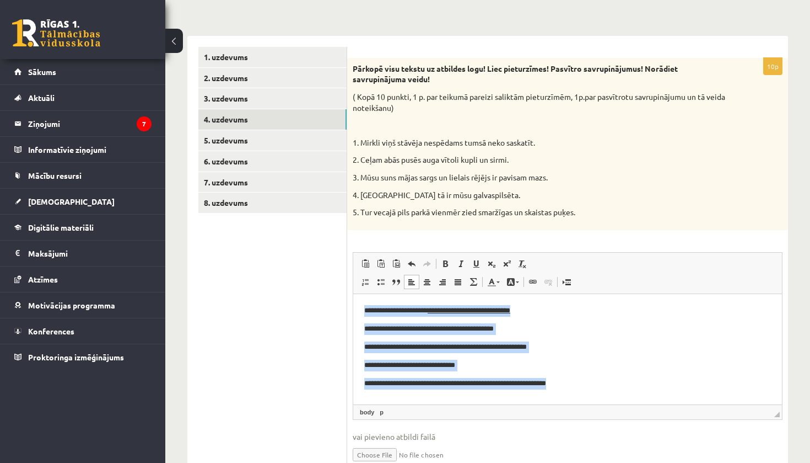
drag, startPoint x: 594, startPoint y: 389, endPoint x: 343, endPoint y: 304, distance: 265.0
click at [353, 304] on html "**********" at bounding box center [567, 346] width 429 height 106
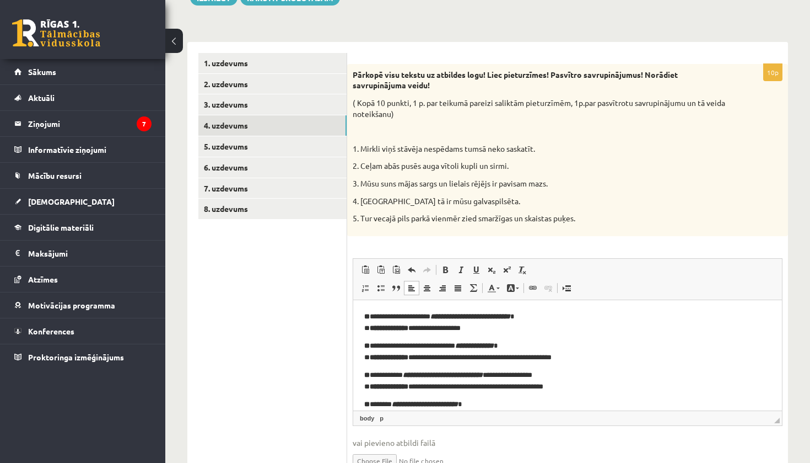
scroll to position [187, 0]
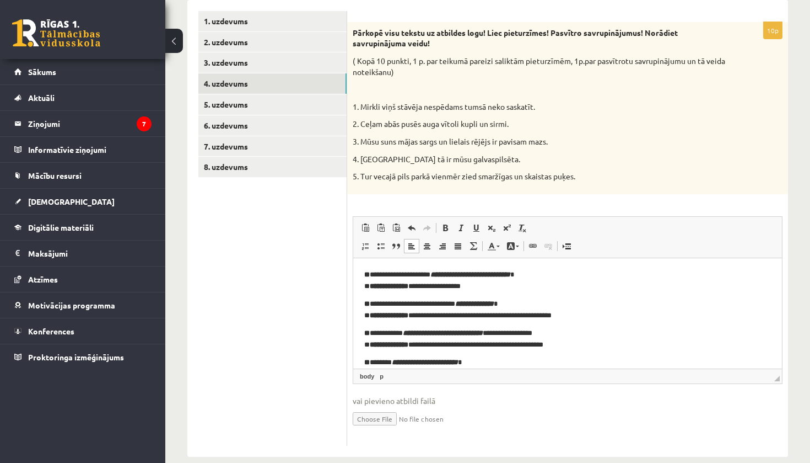
click at [373, 270] on p "**********" at bounding box center [567, 280] width 407 height 22
drag, startPoint x: 373, startPoint y: 277, endPoint x: 356, endPoint y: 274, distance: 17.4
click at [356, 274] on html "**********" at bounding box center [567, 337] width 429 height 161
click at [441, 229] on link "Treknraksts Klaviatūras saīsne Komanda+B" at bounding box center [445, 228] width 15 height 14
drag, startPoint x: 373, startPoint y: 302, endPoint x: 345, endPoint y: 302, distance: 28.1
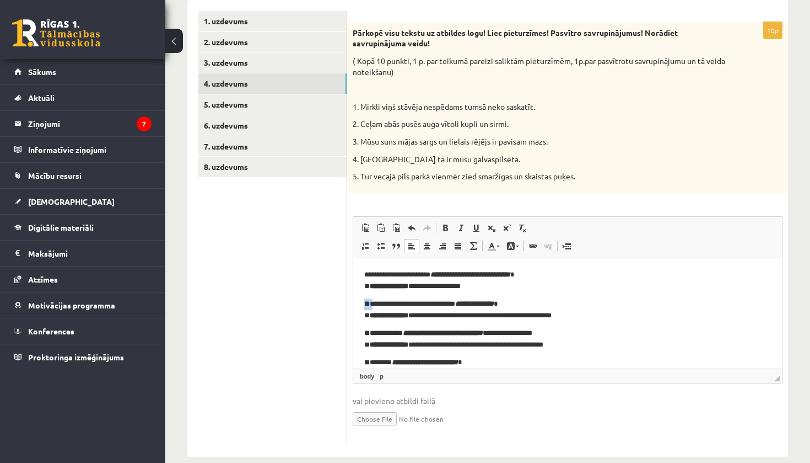
click at [353, 302] on html "**********" at bounding box center [567, 337] width 429 height 161
click at [446, 224] on span at bounding box center [445, 227] width 9 height 9
drag, startPoint x: 373, startPoint y: 332, endPoint x: 704, endPoint y: 583, distance: 415.2
click at [353, 332] on html "**********" at bounding box center [567, 337] width 429 height 161
click at [445, 227] on span at bounding box center [445, 227] width 9 height 9
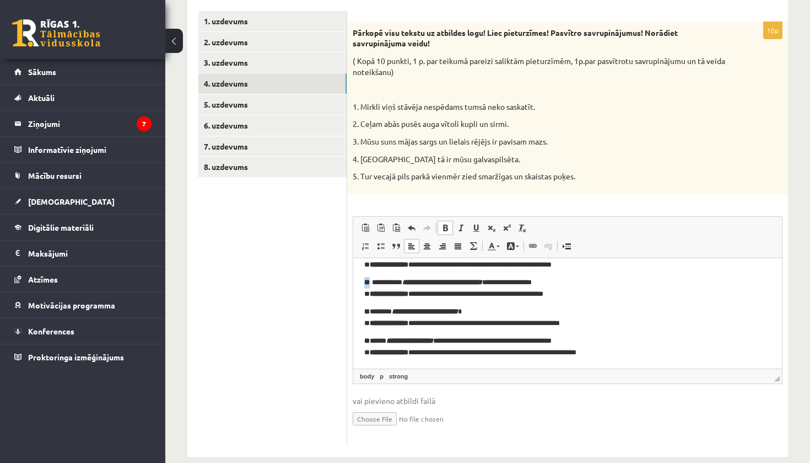
scroll to position [51, 0]
click at [445, 223] on span at bounding box center [445, 227] width 9 height 9
click at [399, 286] on p "**********" at bounding box center [567, 287] width 407 height 22
drag, startPoint x: 372, startPoint y: 282, endPoint x: 357, endPoint y: 282, distance: 14.3
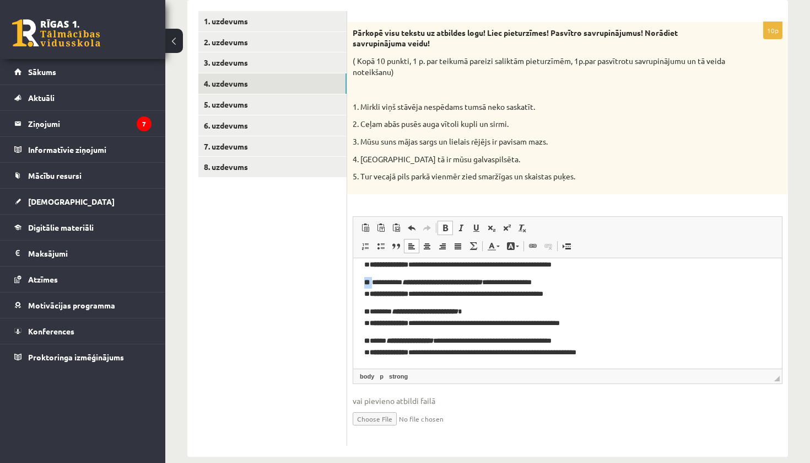
click at [357, 282] on html "**********" at bounding box center [567, 287] width 429 height 161
click at [444, 224] on span at bounding box center [445, 227] width 9 height 9
click at [366, 289] on p "**********" at bounding box center [567, 287] width 407 height 22
drag, startPoint x: 371, startPoint y: 283, endPoint x: 362, endPoint y: 283, distance: 8.8
click at [362, 283] on html "**********" at bounding box center [567, 287] width 429 height 161
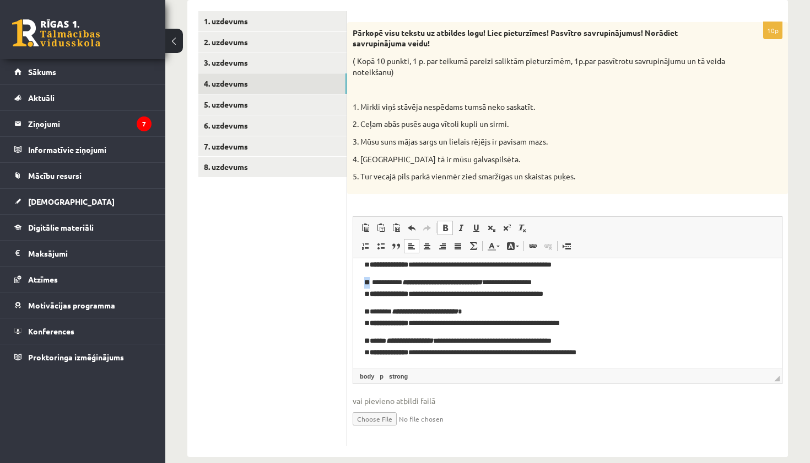
click at [445, 225] on span at bounding box center [445, 227] width 9 height 9
drag, startPoint x: 370, startPoint y: 313, endPoint x: 357, endPoint y: 313, distance: 12.7
click at [357, 313] on html "**********" at bounding box center [567, 287] width 429 height 161
click at [446, 226] on span at bounding box center [445, 227] width 9 height 9
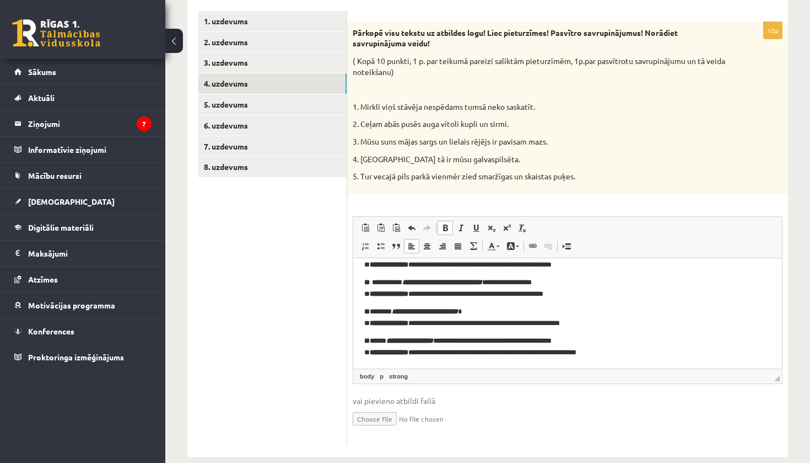
click at [446, 226] on span at bounding box center [445, 227] width 9 height 9
click at [415, 335] on p "**********" at bounding box center [567, 346] width 407 height 22
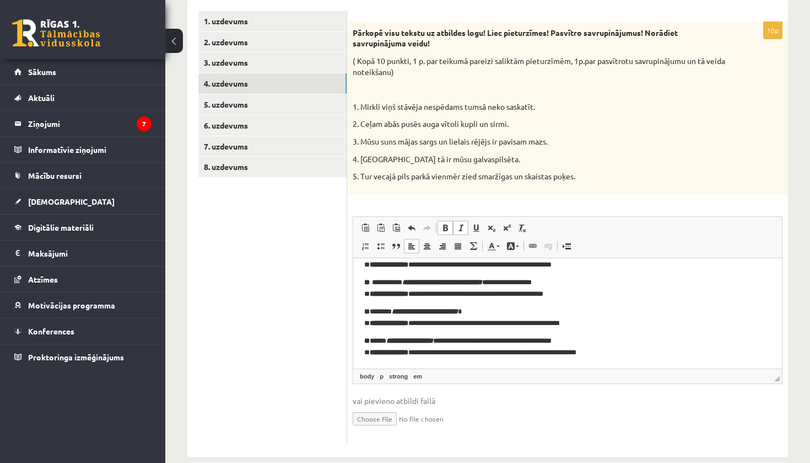
click at [367, 313] on strong "**" at bounding box center [367, 310] width 6 height 7
click at [444, 223] on span at bounding box center [445, 227] width 9 height 9
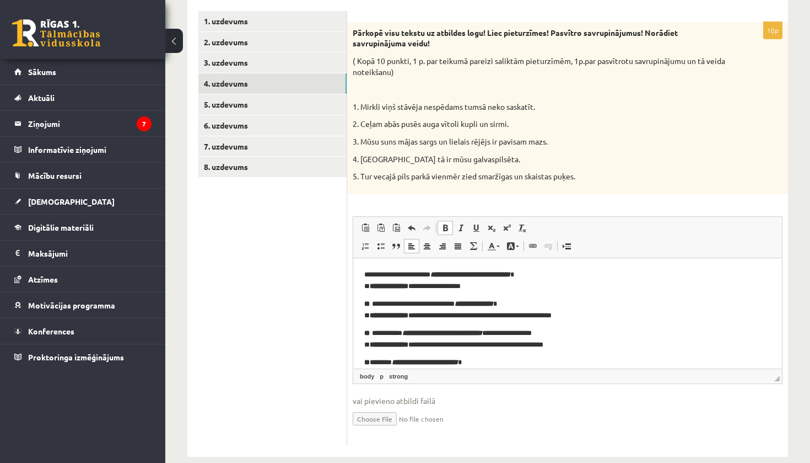
click at [375, 287] on strong "**********" at bounding box center [389, 285] width 39 height 7
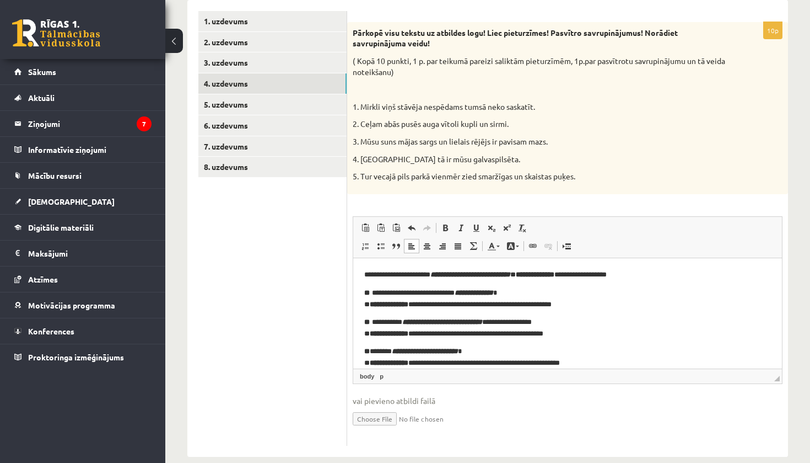
click at [555, 271] on strong "**********" at bounding box center [535, 273] width 39 height 7
click at [621, 276] on p "**********" at bounding box center [567, 274] width 407 height 11
click at [571, 275] on strong "**********" at bounding box center [543, 273] width 55 height 7
drag, startPoint x: 622, startPoint y: 275, endPoint x: 549, endPoint y: 276, distance: 73.3
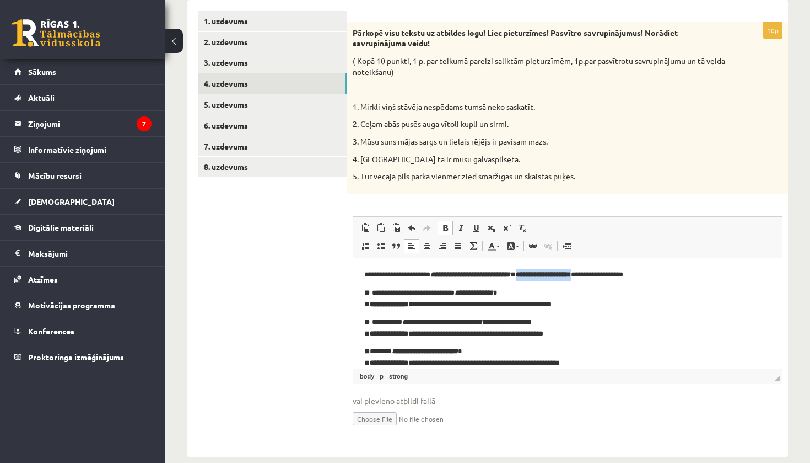
click at [549, 276] on p "**********" at bounding box center [567, 274] width 407 height 11
click at [445, 227] on span at bounding box center [445, 227] width 9 height 9
click at [445, 226] on span at bounding box center [445, 227] width 9 height 9
click at [584, 269] on p "**********" at bounding box center [567, 274] width 407 height 11
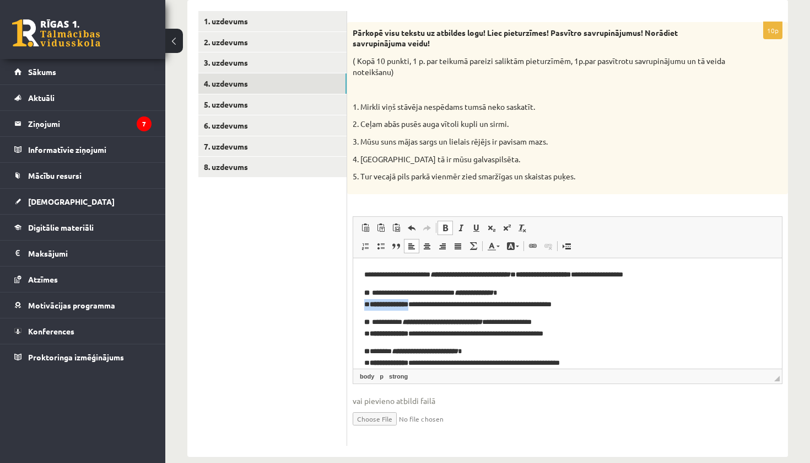
drag, startPoint x: 428, startPoint y: 304, endPoint x: 346, endPoint y: 304, distance: 82.2
click at [353, 304] on html "**********" at bounding box center [567, 332] width 429 height 150
click at [430, 331] on p "**********" at bounding box center [567, 327] width 407 height 22
drag, startPoint x: 427, startPoint y: 332, endPoint x: 691, endPoint y: 589, distance: 368.1
click at [353, 336] on html "**********" at bounding box center [567, 332] width 429 height 150
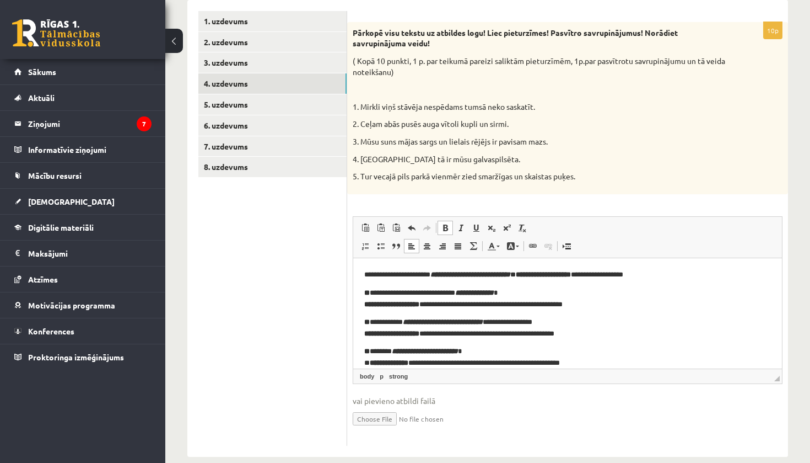
click at [548, 275] on strong "**********" at bounding box center [543, 273] width 55 height 7
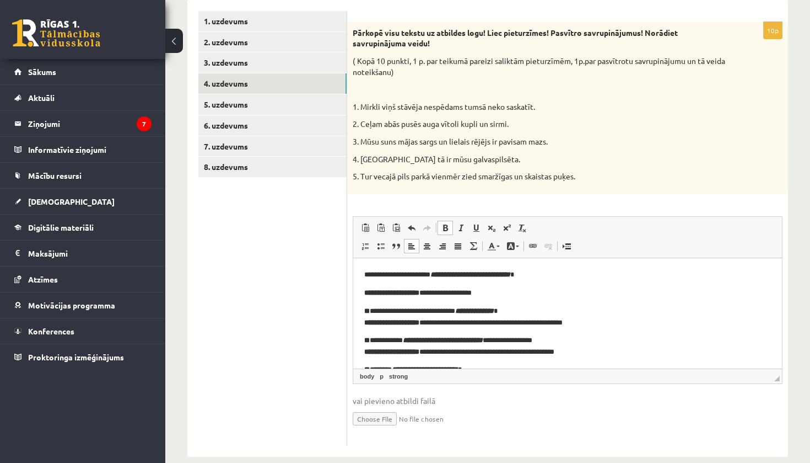
click at [364, 322] on html "**********" at bounding box center [567, 341] width 429 height 168
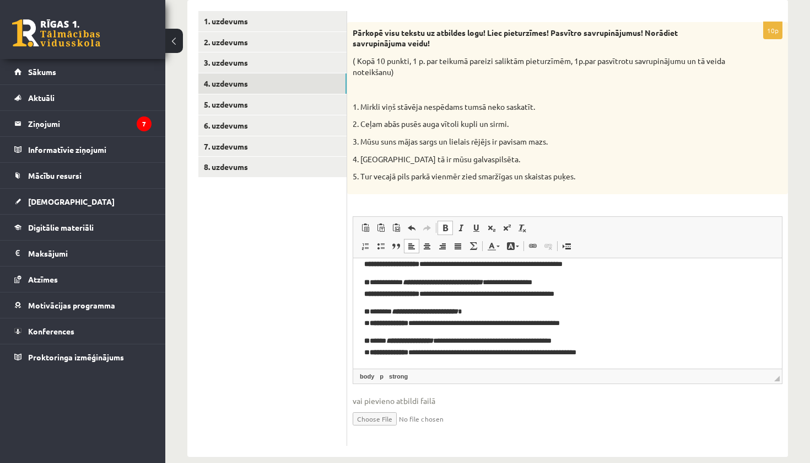
scroll to position [65, 0]
click at [367, 295] on strong "**********" at bounding box center [391, 292] width 55 height 7
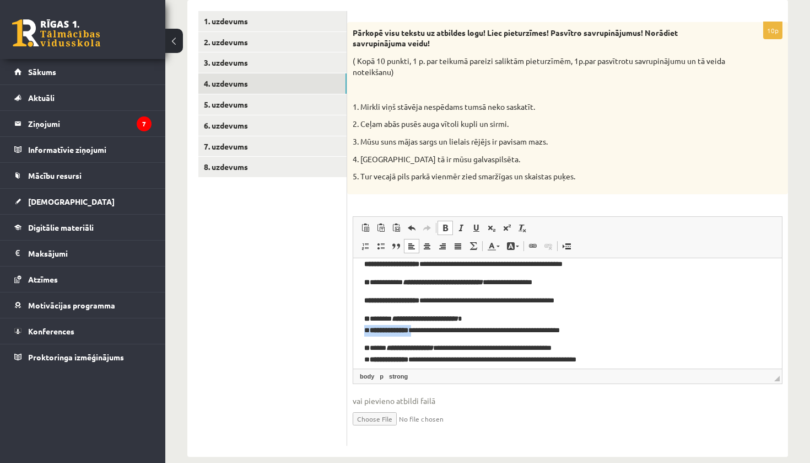
drag, startPoint x: 428, startPoint y: 331, endPoint x: 344, endPoint y: 331, distance: 84.4
click at [353, 331] on html "**********" at bounding box center [567, 283] width 429 height 182
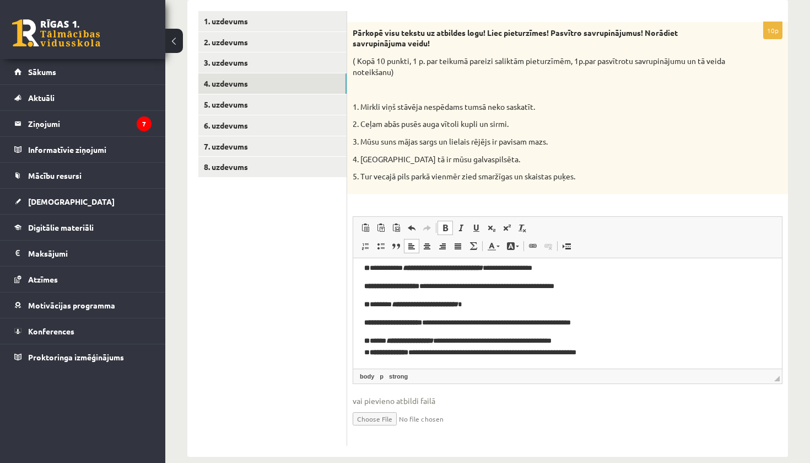
scroll to position [79, 0]
drag, startPoint x: 428, startPoint y: 351, endPoint x: 320, endPoint y: 351, distance: 108.1
click at [353, 351] on html "**********" at bounding box center [567, 273] width 429 height 190
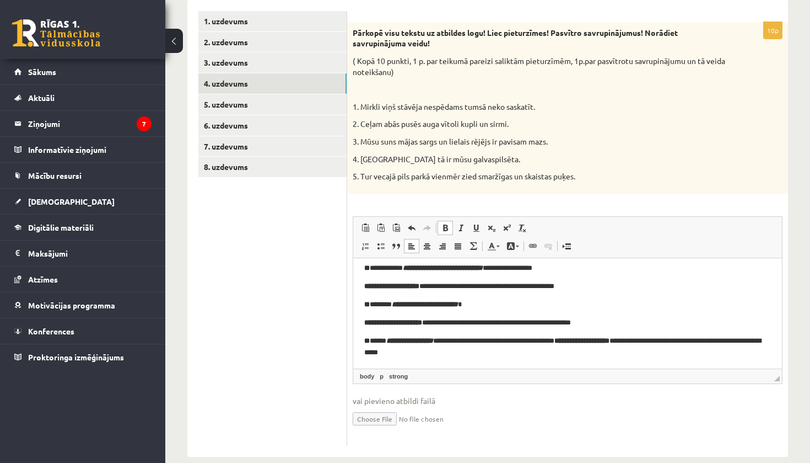
click at [589, 343] on strong "**********" at bounding box center [582, 339] width 55 height 7
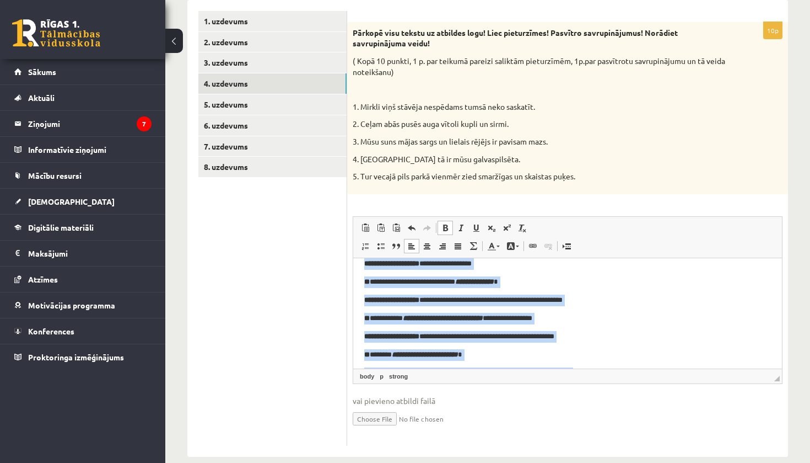
scroll to position [0, 0]
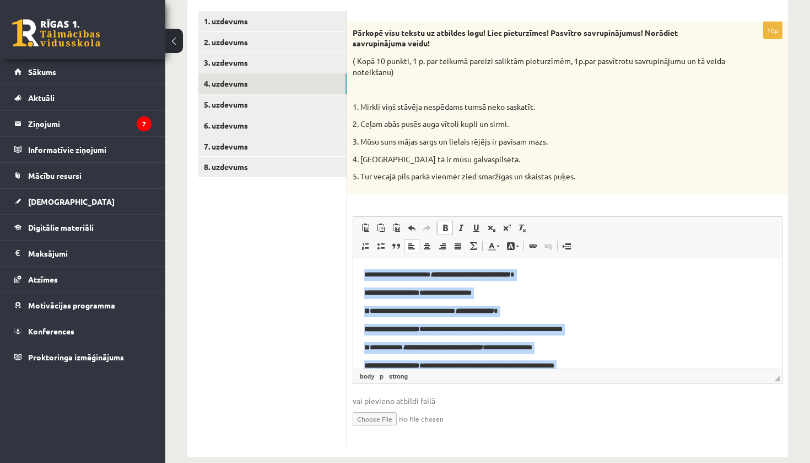
drag, startPoint x: 637, startPoint y: 359, endPoint x: 344, endPoint y: 243, distance: 315.7
click at [353, 257] on html "**********" at bounding box center [567, 355] width 429 height 197
click at [442, 227] on span at bounding box center [445, 227] width 9 height 9
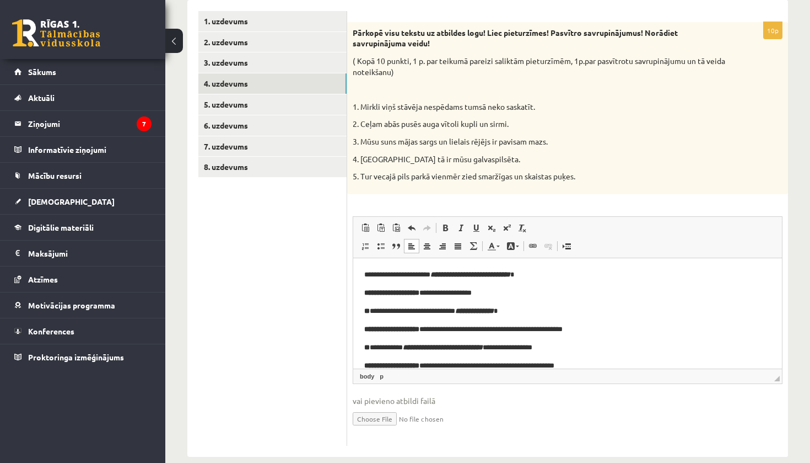
click at [582, 262] on html "**********" at bounding box center [567, 355] width 429 height 197
drag, startPoint x: 439, startPoint y: 294, endPoint x: 327, endPoint y: 296, distance: 111.9
click at [353, 296] on html "**********" at bounding box center [567, 355] width 429 height 197
click at [447, 224] on span at bounding box center [445, 227] width 9 height 9
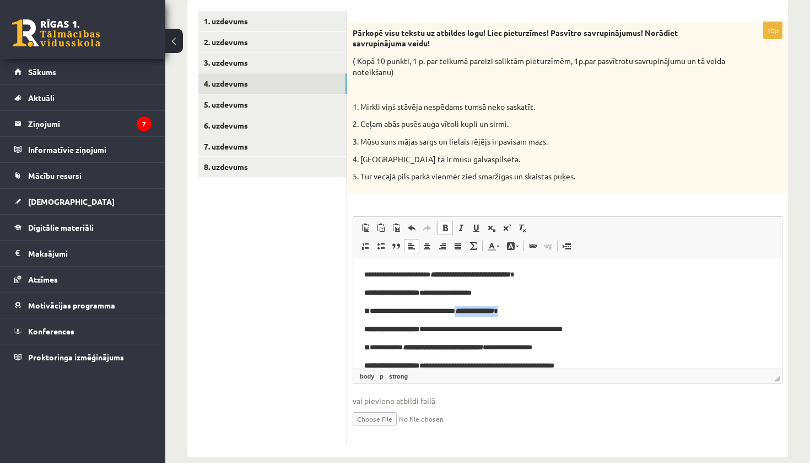
drag, startPoint x: 519, startPoint y: 310, endPoint x: 473, endPoint y: 310, distance: 46.3
click at [473, 310] on p "**********" at bounding box center [567, 310] width 407 height 11
click at [481, 309] on em "**********" at bounding box center [474, 310] width 39 height 7
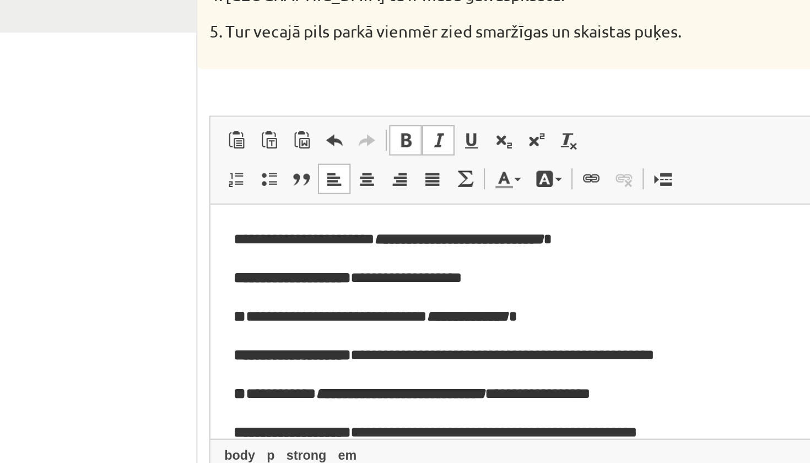
drag, startPoint x: 329, startPoint y: 257, endPoint x: 374, endPoint y: 256, distance: 45.2
click at [351, 256] on em "**********" at bounding box center [331, 256] width 39 height 7
click at [441, 306] on span at bounding box center [445, 310] width 9 height 9
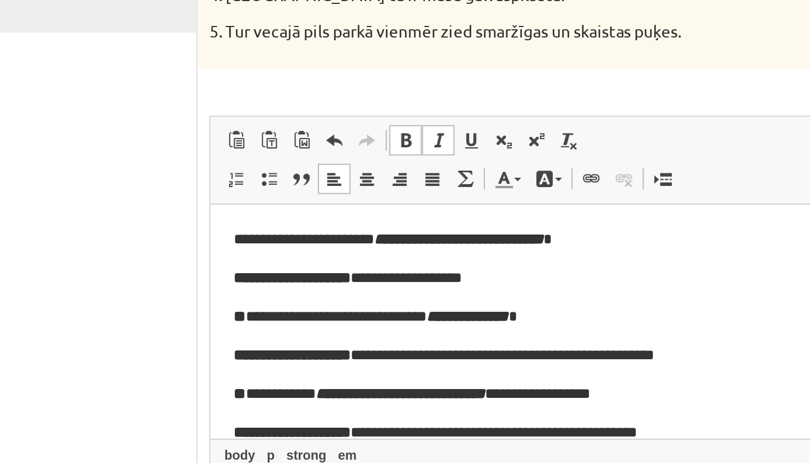
click at [441, 306] on span at bounding box center [445, 310] width 9 height 9
click at [469, 303] on link "Pasvītrojums Klaviatūras saīsne Komanda+U" at bounding box center [476, 310] width 15 height 14
click at [472, 306] on span at bounding box center [476, 310] width 9 height 9
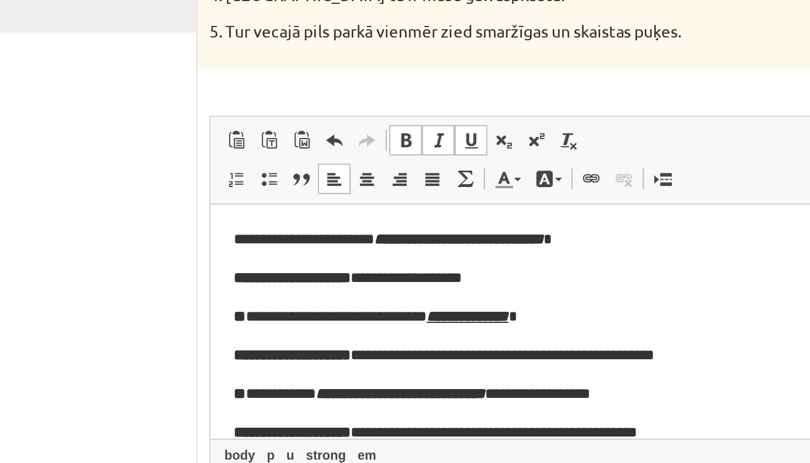
drag, startPoint x: 400, startPoint y: 221, endPoint x: 419, endPoint y: 278, distance: 59.8
click at [289, 221] on p "**********" at bounding box center [424, 219] width 407 height 11
click at [469, 303] on link "Pasvītrojums Klaviatūras saīsne Komanda+U" at bounding box center [476, 310] width 15 height 14
drag, startPoint x: 362, startPoint y: 248, endPoint x: 270, endPoint y: 248, distance: 92.6
click at [270, 287] on p "**********" at bounding box center [424, 292] width 407 height 11
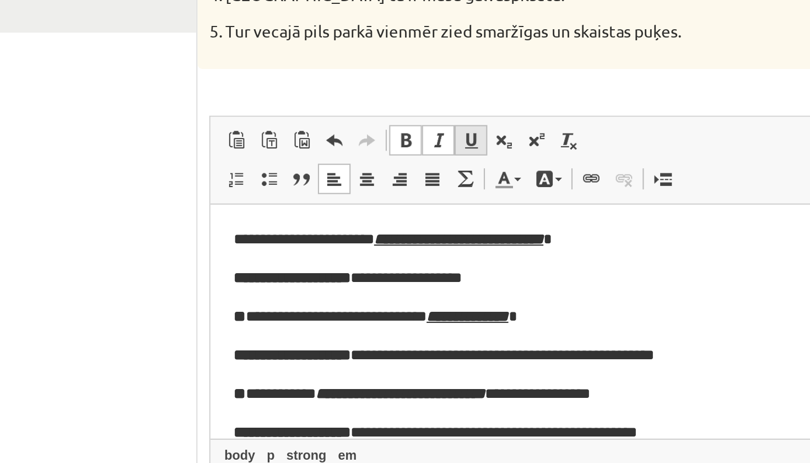
click at [472, 306] on span at bounding box center [476, 310] width 9 height 9
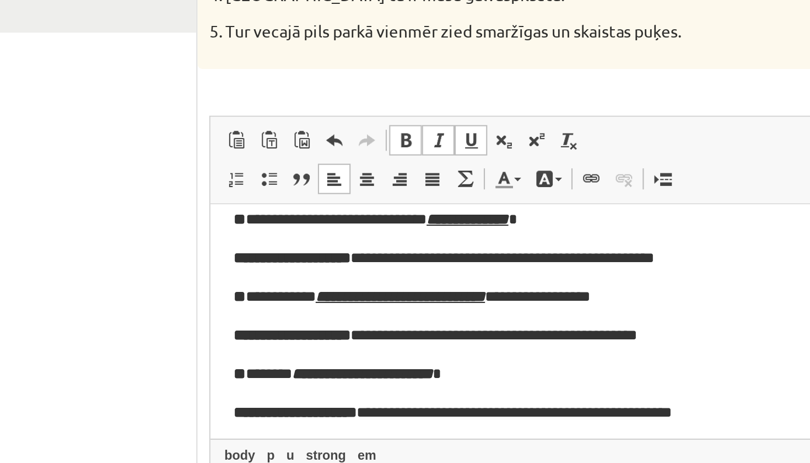
drag, startPoint x: 335, startPoint y: 284, endPoint x: 253, endPoint y: 284, distance: 81.6
click at [253, 284] on p "**********" at bounding box center [424, 283] width 407 height 11
click at [472, 306] on span at bounding box center [476, 310] width 9 height 9
drag, startPoint x: 300, startPoint y: 280, endPoint x: 245, endPoint y: 279, distance: 55.1
click at [245, 314] on p "**********" at bounding box center [424, 319] width 407 height 11
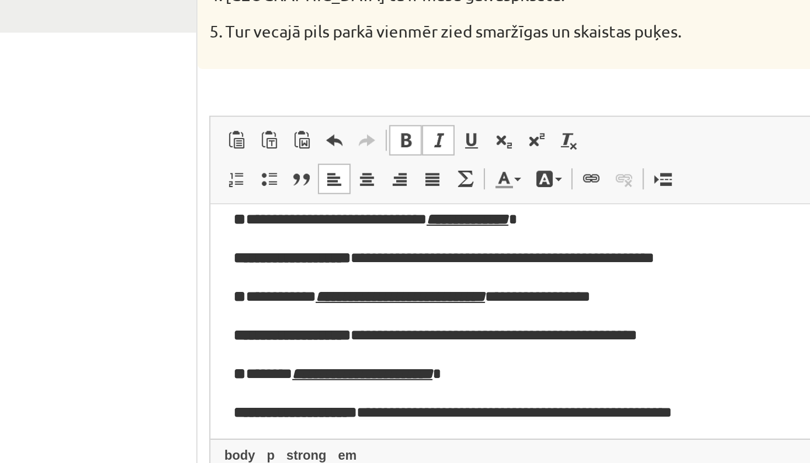
click at [245, 316] on em "**********" at bounding box center [266, 319] width 47 height 7
drag, startPoint x: 243, startPoint y: 279, endPoint x: 300, endPoint y: 278, distance: 56.8
click at [290, 316] on em "**********" at bounding box center [266, 319] width 47 height 7
click at [469, 303] on link "Pasvītrojums Klaviatūras saīsne Komanda+U" at bounding box center [476, 310] width 15 height 14
click at [229, 314] on p "**********" at bounding box center [424, 319] width 407 height 11
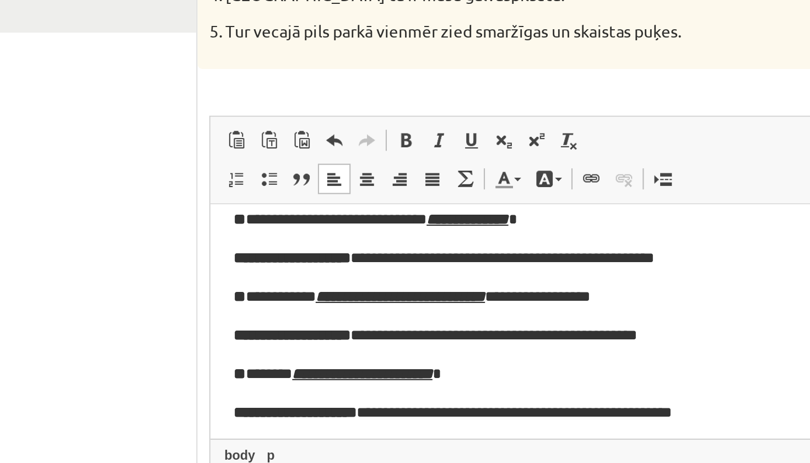
click at [230, 278] on p "**********" at bounding box center [424, 283] width 407 height 11
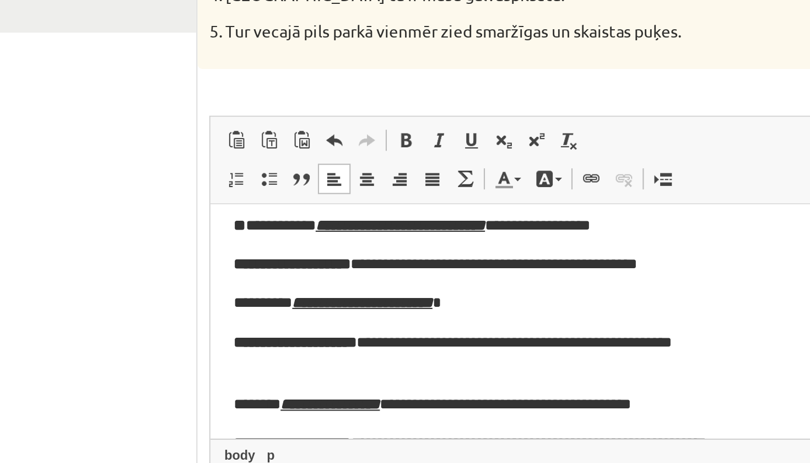
click at [230, 219] on p "**********" at bounding box center [424, 213] width 407 height 11
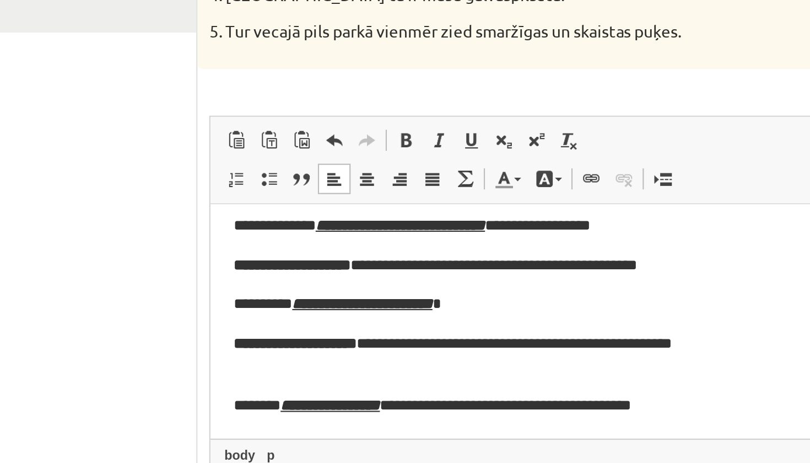
click at [229, 182] on p "**********" at bounding box center [424, 176] width 407 height 11
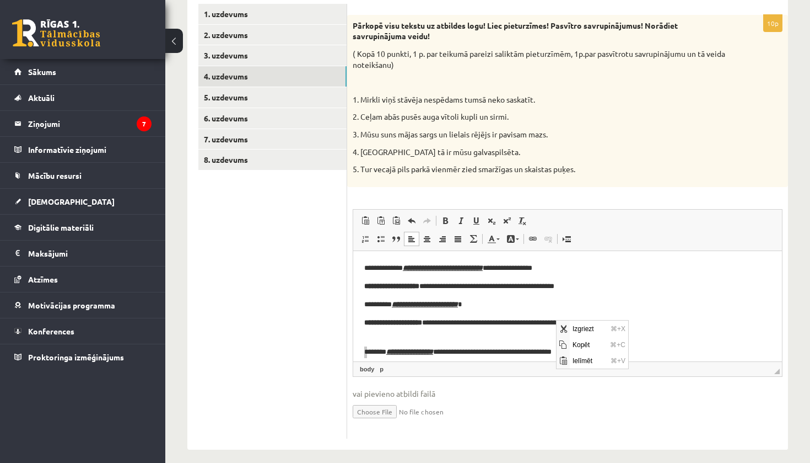
scroll to position [0, 0]
click at [677, 298] on p "**********" at bounding box center [567, 303] width 407 height 11
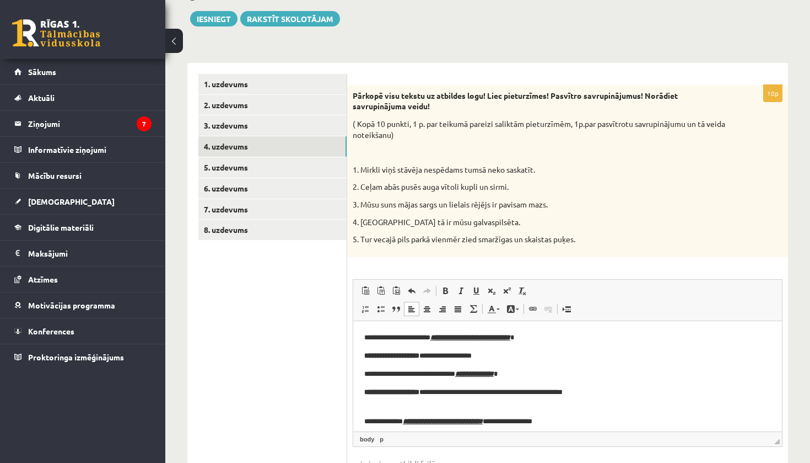
scroll to position [99, 0]
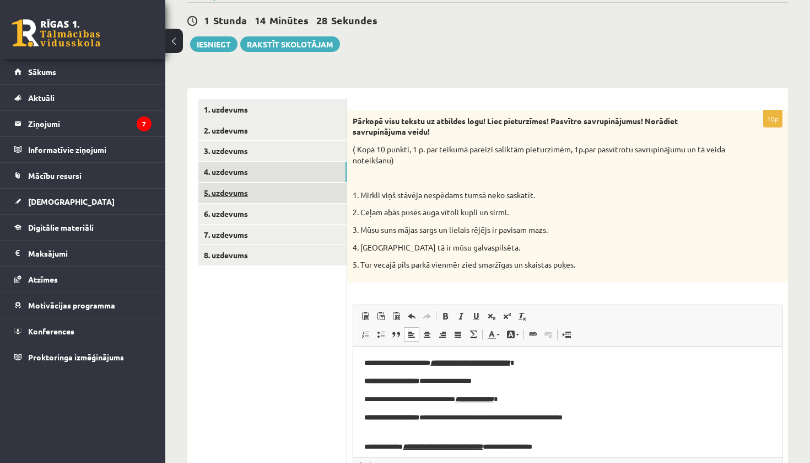
click at [233, 189] on link "5. uzdevums" at bounding box center [272, 192] width 148 height 20
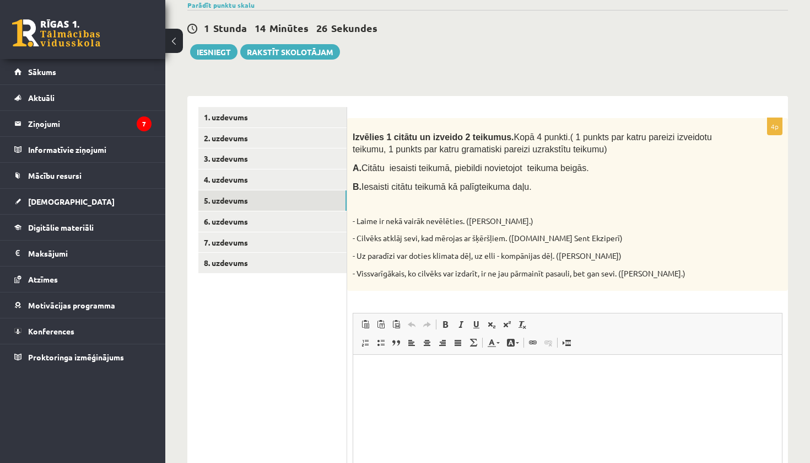
scroll to position [0, 0]
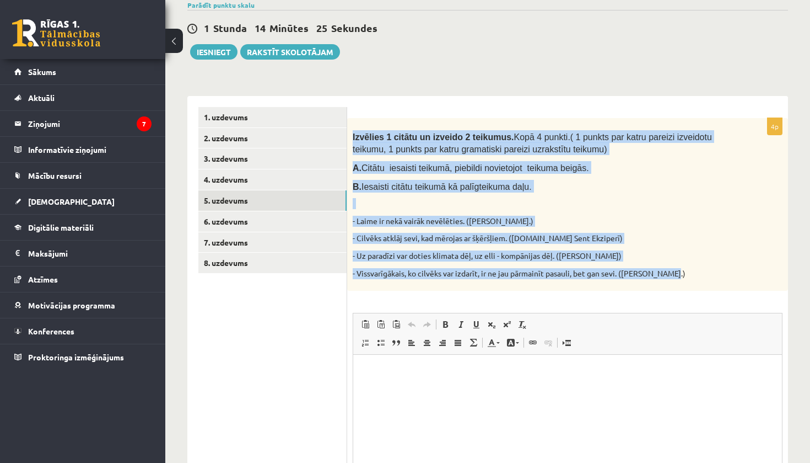
drag, startPoint x: 350, startPoint y: 134, endPoint x: 685, endPoint y: 286, distance: 367.6
click at [685, 286] on div "Izvēlies 1 citātu un izveido 2 teikumus. Kopā 4 punkti. ( 1 punkts par katru pa…" at bounding box center [567, 204] width 441 height 173
copy div "Izvēlies 1 citātu un izveido 2 teikumus. Kopā 4 punkti. ( 1 punkts par katru pa…"
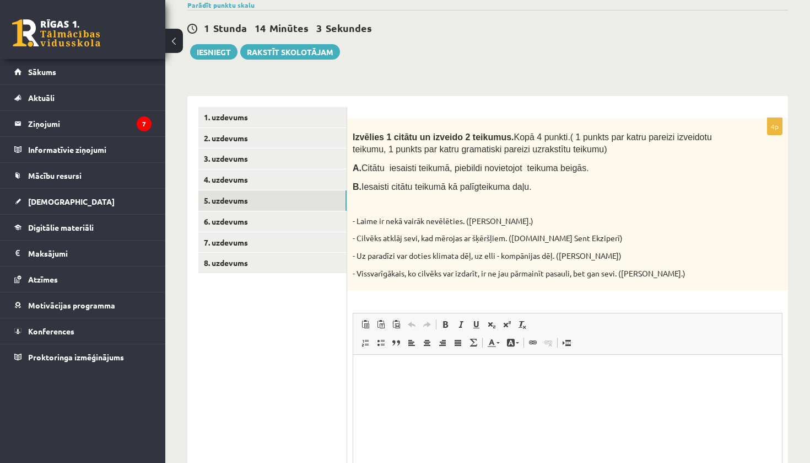
click at [572, 184] on p "B. Iesaisti citātu teikumā kā palīgteikuma daļu." at bounding box center [540, 186] width 375 height 13
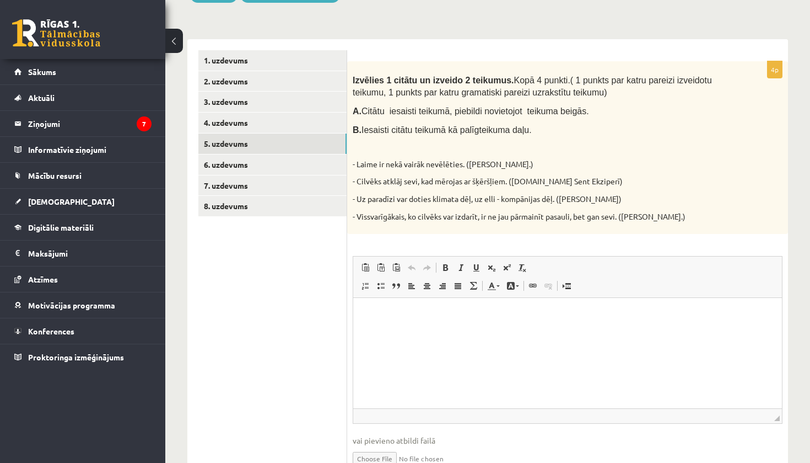
scroll to position [148, 0]
click at [396, 331] on html at bounding box center [567, 314] width 429 height 34
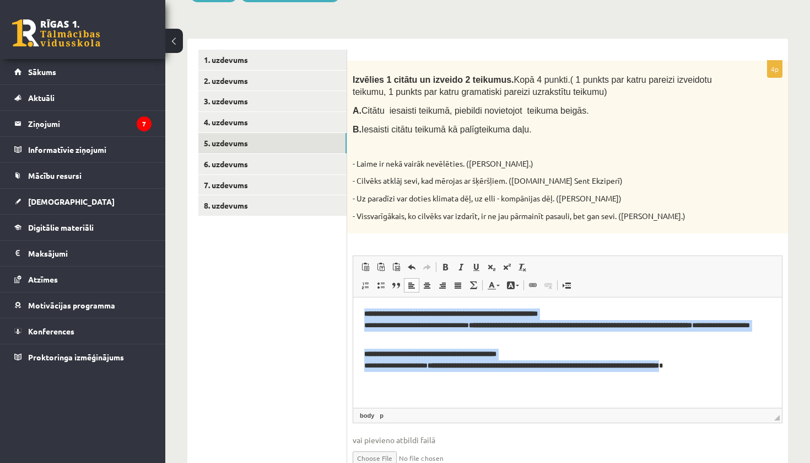
drag, startPoint x: 732, startPoint y: 363, endPoint x: 329, endPoint y: 299, distance: 408.0
click at [353, 299] on html "**********" at bounding box center [567, 339] width 429 height 84
click at [448, 269] on link "Treknraksts Klaviatūras saīsne Komanda+B" at bounding box center [445, 267] width 15 height 14
click at [417, 341] on p "**********" at bounding box center [567, 324] width 407 height 33
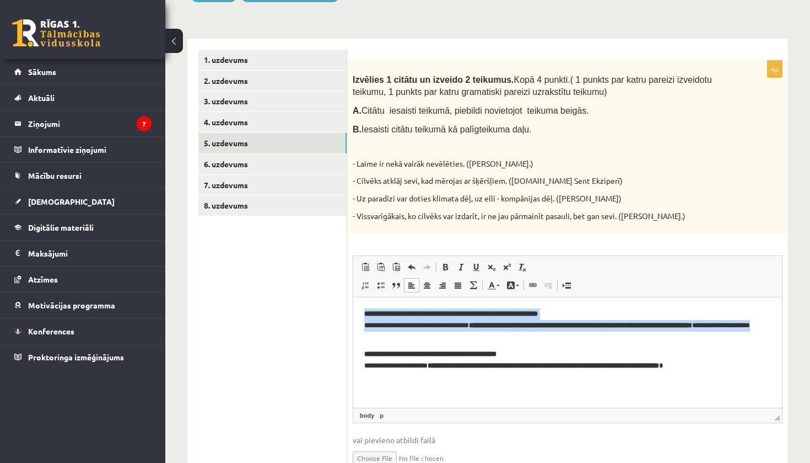
drag, startPoint x: 402, startPoint y: 336, endPoint x: 362, endPoint y: 313, distance: 46.7
click at [362, 313] on html "**********" at bounding box center [567, 339] width 429 height 84
click at [444, 266] on span at bounding box center [445, 266] width 9 height 9
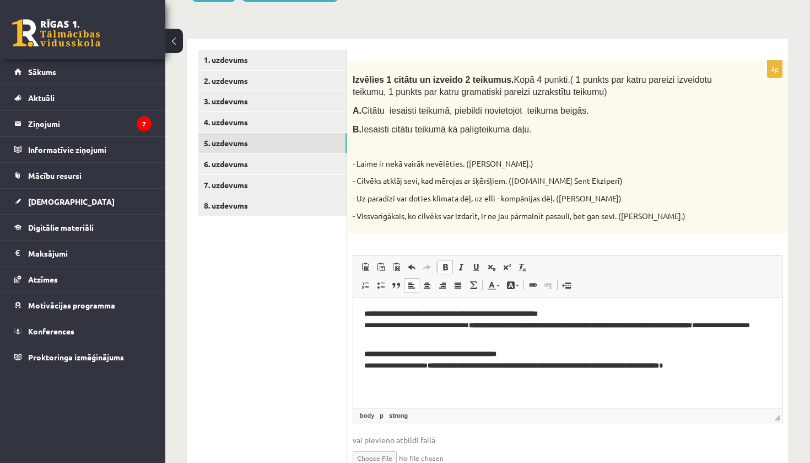
click at [497, 331] on p "**********" at bounding box center [567, 324] width 407 height 33
drag, startPoint x: 568, startPoint y: 313, endPoint x: 372, endPoint y: 315, distance: 196.3
click at [372, 315] on strong "**********" at bounding box center [451, 313] width 174 height 7
drag, startPoint x: 520, startPoint y: 352, endPoint x: 370, endPoint y: 356, distance: 150.6
click at [370, 356] on strong "**********" at bounding box center [430, 353] width 132 height 7
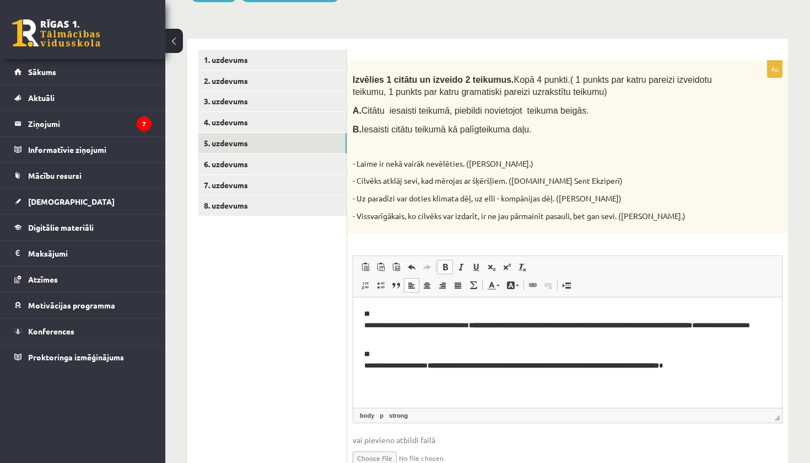
click at [449, 333] on p "**********" at bounding box center [567, 324] width 407 height 33
drag, startPoint x: 487, startPoint y: 326, endPoint x: 749, endPoint y: 325, distance: 261.9
click at [750, 325] on p "**********" at bounding box center [567, 324] width 407 height 33
click at [445, 267] on span at bounding box center [445, 266] width 9 height 9
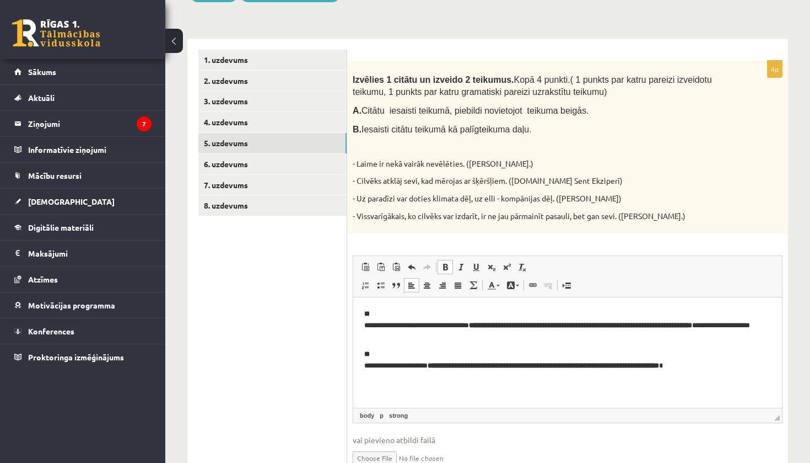
click at [445, 267] on span at bounding box center [445, 266] width 9 height 9
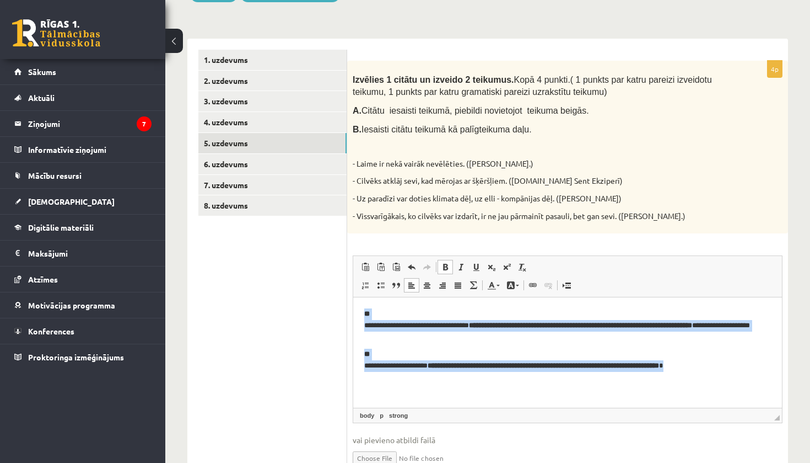
drag, startPoint x: 744, startPoint y: 367, endPoint x: 304, endPoint y: 313, distance: 443.3
click at [353, 313] on html "**********" at bounding box center [567, 339] width 429 height 84
copy body "**********"
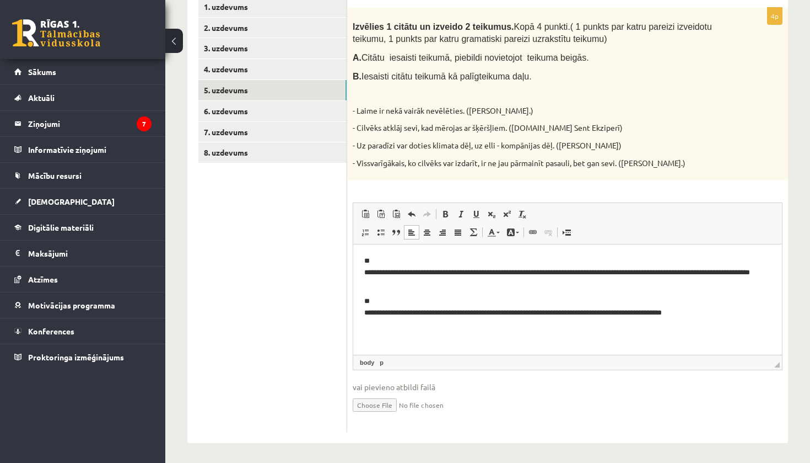
scroll to position [201, 0]
click at [222, 102] on link "6. uzdevums" at bounding box center [272, 111] width 148 height 20
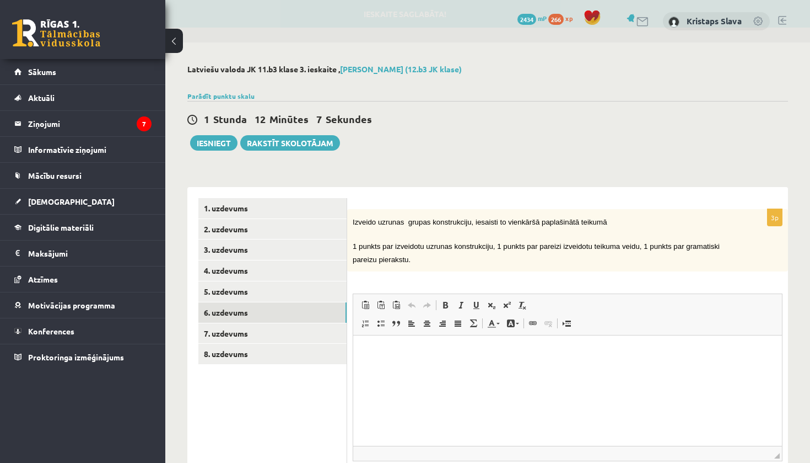
scroll to position [0, 0]
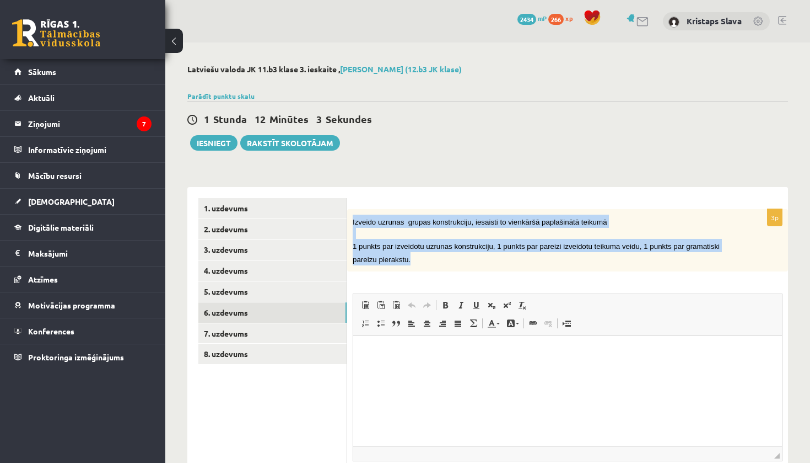
drag, startPoint x: 437, startPoint y: 259, endPoint x: 355, endPoint y: 211, distance: 94.9
click at [355, 211] on div "Izveido uzrunas grupas konstrukciju, iesaisti to vienkāršā paplašinātā teikumā …" at bounding box center [567, 240] width 441 height 62
copy div "Izveido uzrunas grupas konstrukciju, iesaisti to vienkāršā paplašinātā teikumā …"
click at [492, 156] on div "Latviešu valoda JK 11.b3 klase 3. ieskaite , Kristaps Slava (12.b3 JK klase) Pa…" at bounding box center [487, 298] width 645 height 513
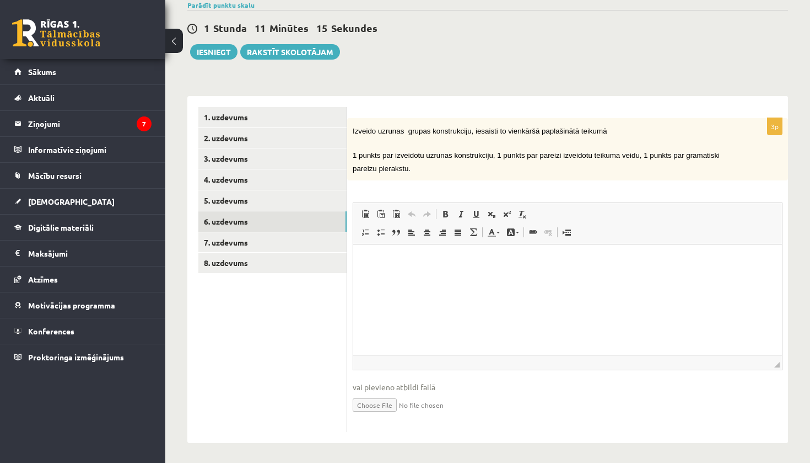
scroll to position [90, 0]
click at [440, 278] on html at bounding box center [567, 261] width 429 height 34
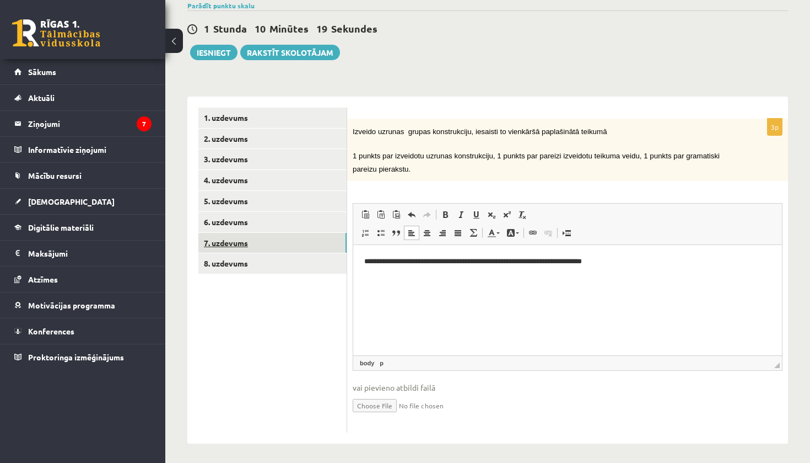
click at [239, 239] on link "7. uzdevums" at bounding box center [272, 243] width 148 height 20
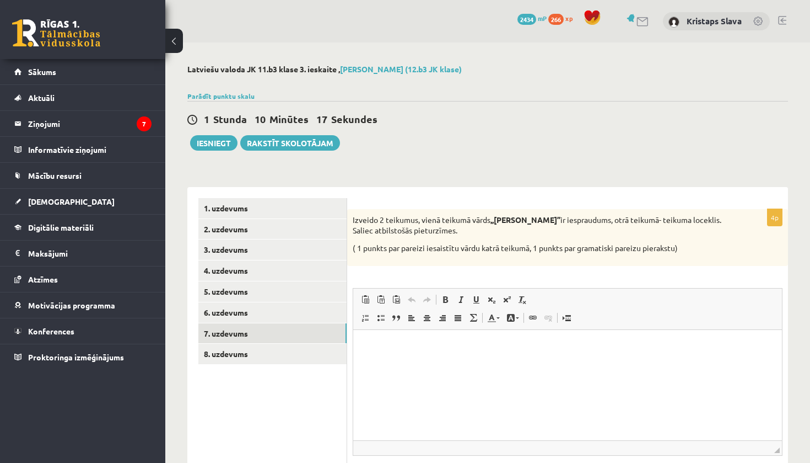
scroll to position [0, 0]
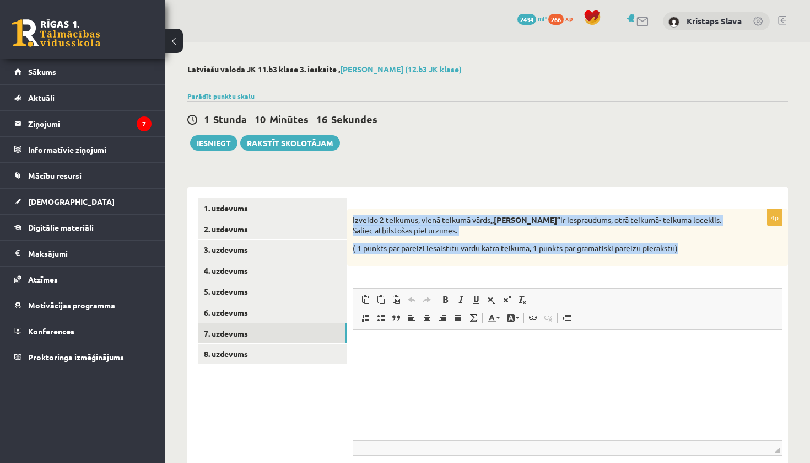
drag, startPoint x: 351, startPoint y: 220, endPoint x: 704, endPoint y: 253, distance: 353.8
click at [704, 253] on div "Izveido 2 teikumus, vienā teikumā vārds ,,ceru’’ ir iespraudums, otrā teikumā- …" at bounding box center [567, 237] width 441 height 57
copy div "Izveido 2 teikumus, vienā teikumā vārds ,,ceru’’ ir iespraudums, otrā teikumā- …"
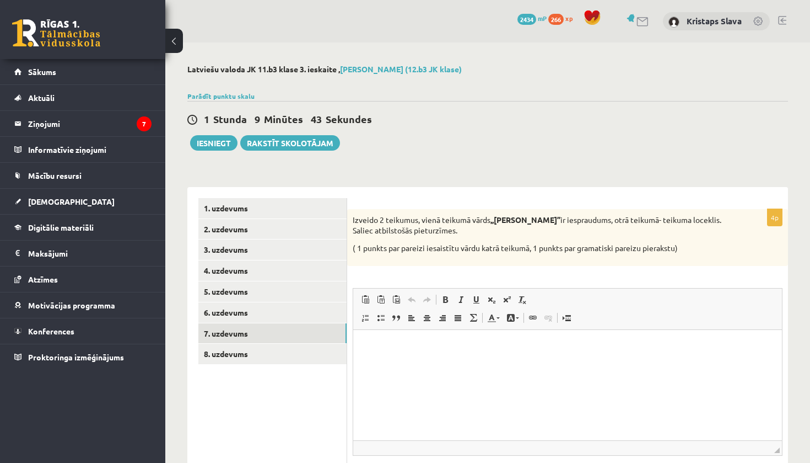
click at [414, 203] on form "4p Izveido 2 teikumus, vienā teikumā vārds ,,ceru’’ ir iespraudums, otrā teikum…" at bounding box center [567, 357] width 419 height 319
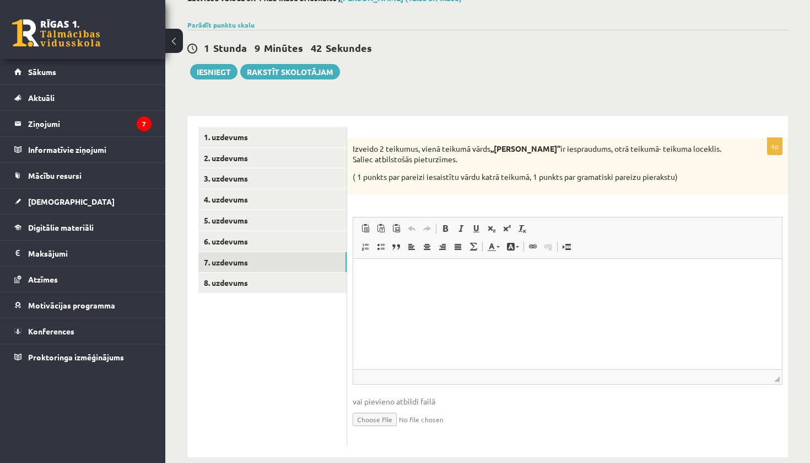
scroll to position [77, 0]
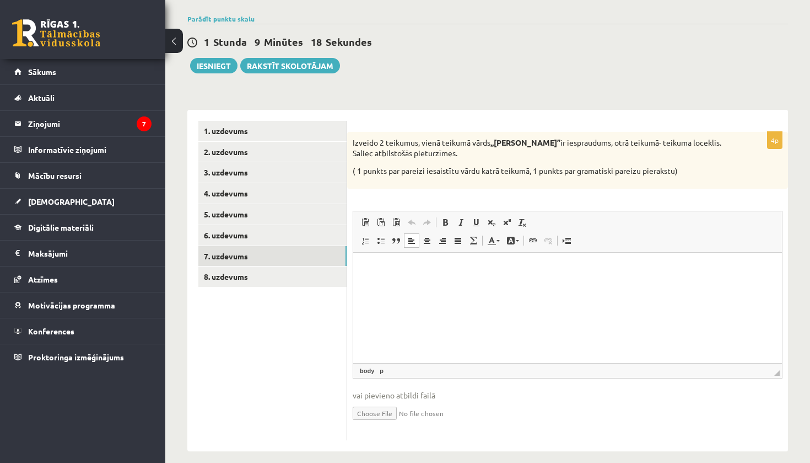
click at [427, 285] on html at bounding box center [567, 269] width 429 height 34
click at [379, 269] on p "**********" at bounding box center [567, 268] width 407 height 11
click at [550, 286] on p "**********" at bounding box center [567, 286] width 407 height 11
click at [402, 270] on p "**********" at bounding box center [567, 268] width 407 height 11
click at [552, 286] on p "**********" at bounding box center [567, 286] width 407 height 11
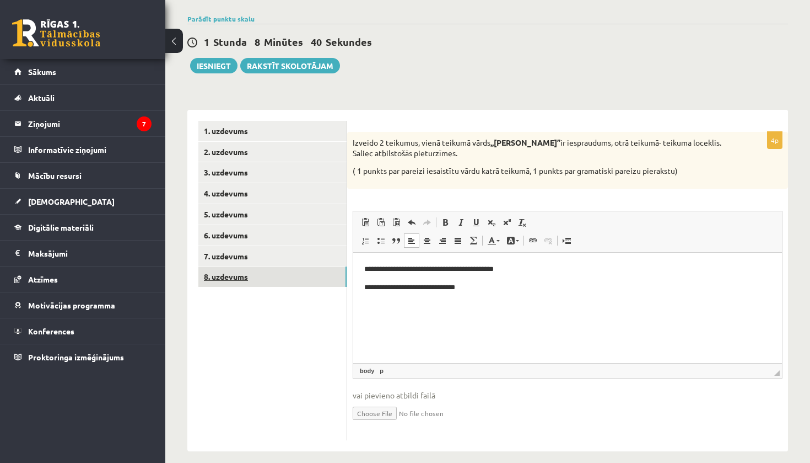
click at [233, 267] on link "8. uzdevums" at bounding box center [272, 276] width 148 height 20
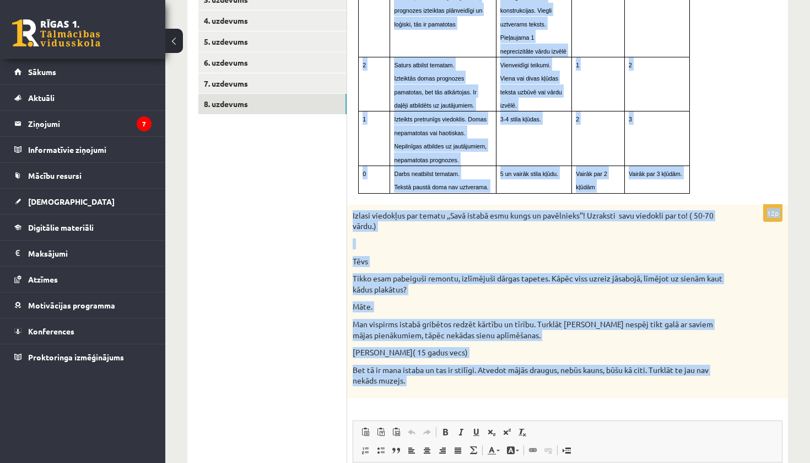
scroll to position [255, 0]
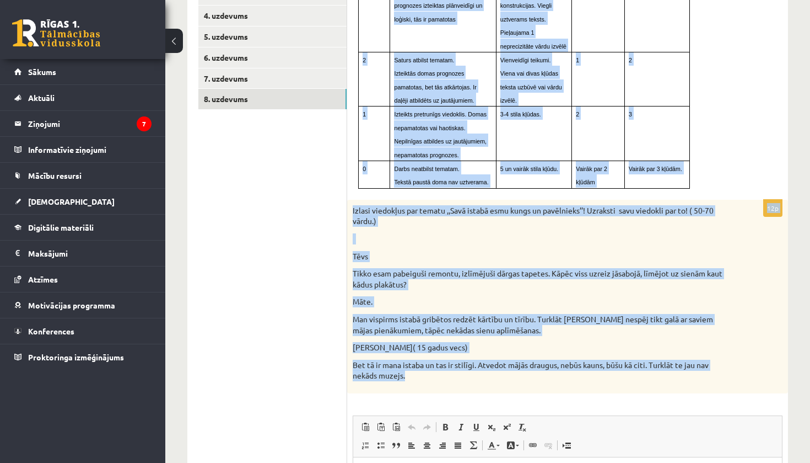
drag, startPoint x: 353, startPoint y: 137, endPoint x: 468, endPoint y: 364, distance: 254.2
click at [468, 364] on div "Punkti Saturs Stils Ortogrāfijas kļūdas Interpunkcijas kļūdas 3 Saturs atbilst …" at bounding box center [567, 293] width 441 height 723
copy form "Punkti Saturs Stils Ortogrāfijas kļūdas Interpunkcijas kļūdas 3 Saturs atbilst …"
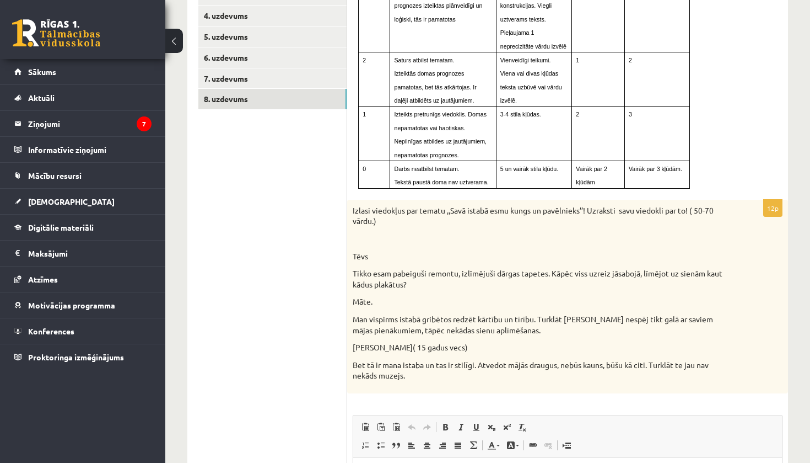
click at [231, 280] on ul "1. uzdevums 2. uzdevums 3. uzdevums 4. uzdevums 5. uzdevums 6. uzdevums 7. uzde…" at bounding box center [272, 293] width 149 height 701
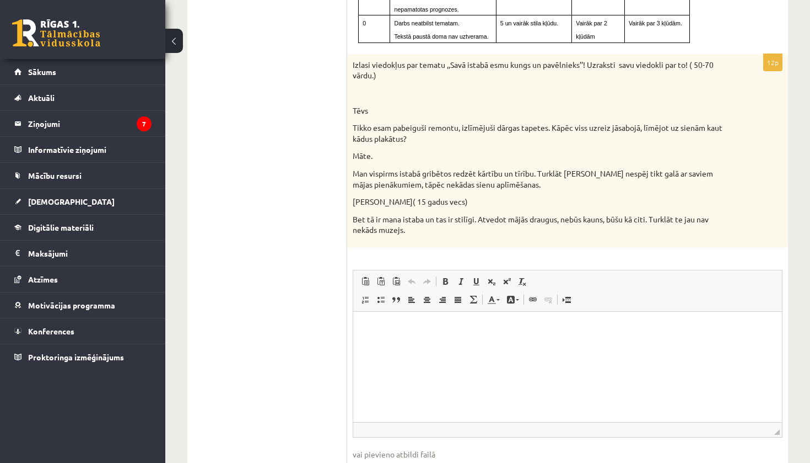
scroll to position [406, 0]
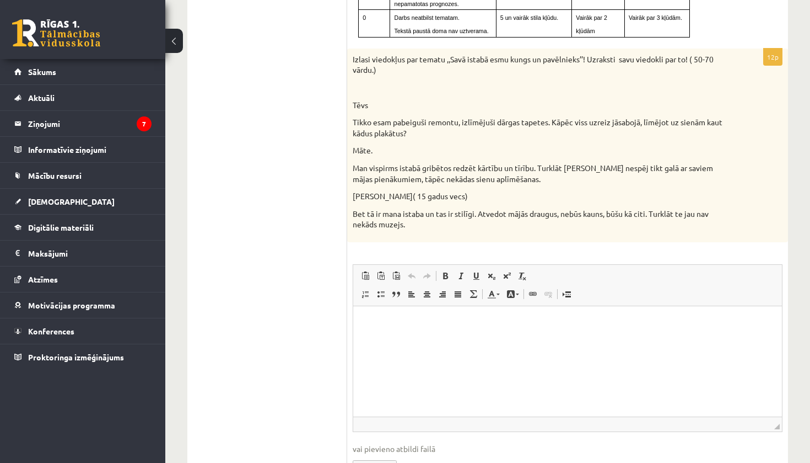
click at [418, 334] on html at bounding box center [567, 322] width 429 height 34
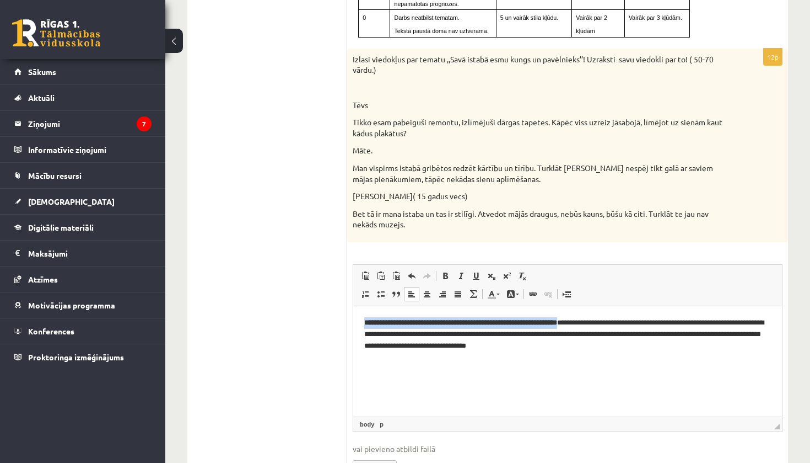
drag, startPoint x: 596, startPoint y: 323, endPoint x: 331, endPoint y: 320, distance: 265.2
click at [353, 320] on html "**********" at bounding box center [567, 332] width 429 height 55
click at [442, 271] on span at bounding box center [445, 275] width 9 height 9
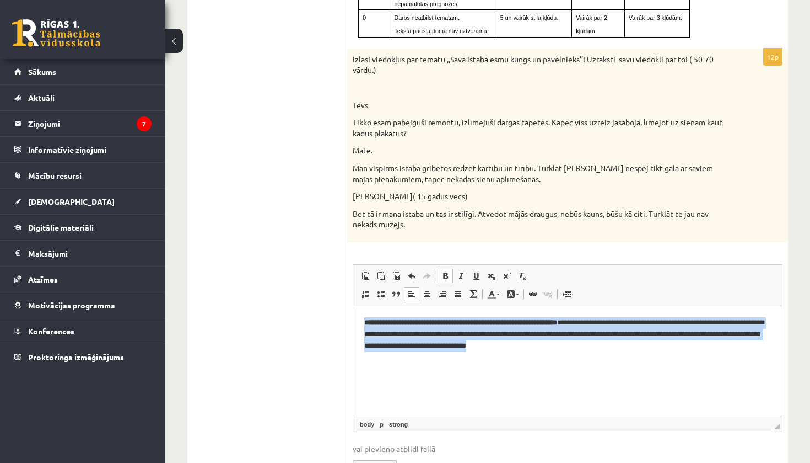
drag, startPoint x: 614, startPoint y: 349, endPoint x: 347, endPoint y: 322, distance: 268.2
click at [353, 322] on html "**********" at bounding box center [567, 332] width 429 height 55
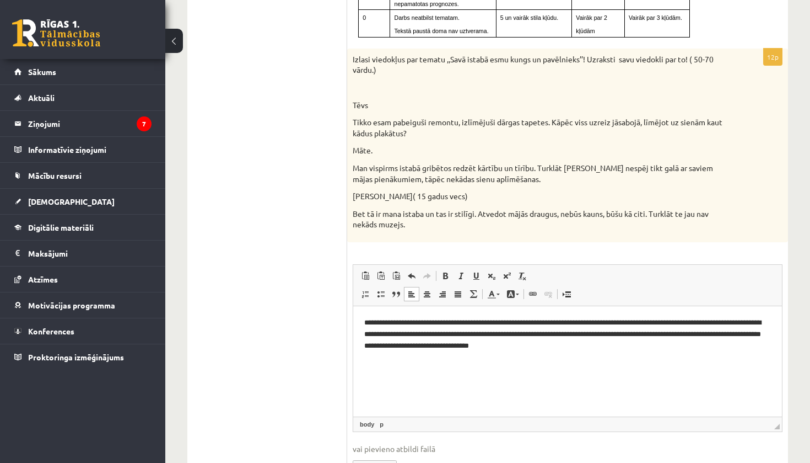
click at [545, 324] on p "**********" at bounding box center [567, 332] width 407 height 33
drag, startPoint x: 583, startPoint y: 323, endPoint x: 568, endPoint y: 323, distance: 14.9
click at [568, 323] on p "**********" at bounding box center [567, 332] width 407 height 33
click at [505, 324] on p "**********" at bounding box center [567, 332] width 407 height 33
drag, startPoint x: 511, startPoint y: 334, endPoint x: 441, endPoint y: 335, distance: 70.0
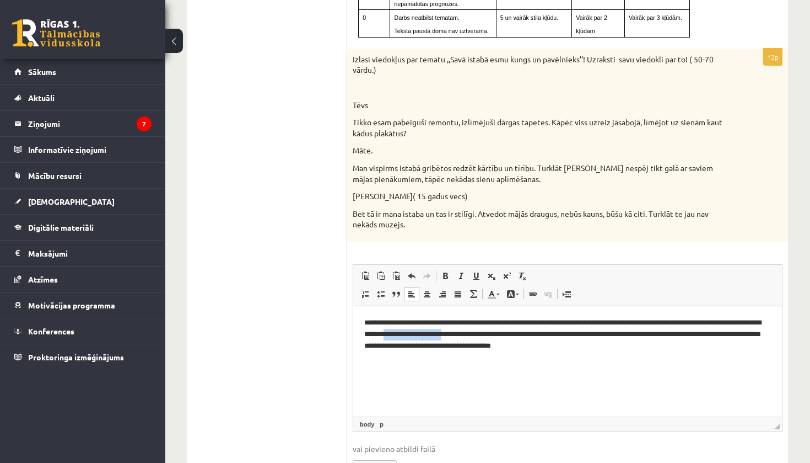
click at [441, 335] on p "**********" at bounding box center [567, 332] width 407 height 33
drag, startPoint x: 668, startPoint y: 335, endPoint x: 645, endPoint y: 335, distance: 23.2
click at [645, 335] on p "**********" at bounding box center [567, 332] width 407 height 33
drag, startPoint x: 477, startPoint y: 346, endPoint x: 430, endPoint y: 348, distance: 46.9
click at [431, 348] on p "**********" at bounding box center [567, 332] width 407 height 33
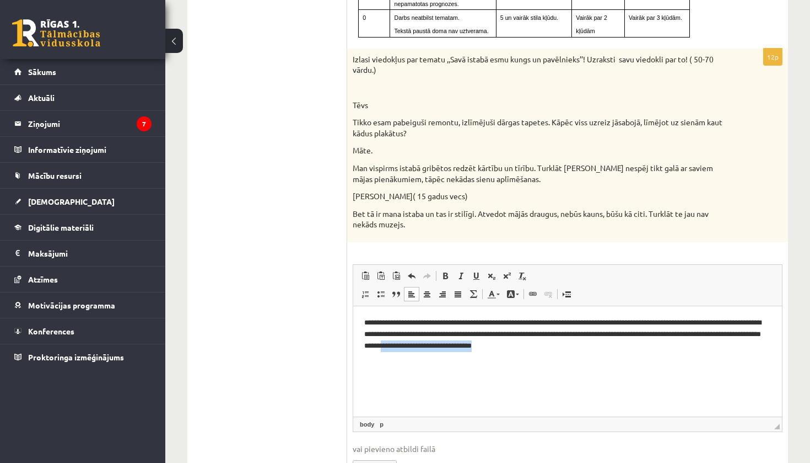
click at [430, 348] on p "**********" at bounding box center [567, 332] width 407 height 33
drag, startPoint x: 424, startPoint y: 346, endPoint x: 476, endPoint y: 345, distance: 52.4
click at [476, 345] on p "**********" at bounding box center [567, 332] width 407 height 33
click at [766, 335] on p "**********" at bounding box center [567, 332] width 407 height 33
drag, startPoint x: 590, startPoint y: 345, endPoint x: 475, endPoint y: 347, distance: 115.3
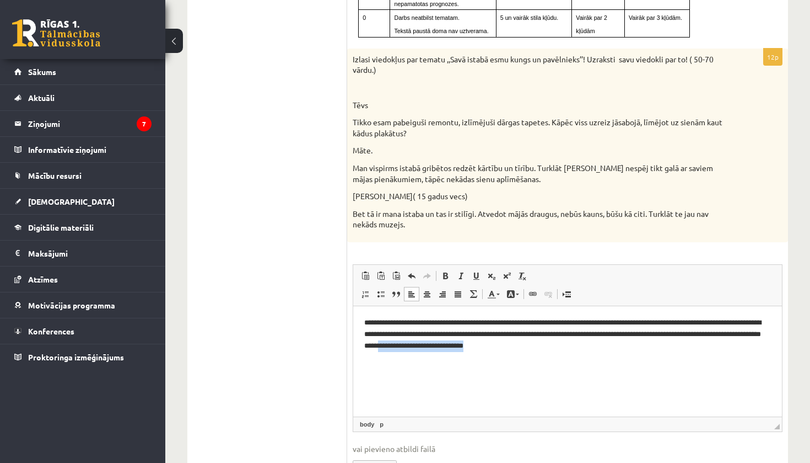
click at [475, 347] on p "**********" at bounding box center [567, 332] width 407 height 33
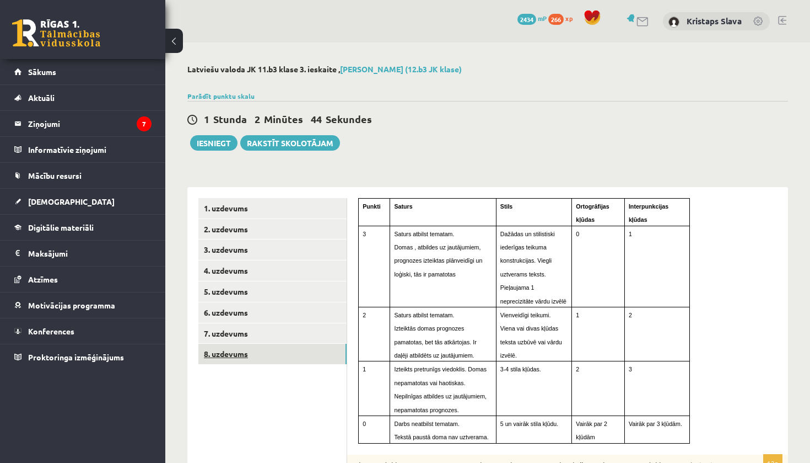
scroll to position [0, 0]
click at [212, 143] on button "Iesniegt" at bounding box center [213, 142] width 47 height 15
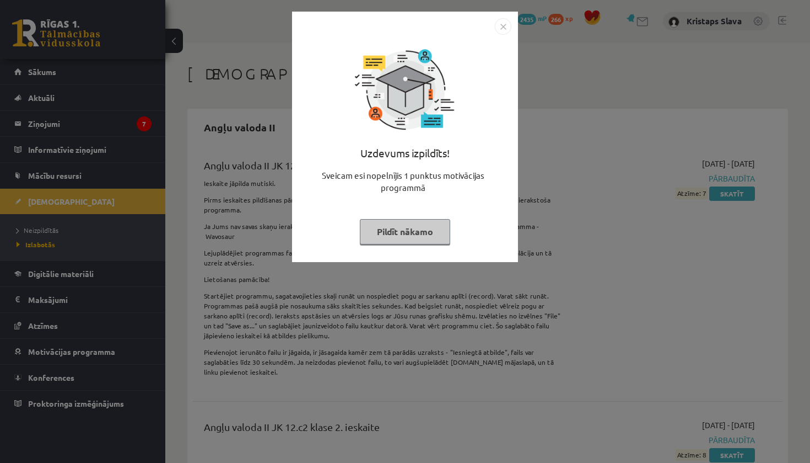
click at [507, 26] on img "Close" at bounding box center [503, 26] width 17 height 17
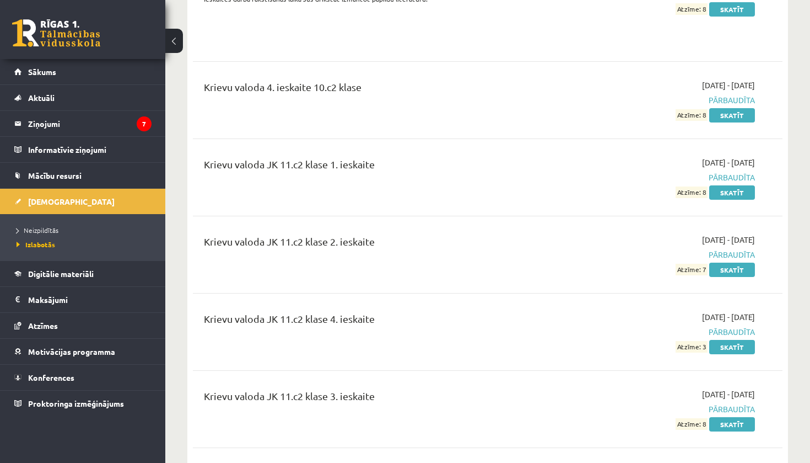
scroll to position [1844, 0]
